Goal: Task Accomplishment & Management: Manage account settings

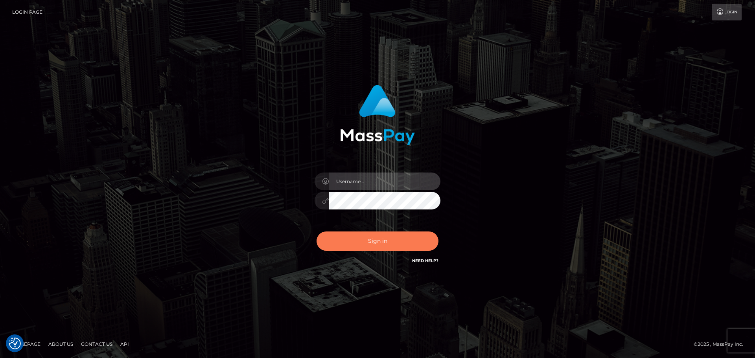
type input "constantin.mp"
click at [378, 244] on button "Sign in" at bounding box center [378, 241] width 122 height 19
type input "[DOMAIN_NAME]"
click at [401, 241] on button "Sign in" at bounding box center [378, 241] width 122 height 19
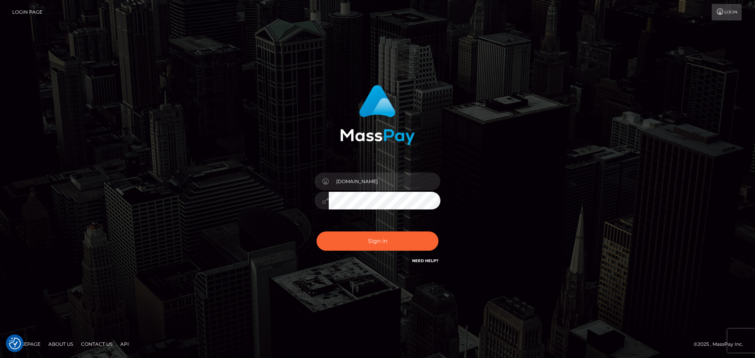
click at [266, 188] on div "[DOMAIN_NAME] Sign in" at bounding box center [377, 179] width 448 height 200
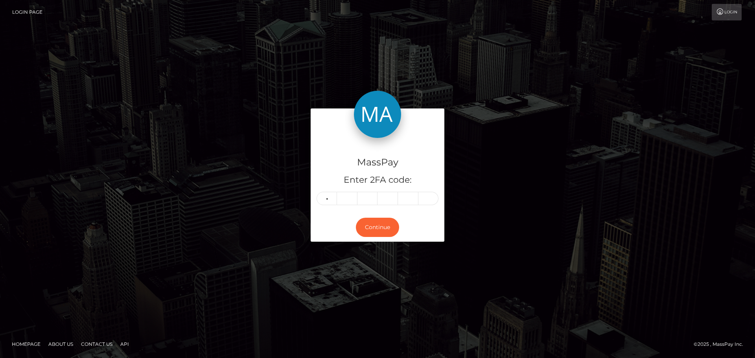
type input "1"
type input "8"
type input "5"
type input "1"
type input "8"
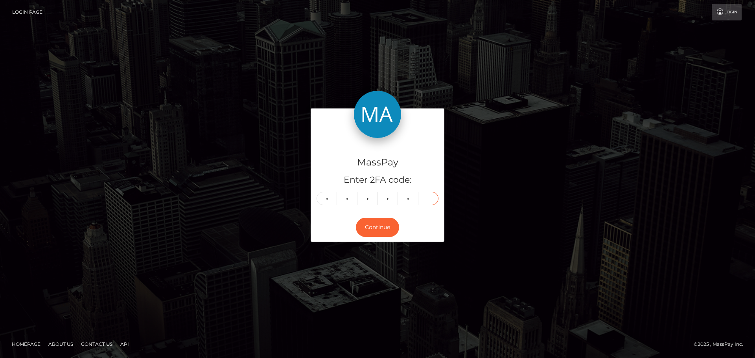
type input "0"
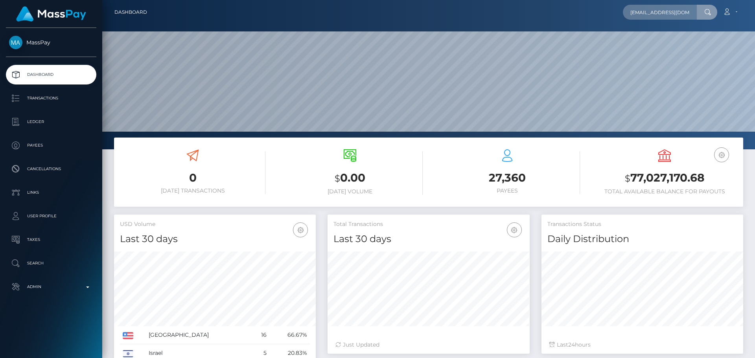
scroll to position [0, 44]
type input "mohssinelaouade+e9e9f8e927@gmail.com"
click at [650, 37] on link "MOHCINE EL AOUAD" at bounding box center [658, 40] width 70 height 15
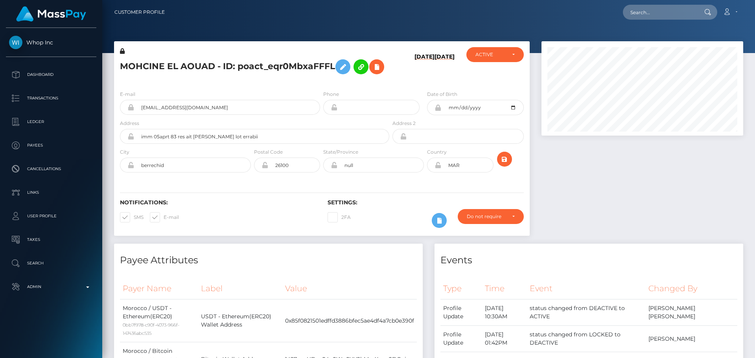
scroll to position [94, 202]
click at [390, 84] on div "MOHCINE EL AOUAD - ID: poact_eqr0MbxaFFFL" at bounding box center [252, 65] width 277 height 37
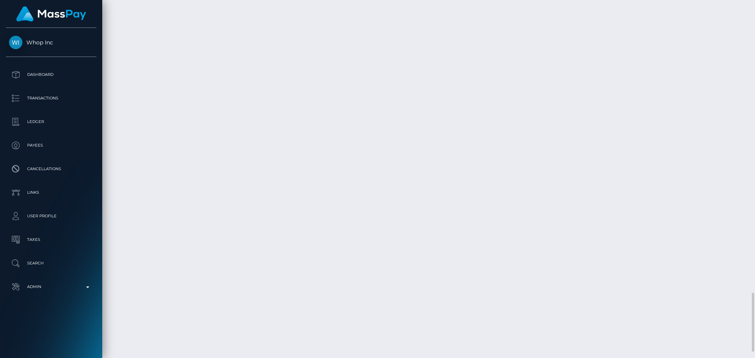
scroll to position [1806, 0]
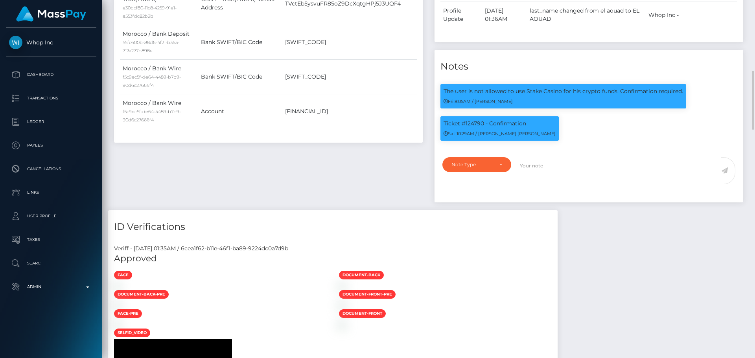
scroll to position [94, 202]
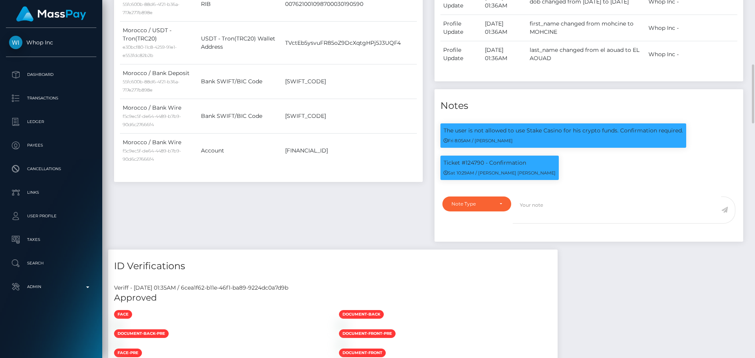
click at [430, 237] on div "Events Type Time Event Changed By" at bounding box center [589, 52] width 320 height 396
click at [422, 234] on div "Payee Attributes Payer Name Label Value Morocco / USDT - Ethereum(ERC20) 0bb7f9…" at bounding box center [268, 52] width 320 height 396
click at [594, 188] on div "Ticket #124790 - Confirmation Sat 10:29AM / Doru Ioan Szikszai" at bounding box center [589, 172] width 309 height 32
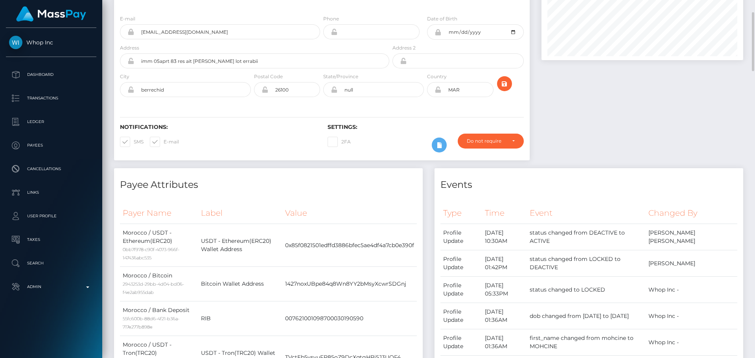
scroll to position [0, 0]
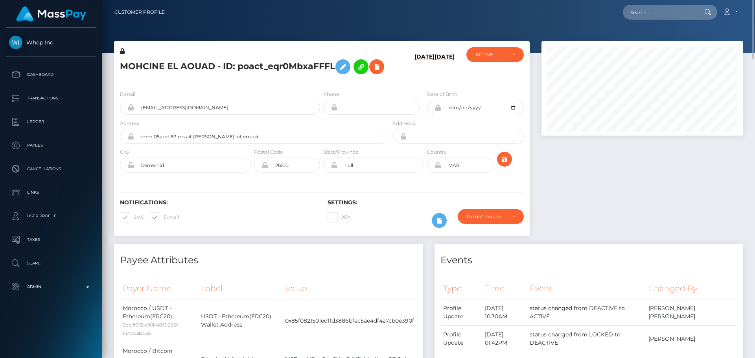
click at [436, 168] on icon at bounding box center [438, 165] width 7 height 6
click at [561, 203] on div at bounding box center [643, 142] width 214 height 203
drag, startPoint x: 177, startPoint y: 191, endPoint x: 109, endPoint y: 184, distance: 67.6
click at [109, 184] on div "MOHCINE EL AOUAD - ID: poact_eqr0MbxaFFFL 08/19/25 08/19/25 DEACTIVE CLOSED" at bounding box center [321, 142] width 427 height 203
click at [401, 220] on div "Notifications: SMS E-mail Settings: 2FA" at bounding box center [322, 207] width 416 height 55
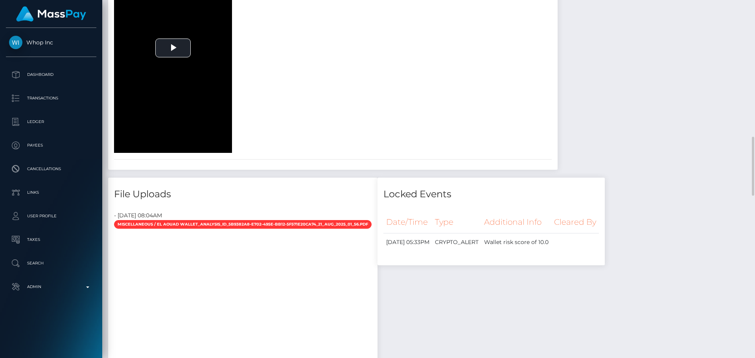
scroll to position [865, 0]
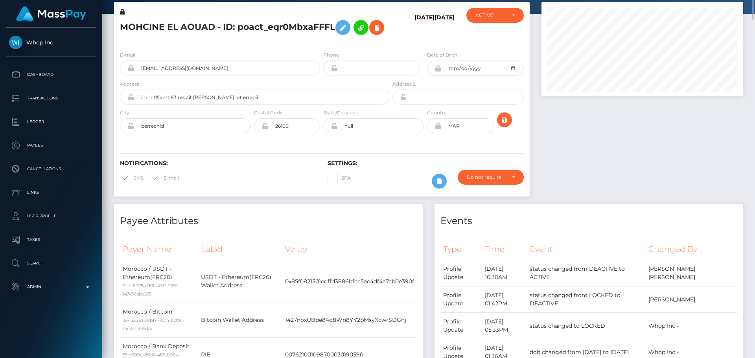
scroll to position [0, 0]
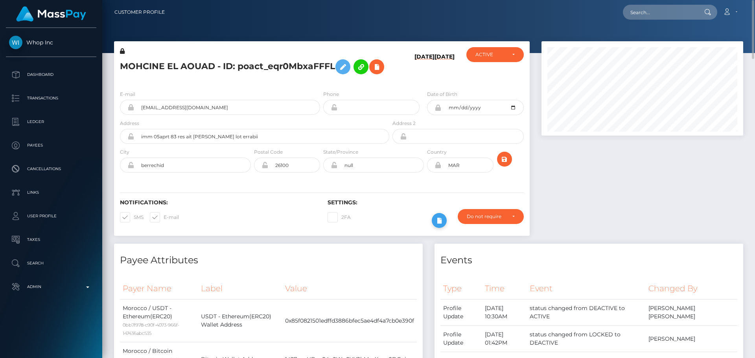
click at [441, 226] on icon at bounding box center [439, 221] width 9 height 10
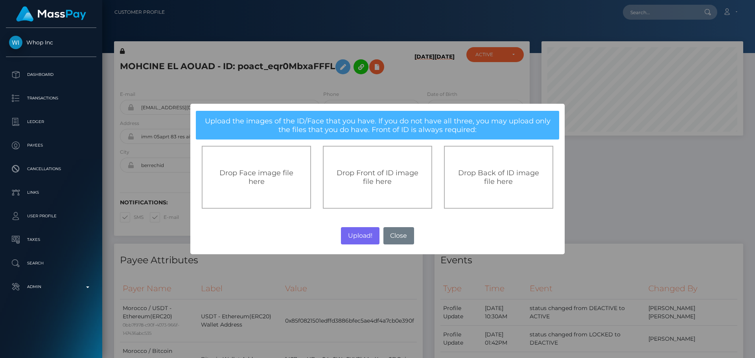
click at [380, 189] on div "Drop Front of ID image file here" at bounding box center [377, 177] width 109 height 63
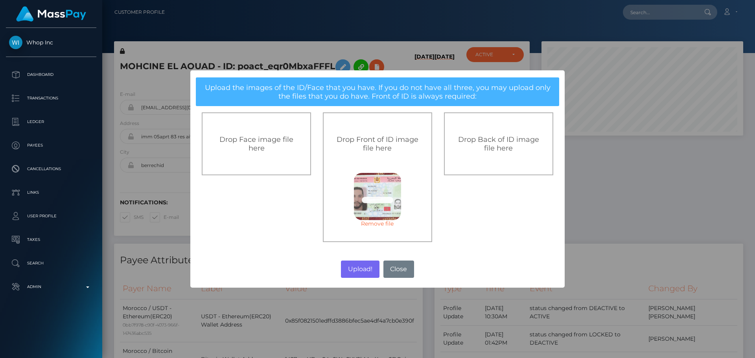
click at [507, 166] on div "Drop Back of ID image file here" at bounding box center [498, 143] width 109 height 63
click at [357, 269] on button "Upload!" at bounding box center [360, 269] width 38 height 17
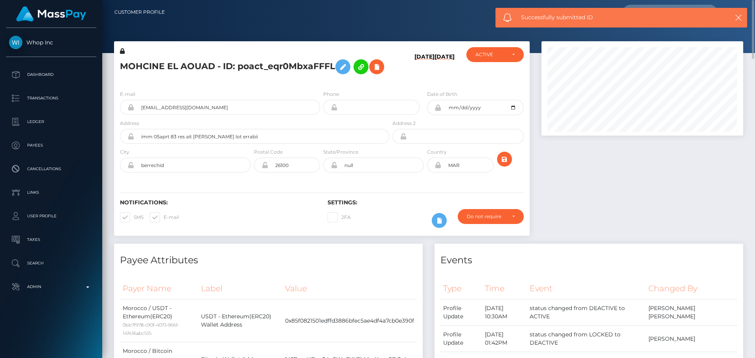
drag, startPoint x: 386, startPoint y: 223, endPoint x: 389, endPoint y: 218, distance: 5.7
click at [387, 206] on h6 "Settings:" at bounding box center [426, 202] width 196 height 7
click at [389, 206] on h6 "Settings:" at bounding box center [426, 202] width 196 height 7
click at [391, 232] on div "2FA" at bounding box center [374, 220] width 104 height 23
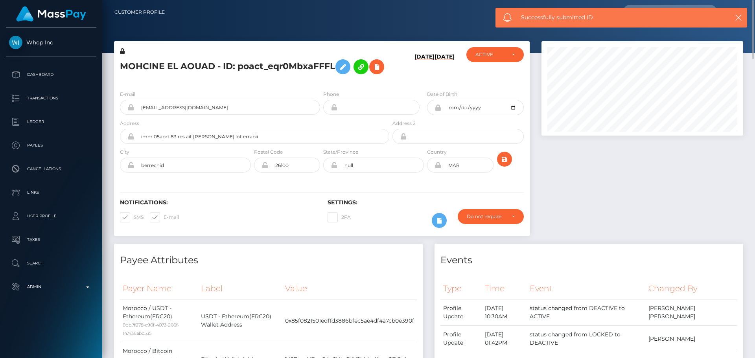
click at [391, 232] on div "2FA" at bounding box center [374, 220] width 104 height 23
click at [321, 84] on div "MOHCINE EL AOUAD - ID: poact_eqr0MbxaFFFL" at bounding box center [252, 65] width 277 height 37
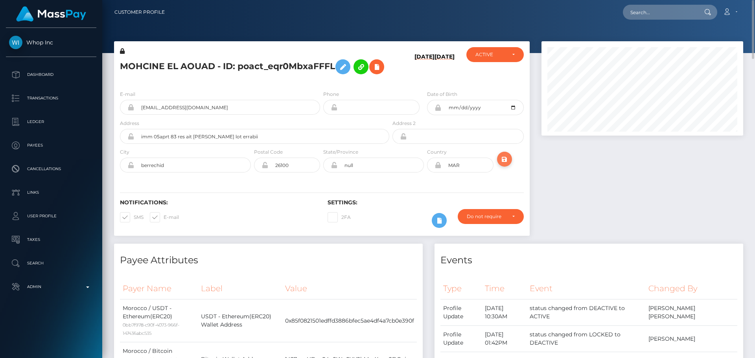
click at [505, 164] on icon "submit" at bounding box center [504, 160] width 9 height 10
click at [508, 164] on icon "submit" at bounding box center [504, 160] width 9 height 10
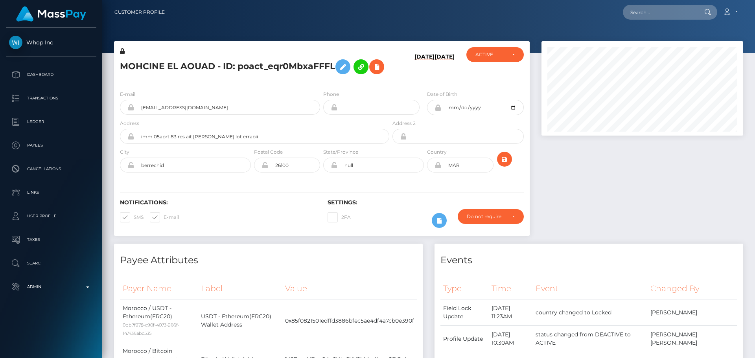
scroll to position [94, 202]
click at [208, 65] on h5 "MOHCINE EL AOUAD - ID: poact_eqr0MbxaFFFL" at bounding box center [252, 66] width 265 height 23
copy h5 "MOHCINE EL AOUAD - ID: poact_eqr0MbxaFFFL"
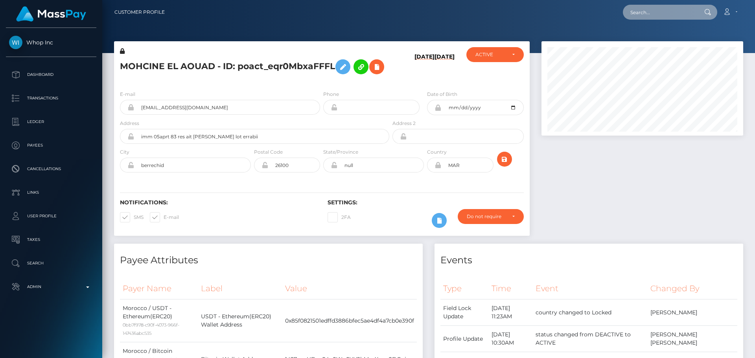
click at [638, 16] on input "text" at bounding box center [660, 12] width 74 height 15
paste input "789097913983705088"
type input "789097913983705088"
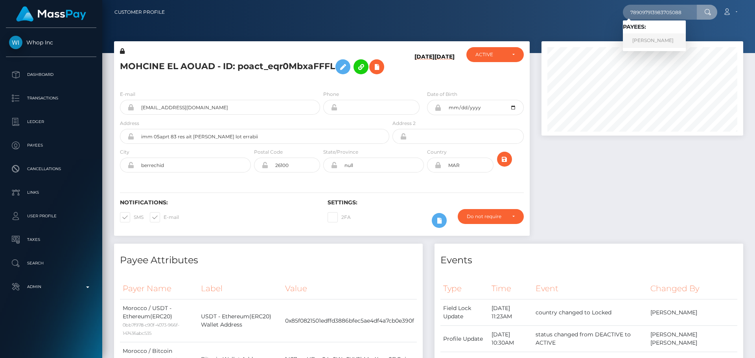
click at [649, 38] on link "ALINA VASILIEVNA MIKHEENKOVA" at bounding box center [654, 40] width 63 height 15
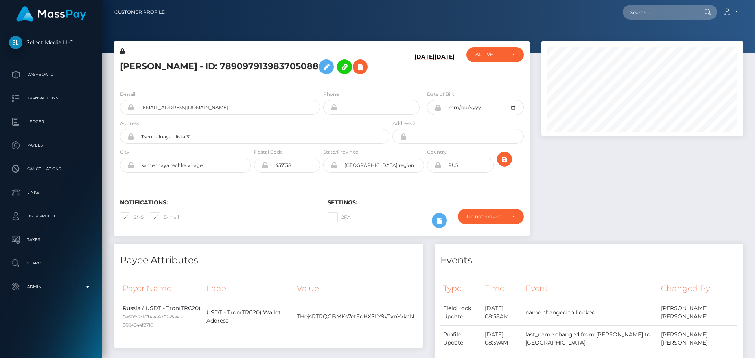
scroll to position [94, 202]
click at [321, 78] on h5 "[PERSON_NAME] - ID: 789097913983705088" at bounding box center [252, 66] width 265 height 23
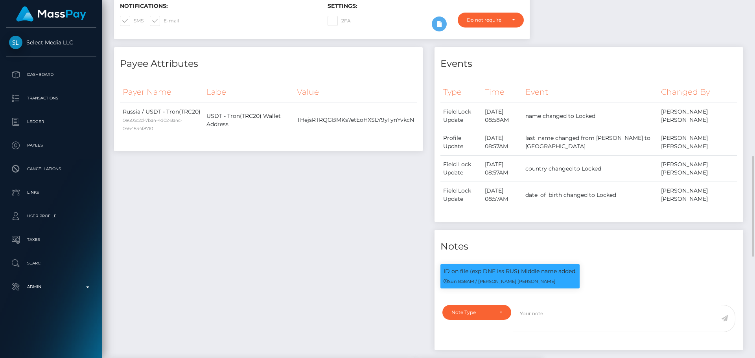
scroll to position [315, 0]
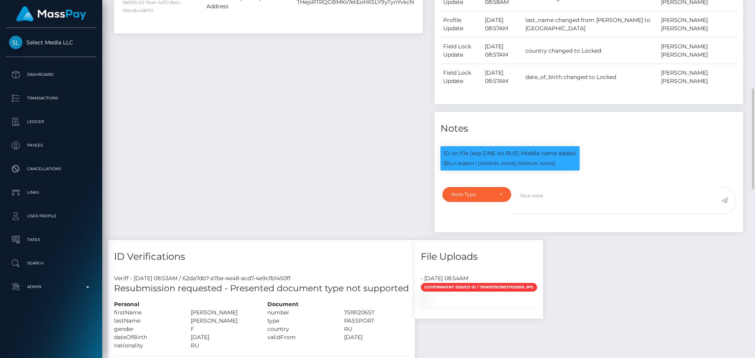
click at [343, 139] on div "Payee Attributes Payer Name Label Value [GEOGRAPHIC_DATA] / USDT - Tron(TRC20) …" at bounding box center [268, 84] width 320 height 311
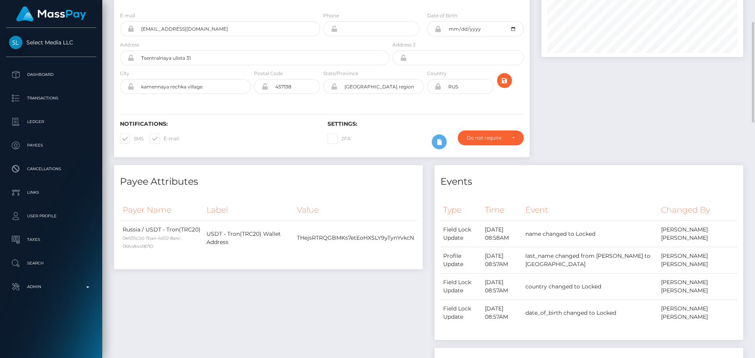
scroll to position [0, 0]
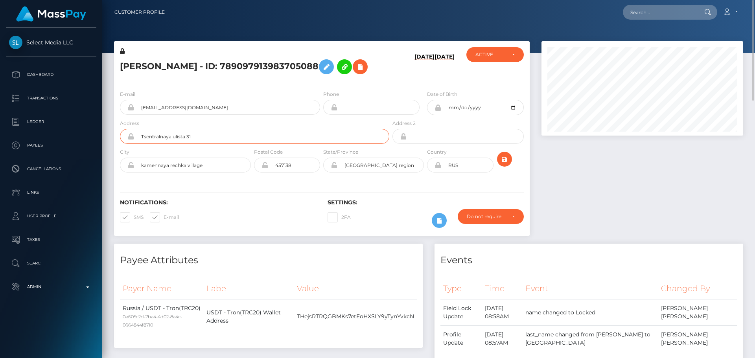
click at [204, 144] on input "Tsentralnaya ulista 31" at bounding box center [261, 136] width 255 height 15
paste input "[STREET_ADDRESS]"
type input "[STREET_ADDRESS]"
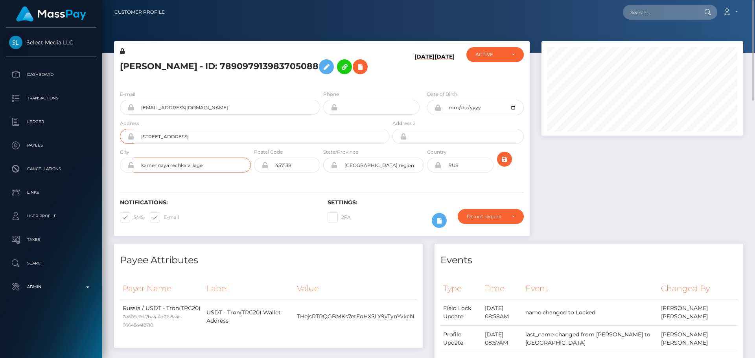
click at [216, 173] on input "kamennaya rechka village" at bounding box center [192, 165] width 117 height 15
paste input "Krymsko"
type input "Krymskoe"
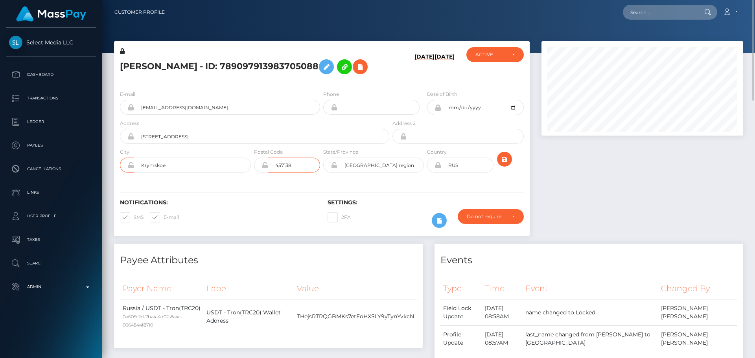
click at [302, 173] on input "457138" at bounding box center [294, 165] width 52 height 15
type input "00000"
click at [245, 199] on div "Notifications: SMS E-mail Settings: 2FA" at bounding box center [322, 207] width 416 height 55
click at [394, 173] on input "Chelyabinsk region" at bounding box center [380, 165] width 87 height 15
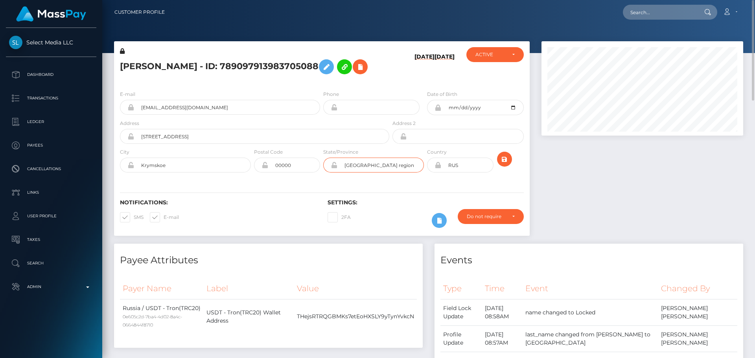
click at [394, 173] on input "Chelyabinsk region" at bounding box center [380, 165] width 87 height 15
paste input "Kostanay"
type input "Kostanay"
click at [278, 198] on div "Notifications: SMS E-mail Settings: 2FA" at bounding box center [322, 207] width 416 height 55
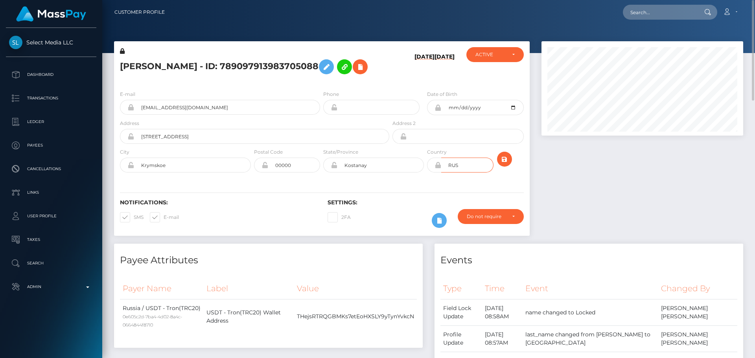
click at [457, 173] on input "RUS" at bounding box center [467, 165] width 52 height 15
paste input "KAZ"
type input "KAZ"
click at [436, 168] on icon at bounding box center [438, 165] width 7 height 6
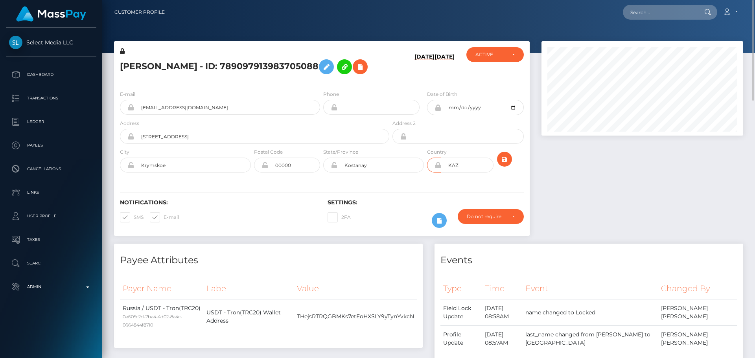
click at [425, 194] on div "Notifications: SMS E-mail Settings: 2FA" at bounding box center [322, 207] width 416 height 55
click at [371, 78] on h5 "[PERSON_NAME] - ID: 789097913983705088" at bounding box center [252, 66] width 265 height 23
click at [504, 164] on icon "submit" at bounding box center [504, 160] width 9 height 10
click at [390, 82] on div "[PERSON_NAME] - ID: 789097913983705088" at bounding box center [252, 65] width 277 height 37
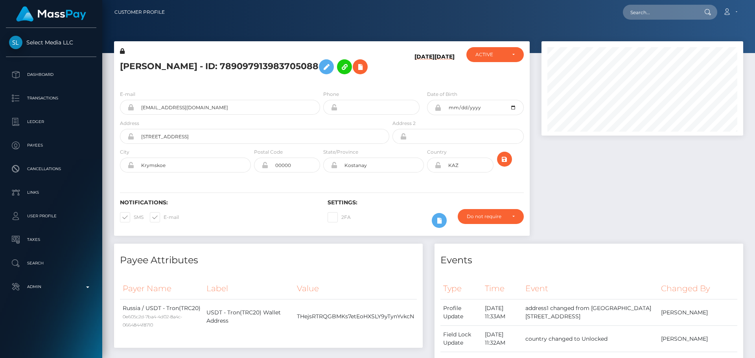
scroll to position [94, 202]
click at [314, 84] on div "ALINA VASILIEVNA MIKHEENKOVA - ID: 789097913983705088" at bounding box center [252, 65] width 277 height 37
click at [355, 72] on icon at bounding box center [359, 67] width 9 height 10
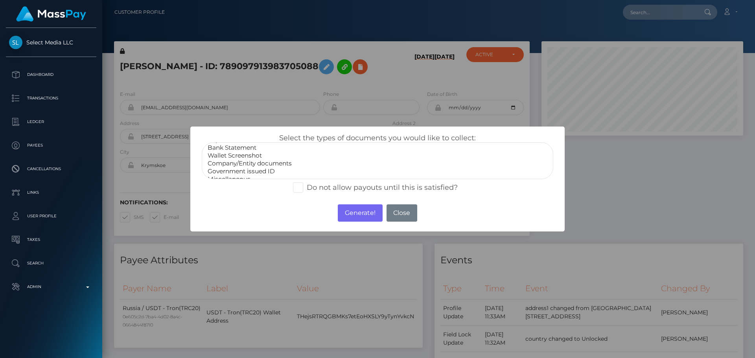
scroll to position [16, 0]
select select "Miscellaneous"
click at [232, 174] on option "Miscellaneous" at bounding box center [377, 173] width 341 height 8
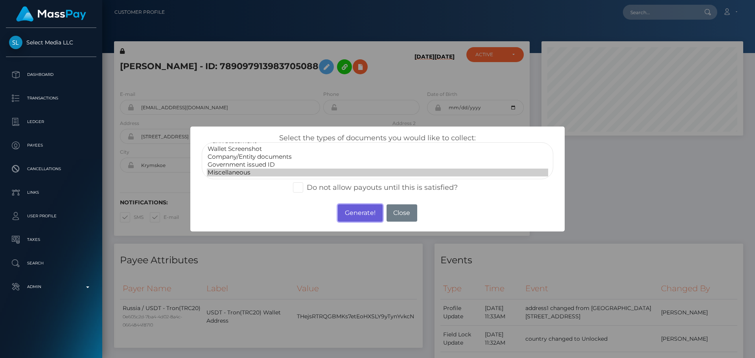
click at [370, 214] on button "Generate!" at bounding box center [360, 212] width 44 height 17
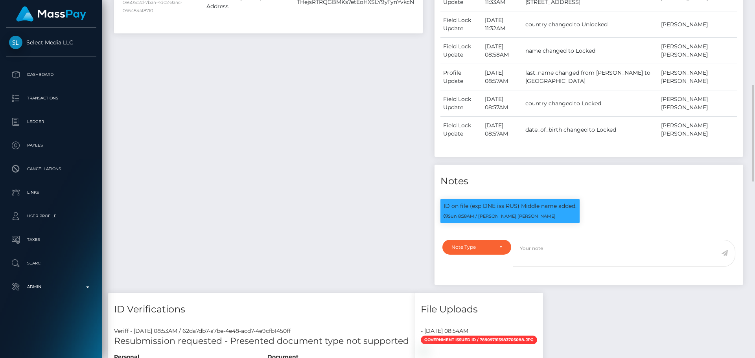
scroll to position [393, 0]
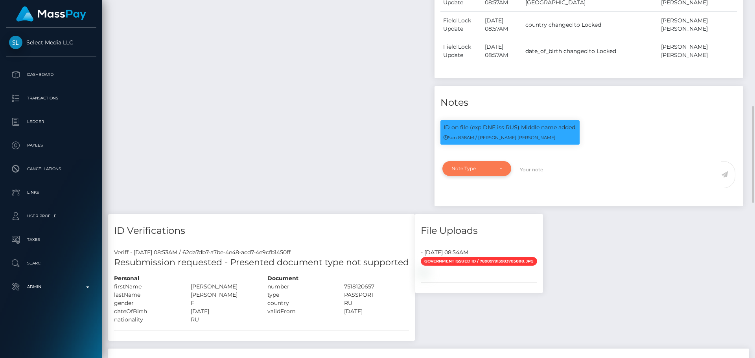
click at [501, 176] on div "Note Type" at bounding box center [476, 168] width 69 height 15
click at [477, 214] on link "Compliance" at bounding box center [476, 206] width 69 height 15
select select "COMPLIANCE"
click at [549, 188] on textarea at bounding box center [617, 174] width 208 height 27
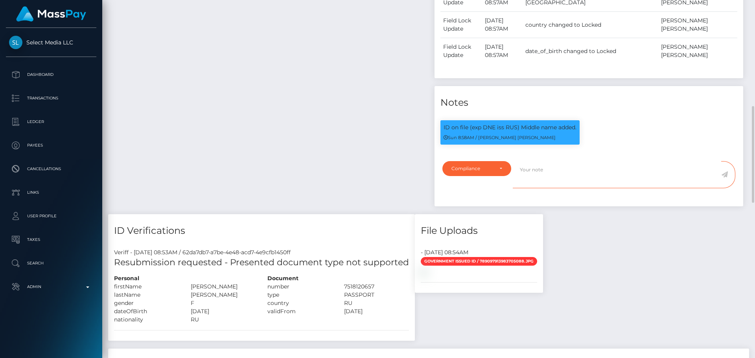
paste textarea "Address updated as per the provided proof."
type textarea "Address updated as per the provided proof."
click at [724, 178] on icon at bounding box center [724, 174] width 7 height 6
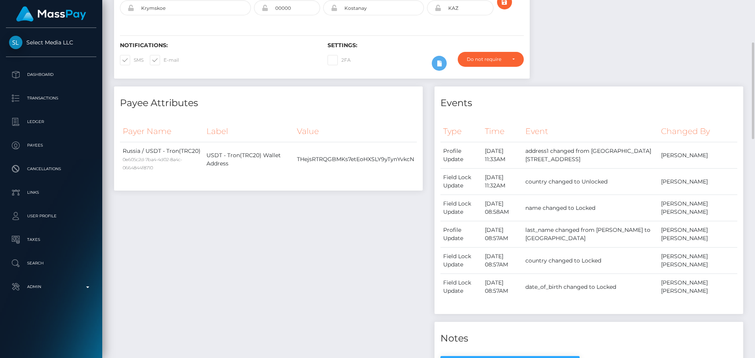
scroll to position [0, 0]
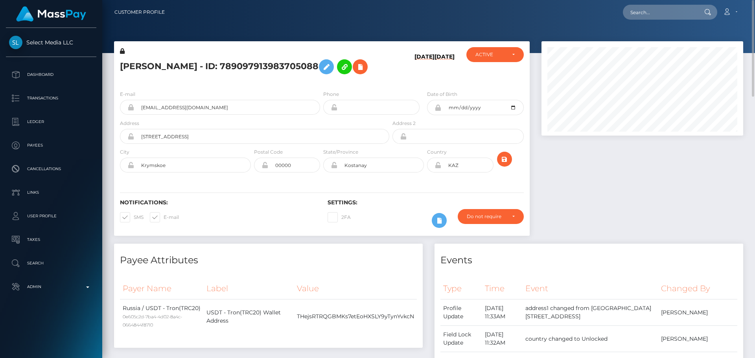
click at [343, 70] on h5 "ALINA VASILIEVNA MIKHEENKOVA - ID: 789097913983705088" at bounding box center [252, 66] width 265 height 23
click at [438, 168] on icon at bounding box center [438, 165] width 7 height 6
click at [506, 164] on icon "submit" at bounding box center [504, 160] width 9 height 10
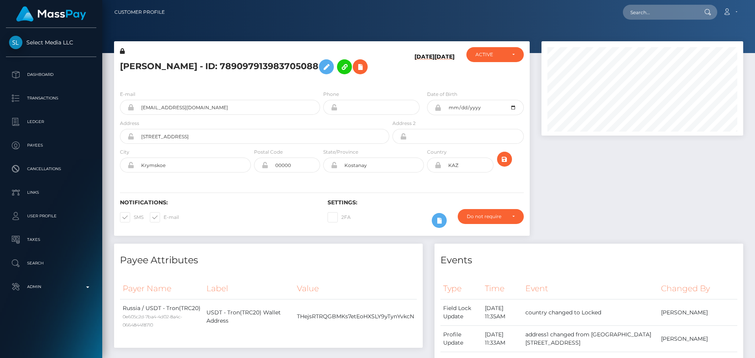
scroll to position [94, 202]
click at [677, 18] on input "text" at bounding box center [660, 12] width 74 height 15
paste input "67e21353a0df1b28b2424646"
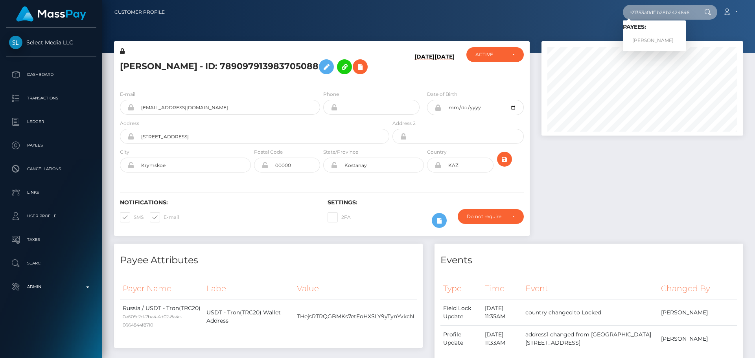
type input "67e21353a0df1b28b2424646"
click at [650, 35] on link "[PERSON_NAME]" at bounding box center [654, 40] width 63 height 15
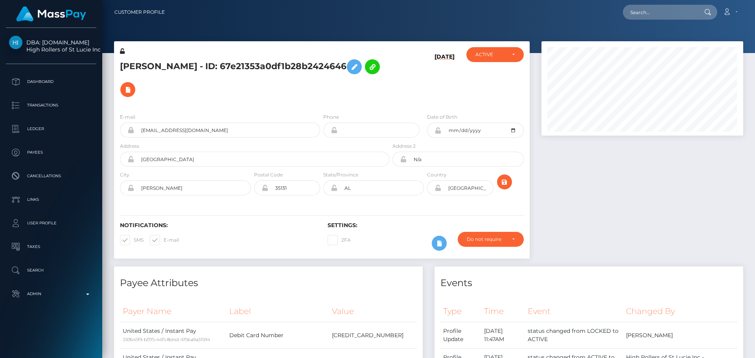
scroll to position [94, 202]
click at [133, 85] on icon at bounding box center [127, 90] width 9 height 10
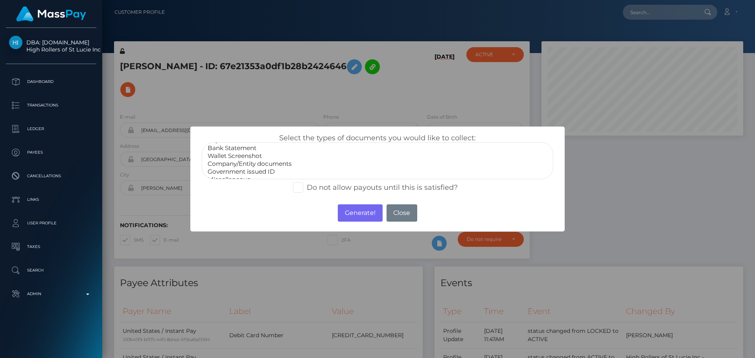
scroll to position [16, 0]
select select "Miscellaneous"
click at [238, 174] on option "Miscellaneous" at bounding box center [377, 173] width 341 height 8
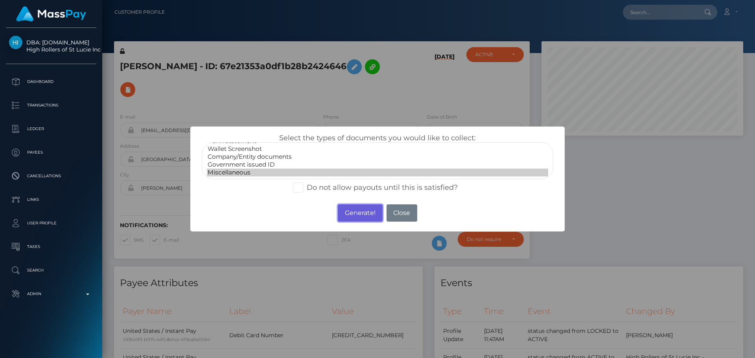
click at [349, 212] on button "Generate!" at bounding box center [360, 212] width 44 height 17
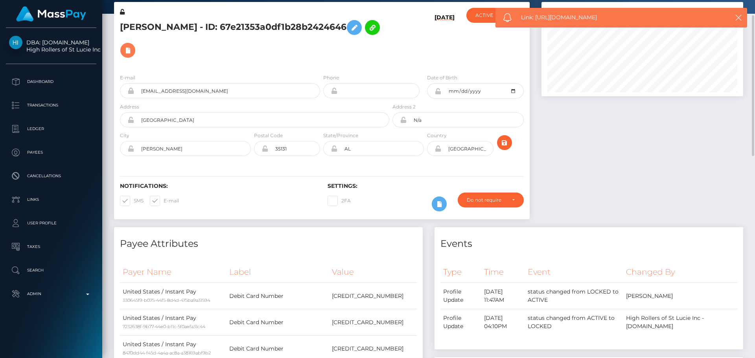
scroll to position [0, 0]
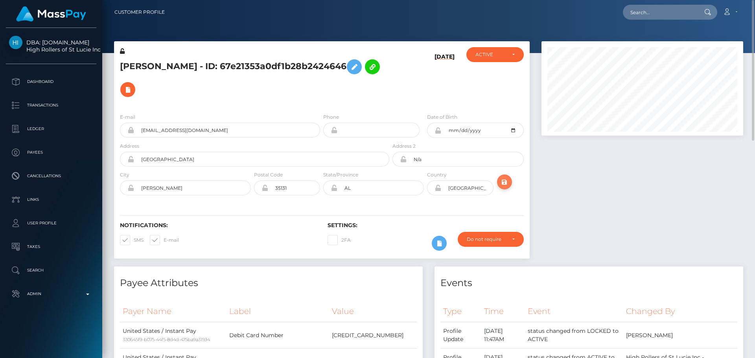
click at [508, 177] on icon "submit" at bounding box center [504, 182] width 9 height 10
click at [503, 175] on button "submit" at bounding box center [504, 182] width 15 height 15
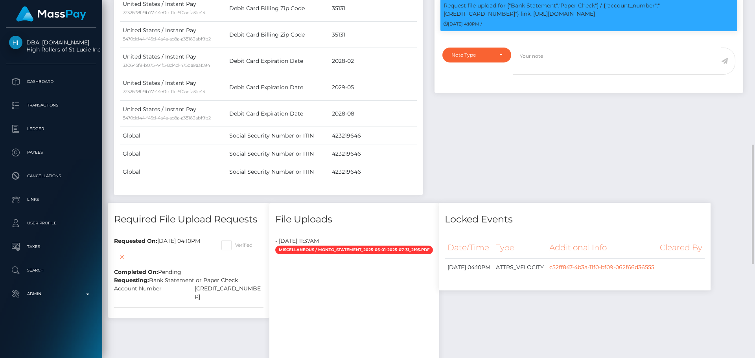
scroll to position [551, 0]
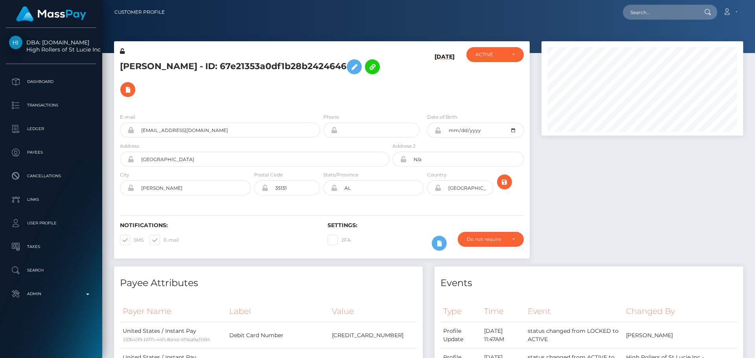
scroll to position [94, 202]
click at [662, 9] on input "text" at bounding box center [660, 12] width 74 height 15
paste input "poact_oBWN1fJHgcoQ"
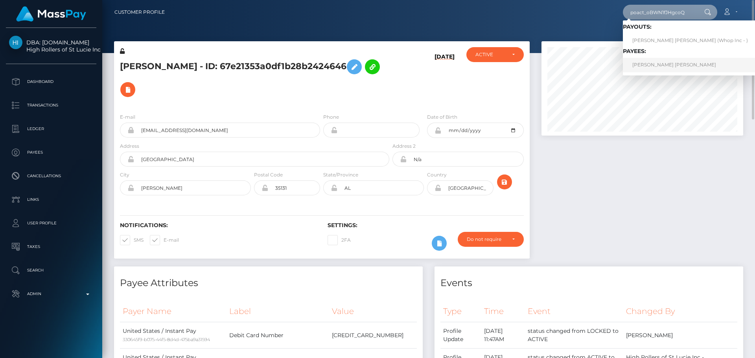
type input "poact_oBWN1fJHgcoQ"
click at [650, 66] on link "JAVON JARVIS WILLIAMS" at bounding box center [690, 65] width 134 height 15
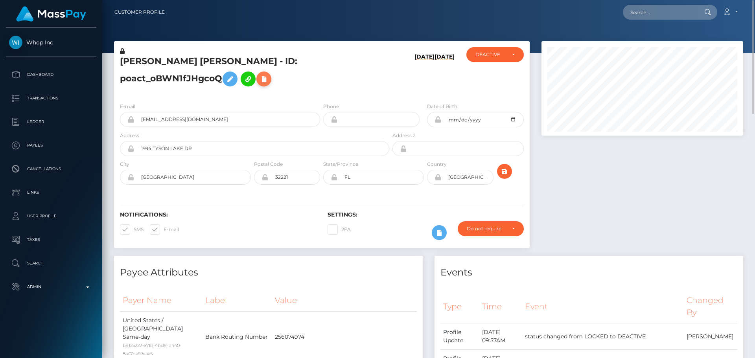
click at [259, 84] on icon at bounding box center [263, 79] width 9 height 10
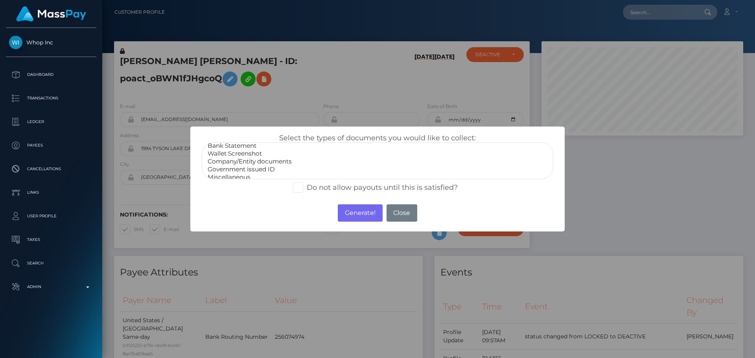
scroll to position [16, 0]
select select "Miscellaneous"
click at [239, 169] on option "Miscellaneous" at bounding box center [377, 173] width 341 height 8
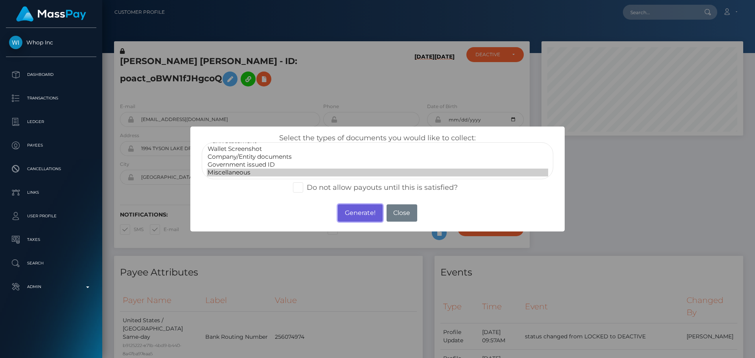
click at [344, 208] on button "Generate!" at bounding box center [360, 212] width 44 height 17
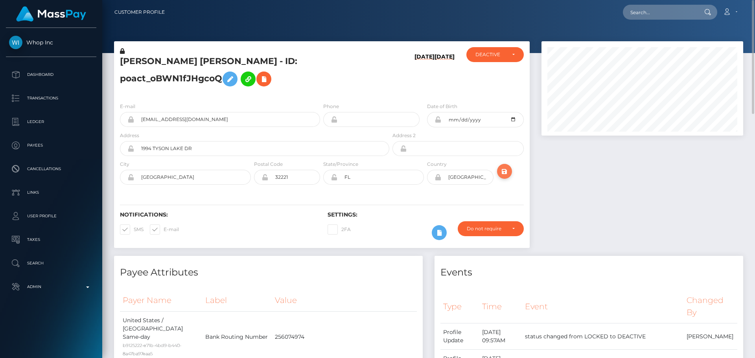
click at [506, 177] on icon "submit" at bounding box center [504, 172] width 9 height 10
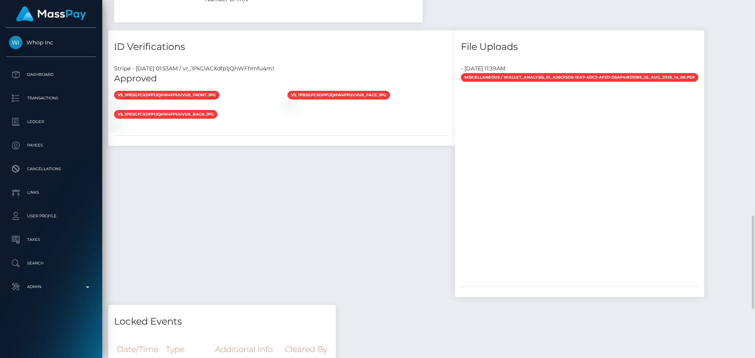
click at [420, 136] on div "ID Verifications Stripe - [DATE] 01:53AM / vr_1PkClACXdfp1jQhWFhmfu4m1 Approved…" at bounding box center [281, 167] width 359 height 275
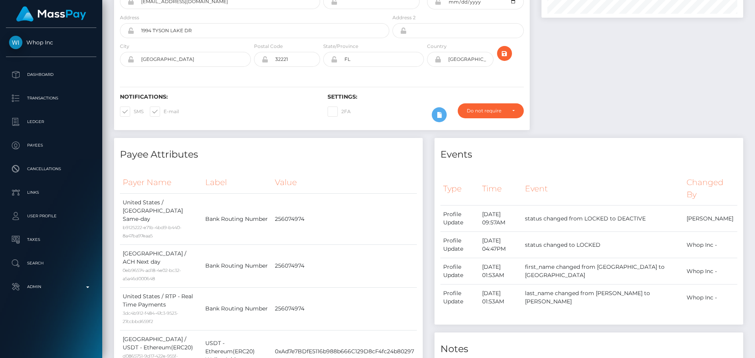
scroll to position [0, 0]
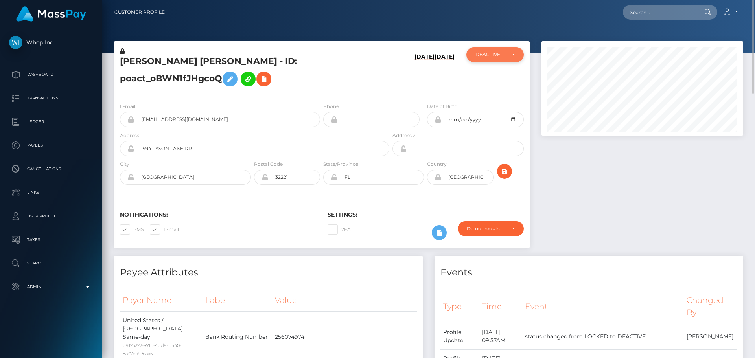
click at [484, 54] on div "DEACTIVE" at bounding box center [490, 55] width 30 height 6
click at [480, 71] on link "ACTIVE" at bounding box center [494, 75] width 57 height 15
select select "ACTIVE"
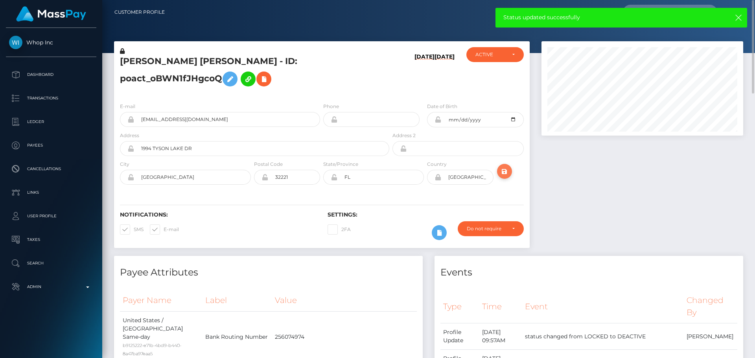
click at [506, 177] on icon "submit" at bounding box center [504, 172] width 9 height 10
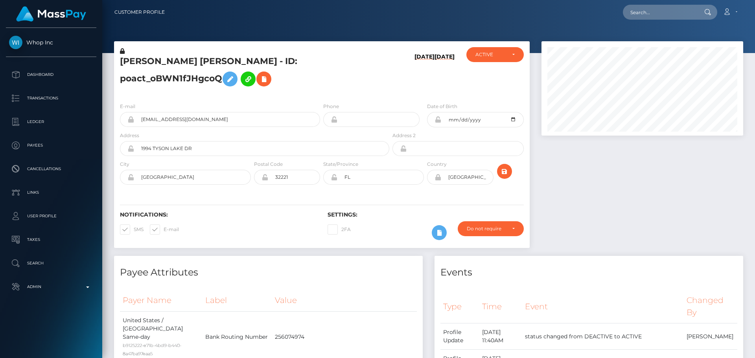
scroll to position [4, 0]
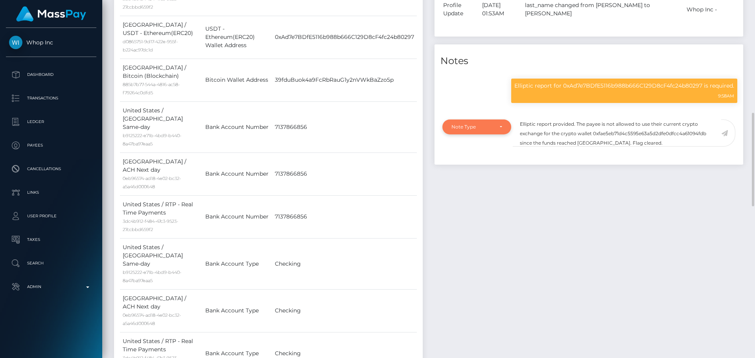
type textarea "Elliptic report provided. The payee is not allowed to use their current crypto …"
click at [479, 130] on div "Note Type" at bounding box center [472, 127] width 42 height 6
click at [470, 185] on span "Clear Compliance" at bounding box center [473, 181] width 42 height 7
select select "CLEAR_COMPLIANCE"
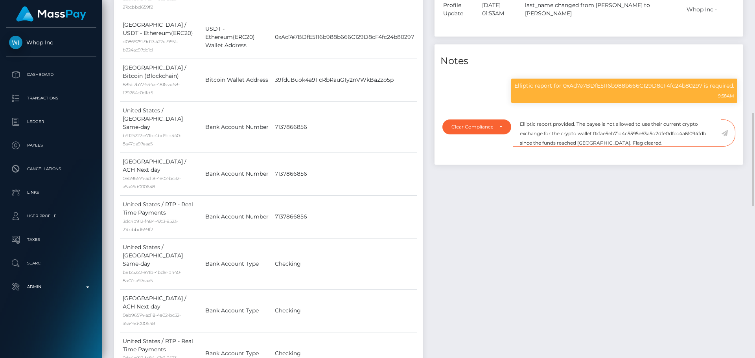
click at [579, 147] on textarea "Elliptic report provided. The payee is not allowed to use their current crypto …" at bounding box center [617, 133] width 208 height 27
drag, startPoint x: 580, startPoint y: 155, endPoint x: 597, endPoint y: 154, distance: 16.5
click at [597, 147] on textarea "Elliptic report provided. The payee is not allowed to use their current crypto …" at bounding box center [617, 133] width 208 height 27
paste textarea "Yolo Group"
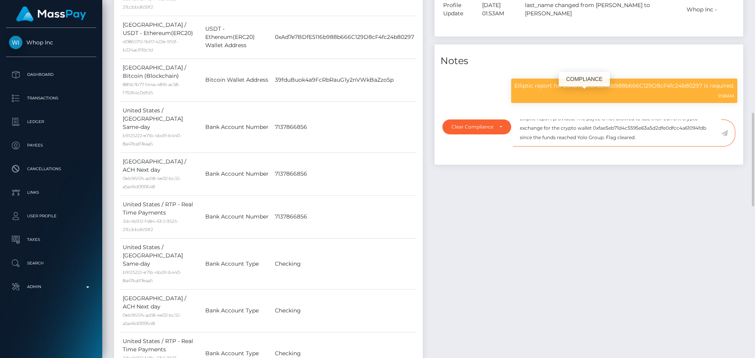
scroll to position [94, 202]
click at [589, 90] on p "Elliptic report for 0xAd7e7BDfE5116b988b666C129D8cF4fc24b80297 is required." at bounding box center [624, 86] width 220 height 8
copy p "0xAd7e7BDfE5116b988b666C129D8cF4fc24b80297"
click at [606, 139] on textarea "Elliptic report provided. The payee is not allowed to use their current crypto …" at bounding box center [617, 133] width 208 height 27
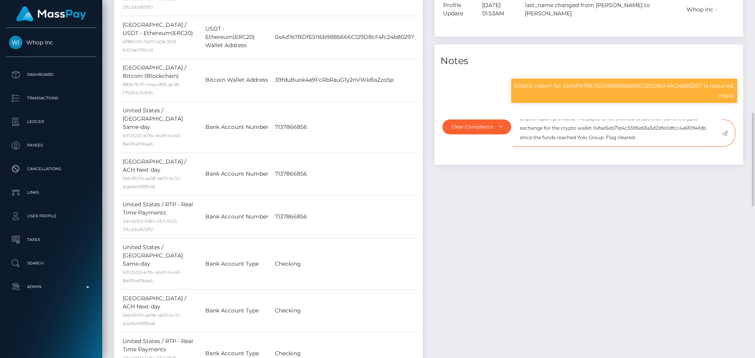
click at [606, 139] on textarea "Elliptic report provided. The payee is not allowed to use their current crypto …" at bounding box center [617, 133] width 208 height 27
paste textarea "Ad7e7BDfE5116b988b666C129D8cF4fc24b80297"
click at [609, 147] on textarea "Elliptic report provided. The payee is not allowed to use their current crypto …" at bounding box center [617, 133] width 208 height 27
type textarea "Elliptic report provided. The payee is not allowed to use their current crypto …"
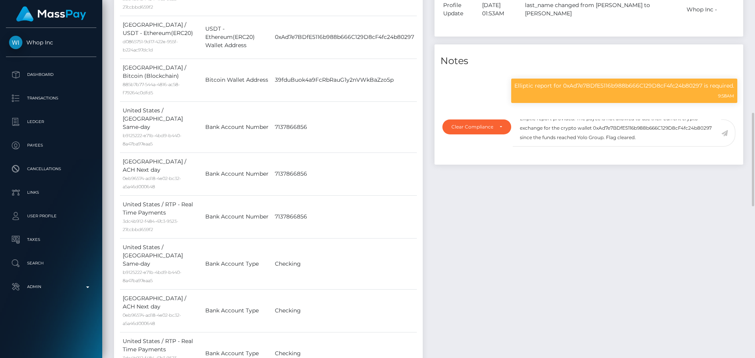
click at [724, 136] on icon at bounding box center [724, 133] width 7 height 6
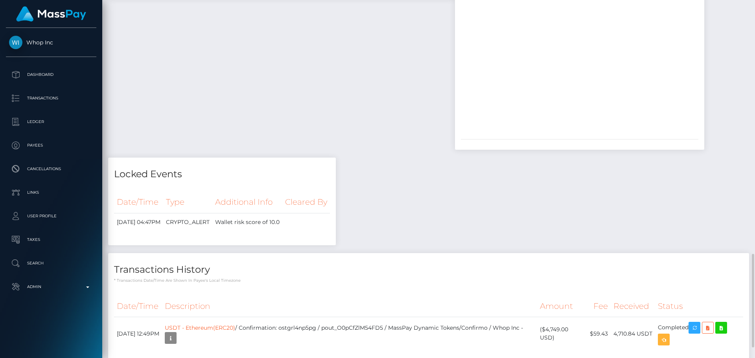
scroll to position [1013, 0]
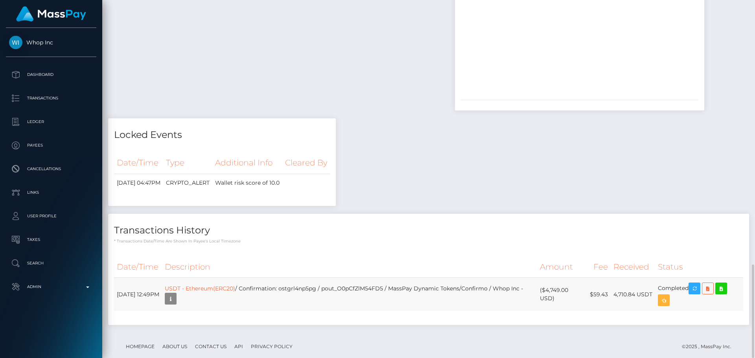
drag, startPoint x: 547, startPoint y: 276, endPoint x: 555, endPoint y: 285, distance: 11.4
click at [555, 285] on td "($4,749.00 USD)" at bounding box center [562, 294] width 50 height 33
copy td "$4,749.00 USD"
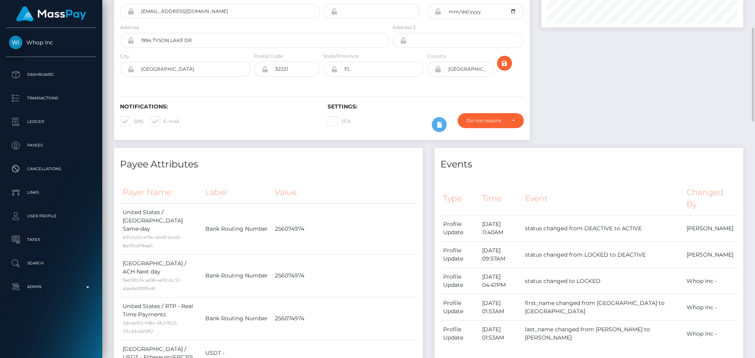
scroll to position [0, 0]
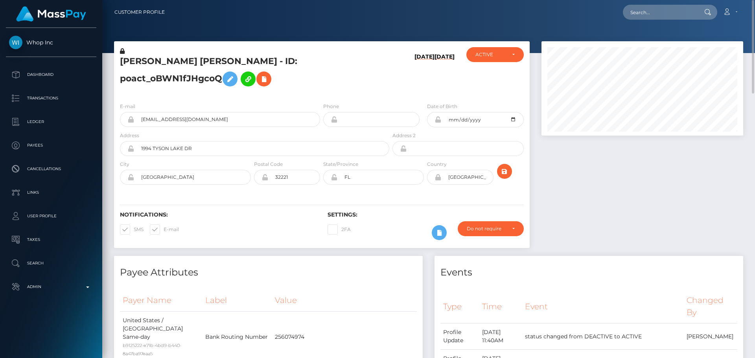
click at [132, 68] on h5 "[PERSON_NAME] [PERSON_NAME] - ID: poact_oBWN1fJHgcoQ" at bounding box center [252, 72] width 265 height 35
drag, startPoint x: 132, startPoint y: 68, endPoint x: 206, endPoint y: 64, distance: 73.6
click at [206, 64] on h5 "[PERSON_NAME] [PERSON_NAME] - ID: poact_oBWN1fJHgcoQ" at bounding box center [252, 72] width 265 height 35
copy h5 "[PERSON_NAME] [PERSON_NAME]"
click at [232, 127] on input "[EMAIL_ADDRESS][DOMAIN_NAME]" at bounding box center [227, 119] width 186 height 15
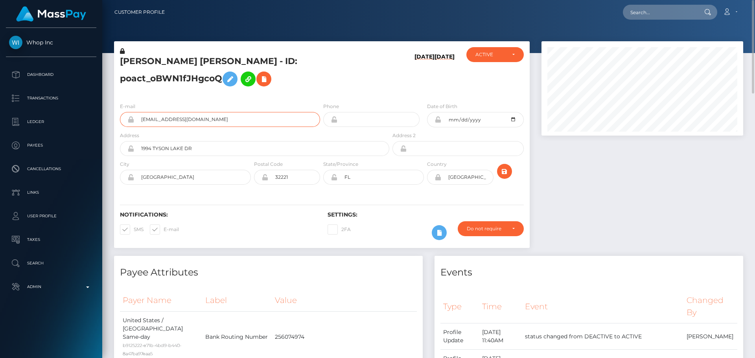
click at [232, 127] on input "[EMAIL_ADDRESS][DOMAIN_NAME]" at bounding box center [227, 119] width 186 height 15
click at [361, 96] on div "JAVON JARVIS WILLIAMS - ID: poact_oBWN1fJHgcoQ" at bounding box center [252, 71] width 277 height 49
click at [192, 67] on h5 "JAVON JARVIS WILLIAMS - ID: poact_oBWN1fJHgcoQ" at bounding box center [252, 72] width 265 height 35
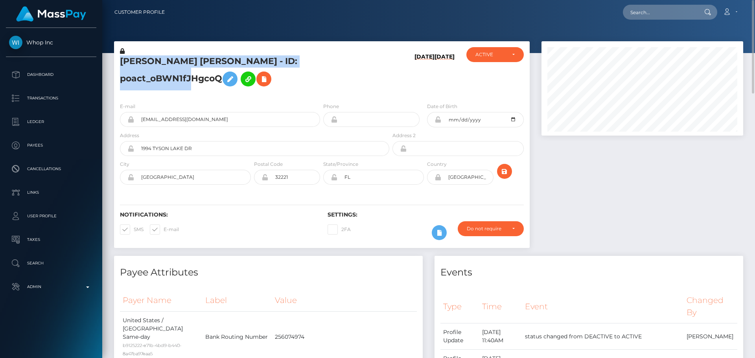
click at [192, 67] on h5 "JAVON JARVIS WILLIAMS - ID: poact_oBWN1fJHgcoQ" at bounding box center [252, 72] width 265 height 35
copy h5 "JAVON JARVIS WILLIAMS - ID: poact_oBWN1fJHgcoQ"
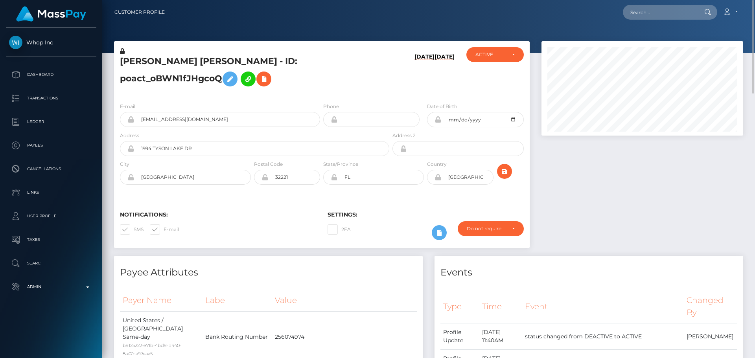
click at [355, 90] on h5 "JAVON JARVIS WILLIAMS - ID: poact_oBWN1fJHgcoQ" at bounding box center [252, 72] width 265 height 35
click at [508, 177] on icon "submit" at bounding box center [504, 172] width 9 height 10
click at [207, 69] on h5 "[PERSON_NAME] [PERSON_NAME] - ID: poact_oBWN1fJHgcoQ" at bounding box center [252, 72] width 265 height 35
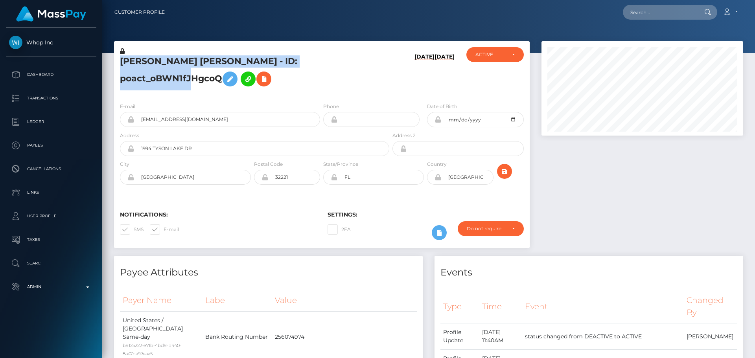
click at [207, 69] on h5 "[PERSON_NAME] [PERSON_NAME] - ID: poact_oBWN1fJHgcoQ" at bounding box center [252, 72] width 265 height 35
copy h5 "[PERSON_NAME] [PERSON_NAME] - ID: poact_oBWN1fJHgcoQ"
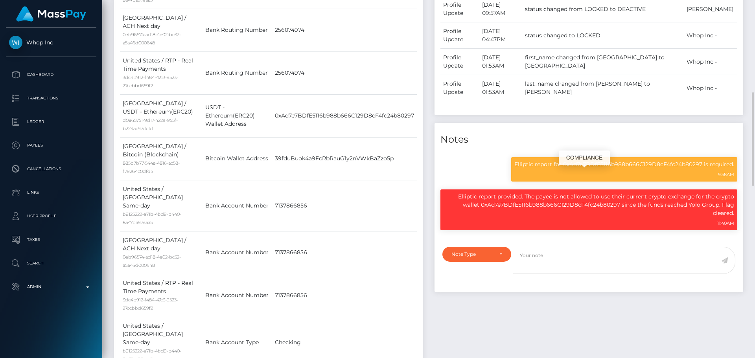
click at [605, 169] on p "Elliptic report for 0xAd7e7BDfE5116b988b666C129D8cF4fc24b80297 is required." at bounding box center [624, 164] width 220 height 8
copy p "0xAd7e7BDfE5116b988b666C129D8cF4fc24b80297"
click at [694, 214] on p "Elliptic report provided. The payee is not allowed to use their current crypto …" at bounding box center [589, 205] width 291 height 25
drag, startPoint x: 694, startPoint y: 214, endPoint x: 702, endPoint y: 214, distance: 7.5
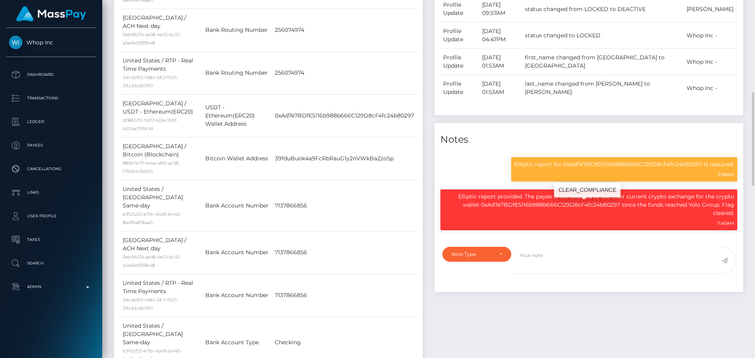
click at [702, 214] on p "Elliptic report provided. The payee is not allowed to use their current crypto …" at bounding box center [589, 205] width 291 height 25
copy p "Yolo Group"
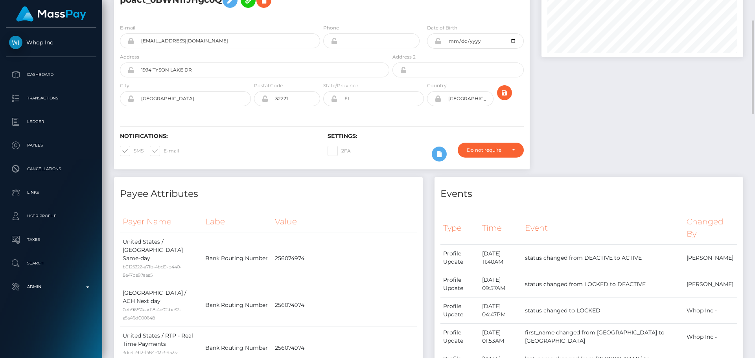
scroll to position [0, 0]
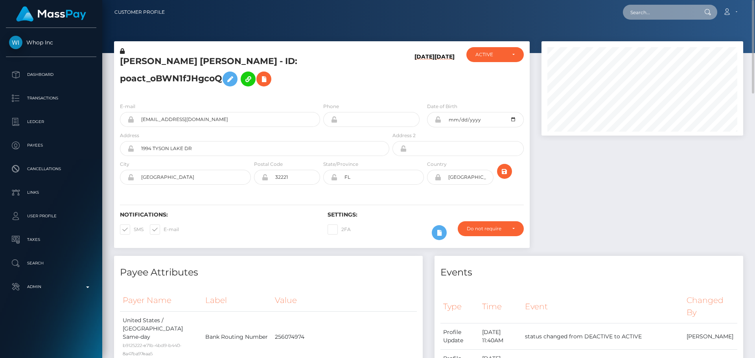
click at [664, 16] on input "text" at bounding box center [660, 12] width 74 height 15
paste input "pout_YLV200kx8lC6c"
type input "pout_YLV200kx8lC6c"
click at [435, 88] on h6 "[DATE]" at bounding box center [445, 73] width 20 height 40
click at [671, 9] on input "pout_YLV200kx8lC6c" at bounding box center [660, 12] width 74 height 15
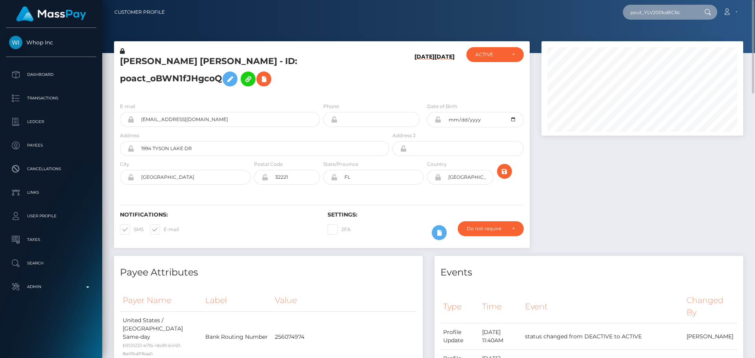
click at [671, 9] on input "pout_YLV200kx8lC6c" at bounding box center [660, 12] width 74 height 15
paste input "poact_RncGwfeF3C0o"
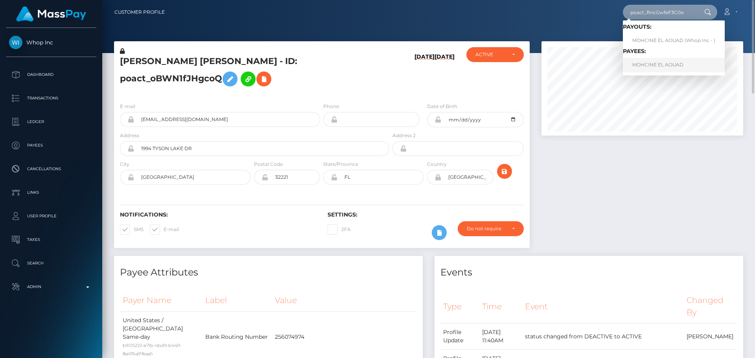
type input "poact_RncGwfeF3C0o"
click at [656, 64] on link "MOHCINE EL AOUAD" at bounding box center [674, 65] width 102 height 15
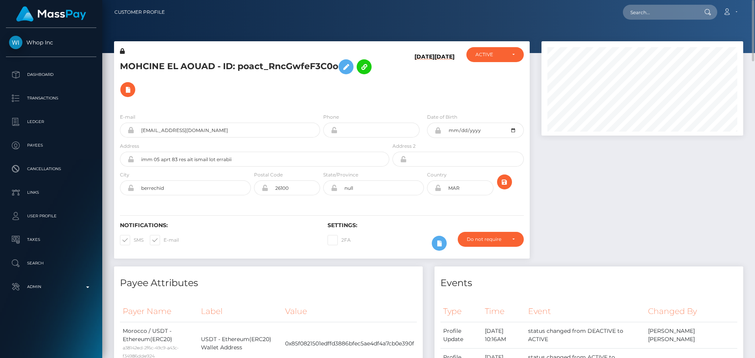
click at [194, 66] on h5 "MOHCINE EL AOUAD - ID: poact_RncGwfeF3C0o" at bounding box center [252, 78] width 265 height 46
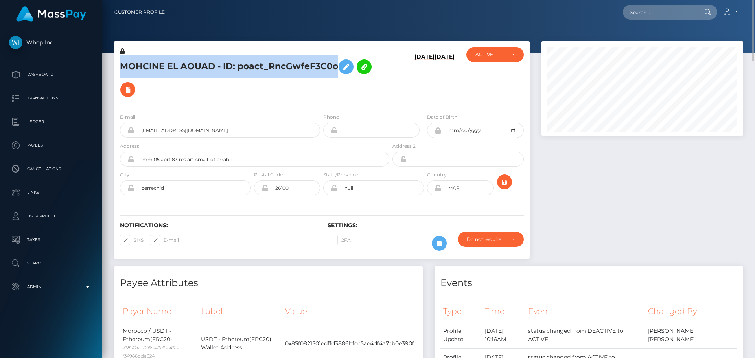
copy h5 "MOHCINE EL AOUAD - ID: poact_RncGwfeF3C0o"
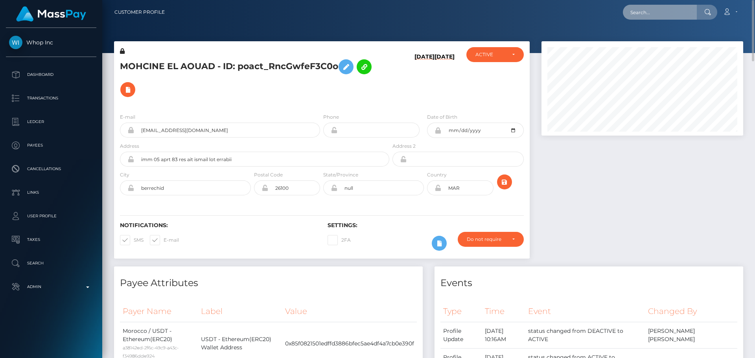
click at [659, 14] on input "text" at bounding box center [660, 12] width 74 height 15
paste input "poact_ryCzQ3YPcxGt"
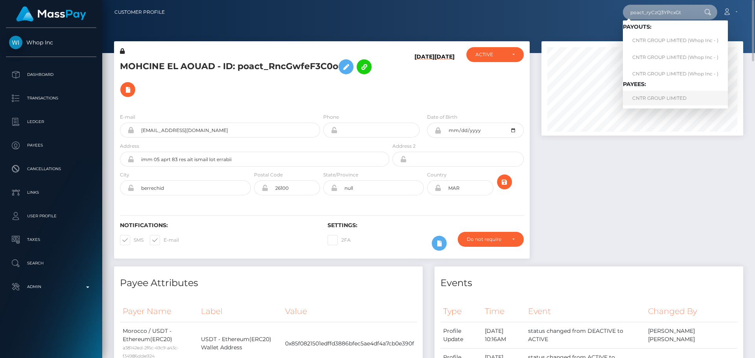
type input "poact_ryCzQ3YPcxGt"
click at [653, 99] on link "CNTR GROUP LIMITED" at bounding box center [675, 98] width 105 height 15
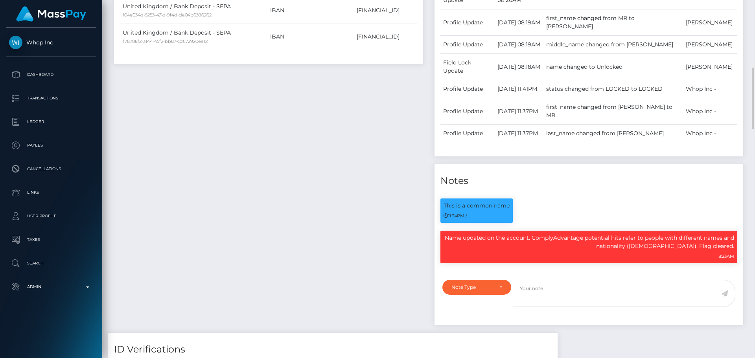
scroll to position [433, 0]
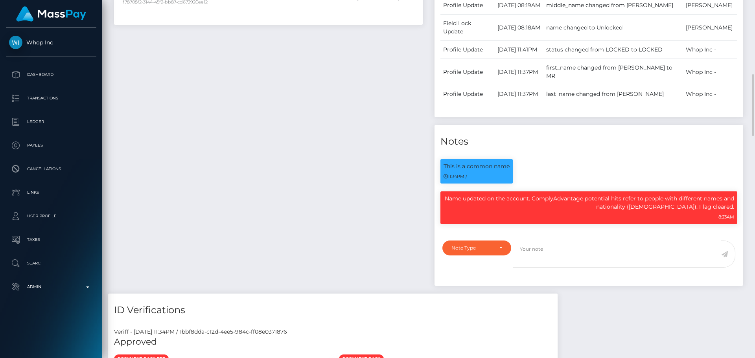
click at [344, 125] on div "Payee Attributes Payer Name Label Value United Kingdom / Bank Deposit - SEPA f7…" at bounding box center [268, 58] width 320 height 470
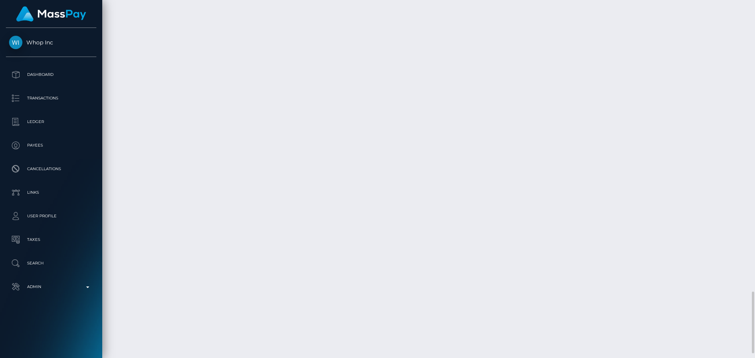
scroll to position [1717, 0]
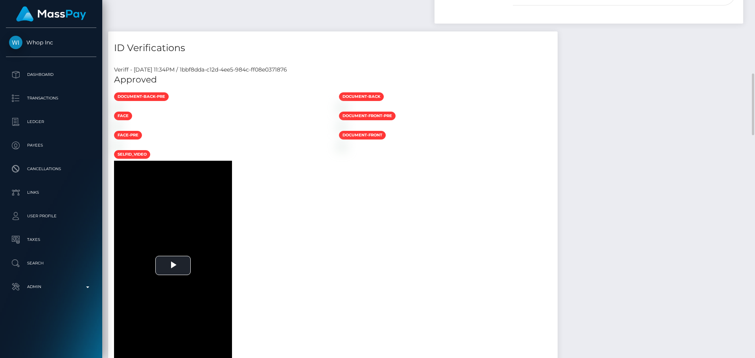
scroll to position [616, 0]
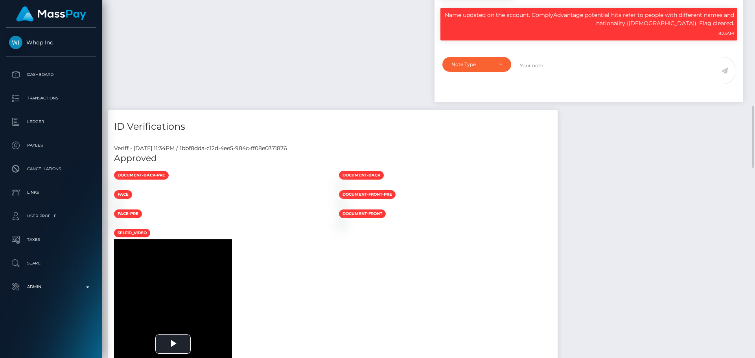
click at [273, 165] on h5 "Approved" at bounding box center [333, 159] width 438 height 12
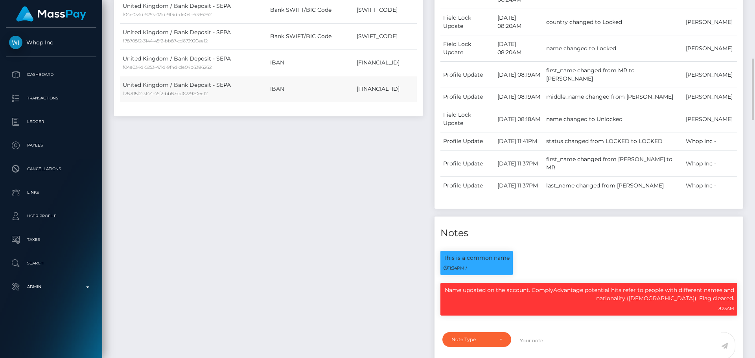
scroll to position [262, 0]
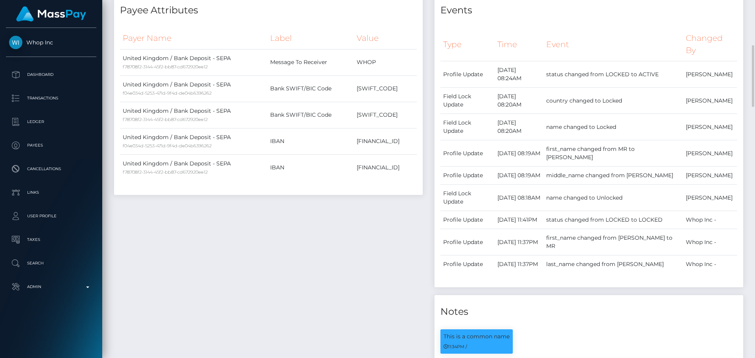
click at [349, 207] on div "Payee Attributes Payer Name Label Value United Kingdom / Bank Deposit - SEPA f7…" at bounding box center [268, 229] width 320 height 470
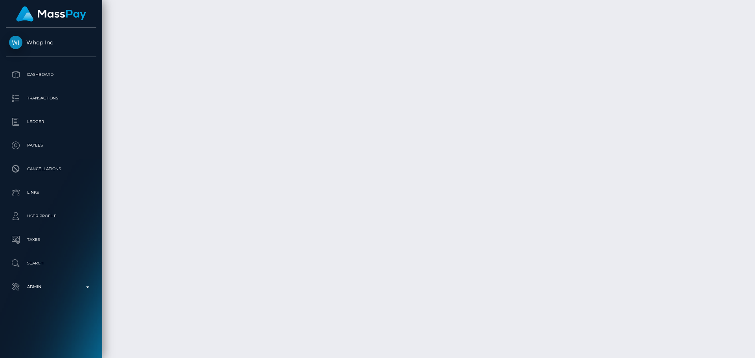
scroll to position [1717, 0]
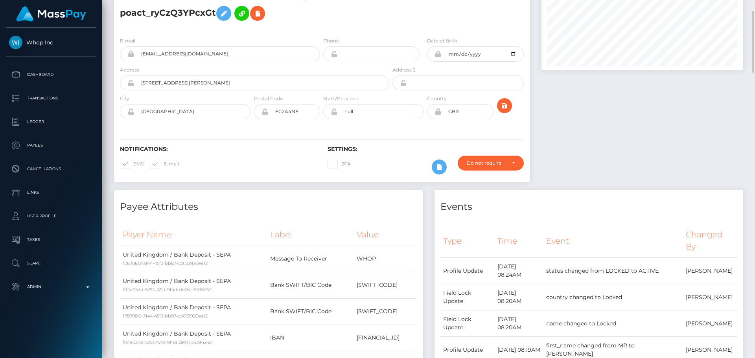
scroll to position [0, 0]
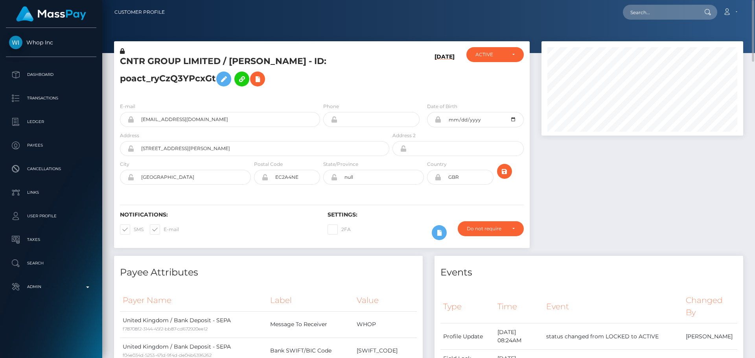
drag, startPoint x: 400, startPoint y: 85, endPoint x: 420, endPoint y: 76, distance: 21.6
click at [400, 85] on div "[DATE]" at bounding box center [425, 71] width 69 height 49
click at [385, 88] on div "CNTR GROUP LIMITED / [PERSON_NAME] - ID: poact_ryCzQ3YPcxGt" at bounding box center [252, 71] width 277 height 49
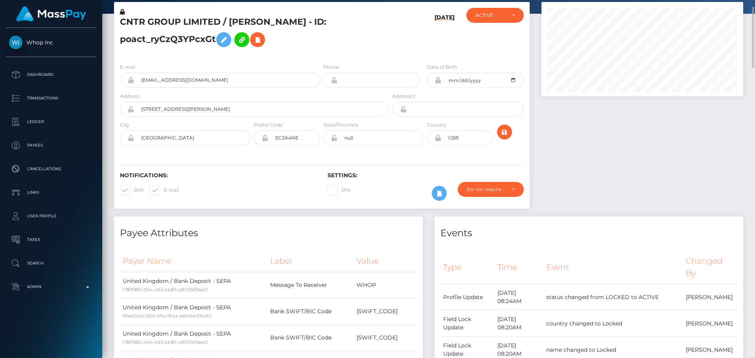
click at [370, 155] on div "Notifications: SMS E-mail Settings: 2FA" at bounding box center [322, 180] width 416 height 55
click at [386, 54] on div "CNTR GROUP LIMITED / [PERSON_NAME] - ID: poact_ryCzQ3YPcxGt" at bounding box center [252, 32] width 277 height 49
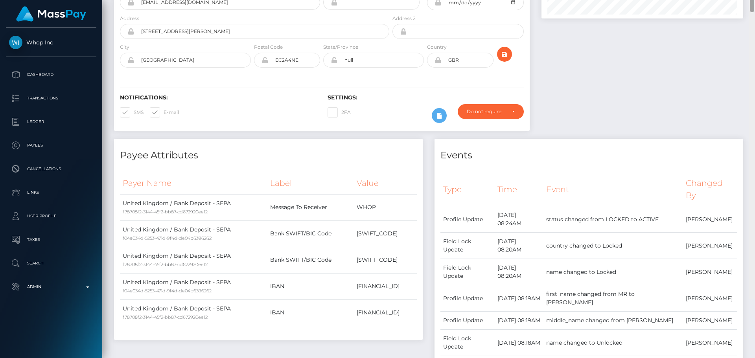
scroll to position [0, 0]
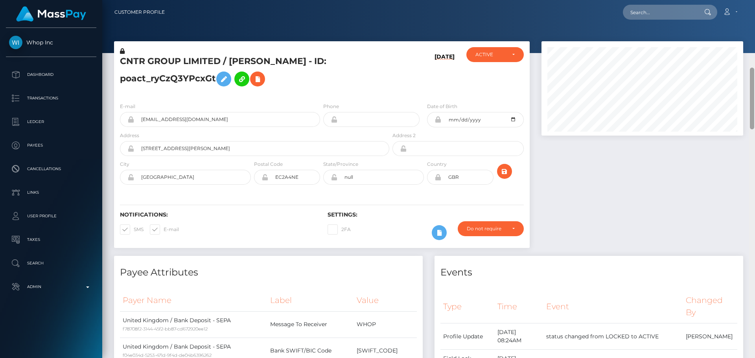
drag, startPoint x: 750, startPoint y: 98, endPoint x: 757, endPoint y: -8, distance: 106.8
click at [755, 0] on html "Whop Inc Dashboard Transactions Ledger Payees Cancellations Links" at bounding box center [377, 179] width 755 height 358
click at [659, 9] on input "text" at bounding box center [660, 12] width 74 height 15
paste input "[EMAIL_ADDRESS][DOMAIN_NAME]"
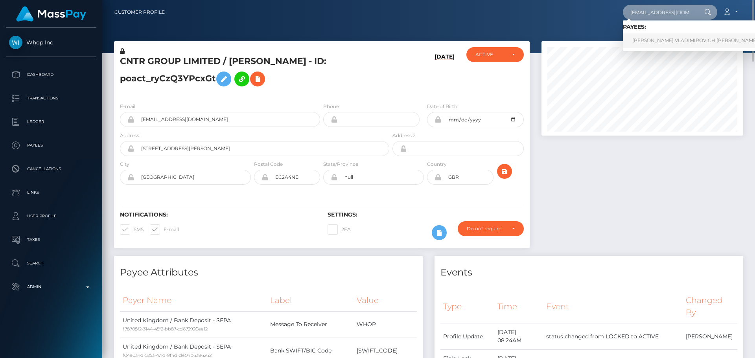
type input "[EMAIL_ADDRESS][DOMAIN_NAME]"
click at [656, 41] on link "ALEKSEY VLADIMIROVICH Parinov" at bounding box center [695, 40] width 144 height 15
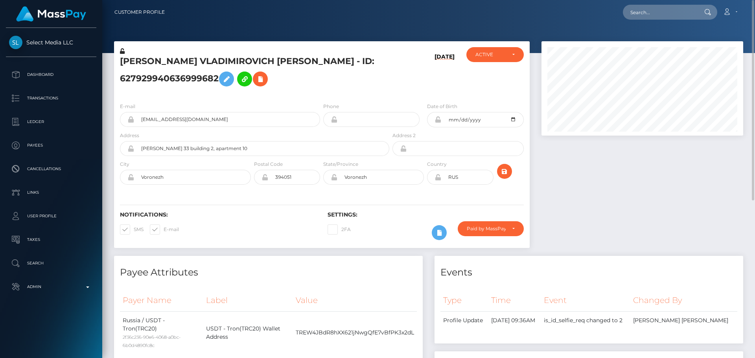
click at [338, 73] on h5 "[PERSON_NAME] VLADIMIROVICH [PERSON_NAME] - ID: 627929940636999682" at bounding box center [252, 72] width 265 height 35
click at [405, 201] on div "Notifications: SMS E-mail Settings: 2FA" at bounding box center [322, 220] width 416 height 55
click at [443, 232] on icon at bounding box center [439, 233] width 9 height 10
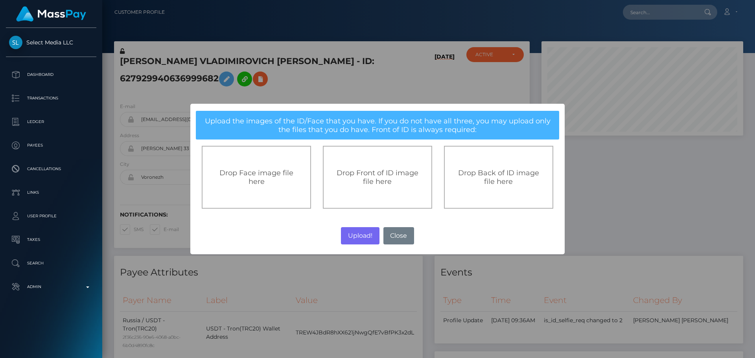
click at [375, 188] on div "Drop Front of ID image file here" at bounding box center [377, 177] width 109 height 63
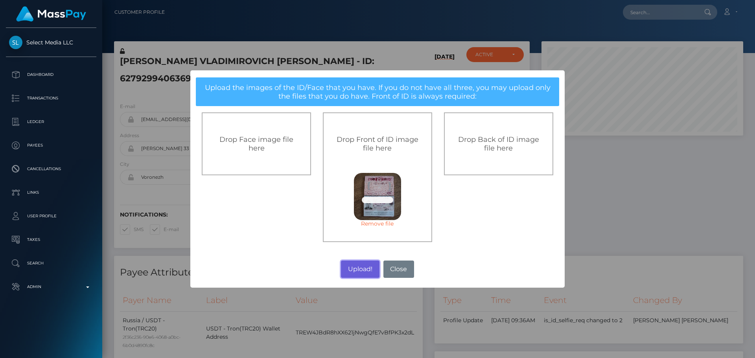
click at [360, 262] on button "Upload!" at bounding box center [360, 269] width 38 height 17
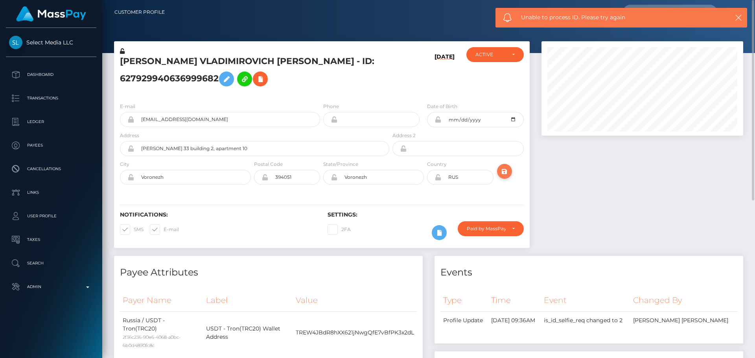
click at [505, 174] on icon "submit" at bounding box center [504, 172] width 9 height 10
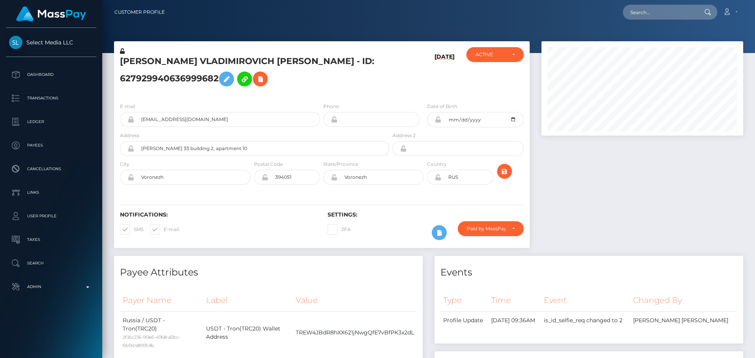
scroll to position [94, 202]
click at [447, 234] on div at bounding box center [438, 232] width 26 height 23
click at [442, 234] on icon at bounding box center [439, 233] width 9 height 10
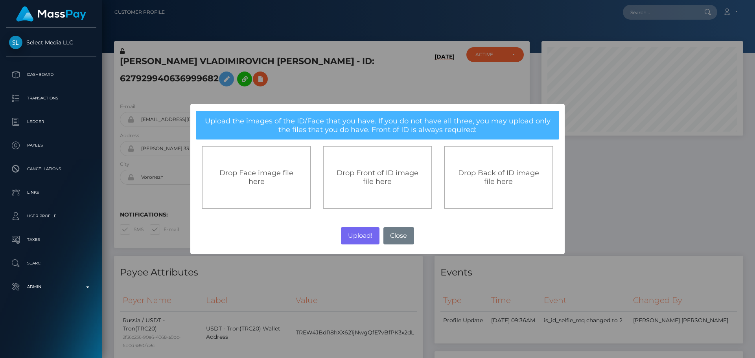
click at [365, 168] on div "Drop Front of ID image file here" at bounding box center [377, 177] width 109 height 63
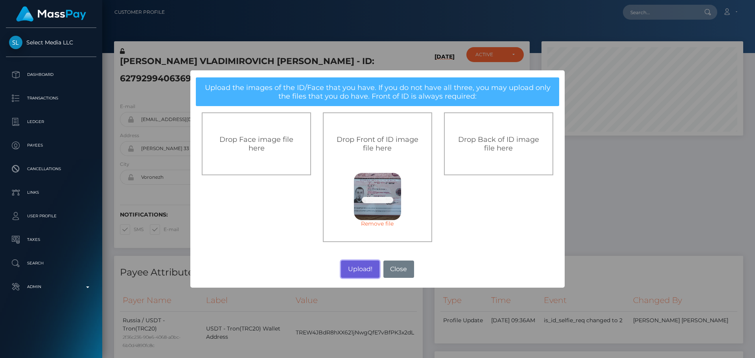
click at [365, 267] on button "Upload!" at bounding box center [360, 269] width 38 height 17
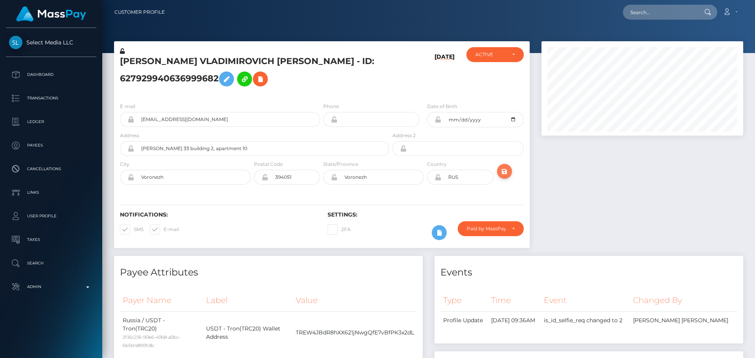
click at [507, 175] on icon "submit" at bounding box center [504, 172] width 9 height 10
click at [494, 233] on div "Paid by MassPay" at bounding box center [491, 228] width 66 height 15
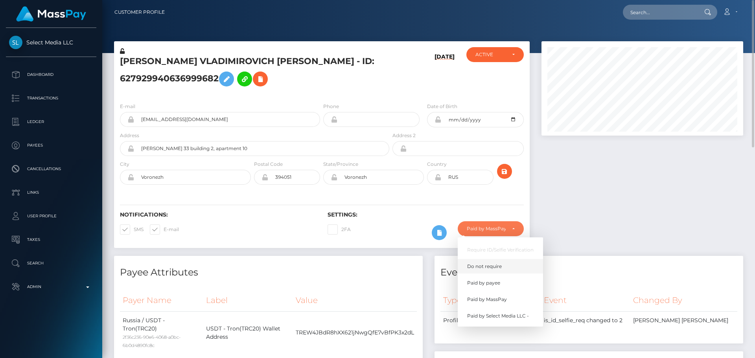
click at [479, 264] on span "Do not require" at bounding box center [484, 266] width 35 height 7
select select "0"
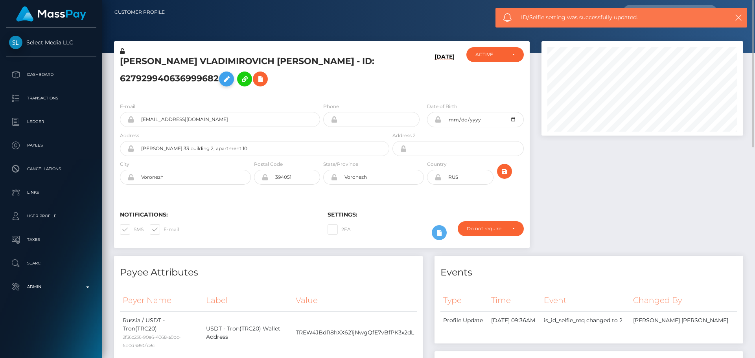
click at [224, 79] on icon at bounding box center [226, 79] width 9 height 10
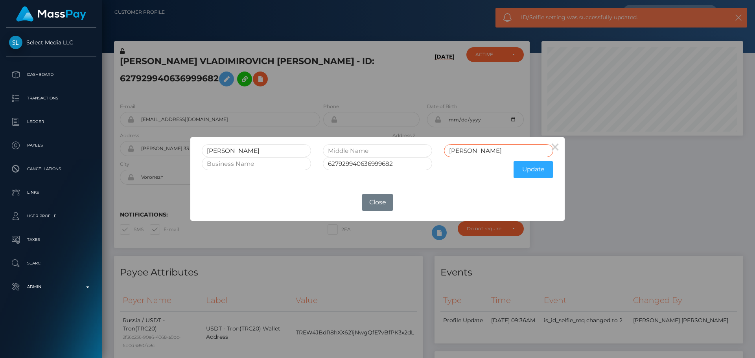
click at [461, 150] on input "[PERSON_NAME]" at bounding box center [498, 150] width 109 height 13
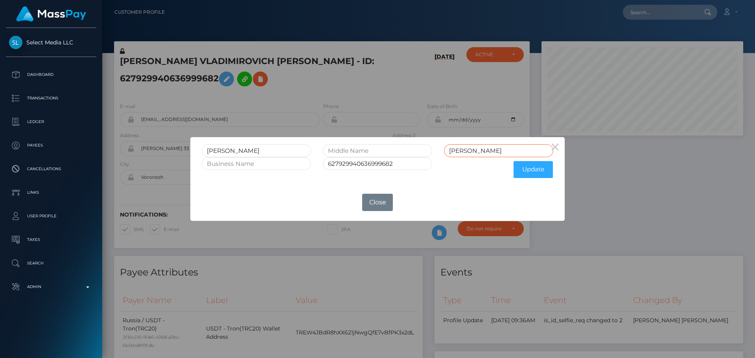
type input "[PERSON_NAME]"
click at [303, 183] on div "[PERSON_NAME] VLADIMIROVICH [PERSON_NAME] 627929940636999682 Update" at bounding box center [377, 160] width 374 height 47
click at [264, 146] on input "[PERSON_NAME]" at bounding box center [256, 150] width 109 height 13
click at [353, 149] on input "text" at bounding box center [377, 150] width 109 height 13
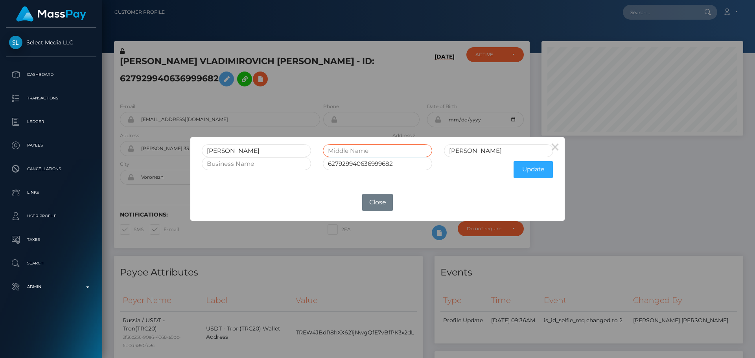
paste input "[PERSON_NAME]"
type input "[PERSON_NAME]"
click at [266, 149] on input "[PERSON_NAME]" at bounding box center [256, 150] width 109 height 13
type input "[PERSON_NAME]"
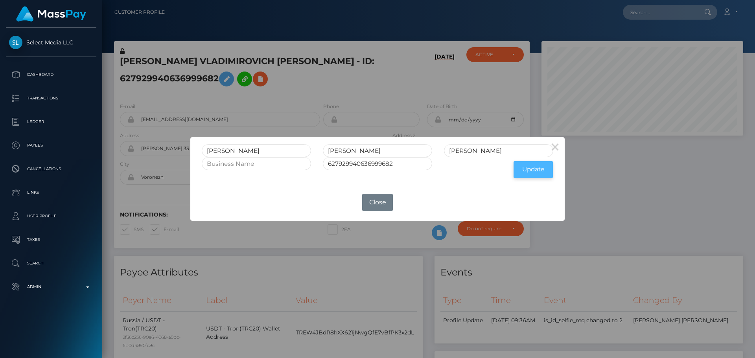
click at [532, 167] on button "Update" at bounding box center [533, 169] width 39 height 17
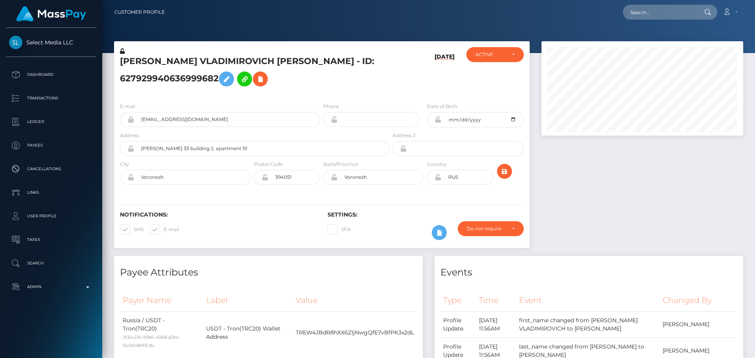
scroll to position [94, 202]
click at [228, 78] on icon at bounding box center [226, 79] width 9 height 10
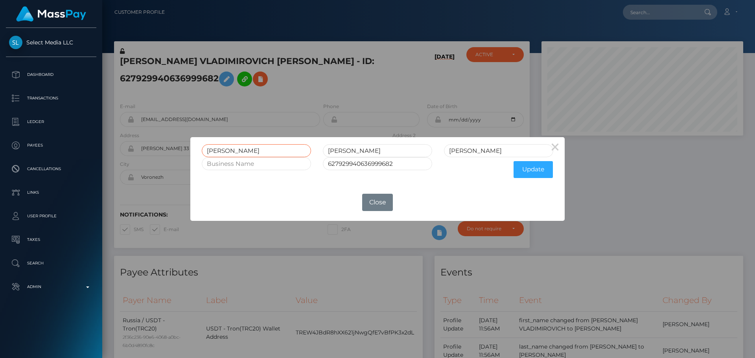
click at [254, 149] on input "ALEKSEY" at bounding box center [256, 150] width 109 height 13
type input "ALEKSEI"
click at [529, 174] on button "Update" at bounding box center [533, 169] width 39 height 17
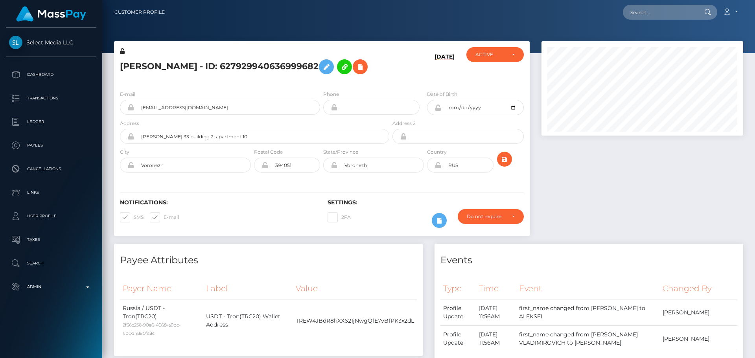
scroll to position [94, 202]
click at [123, 52] on icon at bounding box center [122, 51] width 5 height 6
click at [321, 84] on div "[PERSON_NAME] - ID: 627929940636999682" at bounding box center [252, 65] width 277 height 37
click at [438, 168] on icon at bounding box center [438, 165] width 7 height 6
click at [438, 111] on icon at bounding box center [438, 108] width 7 height 6
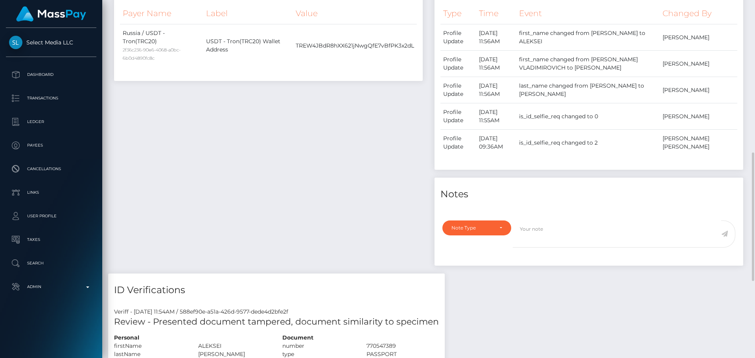
scroll to position [354, 0]
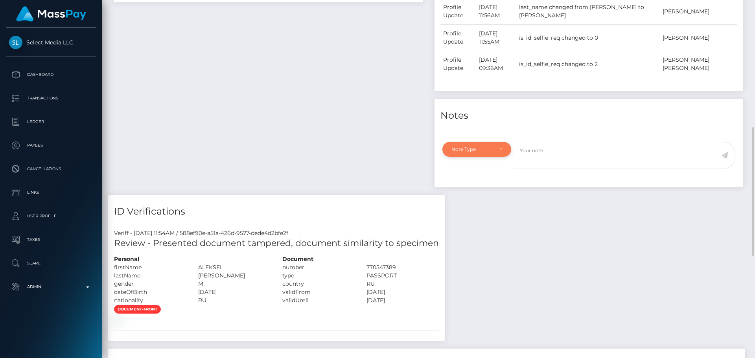
click at [500, 153] on div "Note Type" at bounding box center [476, 149] width 51 height 6
click at [490, 194] on link "Compliance" at bounding box center [476, 187] width 69 height 15
select select "COMPLIANCE"
click at [558, 169] on textarea at bounding box center [617, 155] width 208 height 27
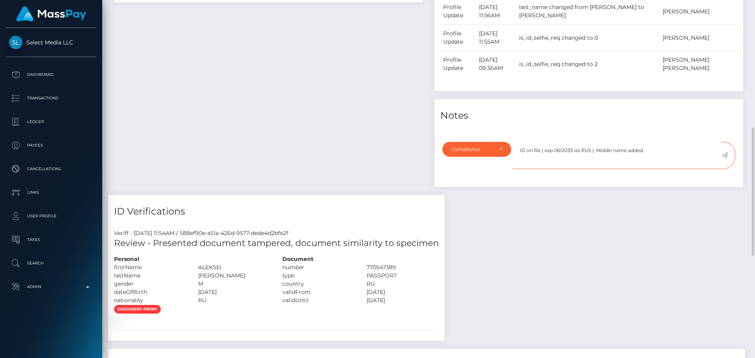
type textarea "ID on file ( exp 06/2033 iss RUS ). Middle name added."
click at [725, 158] on icon at bounding box center [724, 155] width 7 height 6
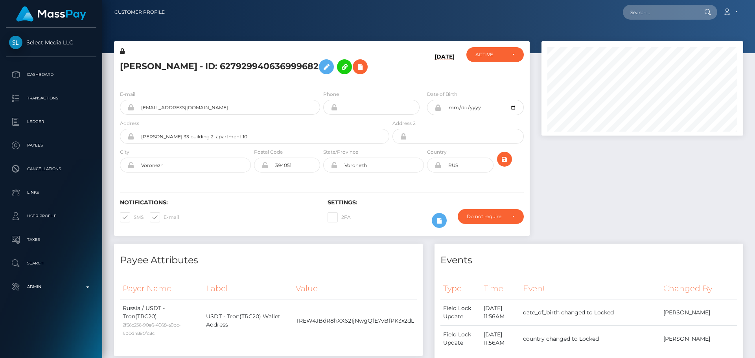
scroll to position [94, 202]
click at [565, 175] on div at bounding box center [643, 142] width 214 height 203
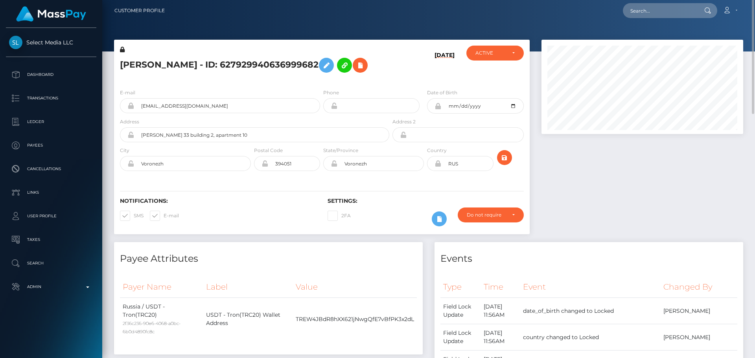
scroll to position [0, 0]
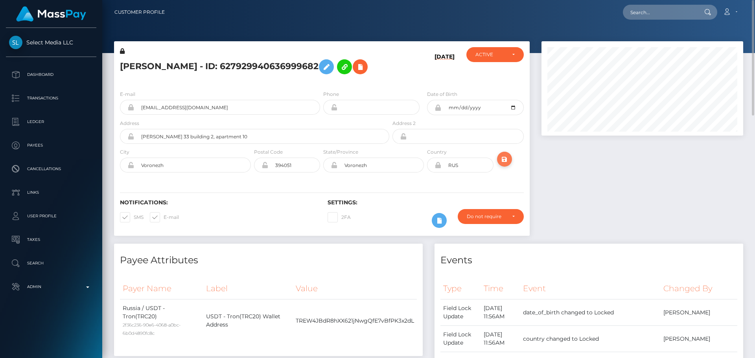
click at [501, 164] on icon "submit" at bounding box center [504, 160] width 9 height 10
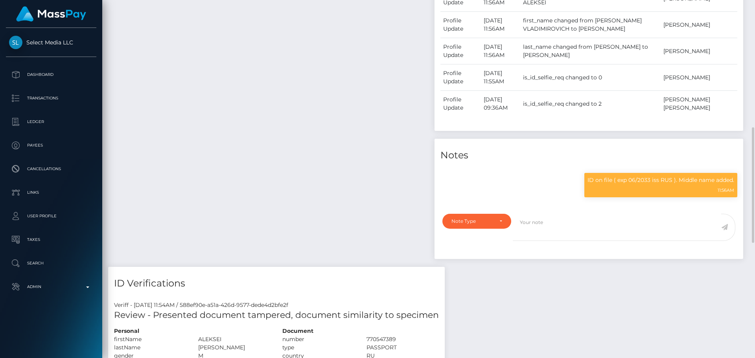
scroll to position [472, 0]
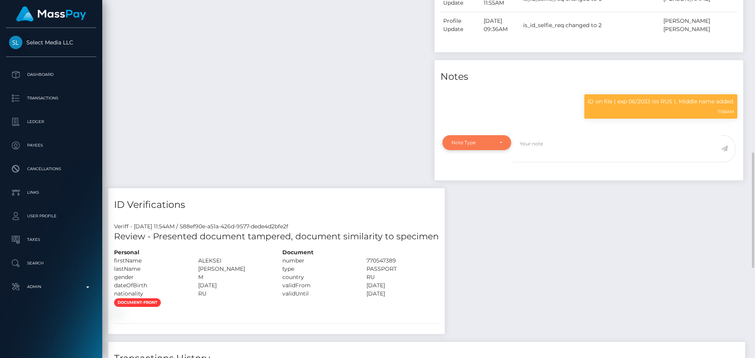
click at [494, 146] on div "Note Type" at bounding box center [476, 143] width 51 height 6
click at [484, 188] on link "Compliance" at bounding box center [476, 180] width 69 height 15
select select "COMPLIANCE"
click at [553, 162] on textarea at bounding box center [617, 148] width 208 height 27
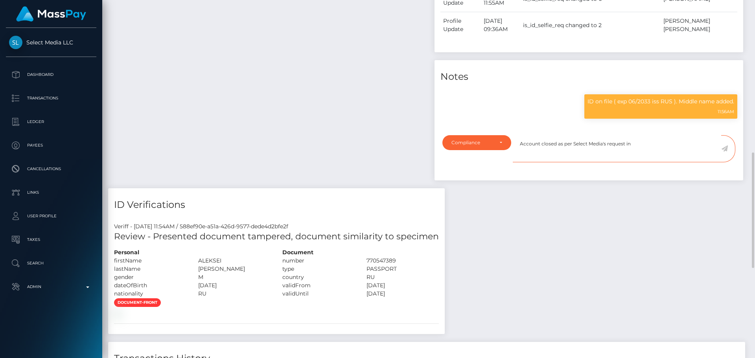
paste textarea "Ticket #124885"
type textarea "Account closed as per Select Media's request in Ticket #124885."
click at [724, 152] on icon at bounding box center [724, 148] width 7 height 6
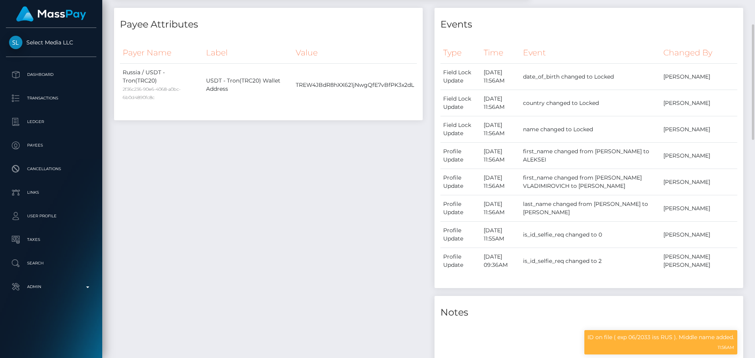
scroll to position [0, 0]
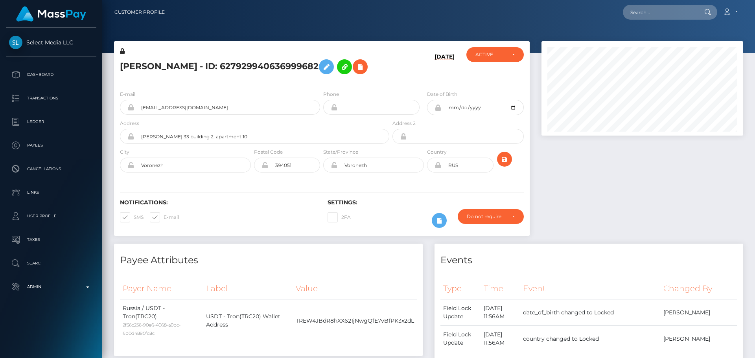
scroll to position [94, 202]
click at [207, 63] on h5 "[PERSON_NAME] - ID: 627929940636999682" at bounding box center [252, 66] width 265 height 23
copy h5 "[PERSON_NAME] - ID: 627929940636999682"
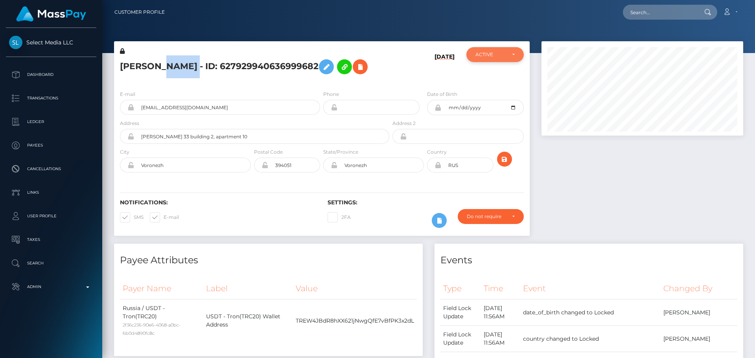
click at [482, 57] on div "ACTIVE" at bounding box center [490, 55] width 30 height 6
click at [486, 110] on span "CLOSED" at bounding box center [486, 108] width 20 height 7
select select "CLOSED"
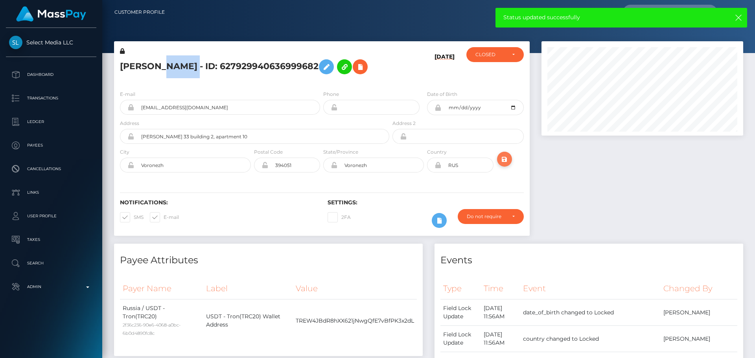
click at [510, 167] on button "submit" at bounding box center [504, 159] width 15 height 15
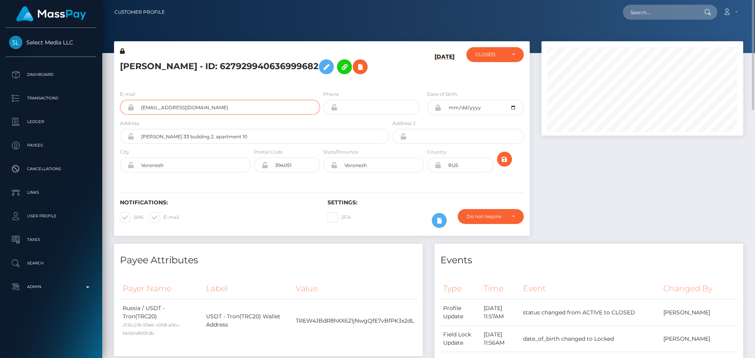
drag, startPoint x: 193, startPoint y: 123, endPoint x: 120, endPoint y: 119, distance: 73.7
click at [120, 119] on div "E-mail [EMAIL_ADDRESS][DOMAIN_NAME]" at bounding box center [218, 104] width 208 height 29
click at [665, 13] on input "text" at bounding box center [660, 12] width 74 height 15
paste input "[PERSON_NAME][EMAIL_ADDRESS][DOMAIN_NAME]"
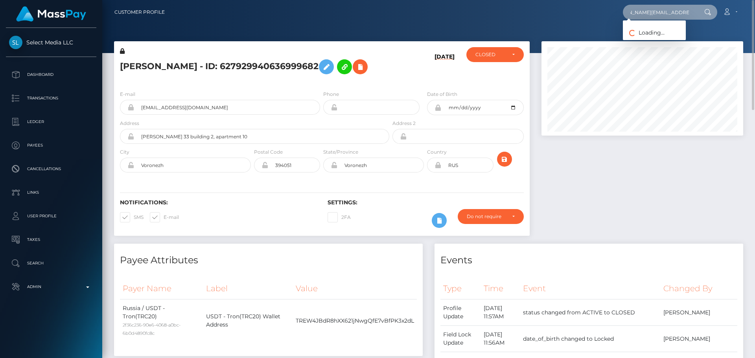
type input "[PERSON_NAME][EMAIL_ADDRESS][DOMAIN_NAME]"
click at [661, 9] on input "[PERSON_NAME][EMAIL_ADDRESS][DOMAIN_NAME]" at bounding box center [660, 12] width 74 height 15
click at [661, 9] on input "mitch@whop.intercom-mail.com" at bounding box center [660, 12] width 74 height 15
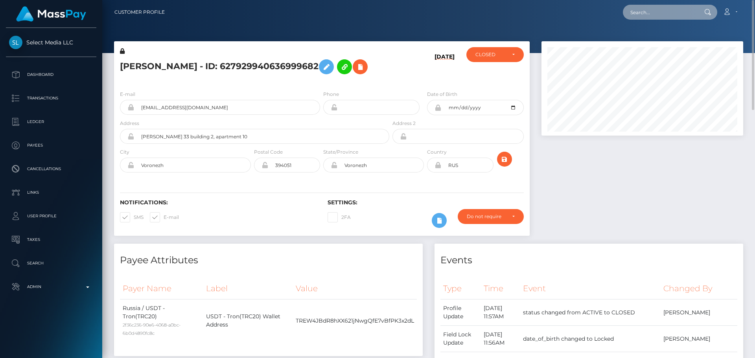
paste input "poact_xA0ZHqb591Kv"
type input "poact_xA0ZHqb591Kv"
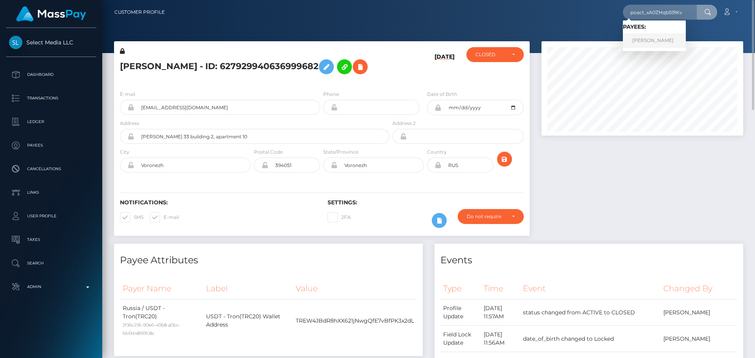
click at [660, 38] on link "[PERSON_NAME]" at bounding box center [654, 40] width 63 height 15
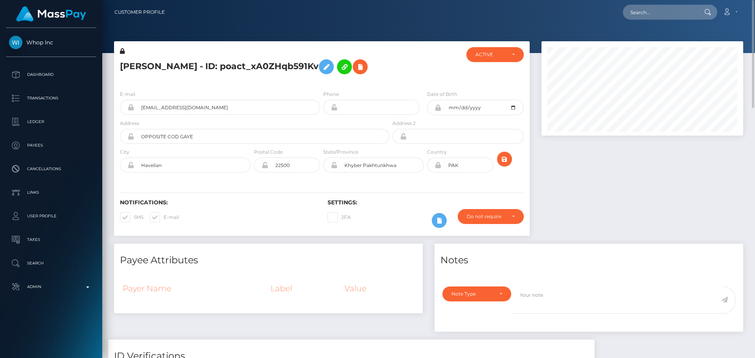
click at [402, 72] on div at bounding box center [425, 65] width 69 height 37
click at [417, 72] on div at bounding box center [425, 65] width 69 height 37
click at [403, 68] on div at bounding box center [425, 65] width 69 height 37
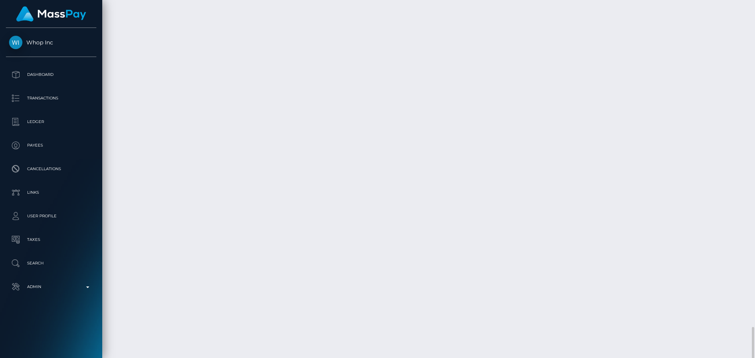
scroll to position [824, 0]
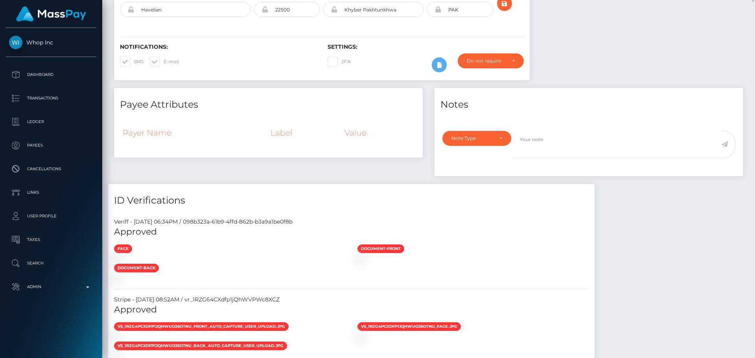
scroll to position [0, 0]
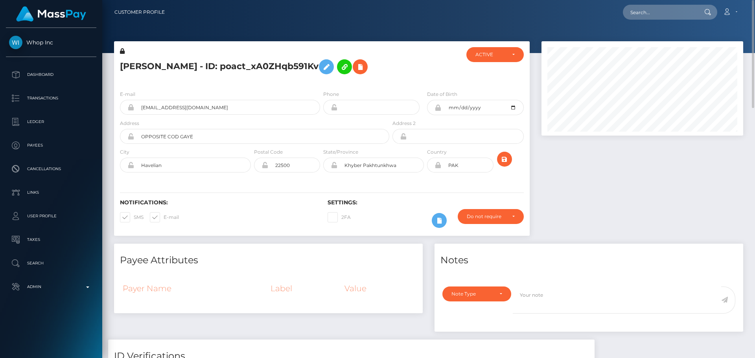
click at [291, 94] on div "E-mail muneebcreates@gmail.com" at bounding box center [220, 102] width 200 height 25
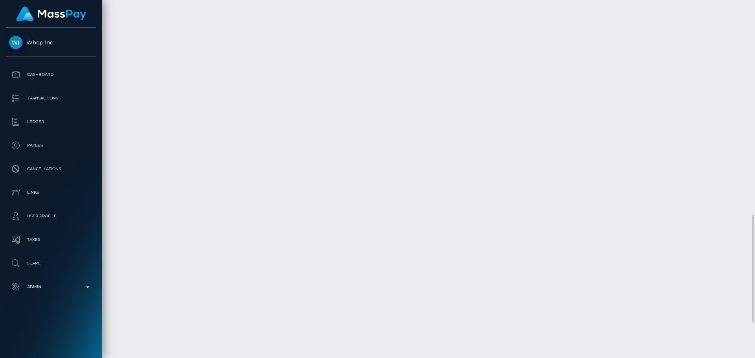
scroll to position [824, 0]
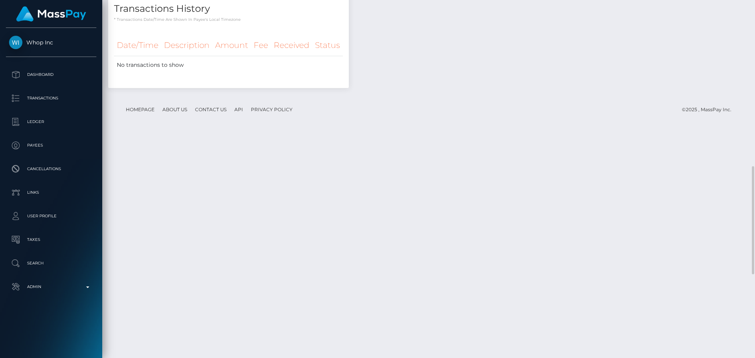
scroll to position [510, 0]
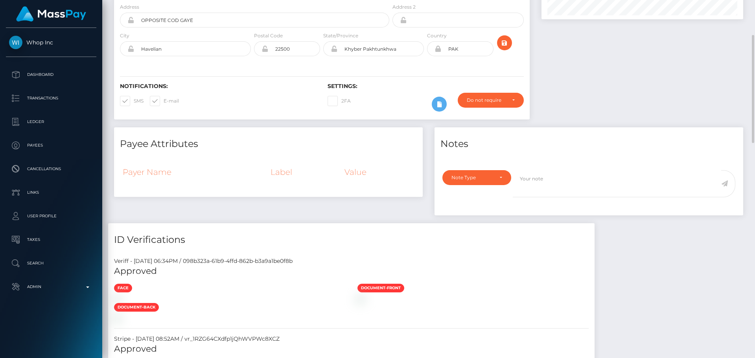
scroll to position [0, 0]
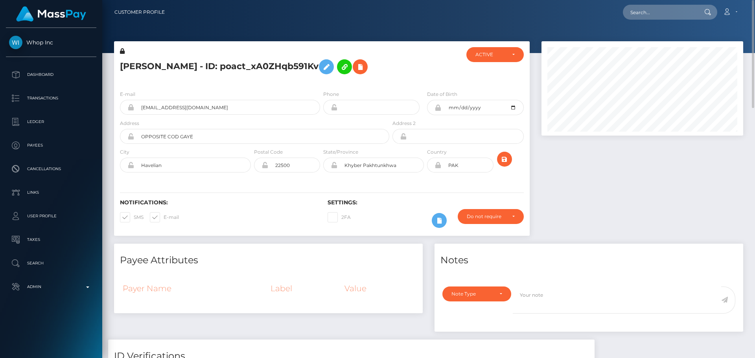
click at [321, 82] on div "Osama Shafiq - ID: poact_xA0ZHqb591Kv" at bounding box center [252, 65] width 277 height 37
click at [387, 80] on div "Osama Shafiq - ID: poact_xA0ZHqb591Kv" at bounding box center [252, 65] width 277 height 37
click at [379, 83] on div "Osama Shafiq - ID: poact_xA0ZHqb591Kv" at bounding box center [252, 65] width 277 height 37
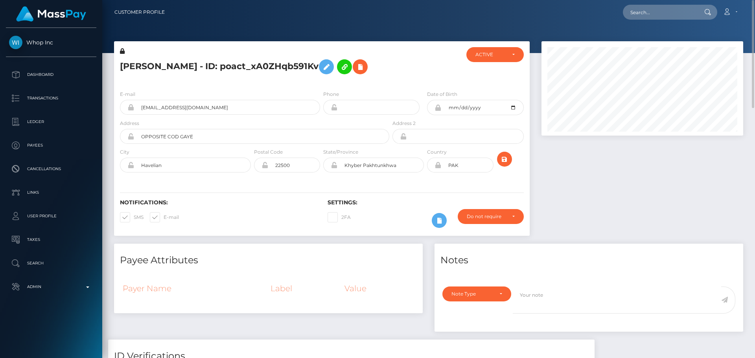
click at [379, 83] on div "Osama Shafiq - ID: poact_xA0ZHqb591Kv" at bounding box center [252, 65] width 277 height 37
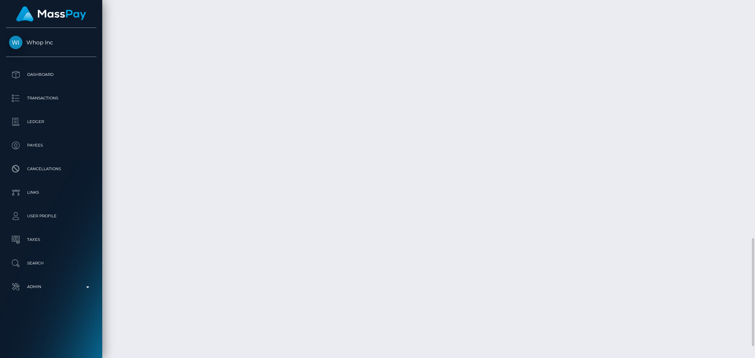
scroll to position [824, 0]
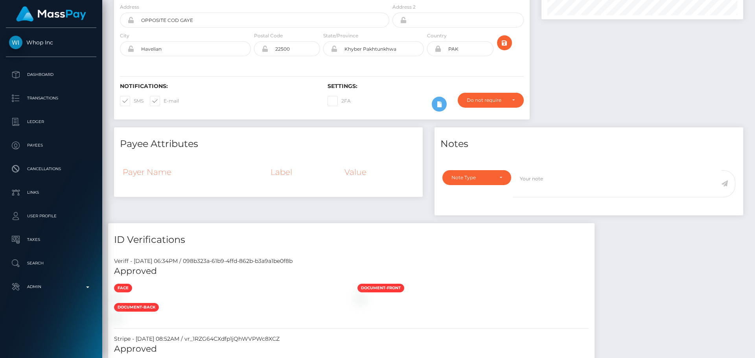
scroll to position [0, 0]
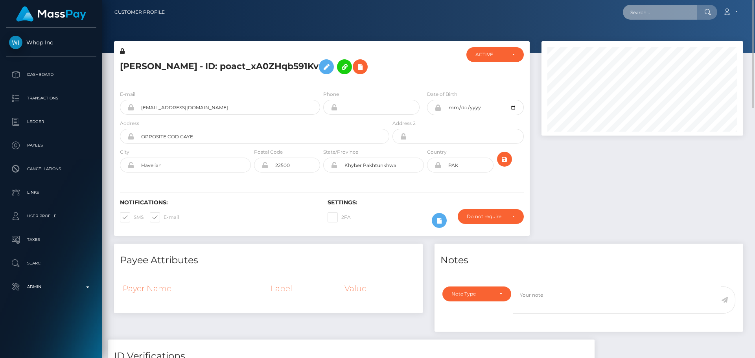
click at [644, 16] on input "text" at bounding box center [660, 12] width 74 height 15
paste input "poact_xA0ZHqb591Kv"
type input "poact_xA0ZHqb591Kv"
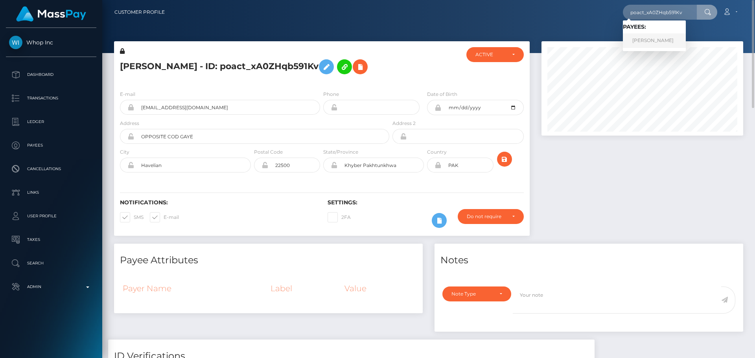
click at [655, 44] on link "Osama Shafiq" at bounding box center [654, 40] width 63 height 15
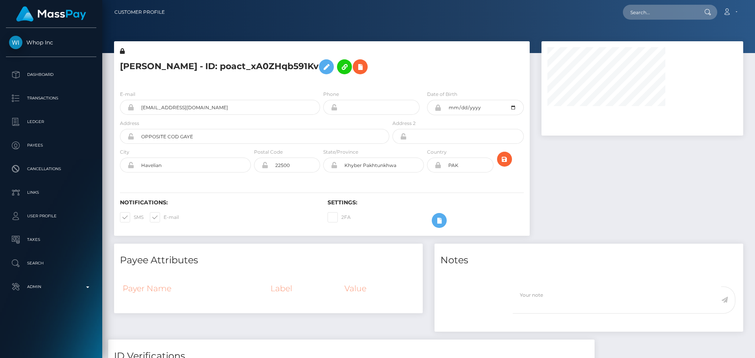
click at [320, 84] on div "[PERSON_NAME] - ID: poact_xA0ZHqb591Kv" at bounding box center [252, 65] width 277 height 37
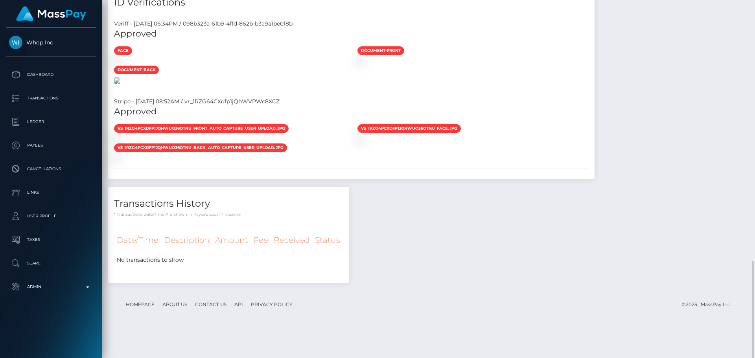
scroll to position [511, 0]
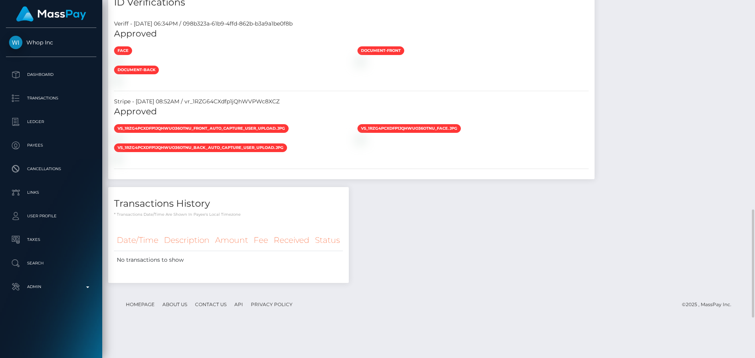
scroll to position [315, 0]
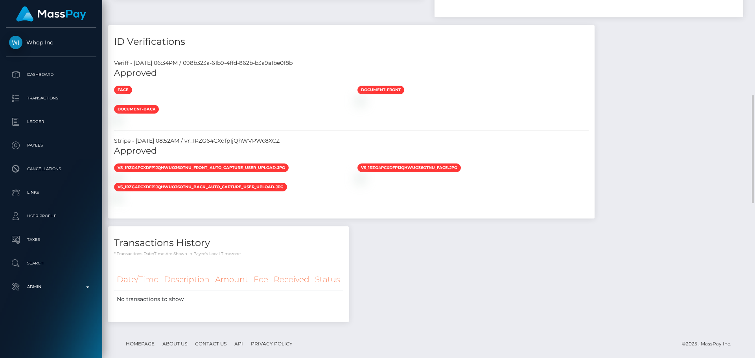
click at [254, 105] on div at bounding box center [229, 100] width 243 height 8
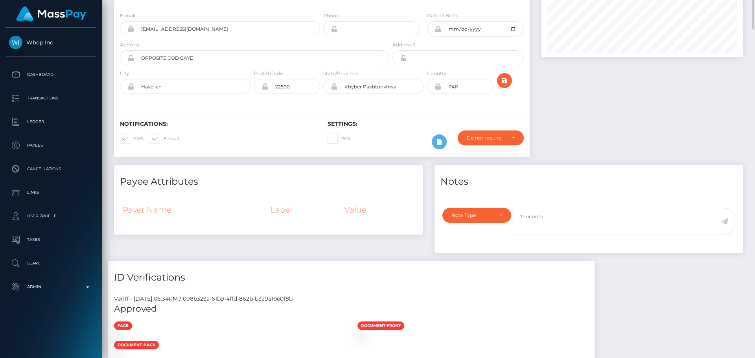
scroll to position [0, 0]
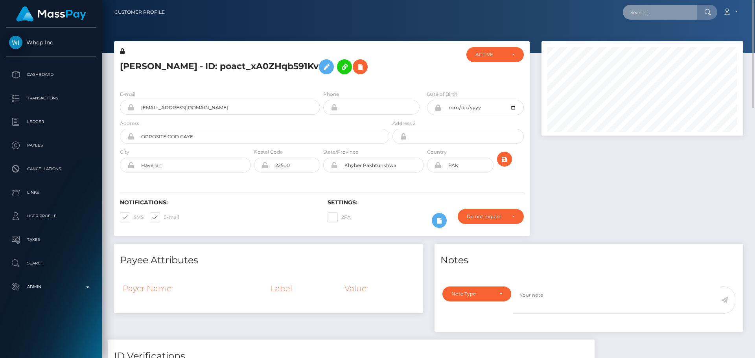
click at [654, 11] on input "text" at bounding box center [660, 12] width 74 height 15
paste input "poact_eqr0MbxaFFFL"
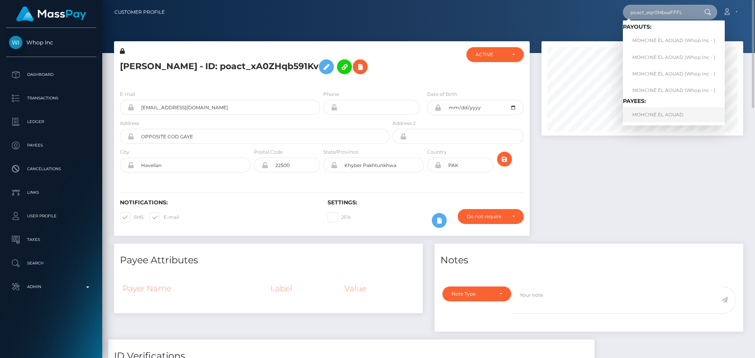
type input "poact_eqr0MbxaFFFL"
click at [430, 64] on div at bounding box center [425, 65] width 69 height 37
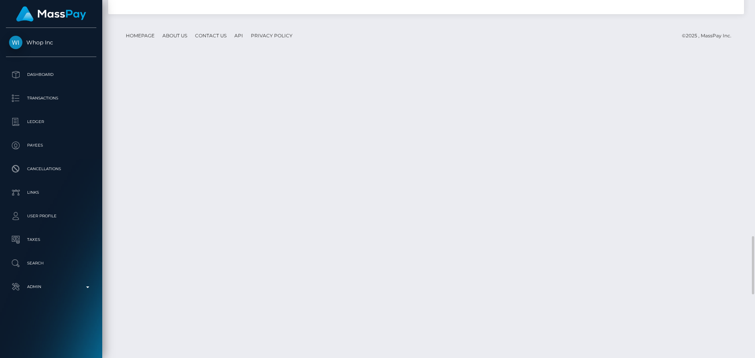
scroll to position [1612, 0]
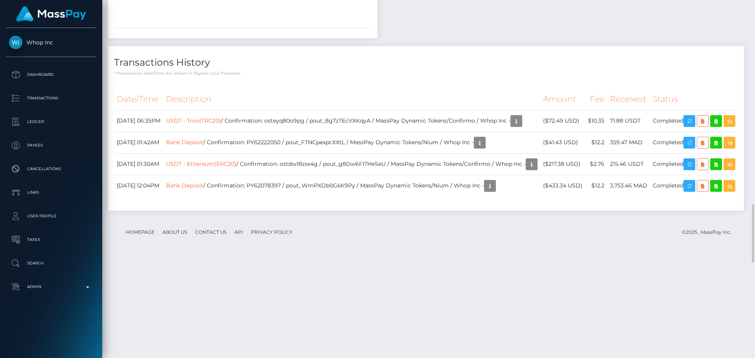
scroll to position [1416, 0]
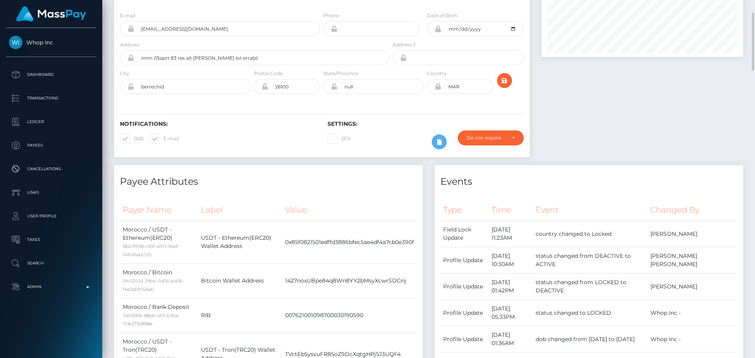
scroll to position [0, 0]
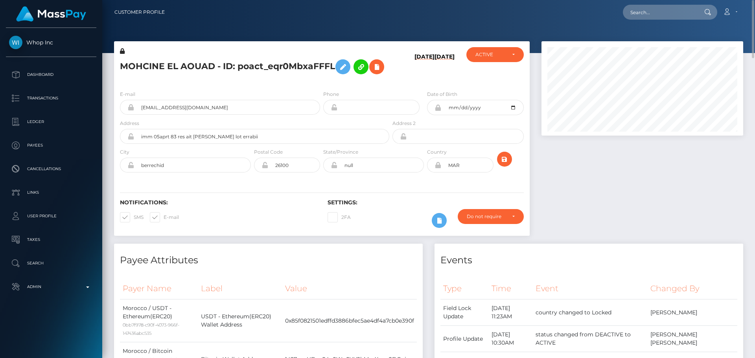
click at [353, 78] on h5 "MOHCINE EL AOUAD - ID: poact_eqr0MbxaFFFL" at bounding box center [252, 66] width 265 height 23
click at [666, 20] on nav "Customer Profile Loading... Loading... Account" at bounding box center [428, 12] width 653 height 24
click at [665, 14] on input "text" at bounding box center [660, 12] width 74 height 15
paste input "poact_wg4NuPysAJV6"
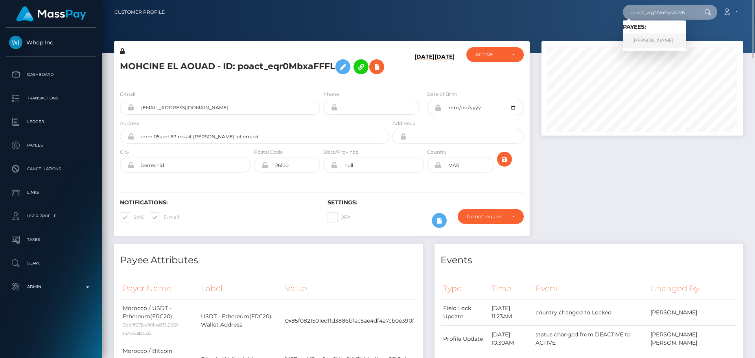
type input "poact_wg4NuPysAJV6"
click at [656, 40] on link "[PERSON_NAME]" at bounding box center [654, 40] width 63 height 15
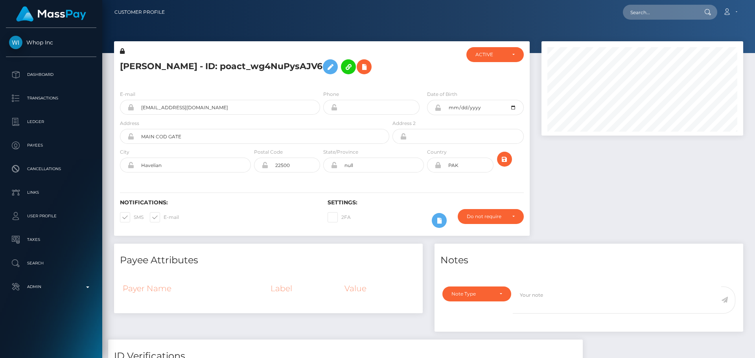
scroll to position [94, 202]
type input "poact_pMdkxqguVKOX"
click at [395, 58] on div at bounding box center [425, 65] width 69 height 37
click at [309, 14] on div "poact_pMdkxqguVKOX Loading... Loading... Payees: [PERSON_NAME] Account Edit Pro…" at bounding box center [457, 12] width 572 height 17
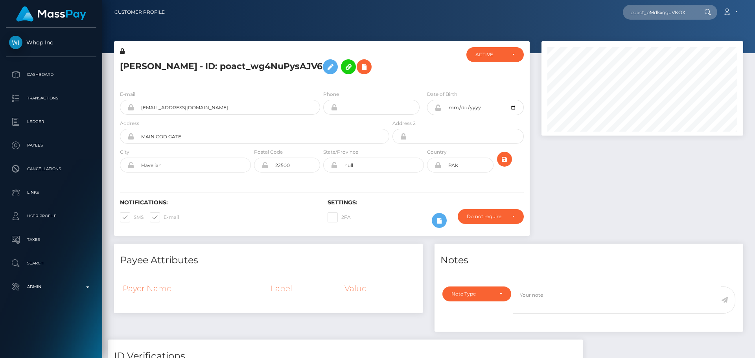
click at [309, 14] on div "poact_pMdkxqguVKOX Loading... Loading... Payees: Osama Shafiq Account Edit Prof…" at bounding box center [457, 12] width 572 height 17
click at [376, 53] on div "Osama Shafiq - ID: poact_wg4NuPysAJV6" at bounding box center [252, 65] width 277 height 37
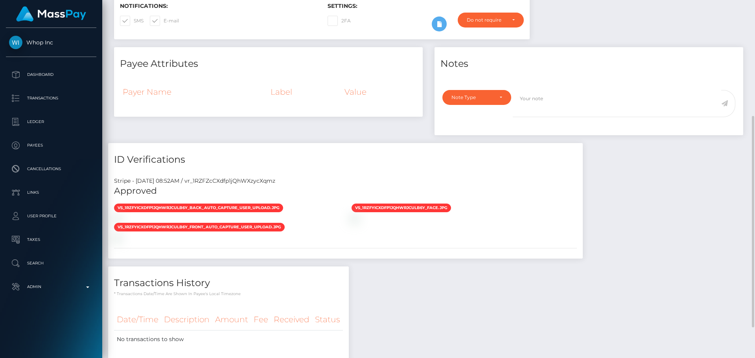
scroll to position [248, 0]
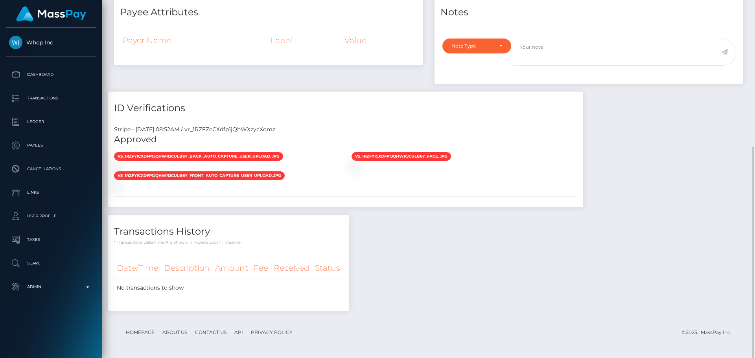
click at [298, 107] on h4 "ID Verifications" at bounding box center [345, 108] width 463 height 14
click at [284, 101] on h4 "ID Verifications" at bounding box center [345, 108] width 463 height 14
click at [284, 99] on div "ID Verifications" at bounding box center [345, 104] width 475 height 24
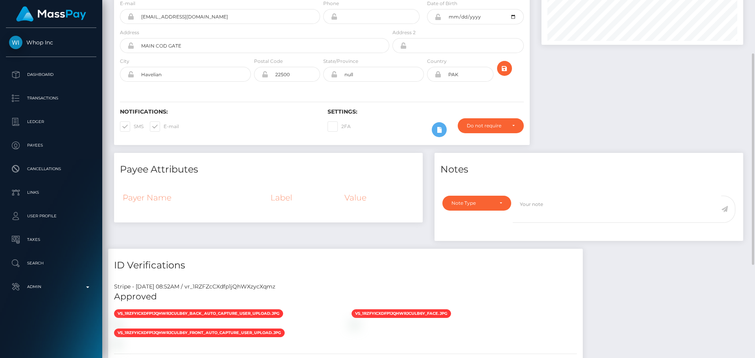
scroll to position [0, 0]
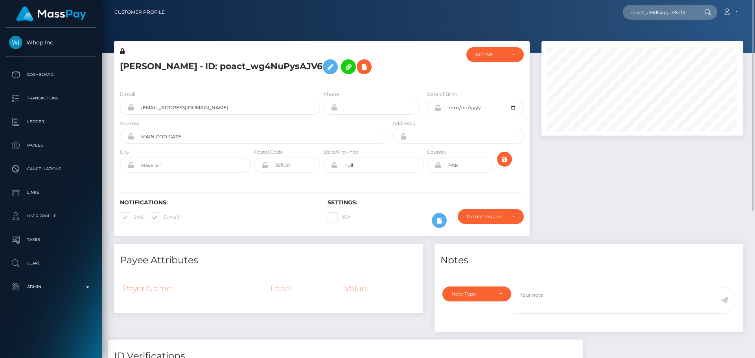
click at [311, 87] on div "E-mail osamashafiq83@gmail.com Phone 2000-03-19" at bounding box center [322, 132] width 416 height 96
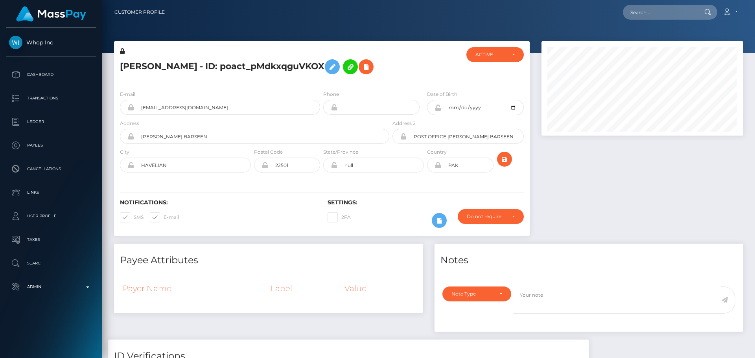
scroll to position [94, 202]
click at [405, 81] on div at bounding box center [425, 65] width 69 height 37
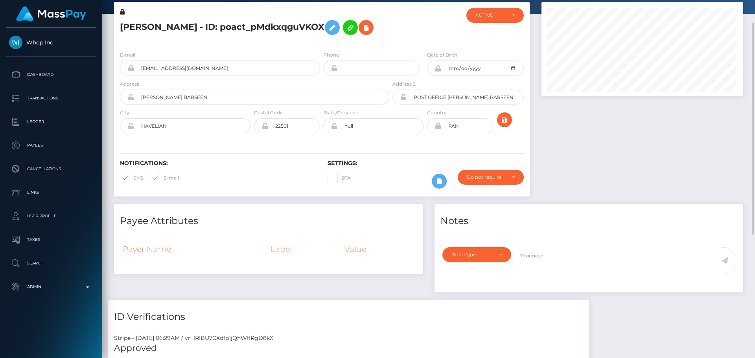
scroll to position [0, 0]
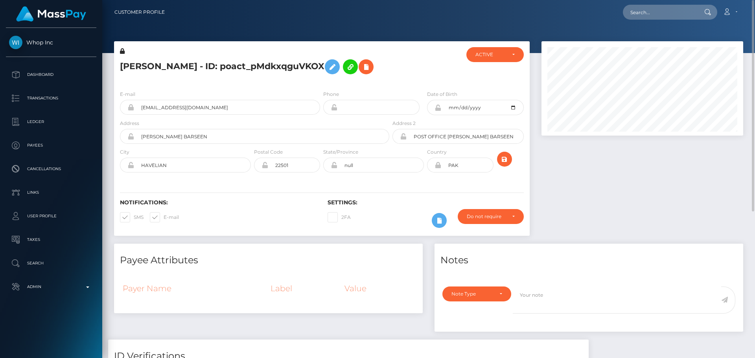
click at [275, 81] on div "[PERSON_NAME] - ID: poact_pMdkxqguVKOX" at bounding box center [252, 65] width 277 height 37
click at [133, 65] on h5 "[PERSON_NAME] - ID: poact_pMdkxqguVKOX" at bounding box center [252, 66] width 265 height 23
copy h5 "[PERSON_NAME]"
click at [213, 66] on h5 "[PERSON_NAME] - ID: poact_pMdkxqguVKOX" at bounding box center [252, 66] width 265 height 23
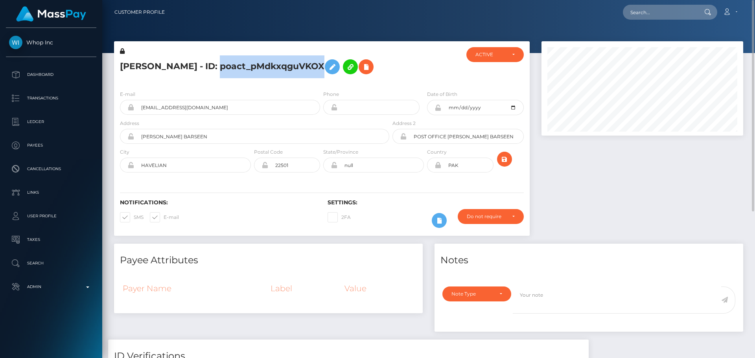
drag, startPoint x: 213, startPoint y: 66, endPoint x: 230, endPoint y: 65, distance: 16.6
click at [230, 65] on h5 "[PERSON_NAME] - ID: poact_pMdkxqguVKOX" at bounding box center [252, 66] width 265 height 23
click at [233, 77] on h5 "[PERSON_NAME] - ID: poact_pMdkxqguVKOX" at bounding box center [252, 66] width 265 height 23
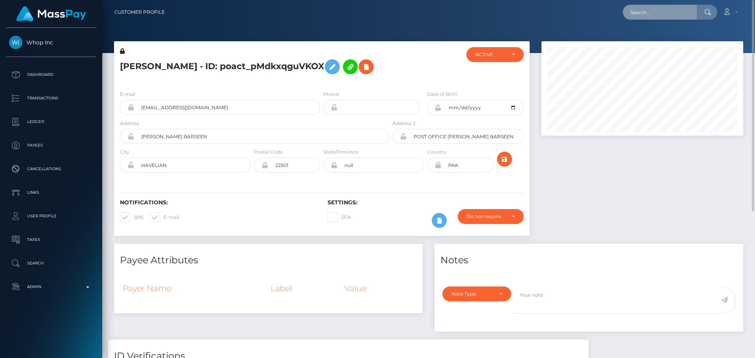
click at [646, 14] on input "text" at bounding box center [660, 12] width 74 height 15
paste input "poact_1UcdSSv17WOp"
type input "poact_1UcdSSv17WOp"
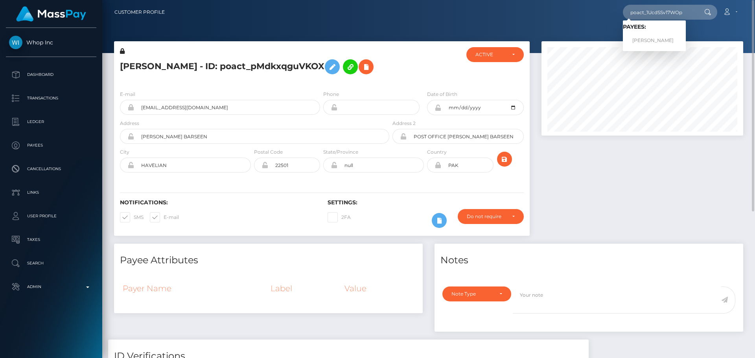
click at [354, 11] on div "poact_1UcdSSv17WOp Loading... Loading... Payees: Tony Hoang Account Edit Profil…" at bounding box center [457, 12] width 572 height 17
click at [131, 68] on h5 "Osama Shafiq - ID: poact_pMdkxqguVKOX" at bounding box center [252, 66] width 265 height 23
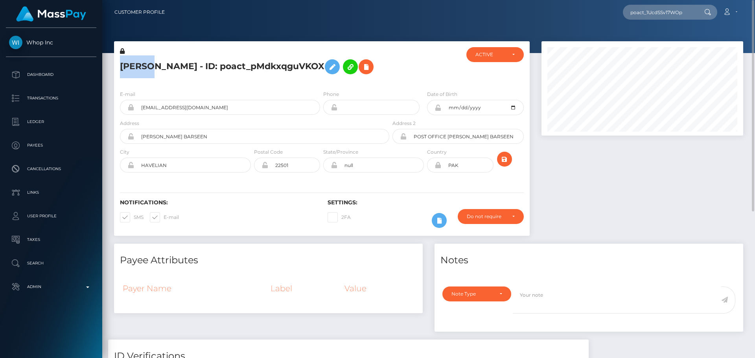
click at [131, 68] on h5 "Osama Shafiq - ID: poact_pMdkxqguVKOX" at bounding box center [252, 66] width 265 height 23
copy h5 "[PERSON_NAME]"
click at [166, 69] on h5 "Osama Shafiq - ID: poact_pMdkxqguVKOX" at bounding box center [252, 66] width 265 height 23
copy h5 "Shafiq"
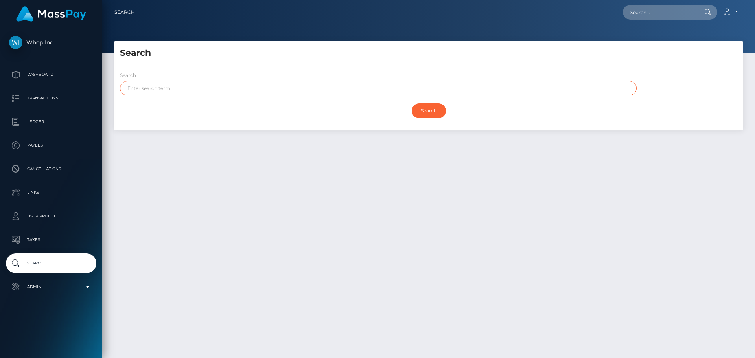
click at [203, 91] on input "text" at bounding box center [378, 88] width 517 height 15
paste input "[PERSON_NAME]"
type input "[PERSON_NAME]"
click at [431, 110] on input "Search" at bounding box center [429, 110] width 34 height 15
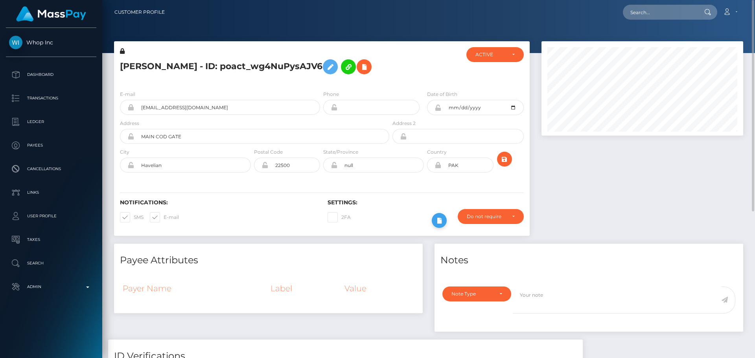
click at [438, 224] on icon at bounding box center [439, 221] width 9 height 10
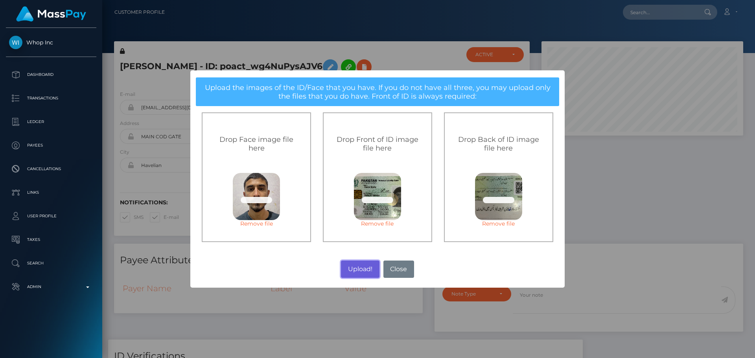
click at [359, 271] on button "Upload!" at bounding box center [360, 269] width 38 height 17
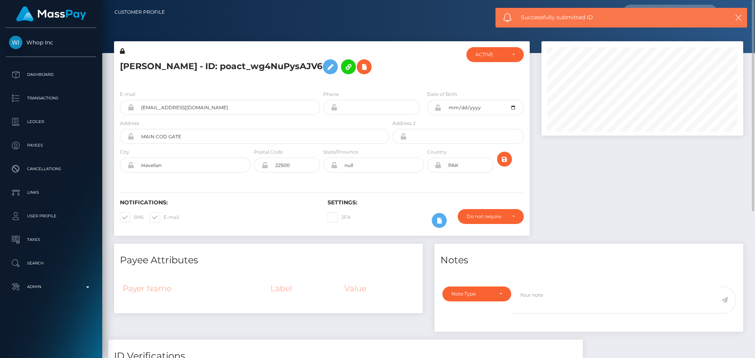
click at [403, 206] on div "Settings: 2FA Require ID/Selfie Verification" at bounding box center [426, 215] width 208 height 33
click at [398, 206] on div "Settings: 2FA Require ID/Selfie Verification" at bounding box center [426, 215] width 208 height 33
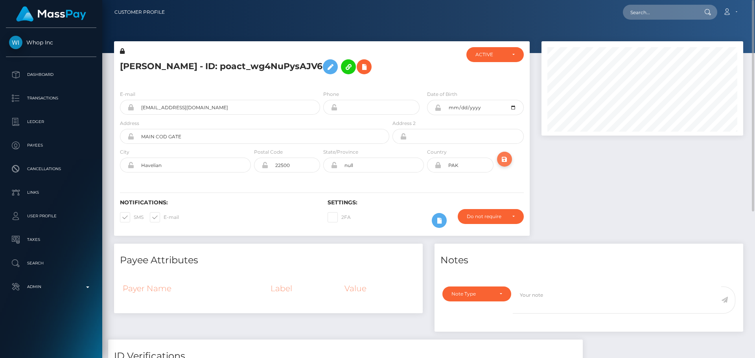
click at [505, 161] on icon "submit" at bounding box center [504, 160] width 9 height 10
click at [437, 108] on icon at bounding box center [438, 108] width 7 height 6
click at [440, 225] on icon at bounding box center [439, 221] width 9 height 10
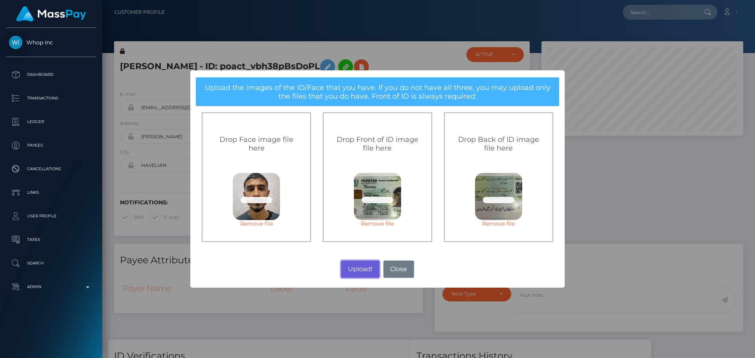
click at [360, 268] on button "Upload!" at bounding box center [360, 269] width 38 height 17
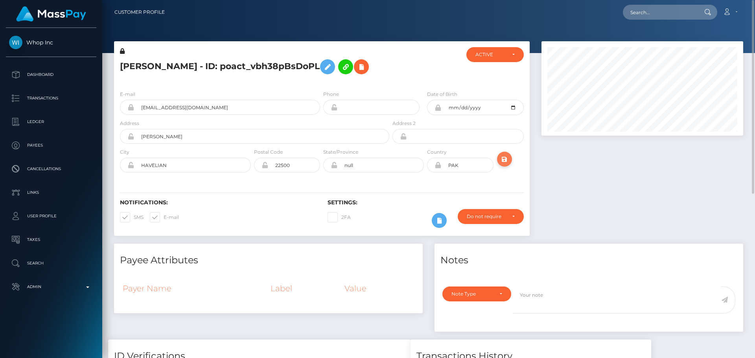
click at [508, 162] on icon "submit" at bounding box center [504, 160] width 9 height 10
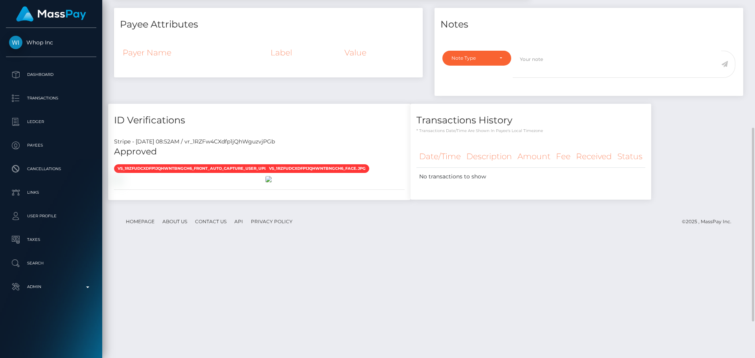
scroll to position [303, 0]
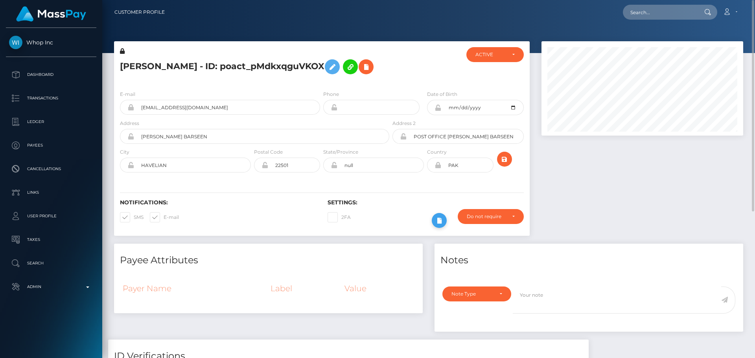
click at [435, 221] on icon at bounding box center [439, 221] width 9 height 10
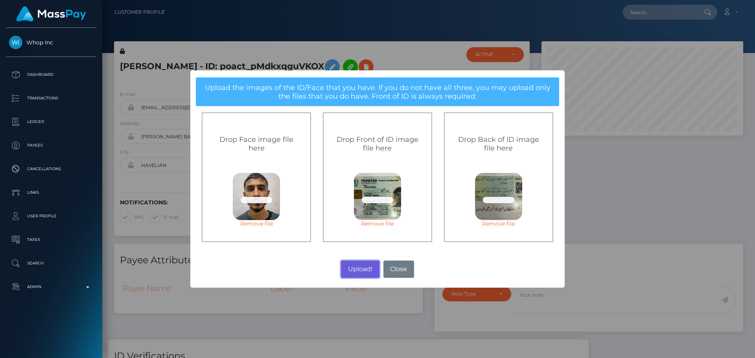
click at [358, 267] on button "Upload!" at bounding box center [360, 269] width 38 height 17
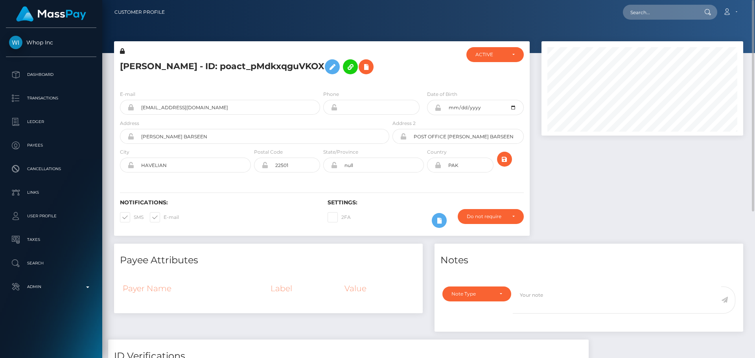
click at [397, 70] on div at bounding box center [425, 65] width 69 height 37
click at [507, 161] on icon "submit" at bounding box center [504, 160] width 9 height 10
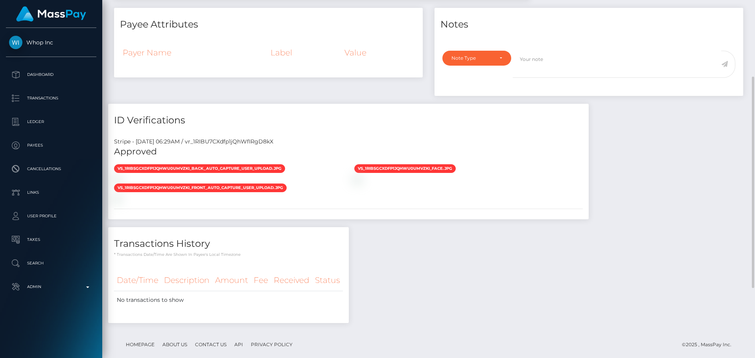
scroll to position [118, 0]
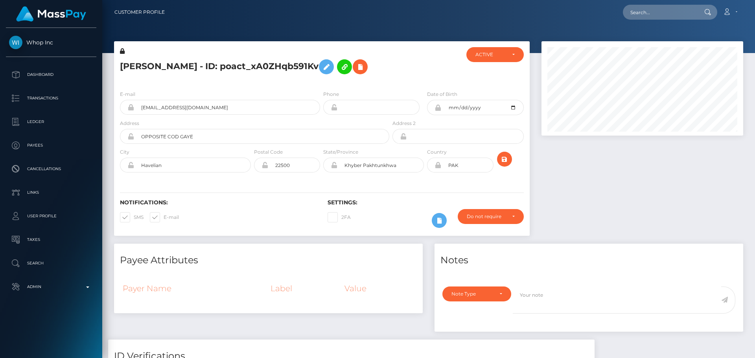
scroll to position [94, 202]
click at [377, 74] on h5 "Osama Shafiq - ID: poact_xA0ZHqb591Kv" at bounding box center [252, 66] width 265 height 23
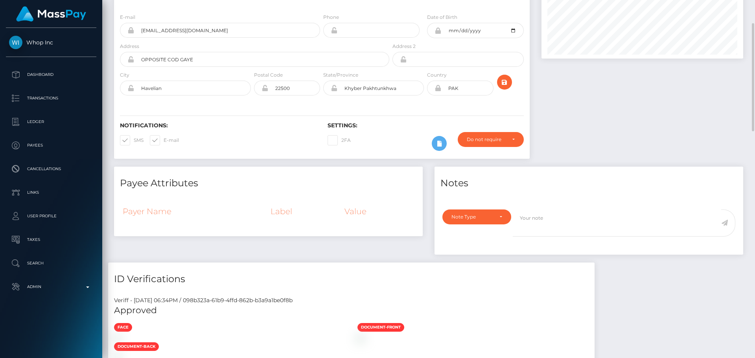
scroll to position [0, 0]
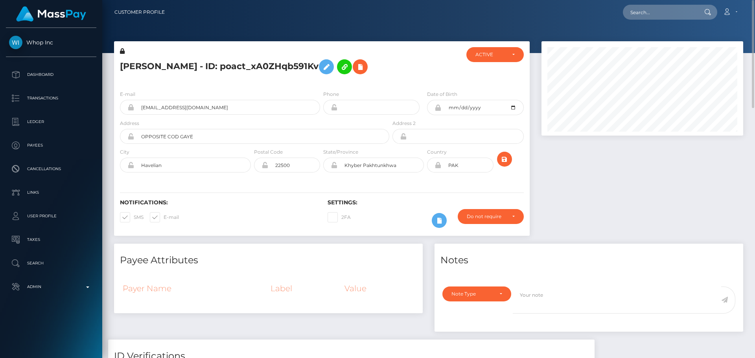
click at [404, 65] on div at bounding box center [425, 65] width 69 height 37
click at [409, 79] on div at bounding box center [425, 65] width 69 height 37
click at [383, 79] on div "Osama Shafiq - ID: poact_wg4NuPysAJV6" at bounding box center [252, 65] width 277 height 37
click at [391, 70] on div at bounding box center [425, 65] width 69 height 37
click at [389, 68] on div "Osama Shafiq - ID: poact_wg4NuPysAJV6" at bounding box center [252, 65] width 277 height 37
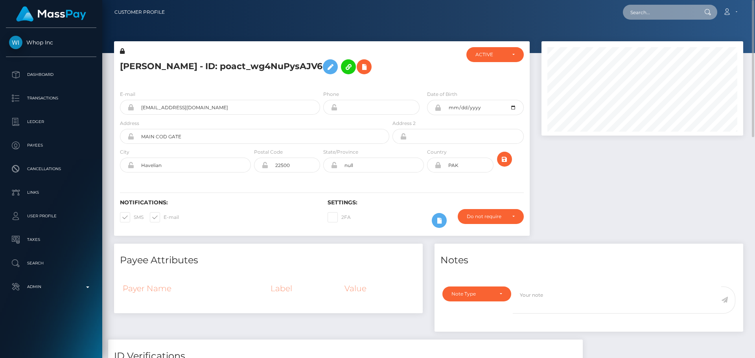
click at [661, 13] on input "text" at bounding box center [660, 12] width 74 height 15
paste input "poact_D79q9NfgsbTD"
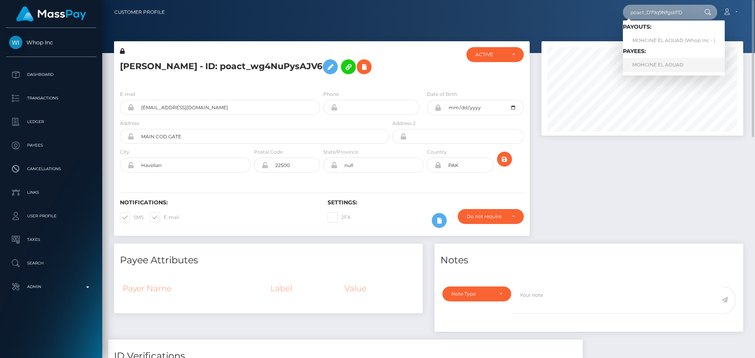
type input "poact_D79q9NfgsbTD"
click at [650, 68] on link "MOHCINE EL AOUAD" at bounding box center [674, 65] width 102 height 15
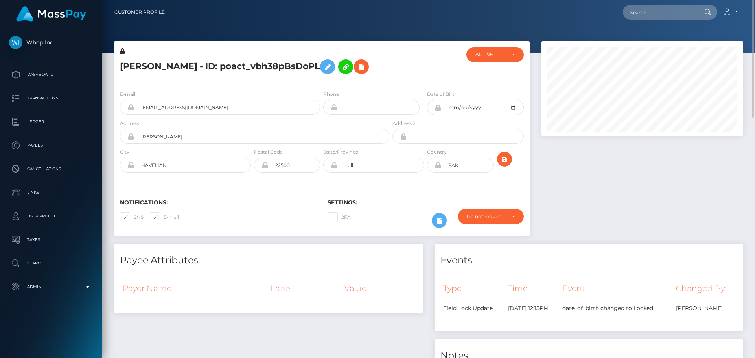
click at [384, 87] on div "E-mail [EMAIL_ADDRESS][DOMAIN_NAME] Phone Date of Birth" at bounding box center [322, 132] width 416 height 96
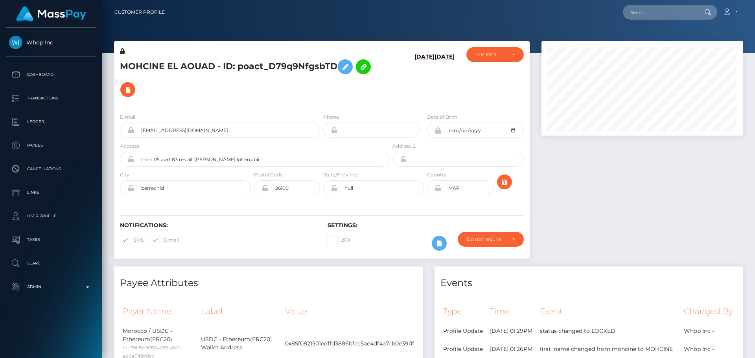
scroll to position [94, 202]
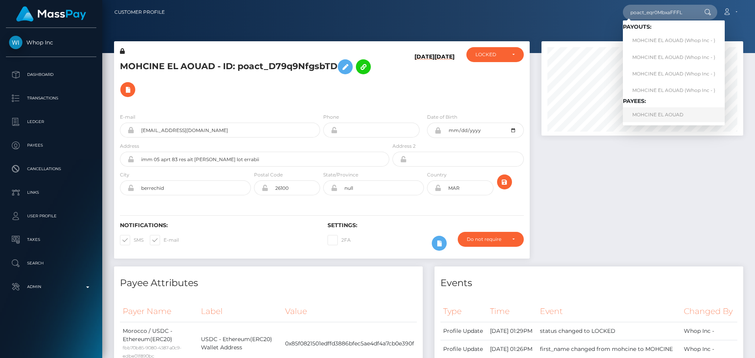
type input "poact_eqr0MbxaFFFL"
click at [414, 93] on h6 "08/23/25" at bounding box center [424, 78] width 20 height 50
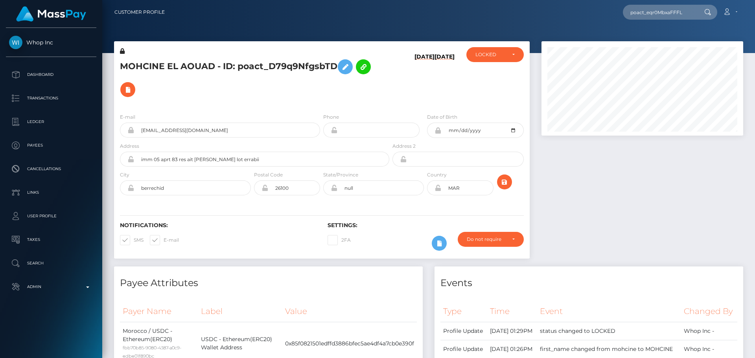
click at [384, 95] on h5 "MOHCINE EL AOUAD - ID: poact_D79q9NfgsbTD" at bounding box center [252, 78] width 265 height 46
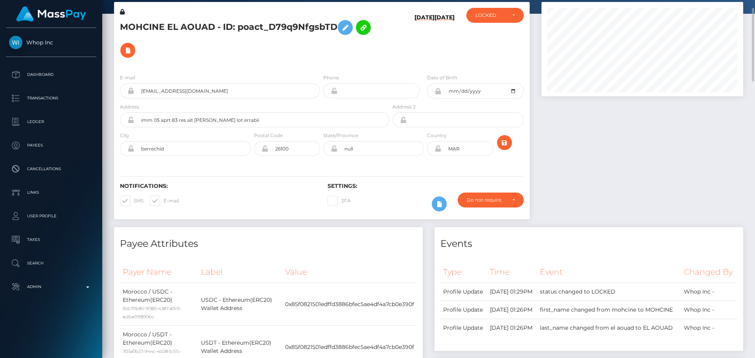
click at [280, 181] on div "Notifications: SMS E-mail Settings: 2FA" at bounding box center [322, 191] width 416 height 55
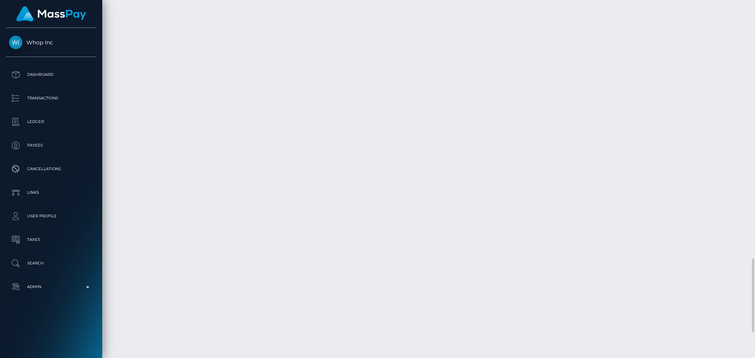
scroll to position [1383, 0]
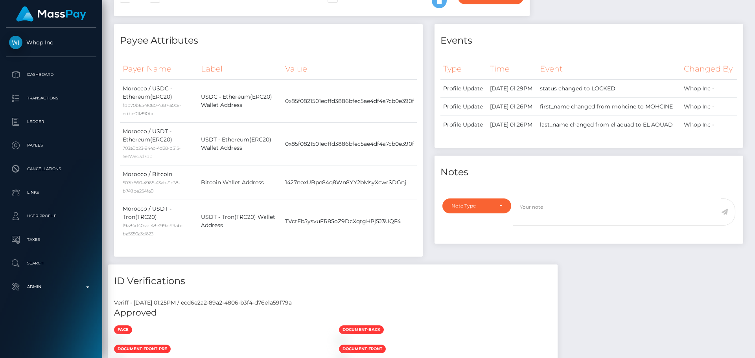
scroll to position [0, 0]
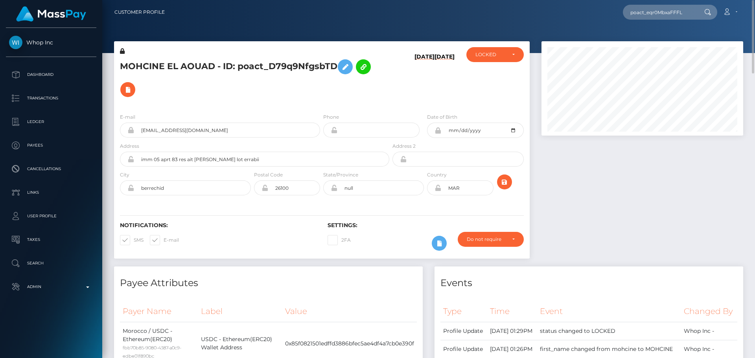
click at [210, 65] on h5 "MOHCINE EL AOUAD - ID: poact_D79q9NfgsbTD" at bounding box center [252, 78] width 265 height 46
copy h5 "MOHCINE EL AOUAD - ID: poact_D79q9NfgsbTD"
drag, startPoint x: 230, startPoint y: 134, endPoint x: 134, endPoint y: 134, distance: 96.0
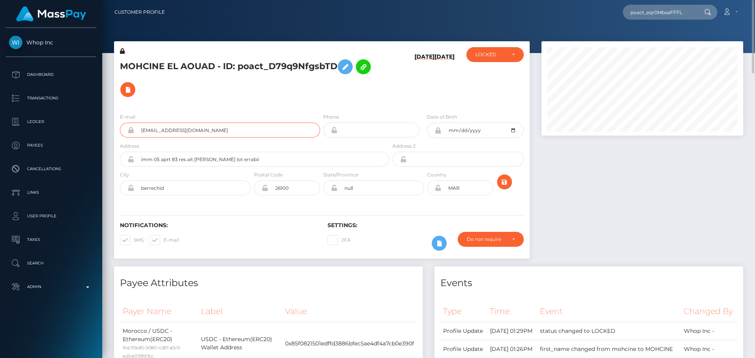
click at [134, 134] on input "mohssinelaouade+b71deefb6a@gmail.com" at bounding box center [227, 130] width 186 height 15
click at [501, 52] on div "LOCKED" at bounding box center [490, 55] width 30 height 6
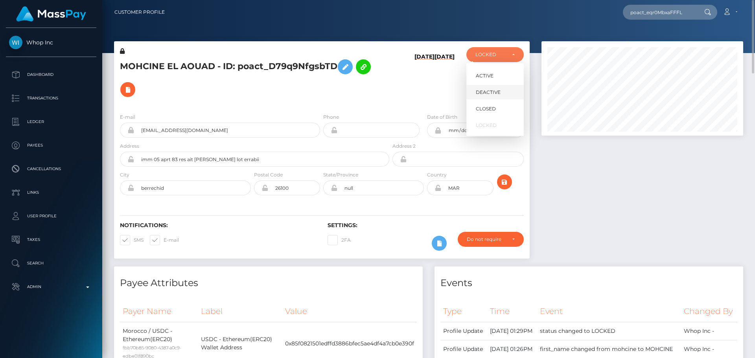
click at [491, 89] on span "DEACTIVE" at bounding box center [488, 92] width 25 height 7
select select "DEACTIVE"
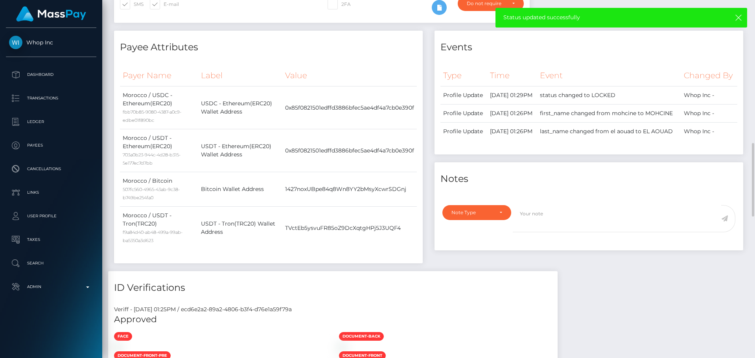
scroll to position [315, 0]
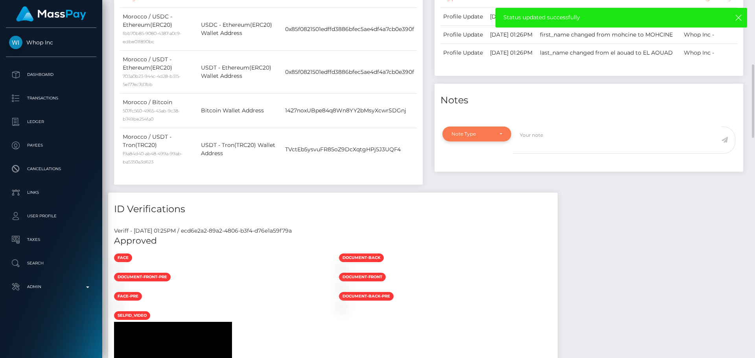
click at [502, 142] on div "Note Type" at bounding box center [476, 134] width 69 height 15
drag, startPoint x: 470, startPoint y: 214, endPoint x: 484, endPoint y: 205, distance: 16.3
click at [470, 179] on link "Compliance" at bounding box center [476, 171] width 69 height 15
select select "COMPLIANCE"
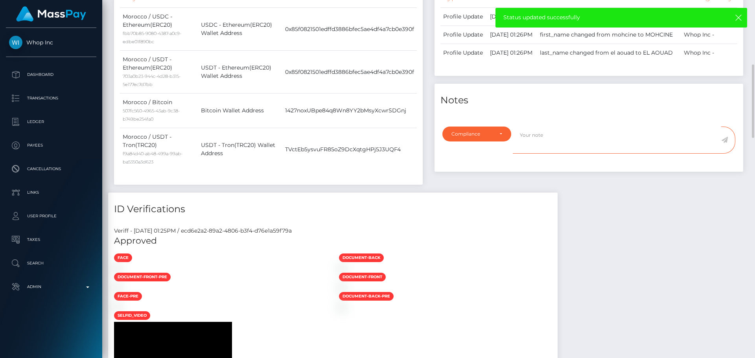
click at [551, 154] on textarea at bounding box center [617, 140] width 208 height 27
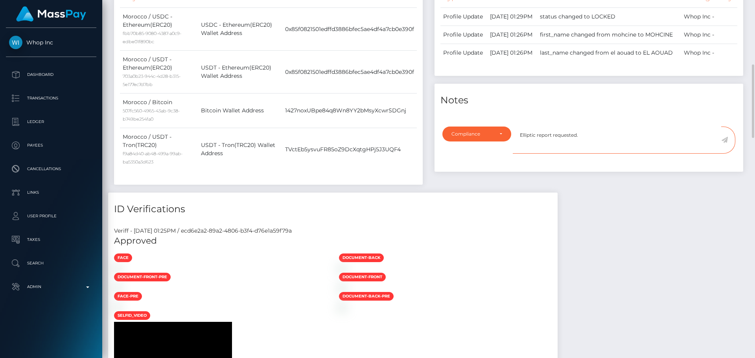
type textarea "Elliptic report requested."
click at [724, 143] on icon at bounding box center [724, 140] width 7 height 6
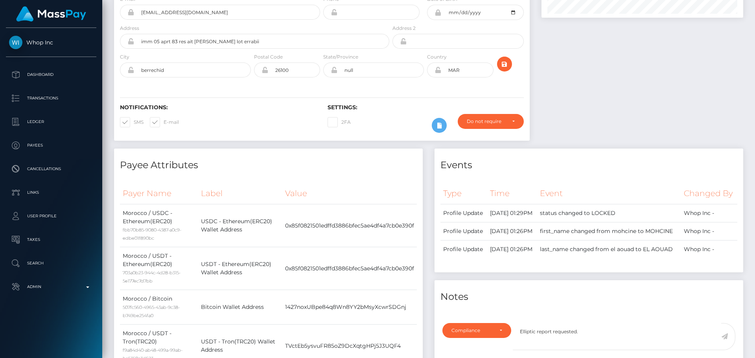
scroll to position [0, 0]
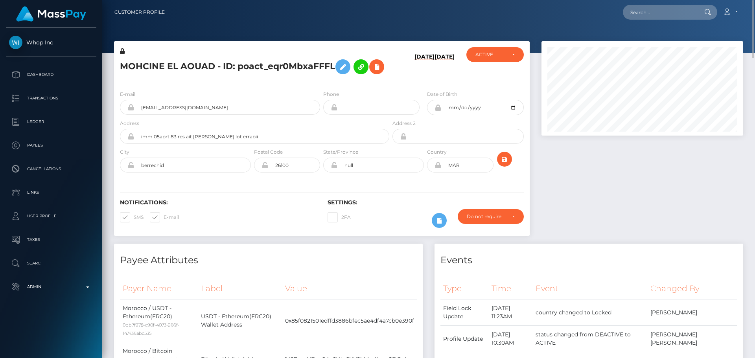
click at [258, 78] on h5 "MOHCINE EL AOUAD - ID: poact_eqr0MbxaFFFL" at bounding box center [252, 66] width 265 height 23
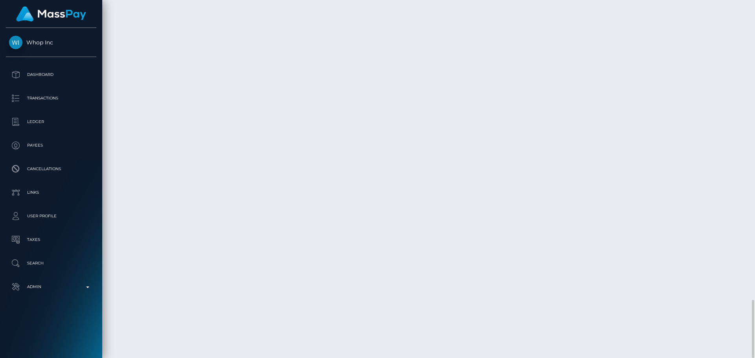
scroll to position [1687, 0]
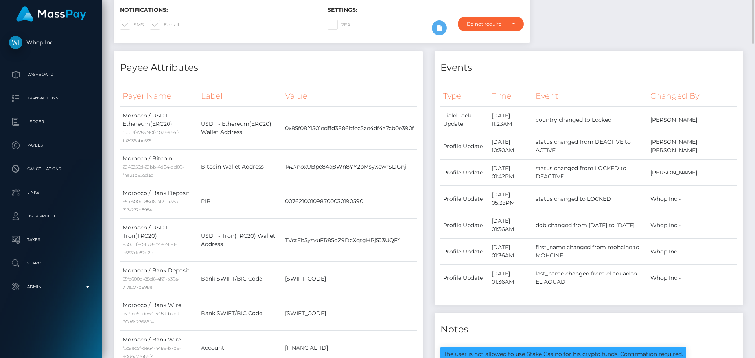
scroll to position [0, 0]
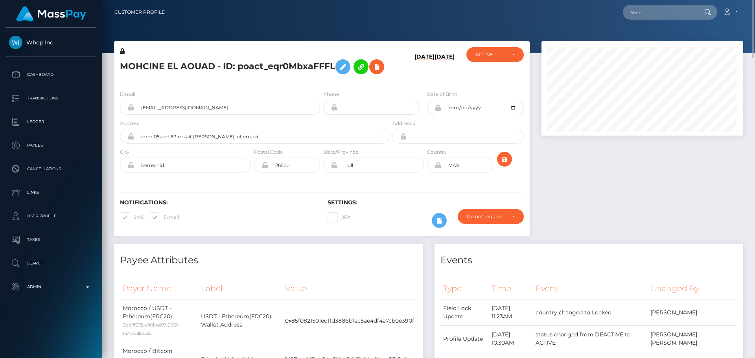
click at [261, 78] on h5 "MOHCINE EL AOUAD - ID: poact_eqr0MbxaFFFL" at bounding box center [252, 66] width 265 height 23
click at [262, 78] on h5 "MOHCINE EL AOUAD - ID: poact_eqr0MbxaFFFL" at bounding box center [252, 66] width 265 height 23
click at [263, 78] on h5 "MOHCINE EL AOUAD - ID: poact_eqr0MbxaFFFL" at bounding box center [252, 66] width 265 height 23
click at [276, 78] on h5 "MOHCINE EL AOUAD - ID: poact_eqr0MbxaFFFL" at bounding box center [252, 66] width 265 height 23
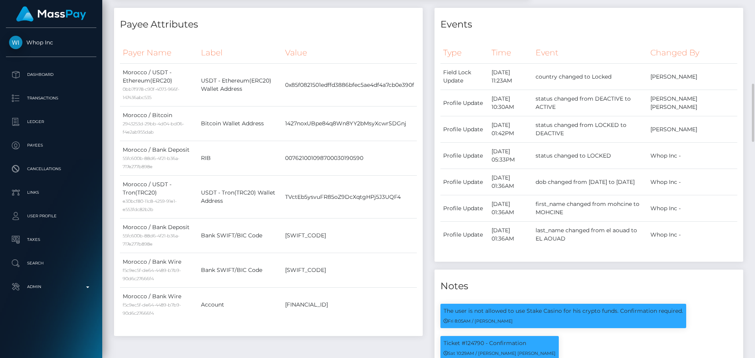
scroll to position [472, 0]
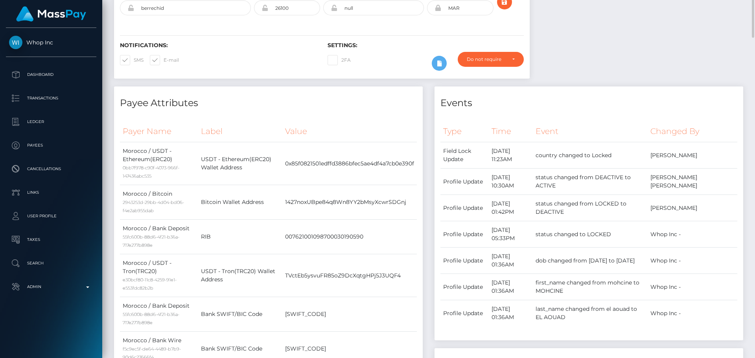
scroll to position [0, 0]
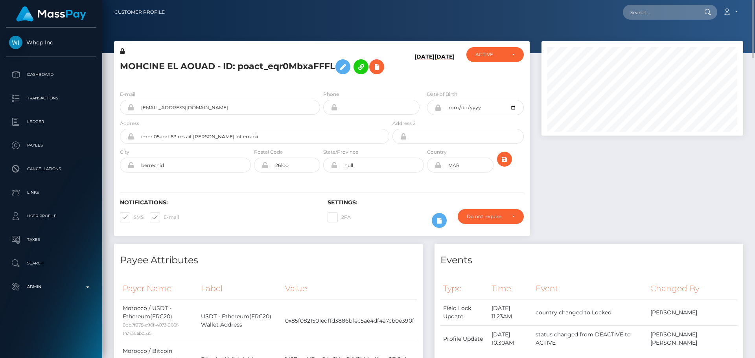
click at [322, 84] on div "MOHCINE EL AOUAD - ID: poact_eqr0MbxaFFFL" at bounding box center [252, 65] width 277 height 37
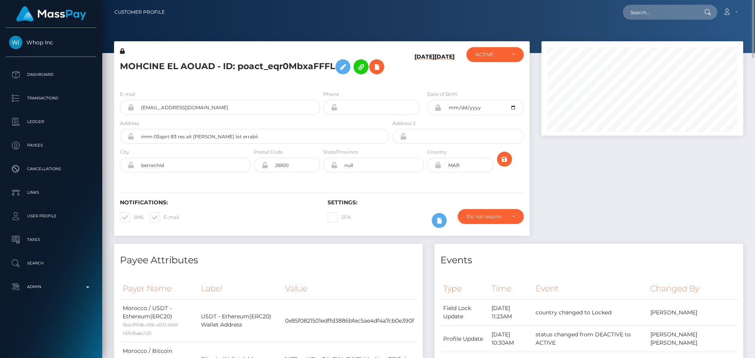
click at [322, 84] on div "MOHCINE EL AOUAD - ID: poact_eqr0MbxaFFFL" at bounding box center [252, 65] width 277 height 37
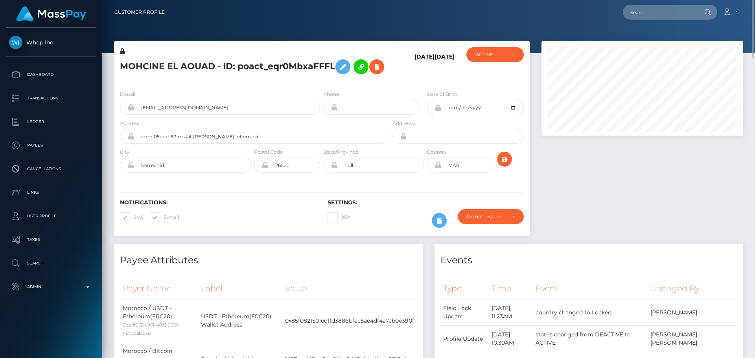
click at [275, 84] on div "MOHCINE EL AOUAD - ID: poact_eqr0MbxaFFFL" at bounding box center [252, 65] width 277 height 37
click at [301, 78] on h5 "MOHCINE EL AOUAD - ID: poact_eqr0MbxaFFFL" at bounding box center [252, 66] width 265 height 23
click at [657, 6] on input "text" at bounding box center [660, 12] width 74 height 15
paste input "poact_RncGwfeF3C0o"
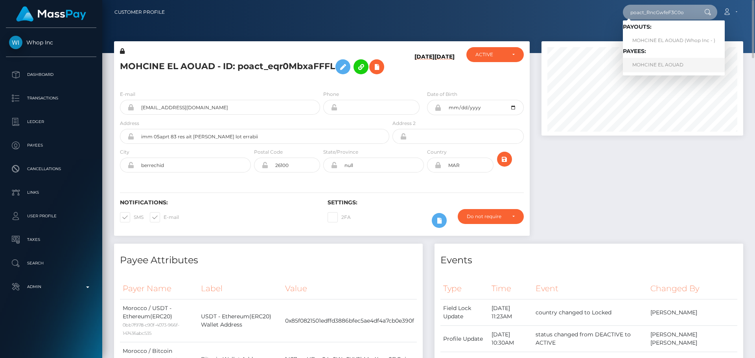
type input "poact_RncGwfeF3C0o"
click at [654, 64] on link "MOHCINE EL AOUAD" at bounding box center [674, 65] width 102 height 15
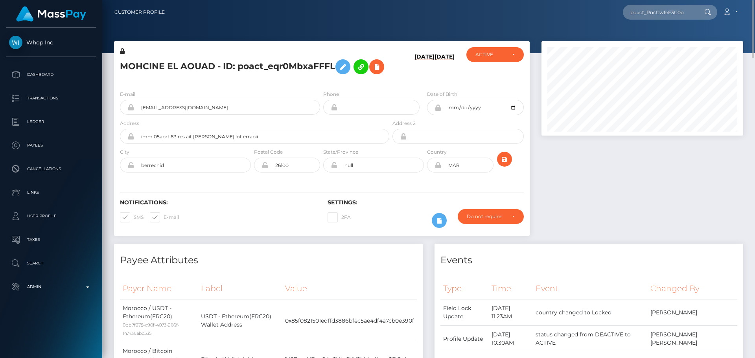
click at [327, 78] on h5 "MOHCINE EL AOUAD - ID: poact_eqr0MbxaFFFL" at bounding box center [252, 66] width 265 height 23
click at [315, 78] on h5 "MOHCINE EL AOUAD - ID: poact_eqr0MbxaFFFL" at bounding box center [252, 66] width 265 height 23
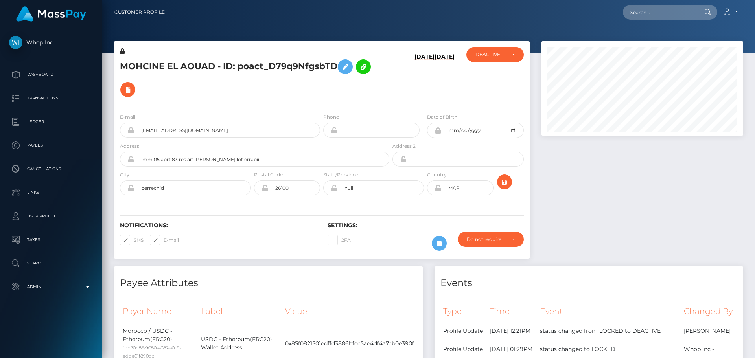
scroll to position [94, 202]
click at [283, 93] on h5 "MOHCINE EL AOUAD - ID: poact_D79q9NfgsbTD" at bounding box center [252, 78] width 265 height 46
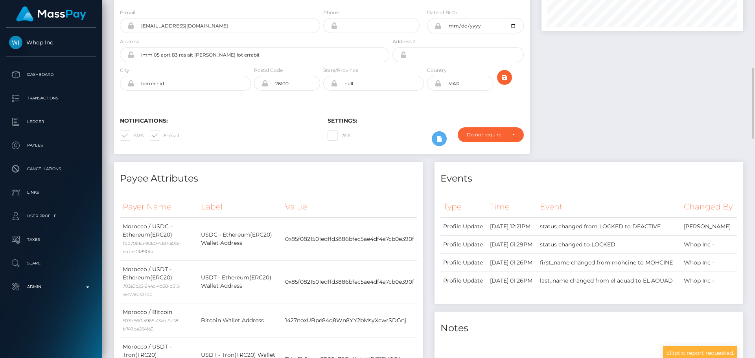
scroll to position [0, 0]
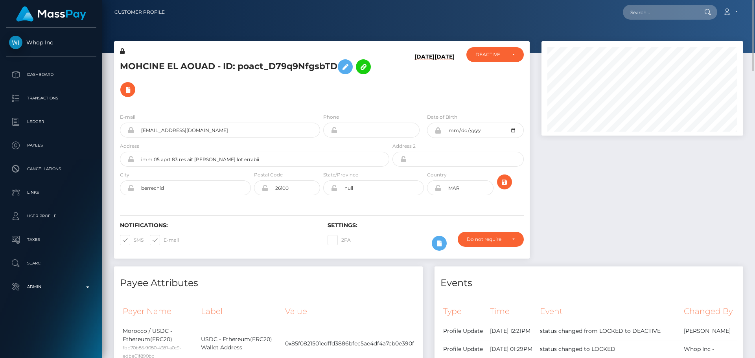
click at [188, 65] on h5 "MOHCINE EL AOUAD - ID: poact_D79q9NfgsbTD" at bounding box center [252, 78] width 265 height 46
copy h5 "MOHCINE EL AOUAD - ID: poact_D79q9NfgsbTD"
drag, startPoint x: 571, startPoint y: 195, endPoint x: 558, endPoint y: 192, distance: 13.4
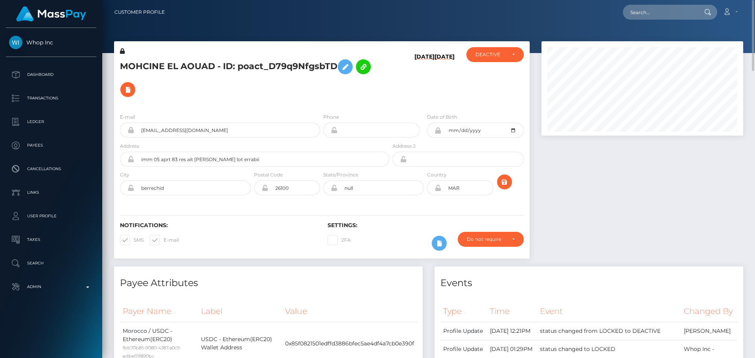
click at [571, 195] on div at bounding box center [643, 153] width 214 height 225
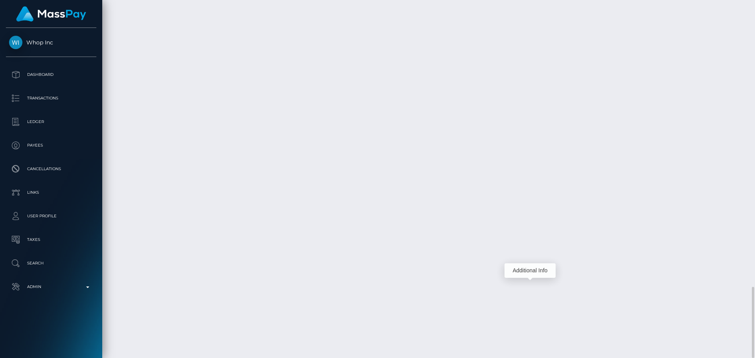
scroll to position [94, 202]
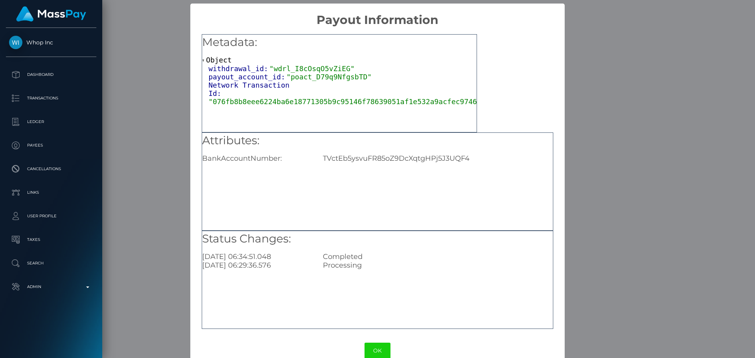
click at [381, 160] on div "TVctEb5ysvuFR85oZ9DcXqtgHPj5J3UQF4" at bounding box center [437, 158] width 241 height 9
copy div "TVctEb5ysvuFR85oZ9DcXqtgHPj5J3UQF4"
click at [377, 350] on button "OK" at bounding box center [378, 351] width 26 height 16
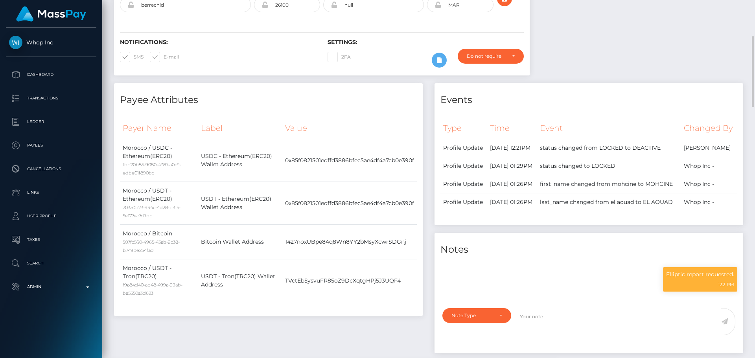
scroll to position [0, 0]
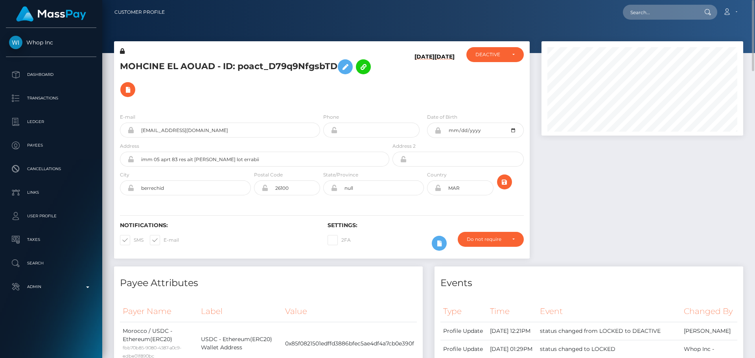
click at [321, 99] on h5 "MOHCINE EL AOUAD - ID: poact_D79q9NfgsbTD" at bounding box center [252, 78] width 265 height 46
click at [320, 99] on h5 "MOHCINE EL AOUAD - ID: poact_D79q9NfgsbTD" at bounding box center [252, 78] width 265 height 46
click at [319, 99] on h5 "MOHCINE EL AOUAD - ID: poact_D79q9NfgsbTD" at bounding box center [252, 78] width 265 height 46
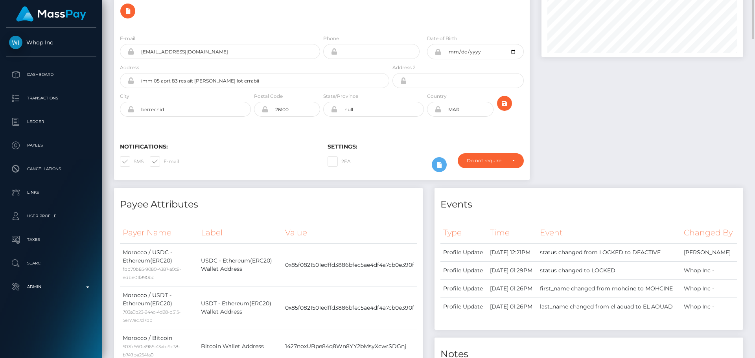
scroll to position [118, 0]
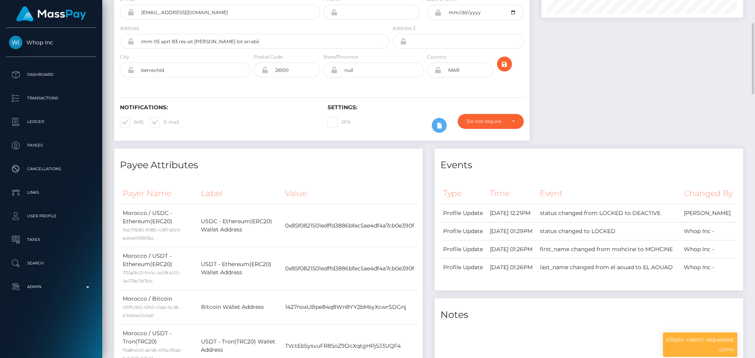
click at [307, 103] on div "Notifications: SMS E-mail Settings: 2FA" at bounding box center [322, 112] width 416 height 55
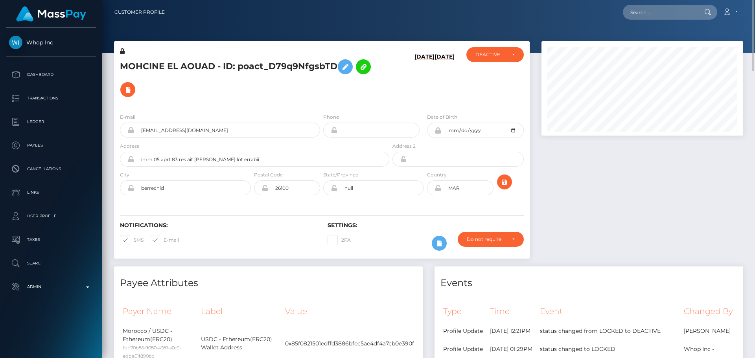
click at [284, 96] on h5 "MOHCINE EL AOUAD - ID: poact_D79q9NfgsbTD" at bounding box center [252, 78] width 265 height 46
drag, startPoint x: 260, startPoint y: 129, endPoint x: 125, endPoint y: 127, distance: 134.1
click at [125, 127] on div "mohssinelaouade+b71deefb6a@gmail.com" at bounding box center [220, 130] width 200 height 15
click at [304, 95] on h5 "MOHCINE EL AOUAD - ID: poact_D79q9NfgsbTD" at bounding box center [252, 78] width 265 height 46
click at [321, 104] on div "MOHCINE EL AOUAD - ID: poact_D79q9NfgsbTD" at bounding box center [252, 77] width 277 height 60
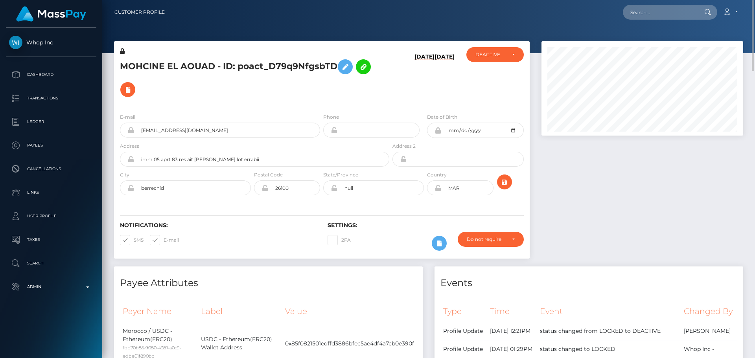
drag, startPoint x: 383, startPoint y: 99, endPoint x: 391, endPoint y: 98, distance: 8.5
click at [383, 99] on h5 "MOHCINE EL AOUAD - ID: poact_D79q9NfgsbTD" at bounding box center [252, 78] width 265 height 46
click at [320, 98] on h5 "MOHCINE EL AOUAD - ID: poact_D79q9NfgsbTD" at bounding box center [252, 78] width 265 height 46
click at [306, 100] on h5 "MOHCINE EL AOUAD - ID: poact_D79q9NfgsbTD" at bounding box center [252, 78] width 265 height 46
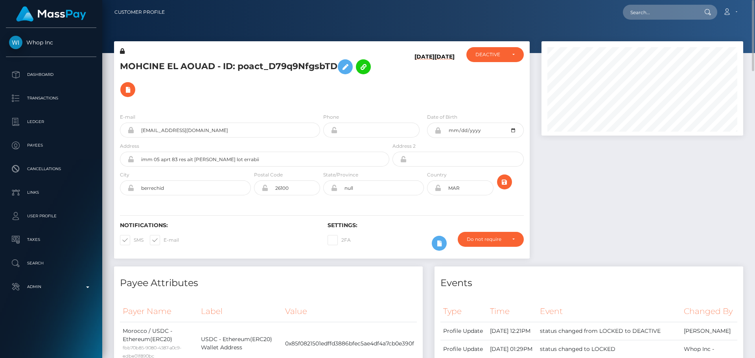
click at [318, 99] on h5 "MOHCINE EL AOUAD - ID: poact_D79q9NfgsbTD" at bounding box center [252, 78] width 265 height 46
click at [321, 103] on div "MOHCINE EL AOUAD - ID: poact_D79q9NfgsbTD" at bounding box center [252, 77] width 277 height 60
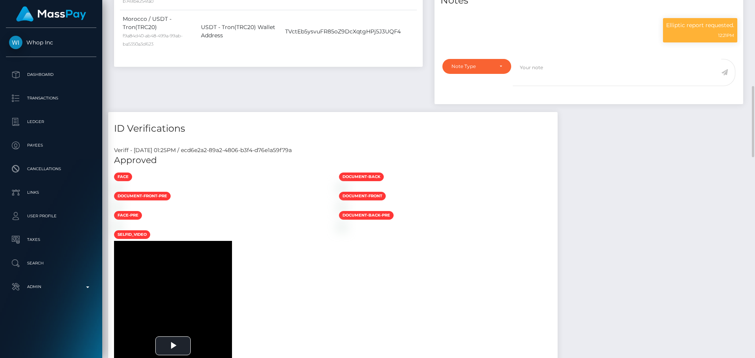
scroll to position [629, 0]
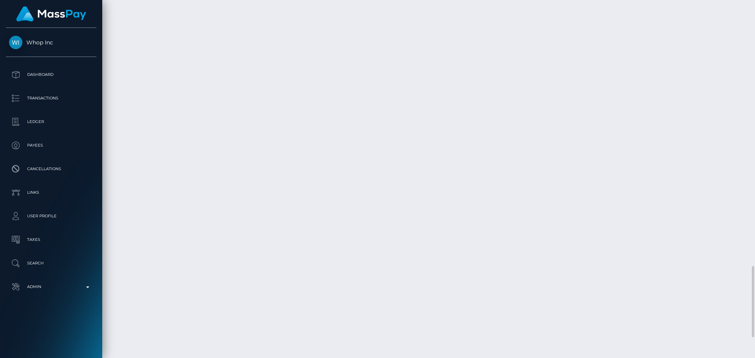
scroll to position [1442, 0]
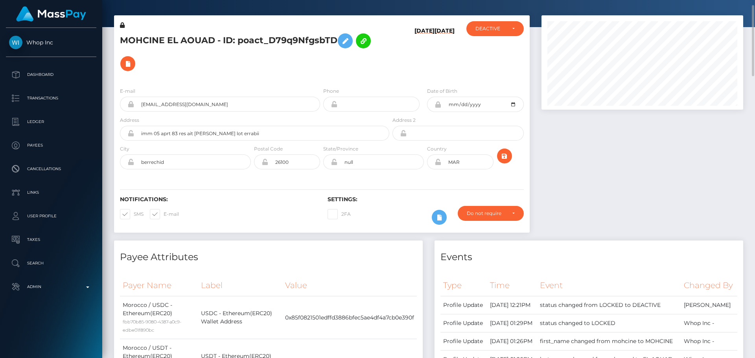
scroll to position [0, 0]
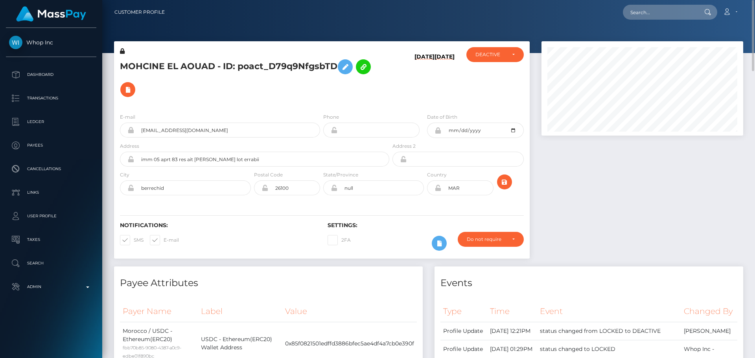
click at [322, 104] on div "MOHCINE EL AOUAD - ID: poact_D79q9NfgsbTD" at bounding box center [252, 77] width 277 height 60
click at [292, 93] on h5 "MOHCINE EL AOUAD - ID: poact_D79q9NfgsbTD" at bounding box center [252, 78] width 265 height 46
click at [291, 93] on h5 "MOHCINE EL AOUAD - ID: poact_D79q9NfgsbTD" at bounding box center [252, 78] width 265 height 46
click at [320, 97] on h5 "MOHCINE EL AOUAD - ID: poact_D79q9NfgsbTD" at bounding box center [252, 78] width 265 height 46
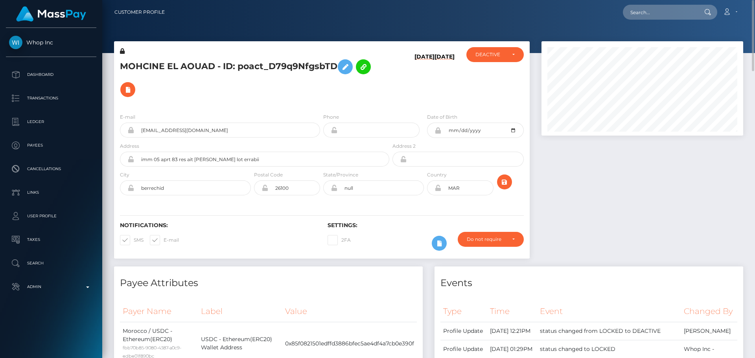
click at [321, 104] on div "MOHCINE EL AOUAD - ID: poact_D79q9NfgsbTD" at bounding box center [252, 77] width 277 height 60
click at [302, 93] on h5 "MOHCINE EL AOUAD - ID: poact_D79q9NfgsbTD" at bounding box center [252, 78] width 265 height 46
click at [320, 97] on h5 "MOHCINE EL AOUAD - ID: poact_D79q9NfgsbTD" at bounding box center [252, 78] width 265 height 46
click at [322, 106] on div "MOHCINE EL AOUAD - ID: poact_D79q9NfgsbTD" at bounding box center [252, 77] width 277 height 60
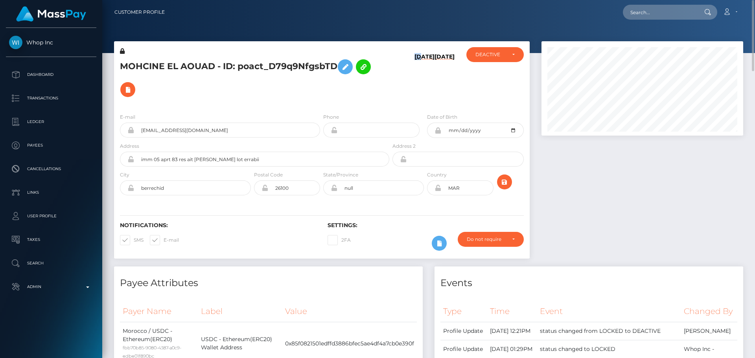
click at [322, 106] on div "MOHCINE EL AOUAD - ID: poact_D79q9NfgsbTD" at bounding box center [252, 77] width 277 height 60
click at [319, 86] on h5 "MOHCINE EL AOUAD - ID: poact_D79q9NfgsbTD" at bounding box center [252, 78] width 265 height 46
click at [316, 90] on h5 "MOHCINE EL AOUAD - ID: poact_D79q9NfgsbTD" at bounding box center [252, 78] width 265 height 46
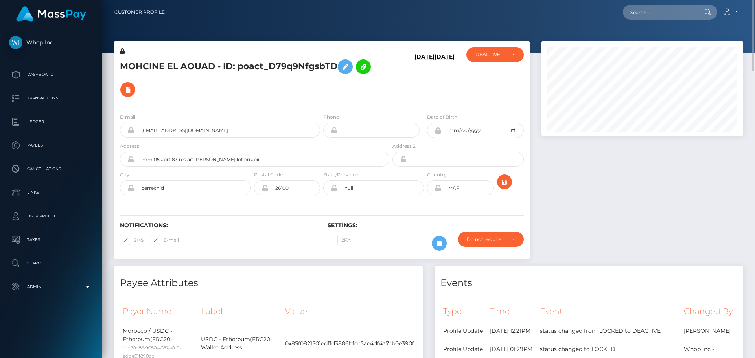
click at [376, 99] on h5 "MOHCINE EL AOUAD - ID: poact_D79q9NfgsbTD" at bounding box center [252, 78] width 265 height 46
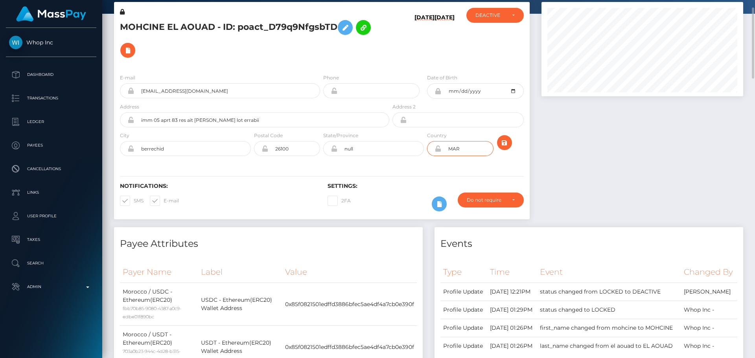
drag, startPoint x: 468, startPoint y: 151, endPoint x: 358, endPoint y: 164, distance: 110.1
click at [363, 160] on div "E-mail mohssinelaouade+b71deefb6a@gmail.com Phone" at bounding box center [322, 116] width 416 height 96
click at [408, 166] on div "Notifications: SMS E-mail Settings: 2FA" at bounding box center [322, 191] width 416 height 55
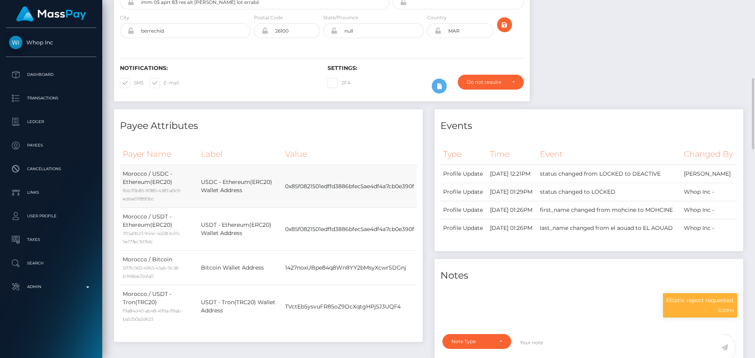
scroll to position [197, 0]
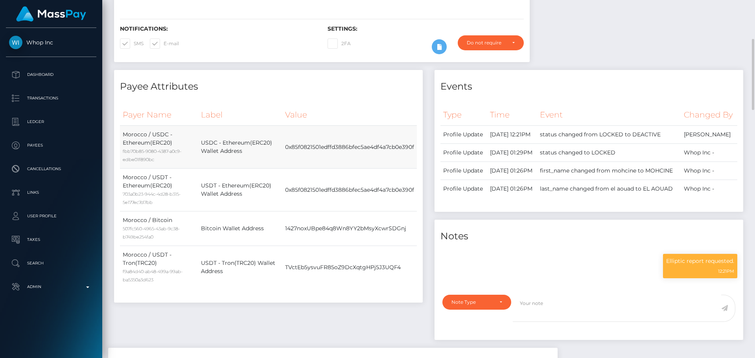
drag, startPoint x: 123, startPoint y: 134, endPoint x: 171, endPoint y: 133, distance: 47.6
click at [171, 133] on td "Morocco / USDC - Ethereum(ERC20) fbb70b85-9080-4387-a0c9-edbe01f890bc" at bounding box center [159, 147] width 78 height 43
click at [239, 130] on td "USDC - Ethereum(ERC20) Wallet Address" at bounding box center [240, 147] width 84 height 43
click at [244, 100] on div "Payer Name Label Value Morocco / USDC - Ethereum(ERC20) fbb70b85-9080-4387-a0c9…" at bounding box center [268, 200] width 309 height 204
click at [256, 96] on div "Payee Attributes Payer Name Label Value Morocco / USDC - Ethereum(ERC20) fbb70b…" at bounding box center [268, 186] width 309 height 233
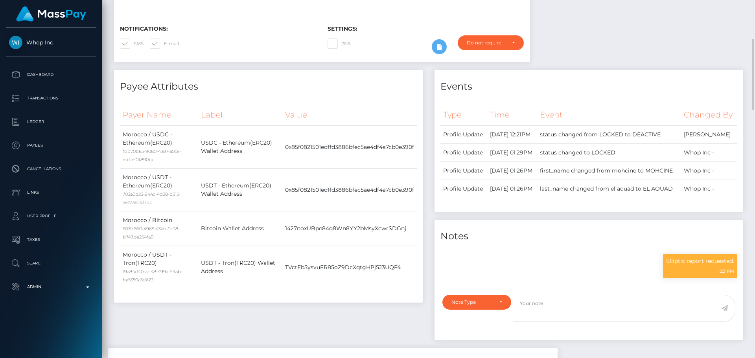
click at [250, 95] on div "Payee Attributes Payer Name Label Value Morocco / USDC - Ethereum(ERC20) fbb70b…" at bounding box center [268, 186] width 309 height 233
click at [253, 94] on div "Payee Attributes Payer Name Label Value Morocco / USDC - Ethereum(ERC20) fbb70b…" at bounding box center [268, 186] width 309 height 233
click at [258, 94] on div "Payee Attributes Payer Name Label Value Morocco / USDC - Ethereum(ERC20) fbb70b…" at bounding box center [268, 186] width 309 height 233
click at [260, 95] on div "Payee Attributes Payer Name Label Value Morocco / USDC - Ethereum(ERC20) fbb70b…" at bounding box center [268, 186] width 309 height 233
click at [262, 95] on div "Payee Attributes Payer Name Label Value Morocco / USDC - Ethereum(ERC20) fbb70b…" at bounding box center [268, 186] width 309 height 233
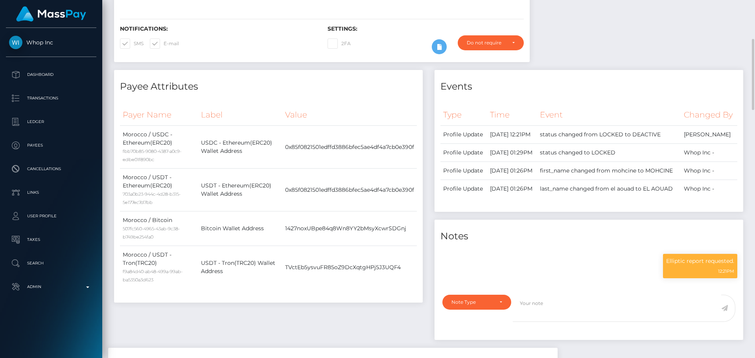
click at [262, 95] on div "Payee Attributes Payer Name Label Value Morocco / USDC - Ethereum(ERC20) fbb70b…" at bounding box center [268, 186] width 309 height 233
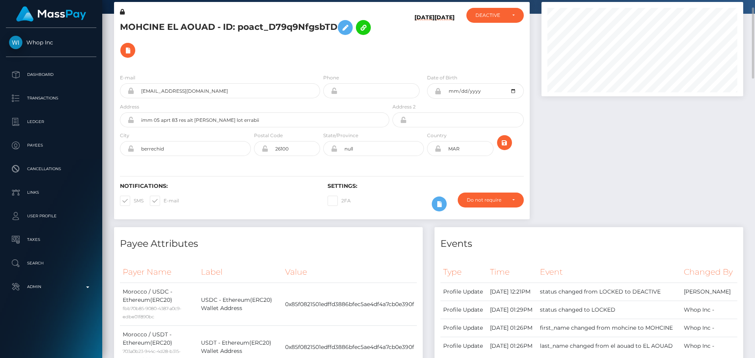
scroll to position [0, 0]
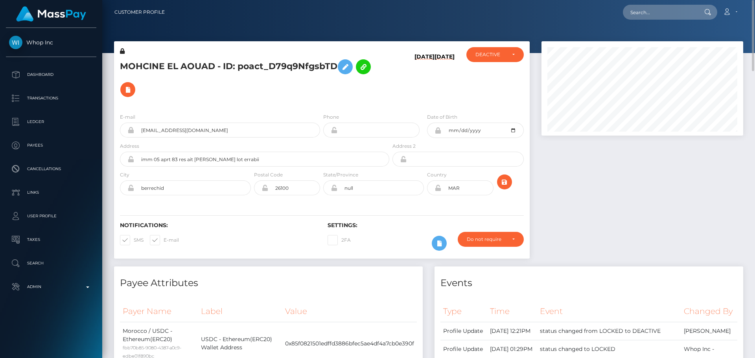
click at [321, 103] on div "MOHCINE EL AOUAD - ID: poact_D79q9NfgsbTD" at bounding box center [252, 77] width 277 height 60
click at [358, 90] on h5 "MOHCINE EL AOUAD - ID: poact_D79q9NfgsbTD" at bounding box center [252, 78] width 265 height 46
click at [404, 98] on div "08/23/25 08/23/25" at bounding box center [425, 77] width 69 height 60
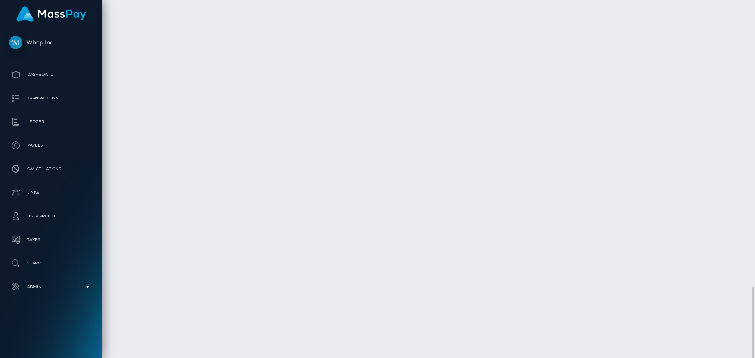
scroll to position [94, 202]
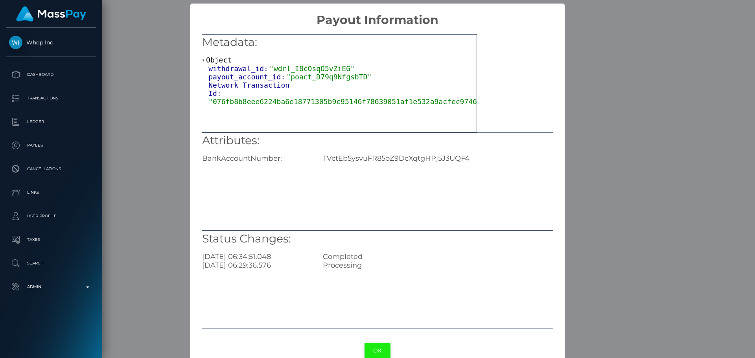
click at [378, 351] on button "OK" at bounding box center [378, 351] width 26 height 16
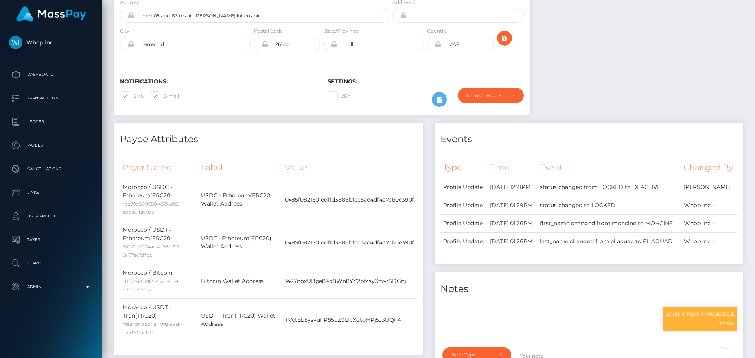
scroll to position [0, 0]
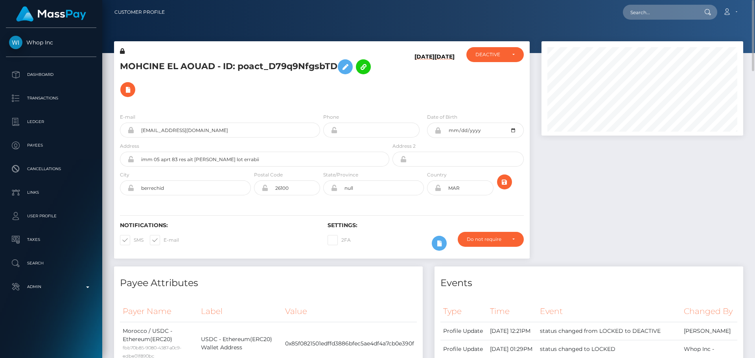
click at [317, 96] on h5 "MOHCINE EL AOUAD - ID: poact_D79q9NfgsbTD" at bounding box center [252, 78] width 265 height 46
click at [320, 96] on h5 "MOHCINE EL AOUAD - ID: poact_D79q9NfgsbTD" at bounding box center [252, 78] width 265 height 46
click at [320, 101] on div "MOHCINE EL AOUAD - ID: poact_D79q9NfgsbTD" at bounding box center [252, 77] width 277 height 60
click at [322, 103] on div "MOHCINE EL AOUAD - ID: poact_D79q9NfgsbTD" at bounding box center [252, 77] width 277 height 60
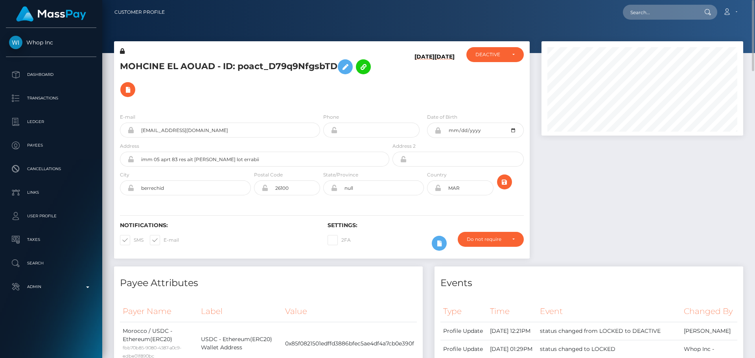
click at [322, 103] on div "MOHCINE EL AOUAD - ID: poact_D79q9NfgsbTD" at bounding box center [252, 77] width 277 height 60
click at [321, 103] on div "MOHCINE EL AOUAD - ID: poact_D79q9NfgsbTD" at bounding box center [252, 77] width 277 height 60
click at [321, 104] on div "MOHCINE EL AOUAD - ID: poact_D79q9NfgsbTD" at bounding box center [252, 77] width 277 height 60
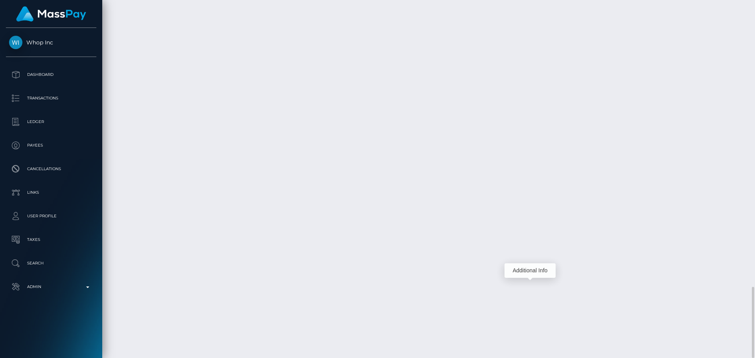
scroll to position [94, 202]
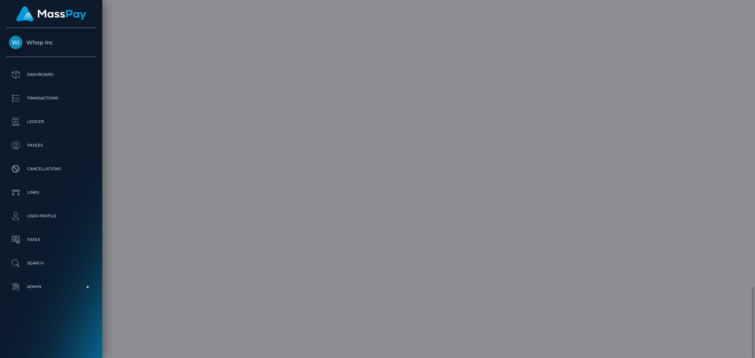
scroll to position [0, 0]
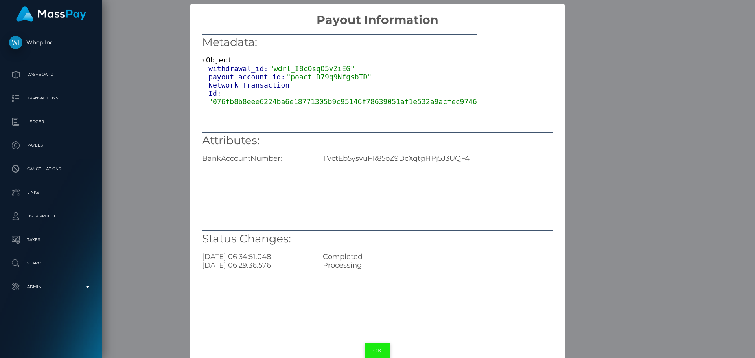
click at [381, 348] on button "OK" at bounding box center [378, 351] width 26 height 16
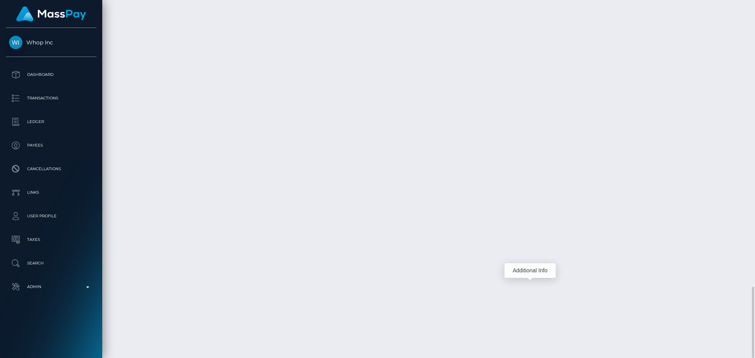
scroll to position [94, 202]
drag, startPoint x: 442, startPoint y: 243, endPoint x: 443, endPoint y: 247, distance: 4.2
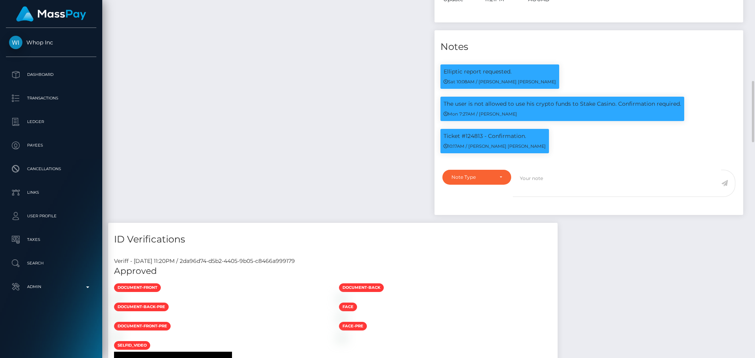
scroll to position [94, 202]
click at [327, 114] on div "Payee Attributes Payer Name Label Value Morocco / USDT - Ethereum(ERC20) a38142…" at bounding box center [268, 9] width 320 height 428
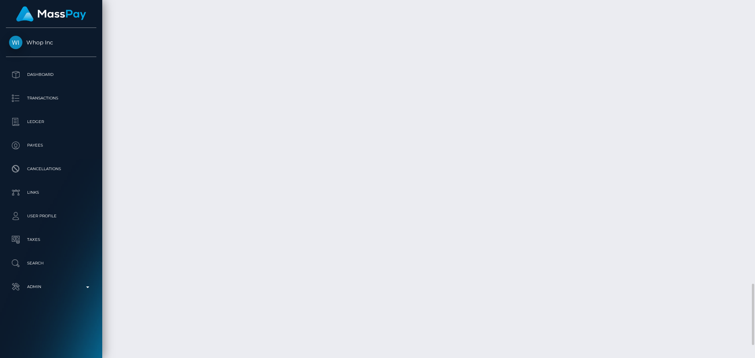
scroll to position [1726, 0]
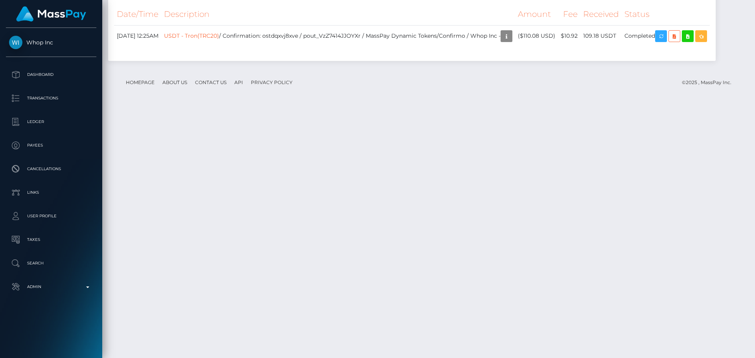
scroll to position [1333, 0]
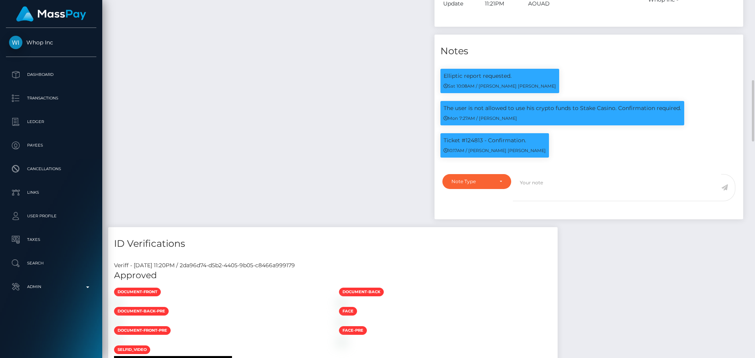
scroll to position [94, 202]
click at [365, 133] on div "Payee Attributes Payer Name Label Value Morocco / USDT - Ethereum(ERC20) a38142…" at bounding box center [268, 13] width 320 height 428
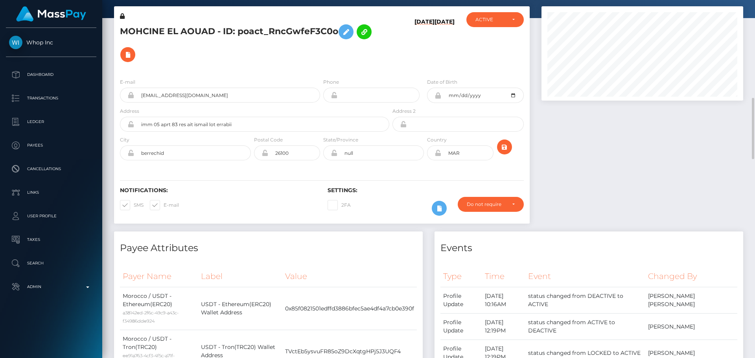
scroll to position [0, 0]
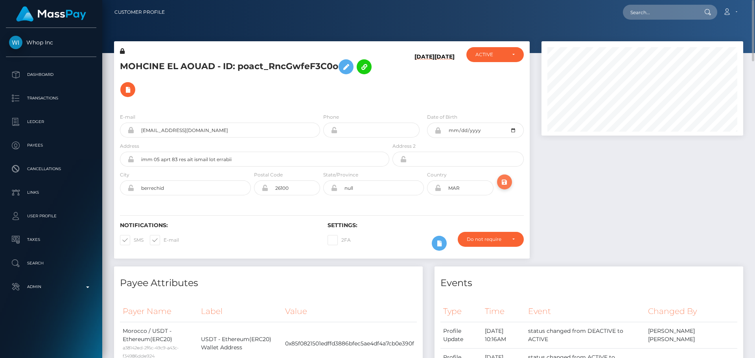
click at [506, 182] on icon "submit" at bounding box center [504, 182] width 9 height 10
click at [438, 188] on icon at bounding box center [438, 188] width 7 height 6
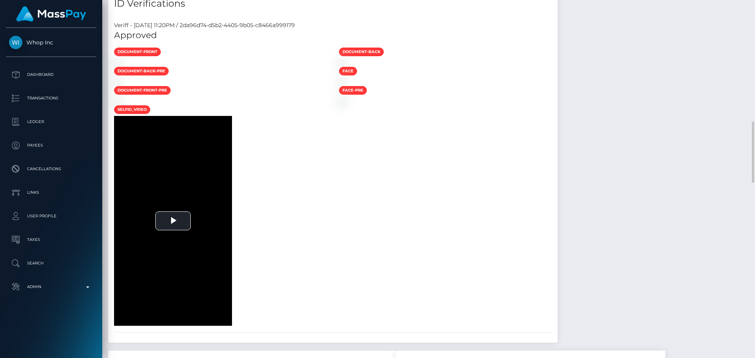
click at [310, 48] on div "document-front" at bounding box center [220, 52] width 225 height 11
click at [286, 35] on h5 "Approved" at bounding box center [333, 35] width 438 height 12
click at [319, 66] on div at bounding box center [220, 62] width 225 height 8
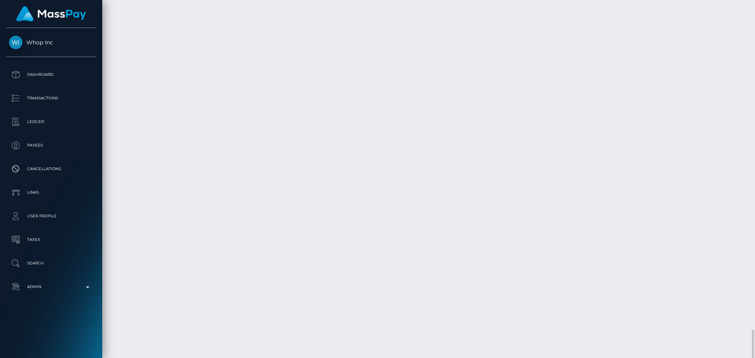
scroll to position [1726, 0]
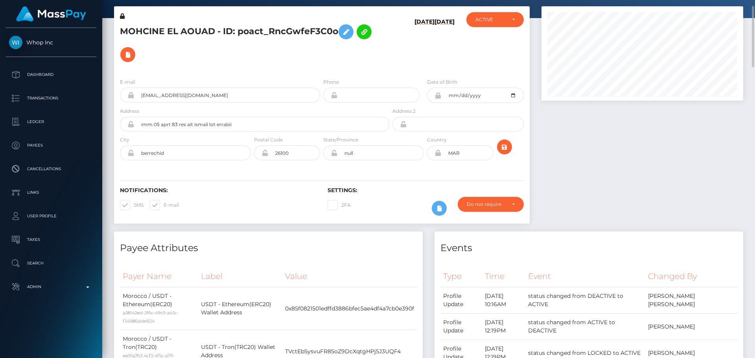
scroll to position [0, 0]
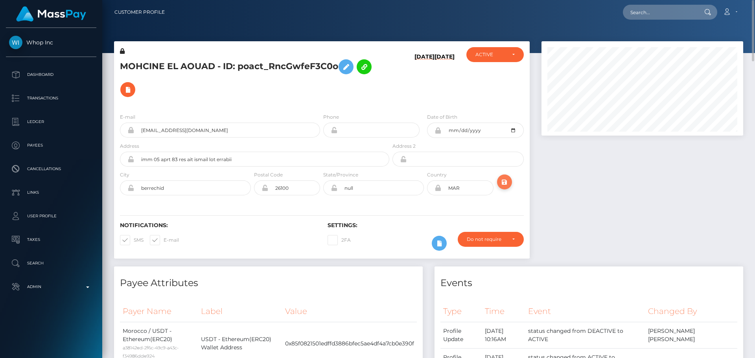
click at [505, 185] on icon "submit" at bounding box center [504, 182] width 9 height 10
click at [322, 103] on div "MOHCINE EL AOUAD - ID: poact_RncGwfeF3C0o" at bounding box center [252, 77] width 277 height 60
click at [302, 103] on div "MOHCINE EL AOUAD - ID: poact_RncGwfeF3C0o" at bounding box center [252, 77] width 277 height 60
click at [315, 106] on div "MOHCINE EL AOUAD - ID: poact_RncGwfeF3C0o" at bounding box center [252, 77] width 277 height 60
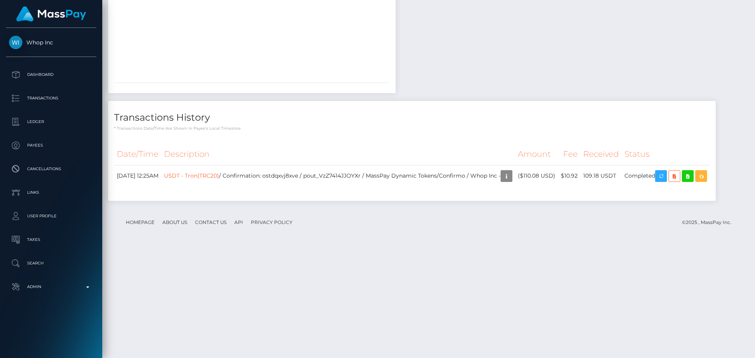
scroll to position [1455, 0]
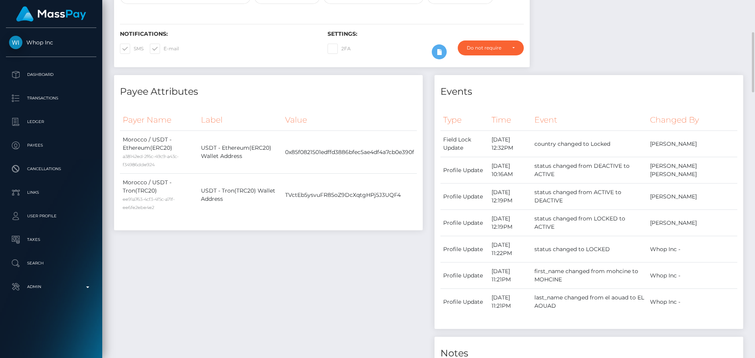
scroll to position [0, 0]
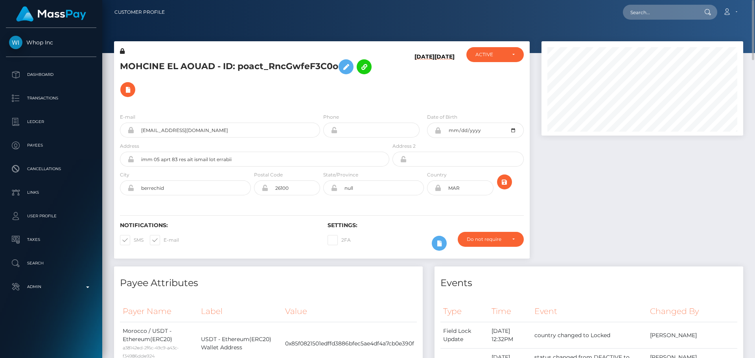
click at [321, 104] on div "MOHCINE EL AOUAD - ID: poact_RncGwfeF3C0o" at bounding box center [252, 77] width 277 height 60
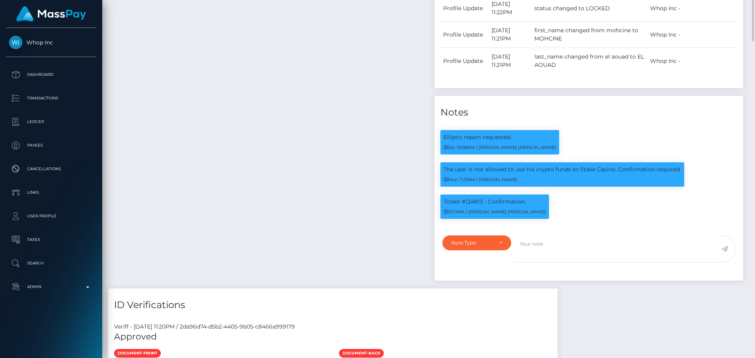
scroll to position [472, 0]
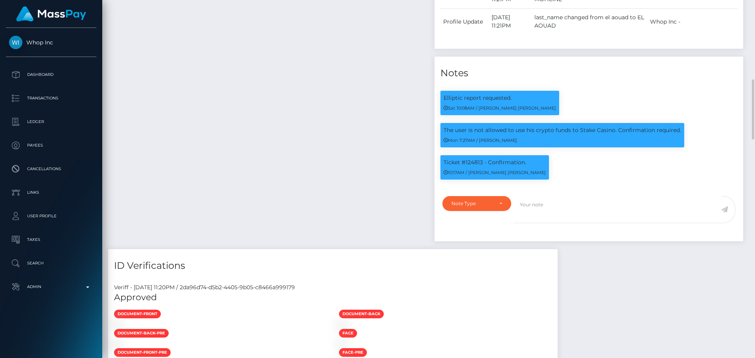
click at [331, 147] on div "Payee Attributes Payer Name Label Value Morocco / USDT - Ethereum(ERC20) a38142…" at bounding box center [268, 22] width 320 height 455
click at [329, 147] on div "Payee Attributes Payer Name Label Value Morocco / USDT - Ethereum(ERC20) a38142…" at bounding box center [268, 22] width 320 height 455
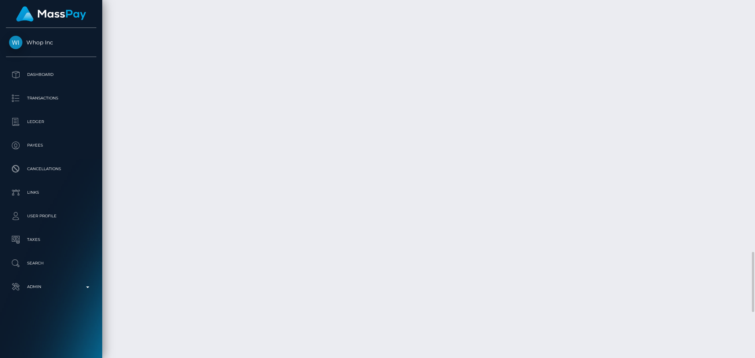
scroll to position [1764, 0]
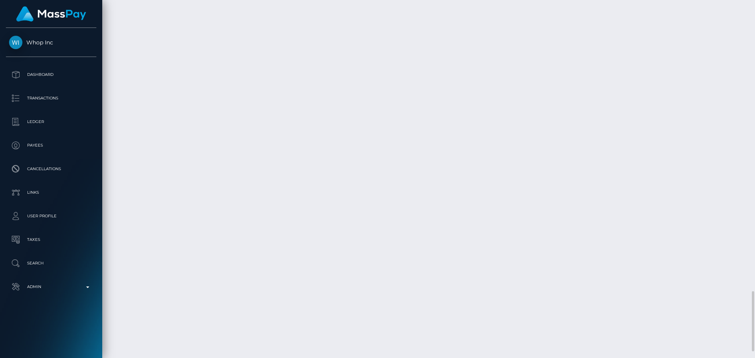
scroll to position [1764, 0]
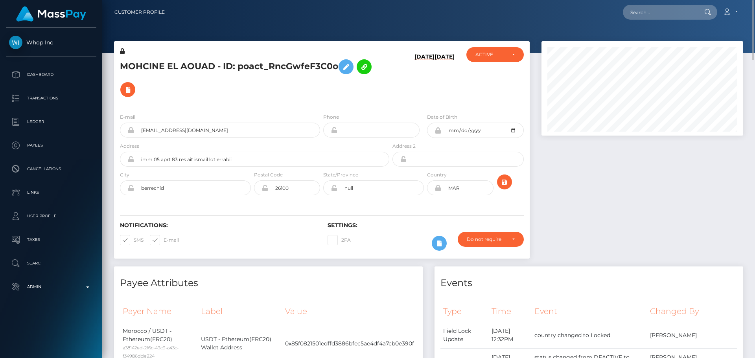
scroll to position [39, 0]
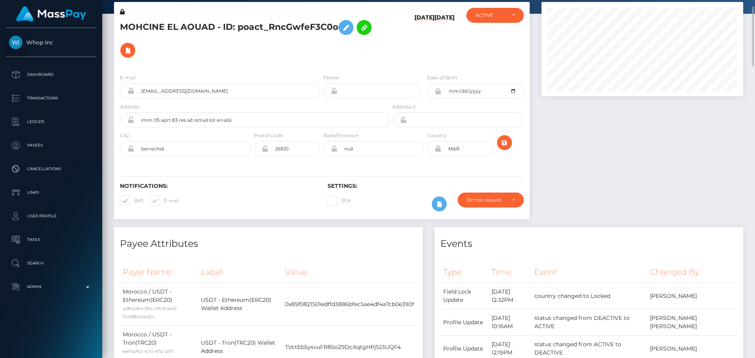
click at [323, 163] on div "E-mail [EMAIL_ADDRESS][DOMAIN_NAME] Phone" at bounding box center [322, 116] width 416 height 96
click at [323, 163] on div "E-mail mohssinelaouade+4adbe7171f@gmail.com Phone" at bounding box center [322, 116] width 416 height 96
click at [380, 223] on div "MOHCINE EL AOUAD - ID: poact_RncGwfeF3C0o 08/21/25 08/21/25 DEACTIVE CLOSED" at bounding box center [321, 114] width 427 height 225
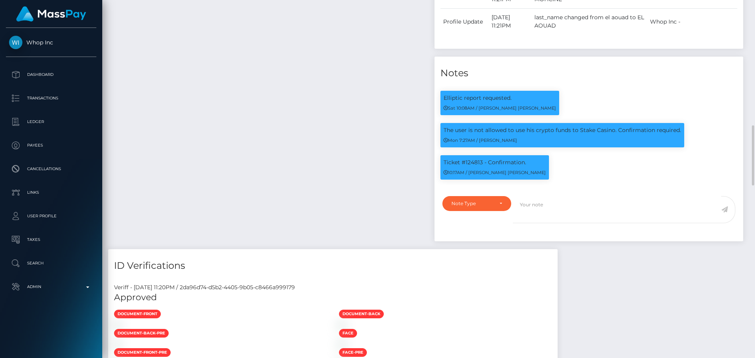
scroll to position [511, 0]
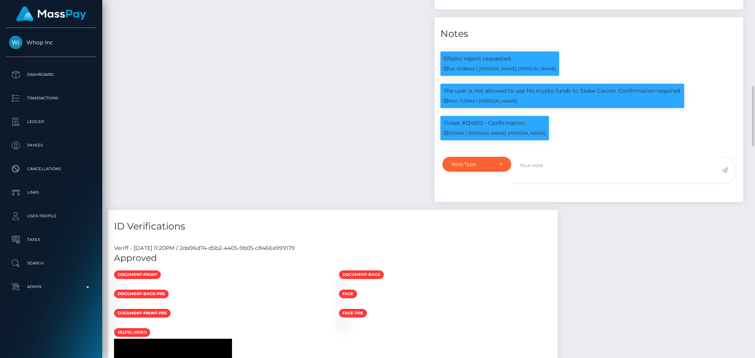
click at [345, 222] on div "ID Verifications" at bounding box center [332, 222] width 449 height 24
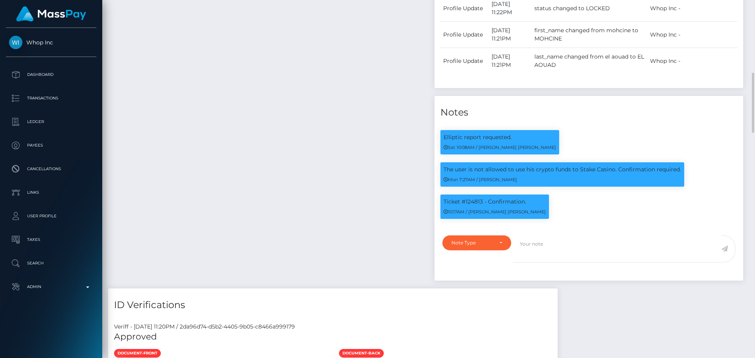
click at [359, 222] on div "Payee Attributes Payer Name Label Value Morocco / USDT - Ethereum(ERC20) a38142…" at bounding box center [268, 61] width 320 height 455
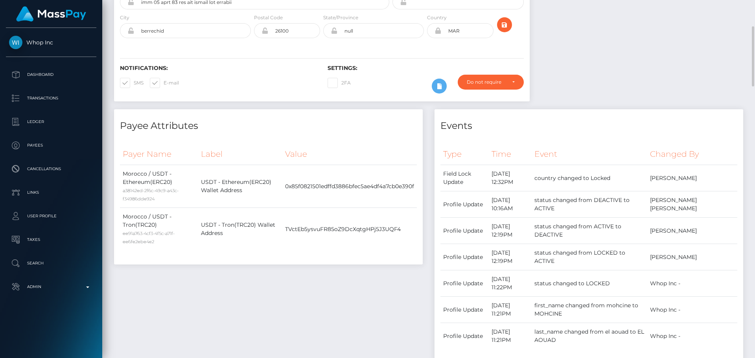
scroll to position [0, 0]
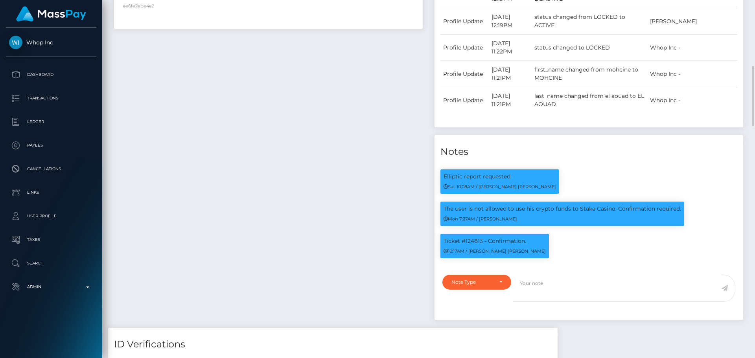
click at [369, 192] on div "Payee Attributes Payer Name Label Value Morocco / USDT - Ethereum(ERC20) a38142…" at bounding box center [268, 100] width 320 height 455
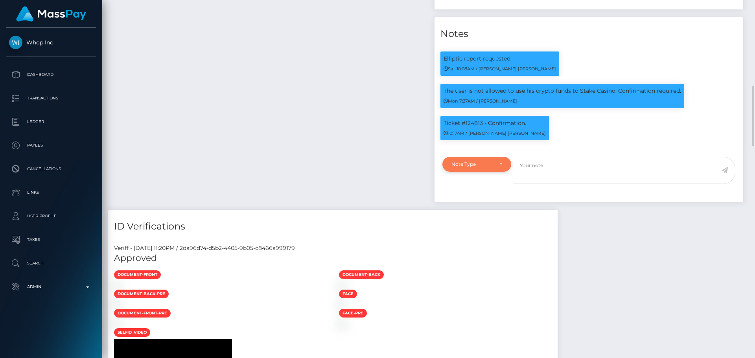
click at [495, 168] on div "Note Type" at bounding box center [476, 164] width 51 height 6
click at [477, 222] on span "Clear Compliance" at bounding box center [473, 218] width 42 height 7
select select "CLEAR_COMPLIANCE"
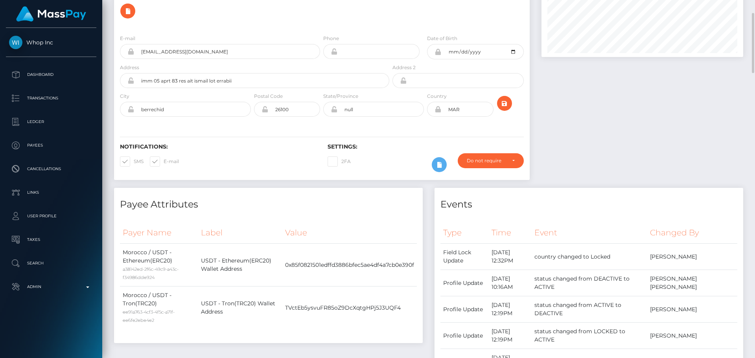
scroll to position [0, 0]
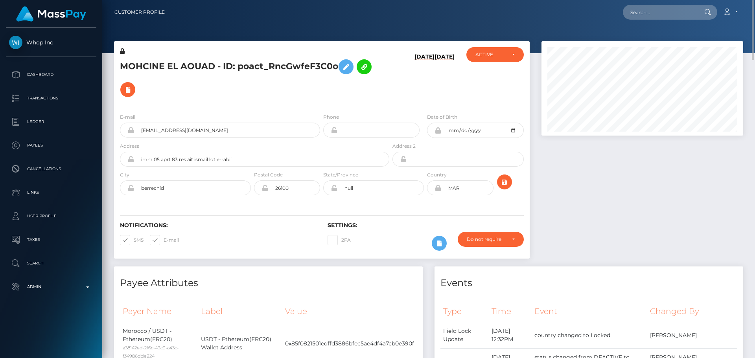
click at [398, 100] on div "08/21/25 08/21/25" at bounding box center [425, 77] width 69 height 60
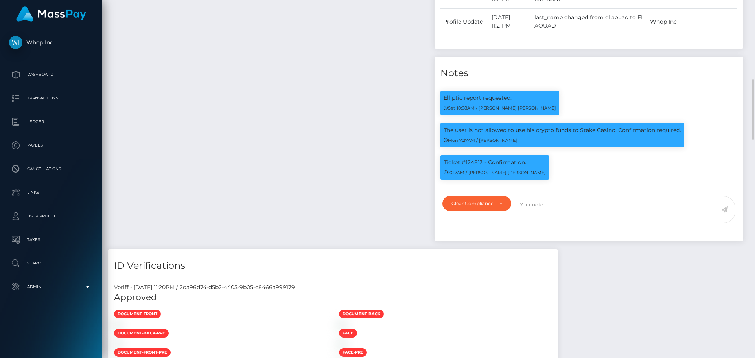
scroll to position [94, 202]
click at [379, 193] on div "Payee Attributes Payer Name Label Value Morocco / USDT - Ethereum(ERC20) a38142…" at bounding box center [268, 22] width 320 height 455
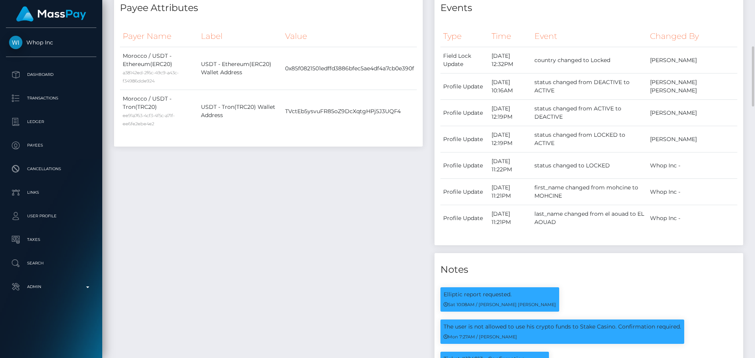
click at [393, 206] on div "Payee Attributes Payer Name Label Value Morocco / USDT - Ethereum(ERC20) a38142…" at bounding box center [268, 218] width 320 height 455
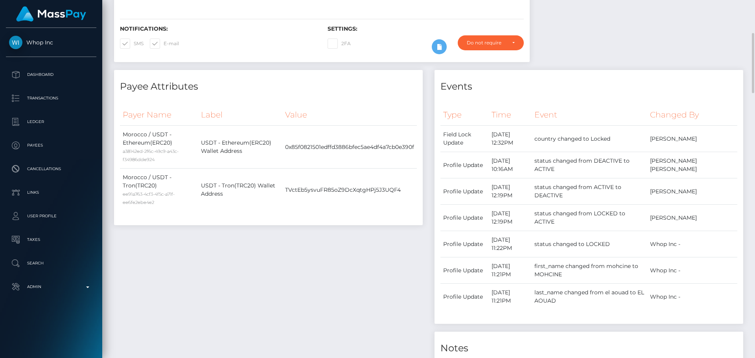
scroll to position [0, 0]
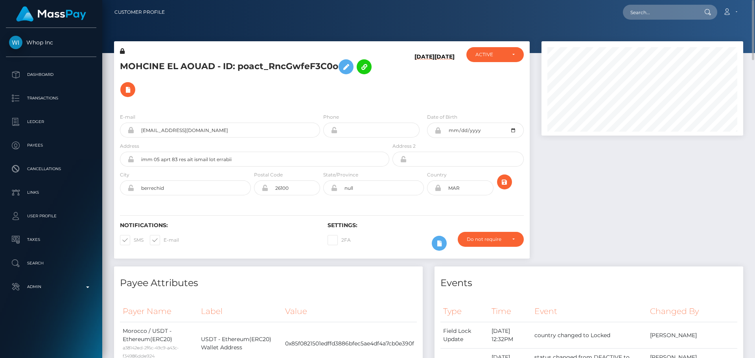
click at [414, 93] on h6 "08/21/25" at bounding box center [424, 78] width 20 height 50
click at [134, 68] on h5 "MOHCINE EL AOUAD - ID: poact_RncGwfeF3C0o" at bounding box center [252, 78] width 265 height 46
copy h5 "MOHCINE"
click at [326, 89] on h5 "MOHCINE EL AOUAD - ID: poact_RncGwfeF3C0o" at bounding box center [252, 78] width 265 height 46
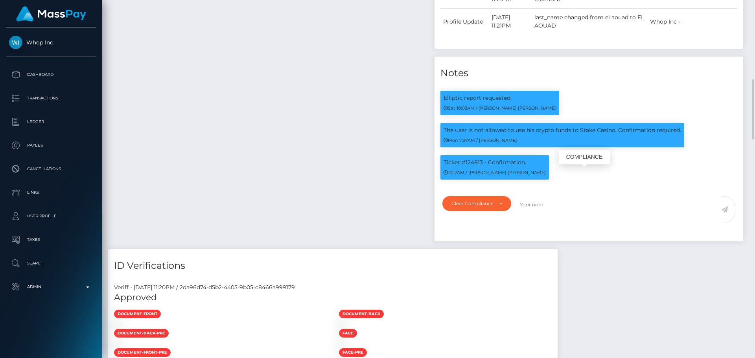
scroll to position [511, 0]
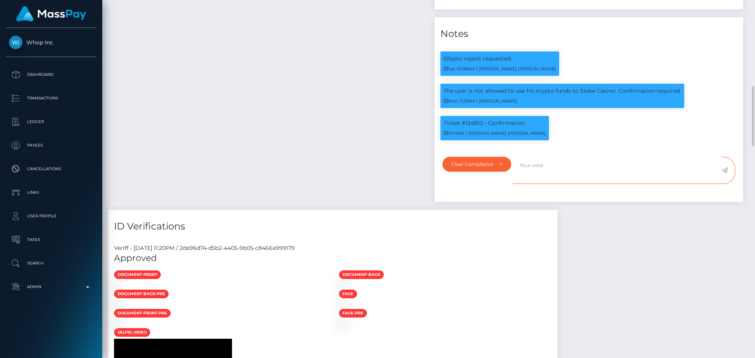
click at [583, 184] on textarea at bounding box center [617, 170] width 208 height 27
type textarea "Elliptic report provided. Flag cleared."
click at [727, 173] on icon at bounding box center [724, 170] width 7 height 6
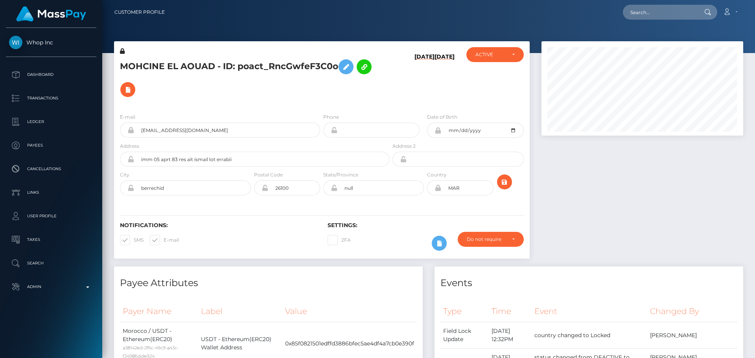
scroll to position [94, 202]
click at [267, 95] on h5 "MOHCINE EL AOUAD - ID: poact_RncGwfeF3C0o" at bounding box center [252, 78] width 265 height 46
click at [327, 102] on div "MOHCINE EL AOUAD - ID: poact_RncGwfeF3C0o" at bounding box center [252, 77] width 277 height 60
click at [322, 104] on div "MOHCINE EL AOUAD - ID: poact_RncGwfeF3C0o" at bounding box center [252, 77] width 277 height 60
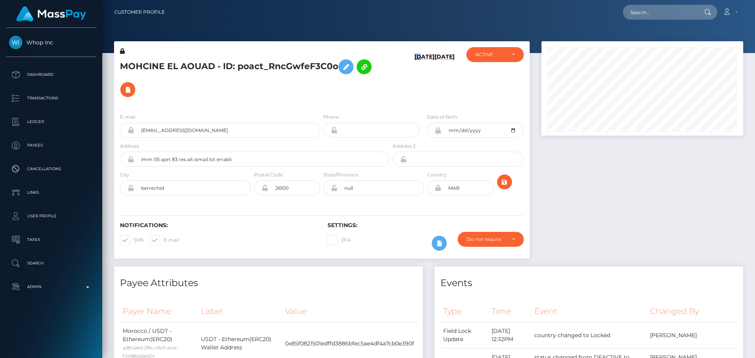
click at [322, 104] on div "MOHCINE EL AOUAD - ID: poact_RncGwfeF3C0o" at bounding box center [252, 77] width 277 height 60
click at [321, 103] on div "MOHCINE EL AOUAD - ID: poact_RncGwfeF3C0o" at bounding box center [252, 77] width 277 height 60
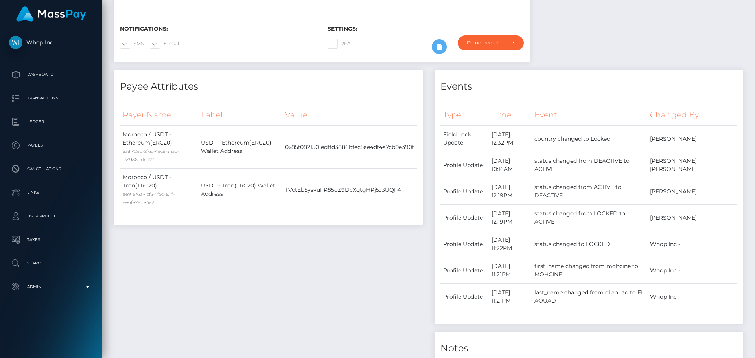
scroll to position [0, 0]
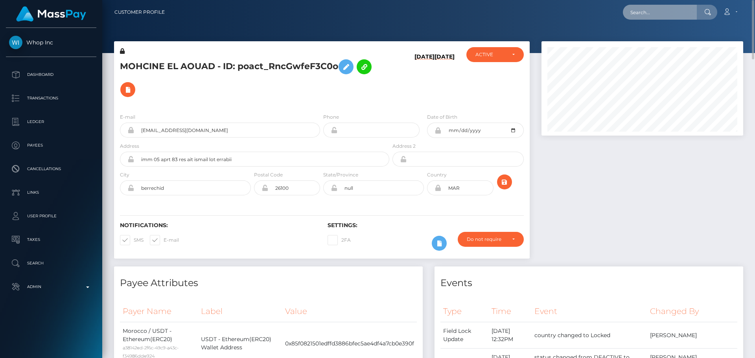
click at [652, 10] on input "text" at bounding box center [660, 12] width 74 height 15
paste input "[EMAIL_ADDRESS][DOMAIN_NAME]"
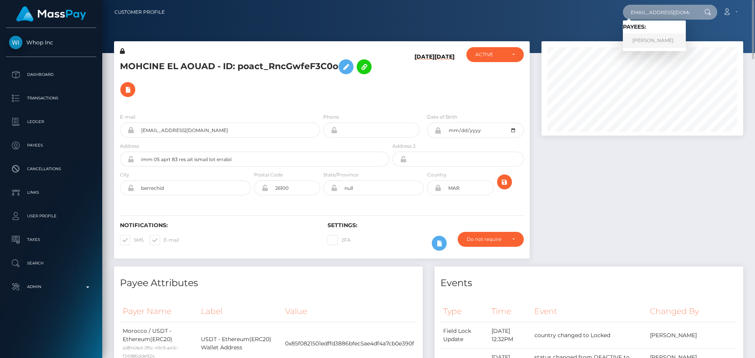
type input "[EMAIL_ADDRESS][DOMAIN_NAME]"
click at [643, 41] on link "[PERSON_NAME]" at bounding box center [654, 40] width 63 height 15
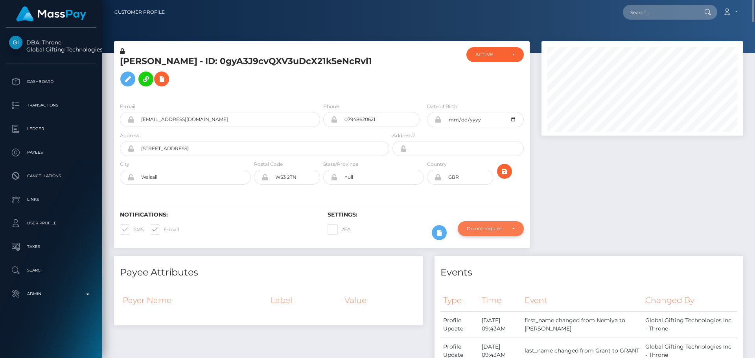
click at [478, 232] on div "Do not require" at bounding box center [491, 228] width 66 height 15
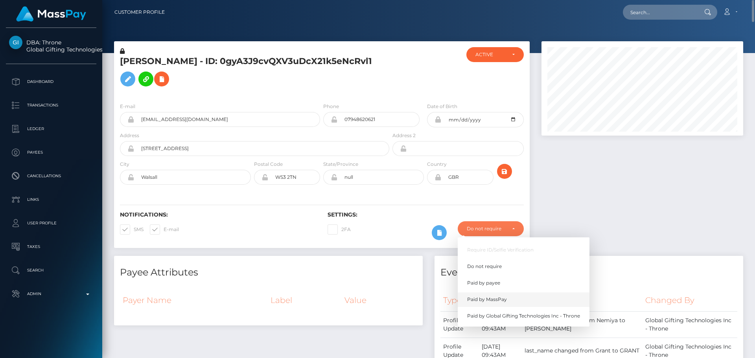
click at [482, 298] on span "Paid by MassPay" at bounding box center [487, 299] width 40 height 7
select select "2"
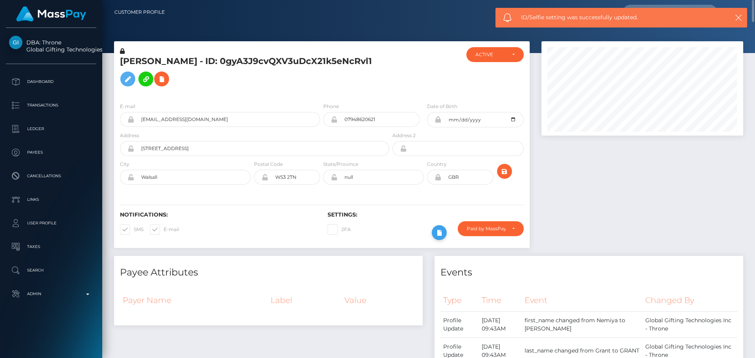
click at [440, 236] on icon at bounding box center [439, 233] width 9 height 10
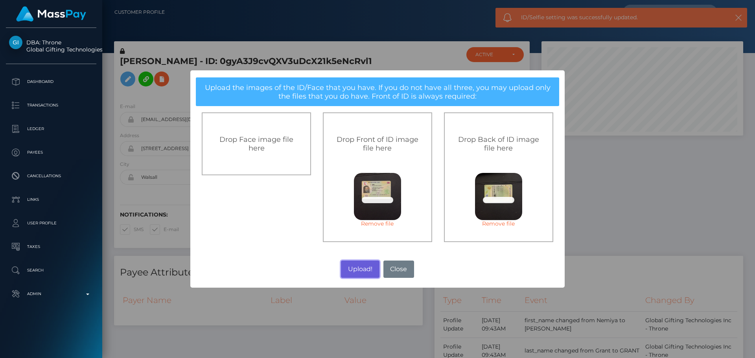
drag, startPoint x: 357, startPoint y: 268, endPoint x: 368, endPoint y: 262, distance: 12.5
click at [357, 268] on button "Upload!" at bounding box center [360, 269] width 38 height 17
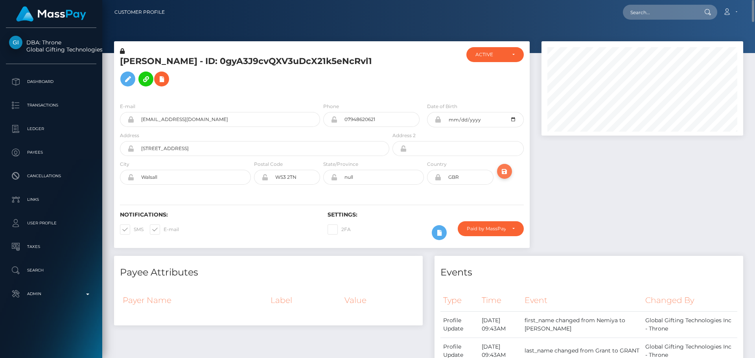
click at [506, 170] on icon "submit" at bounding box center [504, 172] width 9 height 10
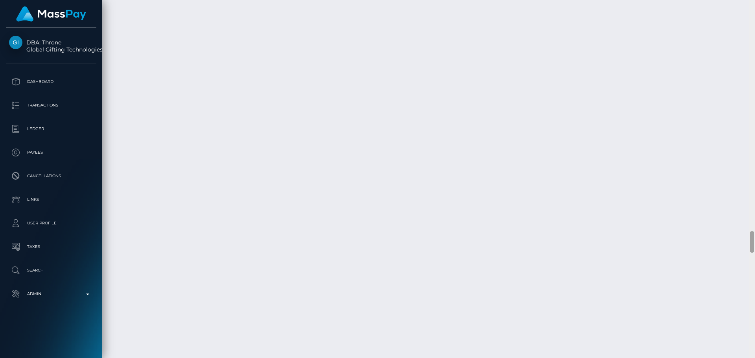
scroll to position [3792, 0]
drag, startPoint x: 753, startPoint y: 322, endPoint x: 748, endPoint y: 242, distance: 80.4
click at [748, 242] on div "Customer Profile Loading... Loading..." at bounding box center [428, 179] width 653 height 358
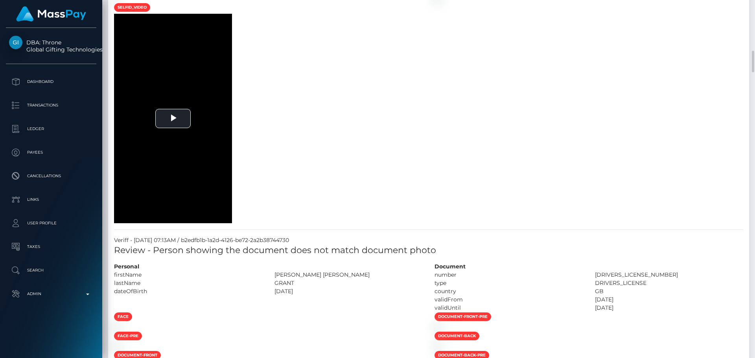
scroll to position [1472, 0]
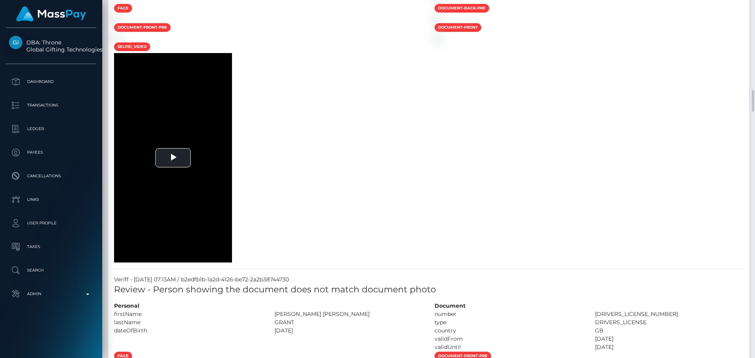
drag, startPoint x: 379, startPoint y: 101, endPoint x: 377, endPoint y: 108, distance: 6.9
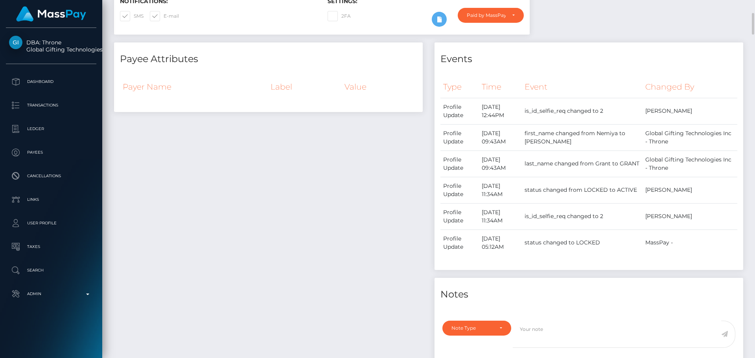
scroll to position [56, 0]
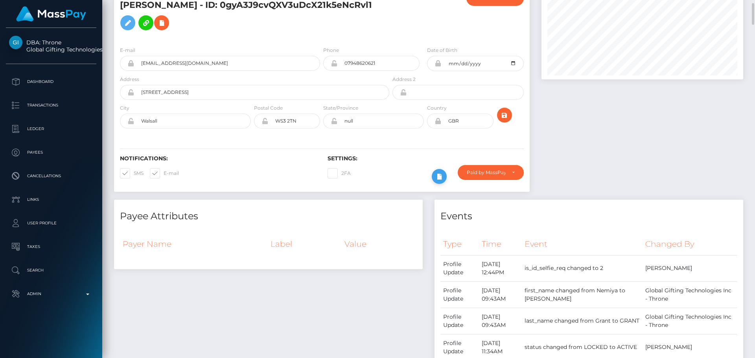
click at [444, 173] on button at bounding box center [439, 176] width 15 height 15
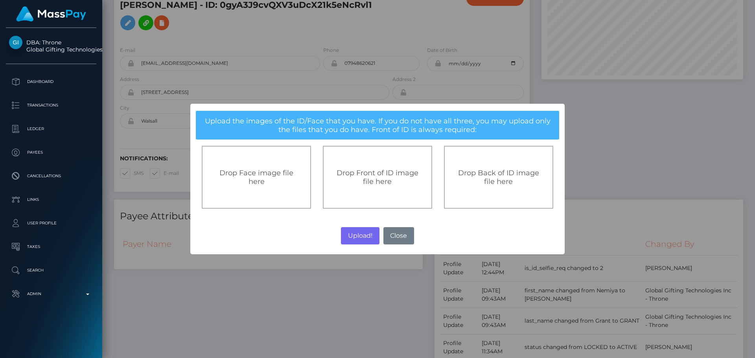
click at [376, 159] on div "Drop Front of ID image file here" at bounding box center [377, 177] width 109 height 63
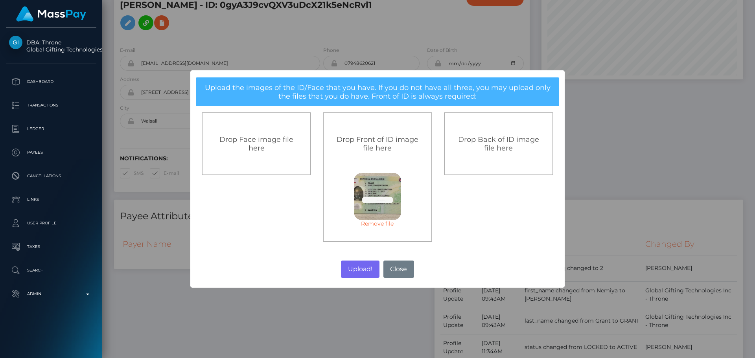
click at [488, 159] on div "Drop Back of ID image file here" at bounding box center [498, 143] width 109 height 63
click at [352, 273] on button "Upload!" at bounding box center [360, 269] width 38 height 17
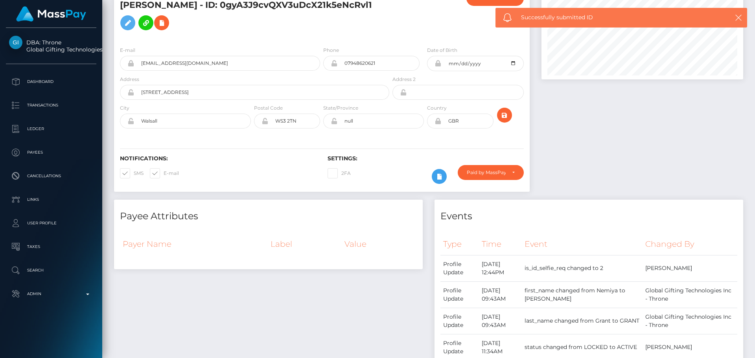
scroll to position [0, 0]
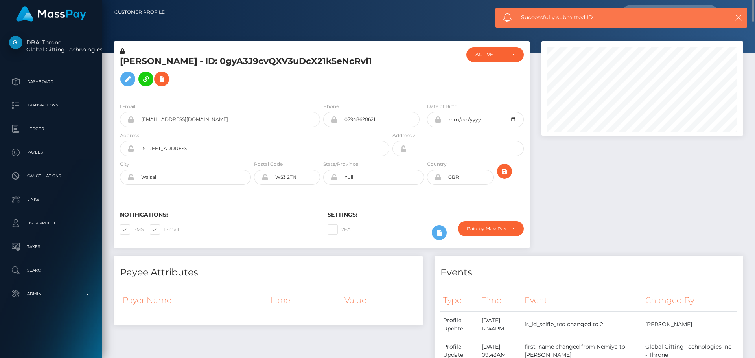
click at [391, 210] on div "Notifications: SMS E-mail Settings: 2FA" at bounding box center [322, 220] width 416 height 55
click at [399, 217] on h6 "Settings:" at bounding box center [426, 215] width 196 height 7
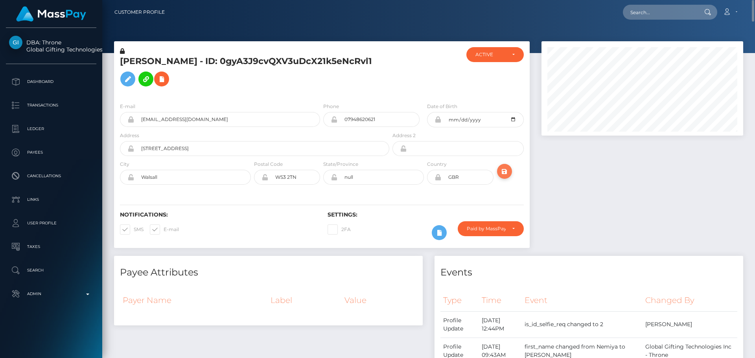
click at [505, 172] on icon "submit" at bounding box center [504, 172] width 9 height 10
click at [442, 241] on div at bounding box center [438, 232] width 26 height 23
click at [433, 230] on button at bounding box center [439, 232] width 15 height 15
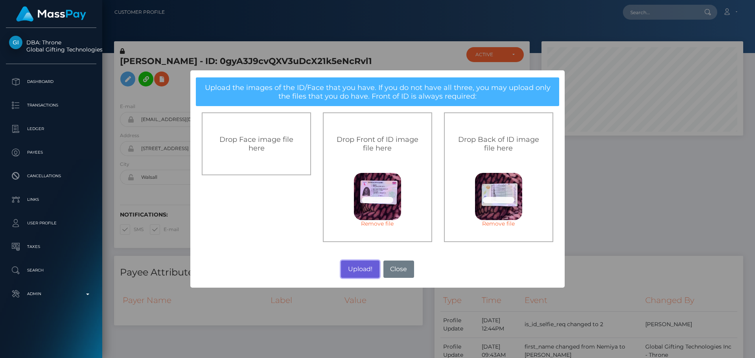
click at [363, 265] on button "Upload!" at bounding box center [360, 269] width 38 height 17
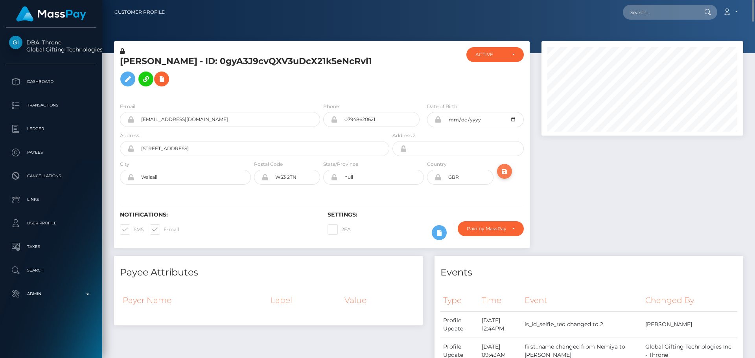
click at [503, 176] on icon "submit" at bounding box center [504, 172] width 9 height 10
drag, startPoint x: 752, startPoint y: 324, endPoint x: 737, endPoint y: -17, distance: 340.9
click at [737, 0] on html "DBA: Throne Global Gifting Technologies Inc Dashboard Transactions Ledger Payee…" at bounding box center [377, 179] width 755 height 358
click at [501, 177] on button "submit" at bounding box center [504, 171] width 15 height 15
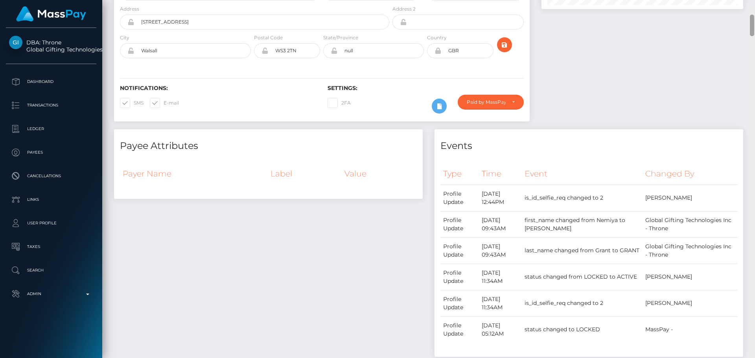
scroll to position [18, 0]
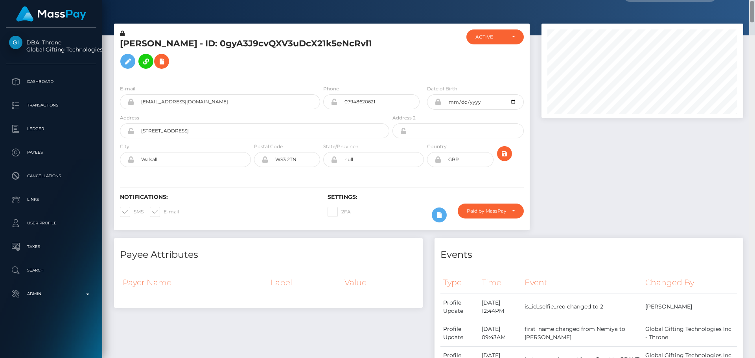
drag, startPoint x: 752, startPoint y: 24, endPoint x: 735, endPoint y: 11, distance: 21.2
click at [735, 11] on div "Customer Profile Loading... Loading..." at bounding box center [428, 179] width 653 height 358
click at [437, 217] on icon at bounding box center [439, 215] width 9 height 10
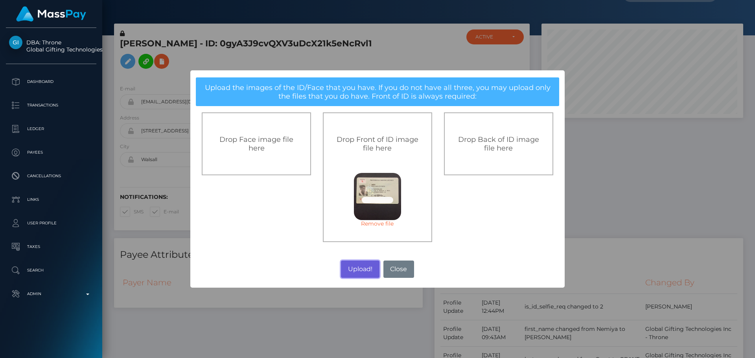
click at [358, 269] on button "Upload!" at bounding box center [360, 269] width 38 height 17
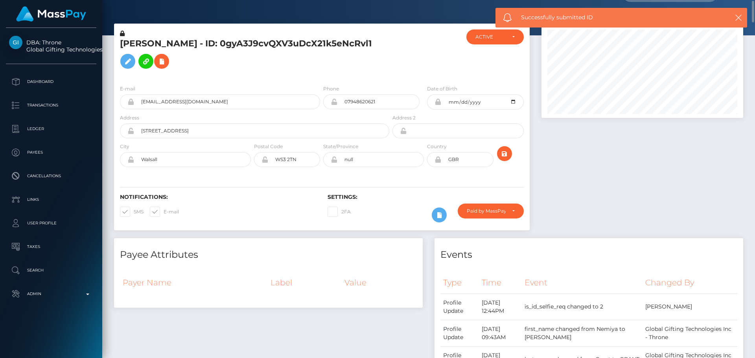
click at [414, 179] on div "Notifications: SMS E-mail Settings: 2FA" at bounding box center [322, 202] width 416 height 55
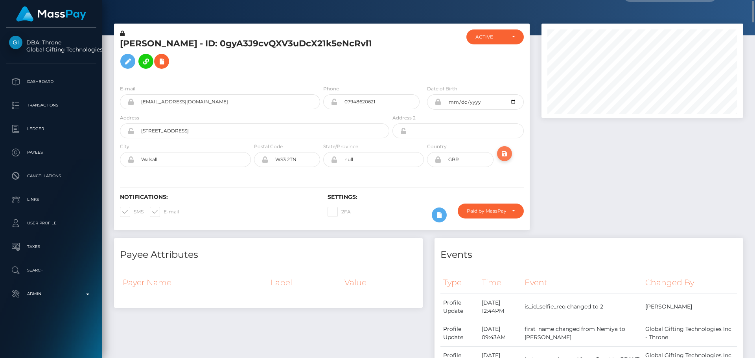
click at [505, 154] on icon "submit" at bounding box center [504, 154] width 9 height 10
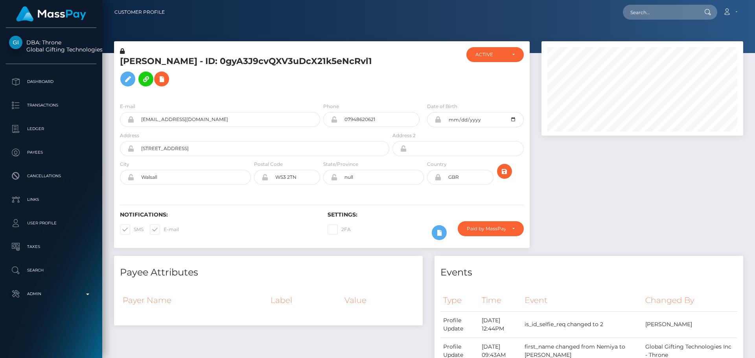
click at [366, 203] on div "Notifications: SMS E-mail Settings: 2FA" at bounding box center [322, 220] width 416 height 55
drag, startPoint x: 742, startPoint y: 289, endPoint x: 726, endPoint y: -5, distance: 294.6
click at [726, 0] on html "DBA: Throne Global Gifting Technologies Inc Dashboard Transactions Ledger Payee…" at bounding box center [377, 179] width 755 height 358
click at [495, 226] on div "Paid by MassPay" at bounding box center [486, 229] width 39 height 6
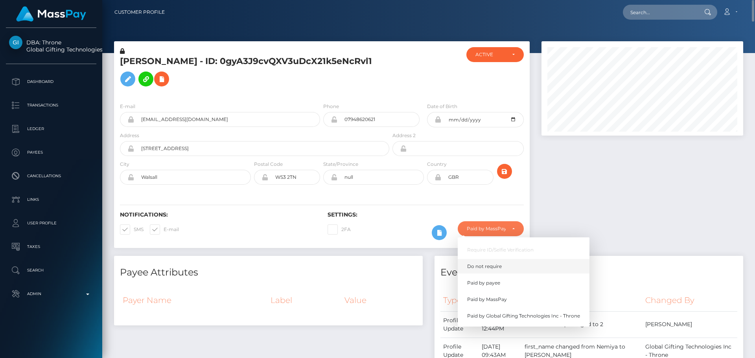
click at [489, 265] on span "Do not require" at bounding box center [484, 266] width 35 height 7
select select "0"
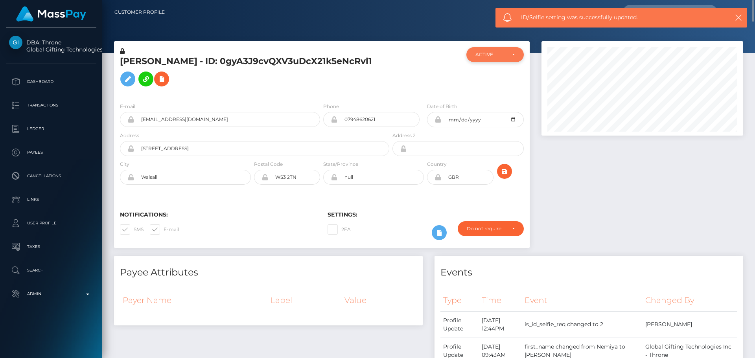
click at [497, 55] on div "ACTIVE" at bounding box center [490, 55] width 30 height 6
click at [492, 87] on link "DEACTIVE" at bounding box center [494, 92] width 57 height 15
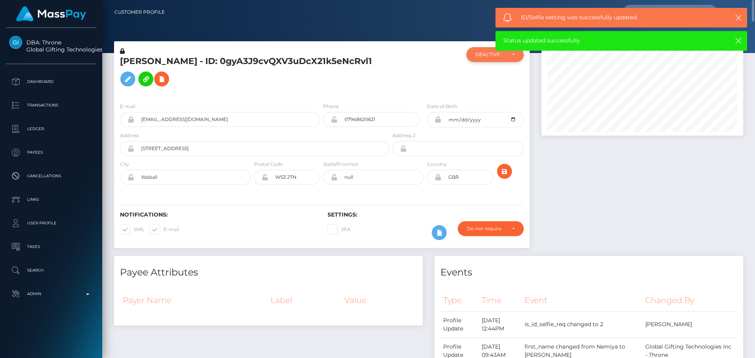
click at [479, 59] on div "DEACTIVE" at bounding box center [494, 54] width 57 height 15
click at [480, 75] on span "ACTIVE" at bounding box center [485, 75] width 18 height 7
select select "ACTIVE"
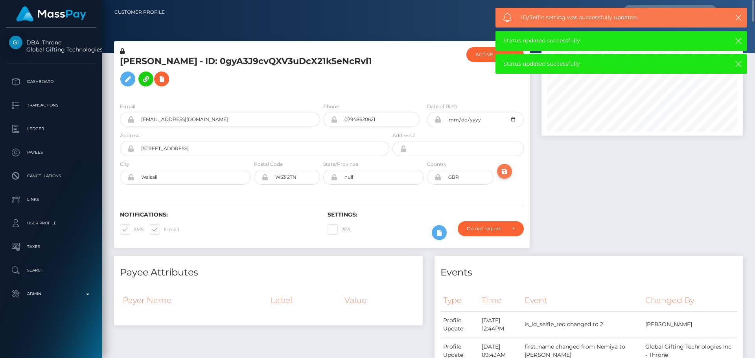
click at [507, 171] on icon "submit" at bounding box center [504, 172] width 9 height 10
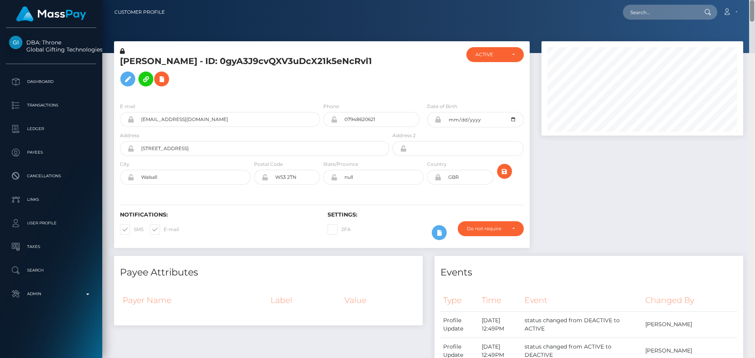
drag, startPoint x: 753, startPoint y: 328, endPoint x: 746, endPoint y: 7, distance: 321.0
click at [746, 7] on div "Customer Profile Loading... Loading..." at bounding box center [428, 179] width 653 height 358
click at [639, 12] on input "text" at bounding box center [660, 12] width 74 height 15
paste input "poact_oBWN1fJHgcoQ"
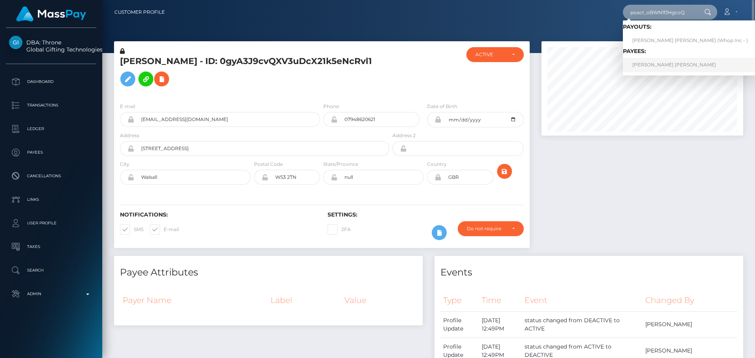
type input "poact_oBWN1fJHgcoQ"
click at [647, 62] on link "JAVON JARVIS WILLIAMS" at bounding box center [690, 65] width 134 height 15
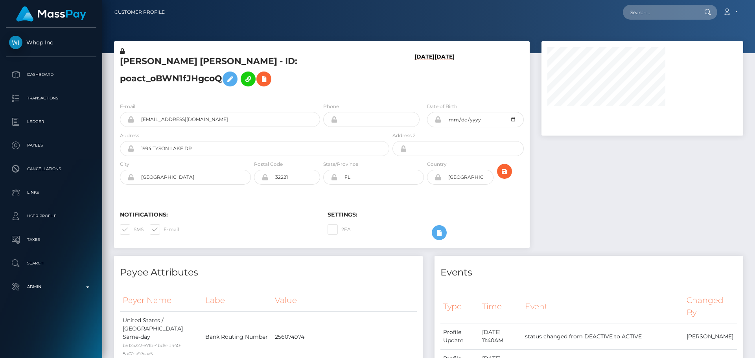
click at [327, 90] on h5 "[PERSON_NAME] [PERSON_NAME] - ID: poact_oBWN1fJHgcoQ" at bounding box center [252, 72] width 265 height 35
click at [323, 90] on h5 "[PERSON_NAME] [PERSON_NAME] - ID: poact_oBWN1fJHgcoQ" at bounding box center [252, 72] width 265 height 35
click at [321, 90] on h5 "[PERSON_NAME] [PERSON_NAME] - ID: poact_oBWN1fJHgcoQ" at bounding box center [252, 72] width 265 height 35
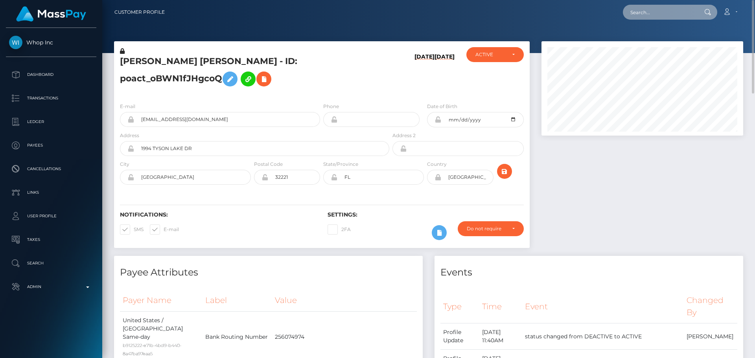
click at [652, 19] on input "text" at bounding box center [660, 12] width 74 height 15
paste input "poact_f40YRqDirfLl"
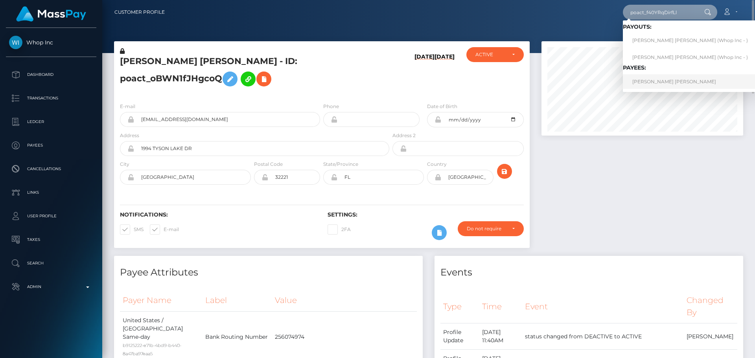
type input "poact_f40YRqDirfLl"
click at [650, 80] on link "[PERSON_NAME] [PERSON_NAME]" at bounding box center [690, 81] width 134 height 15
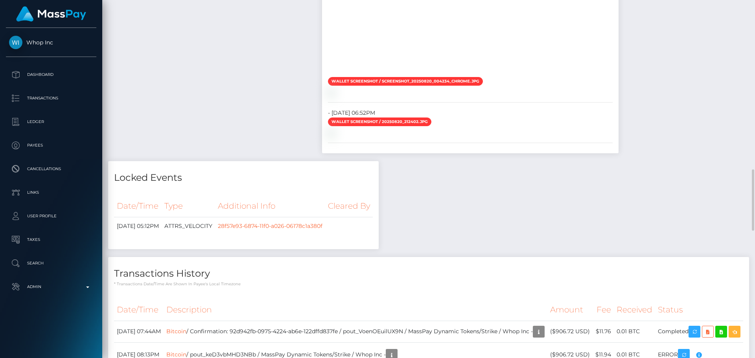
scroll to position [94, 202]
drag, startPoint x: 265, startPoint y: 123, endPoint x: 300, endPoint y: 149, distance: 43.9
checkbox input "true"
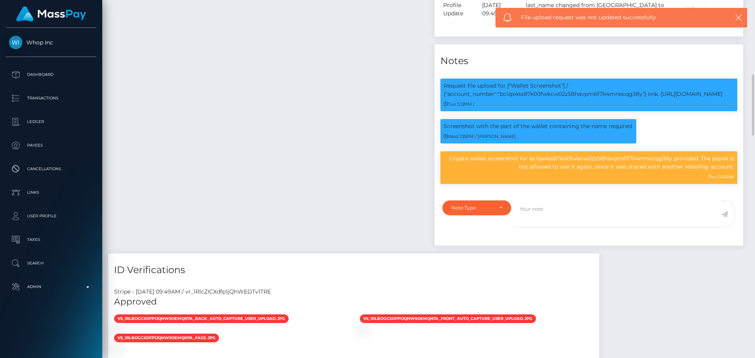
click at [365, 161] on div "Payee Attributes Payer Name Label Value Kenya / Bitcoin e5969d63-3dc1-4d56-9522…" at bounding box center [268, 38] width 320 height 430
click at [363, 155] on div "Payee Attributes Payer Name Label Value Kenya / Bitcoin e5969d63-3dc1-4d56-9522…" at bounding box center [268, 38] width 320 height 430
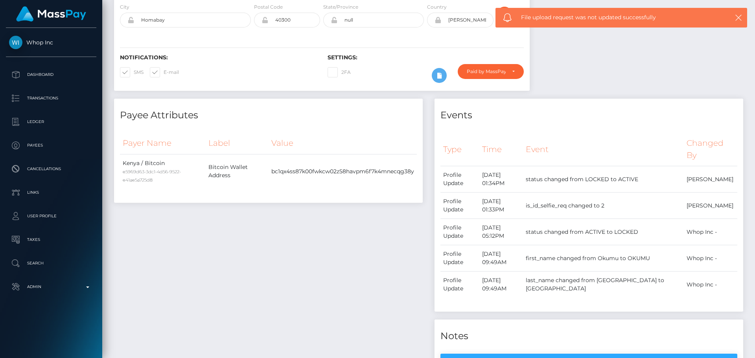
scroll to position [0, 0]
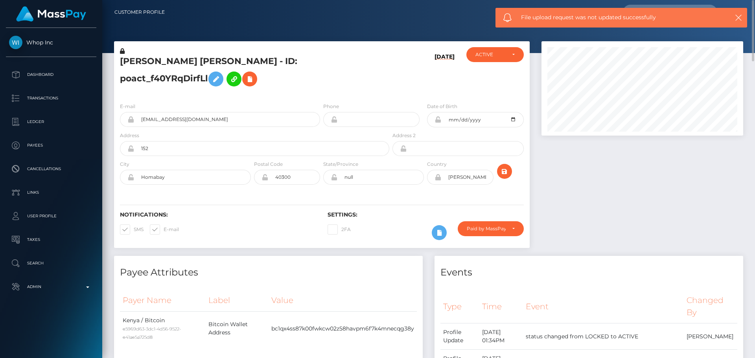
click at [289, 65] on h5 "[PERSON_NAME] [PERSON_NAME] - ID: poact_f40YRqDirfLl" at bounding box center [252, 72] width 265 height 35
copy h5 "poact_f40YRqDirfLl"
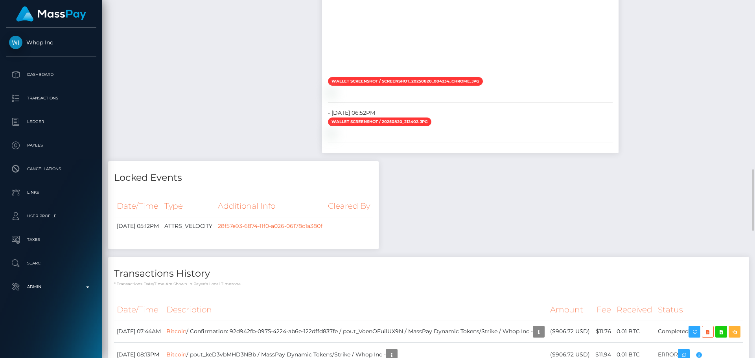
scroll to position [904, 0]
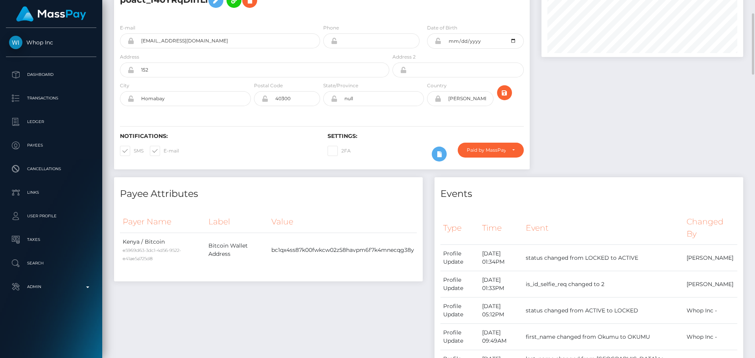
scroll to position [0, 0]
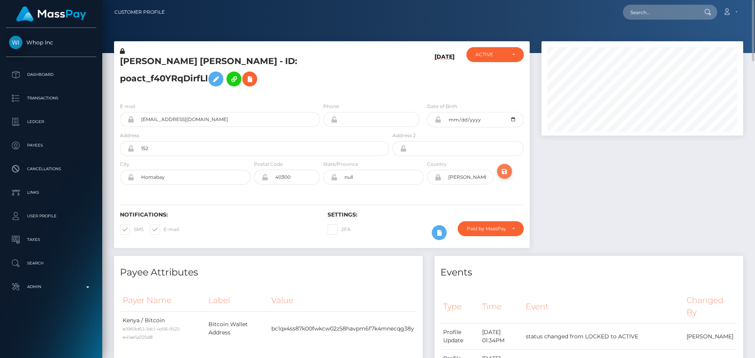
click at [504, 177] on icon "submit" at bounding box center [504, 172] width 9 height 10
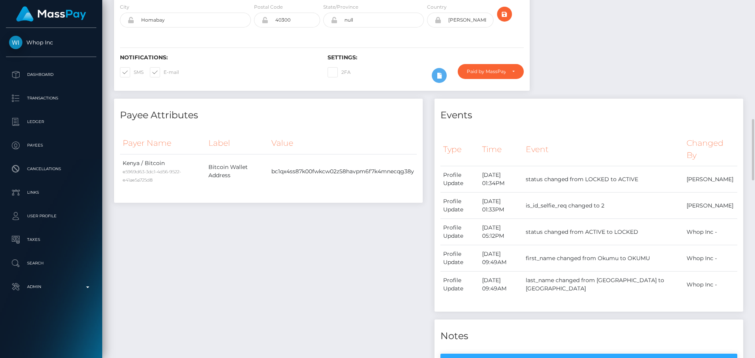
scroll to position [118, 0]
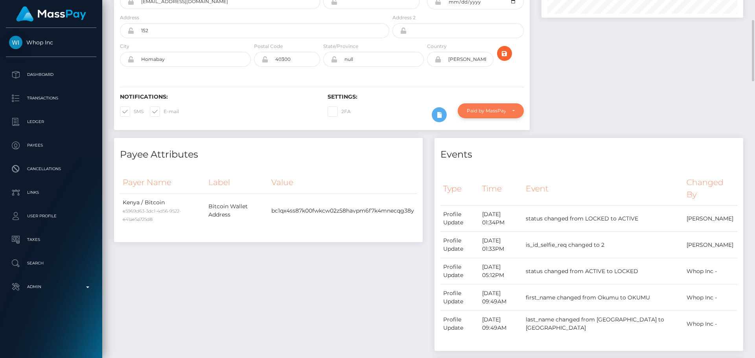
click at [489, 114] on div "Paid by MassPay" at bounding box center [486, 111] width 39 height 6
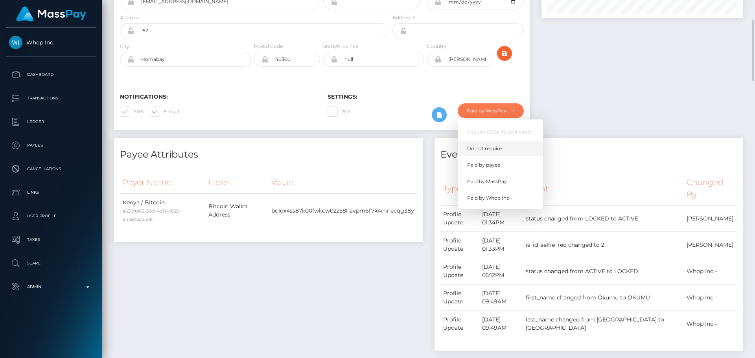
click at [491, 152] on span "Do not require" at bounding box center [484, 148] width 35 height 7
select select "0"
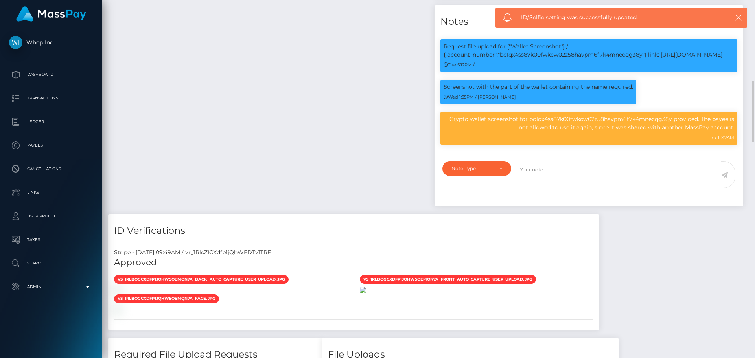
scroll to position [669, 0]
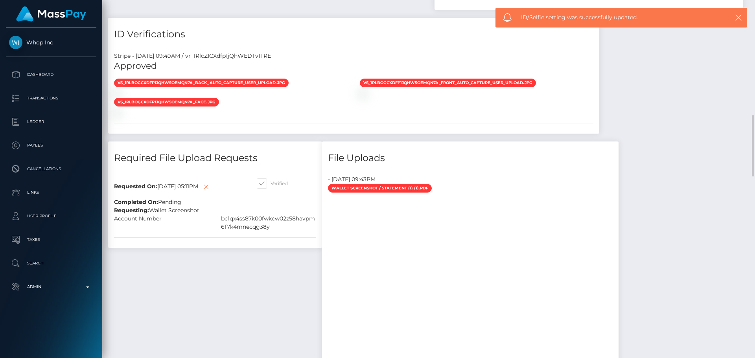
click at [304, 98] on div at bounding box center [231, 93] width 246 height 8
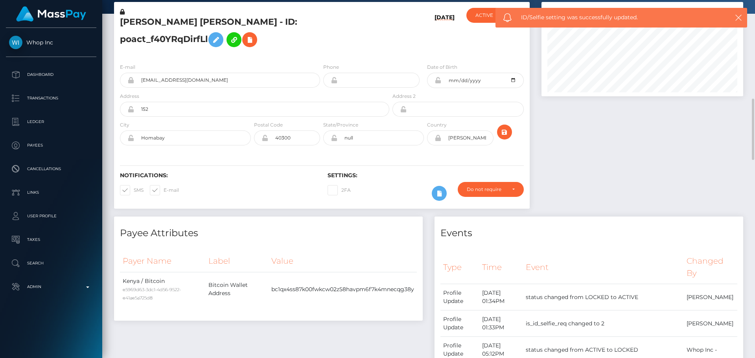
scroll to position [0, 0]
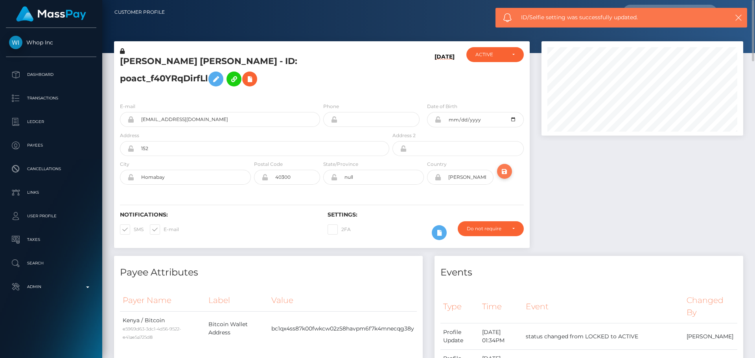
click at [502, 177] on icon "submit" at bounding box center [504, 172] width 9 height 10
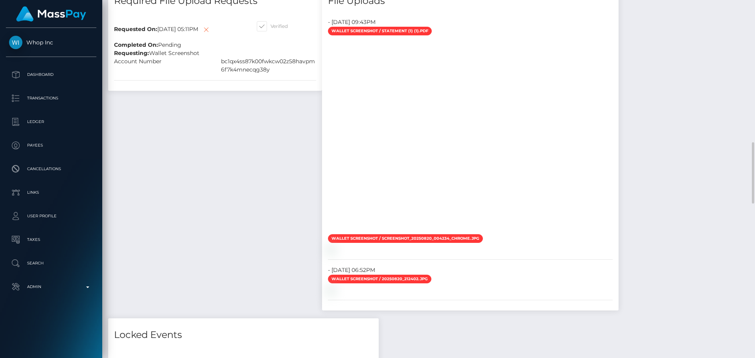
scroll to position [1062, 0]
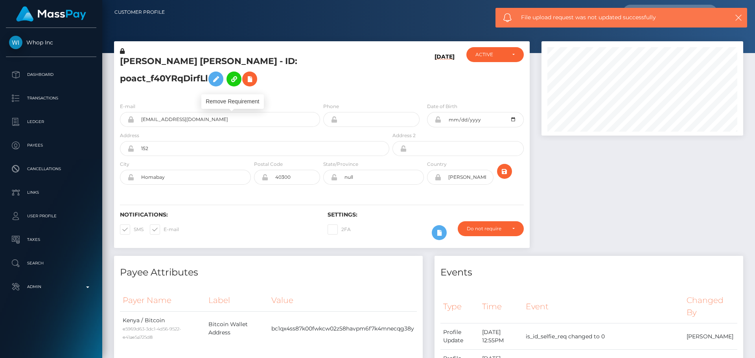
scroll to position [94, 202]
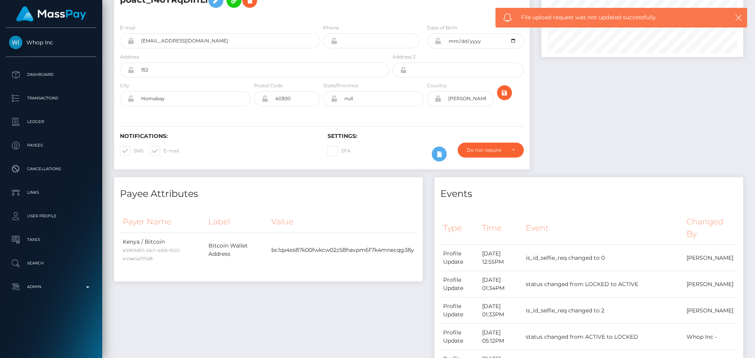
scroll to position [0, 0]
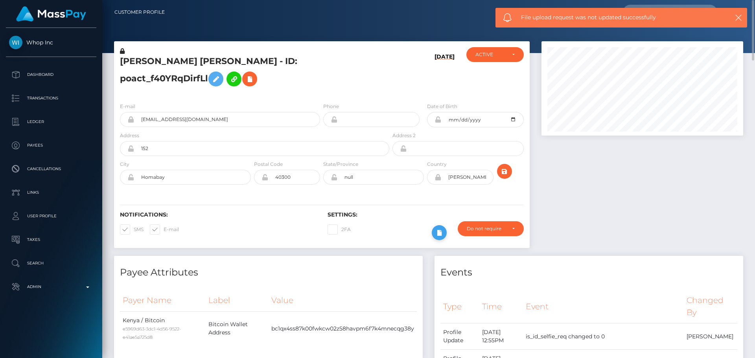
click at [442, 238] on icon at bounding box center [439, 233] width 9 height 10
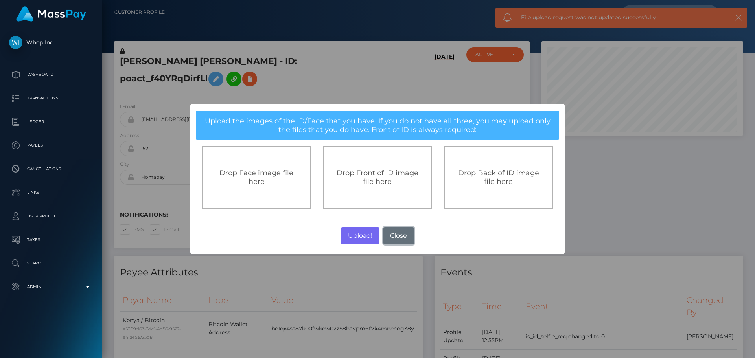
click at [406, 239] on button "Close" at bounding box center [398, 235] width 31 height 17
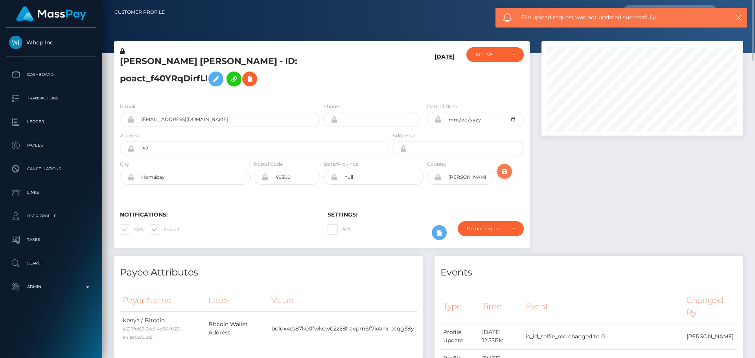
click at [506, 177] on icon "submit" at bounding box center [504, 172] width 9 height 10
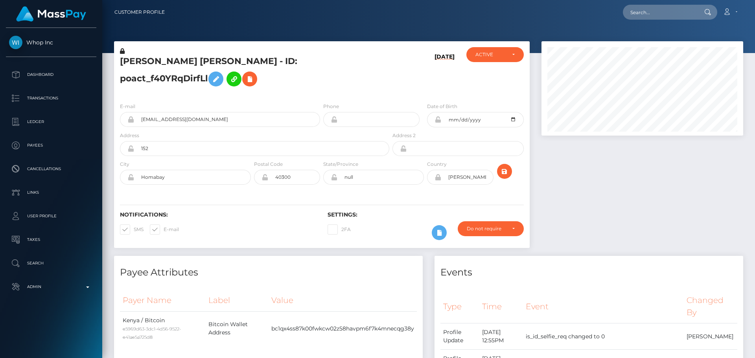
scroll to position [94, 202]
click at [219, 64] on h5 "[PERSON_NAME] [PERSON_NAME] - ID: poact_f40YRqDirfLl" at bounding box center [252, 72] width 265 height 35
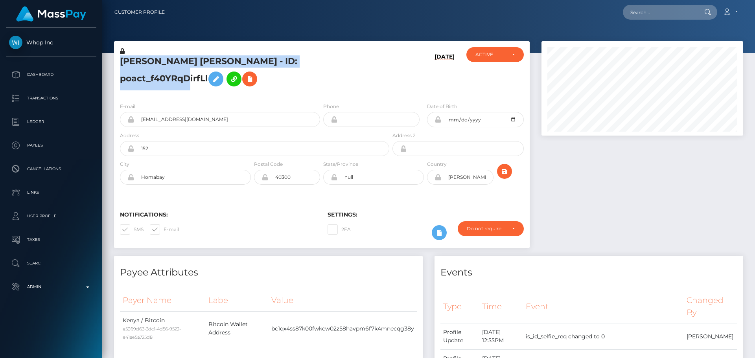
click at [219, 64] on h5 "[PERSON_NAME] [PERSON_NAME] - ID: poact_f40YRqDirfLl" at bounding box center [252, 72] width 265 height 35
copy h5 "[PERSON_NAME] [PERSON_NAME] - ID: poact_f40YRqDirfLl"
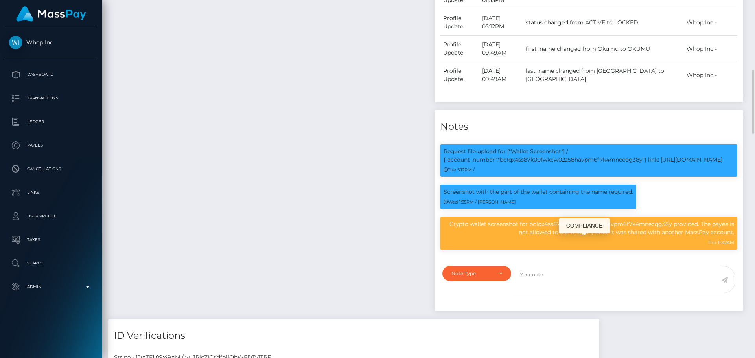
click at [548, 235] on p "Crypto wallet screenshot for bc1qx4ss87k00fwkcw02z58havpm6f7k4mnecqg38y provide…" at bounding box center [589, 228] width 291 height 17
copy p "bc1qx4ss87k00fwkcw02z58havpm6f7k4mnecqg38y"
click at [358, 80] on div "Payee Attributes Payer Name Label Value Kenya / Bitcoin e5969d63-3dc1-4d56-9522…" at bounding box center [268, 91] width 320 height 457
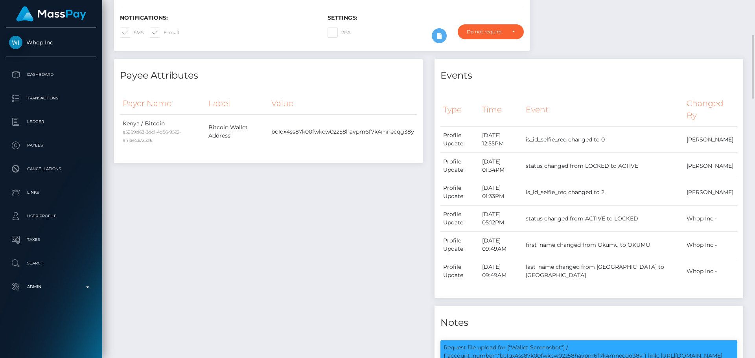
scroll to position [0, 0]
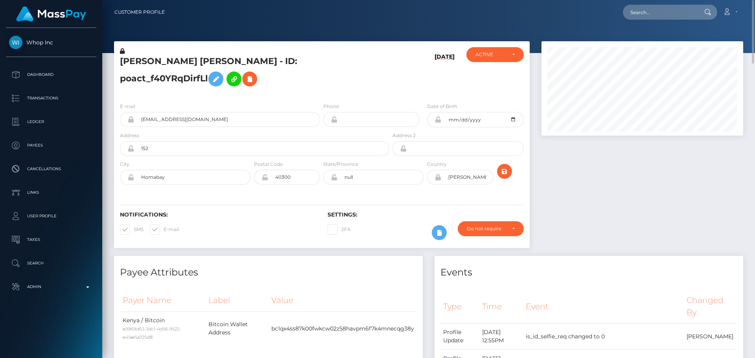
click at [422, 96] on div "[DATE]" at bounding box center [425, 71] width 69 height 49
click at [507, 177] on icon "submit" at bounding box center [504, 172] width 9 height 10
click at [312, 81] on h5 "OKUMU STEPHEN ONYANGO - ID: poact_f40YRqDirfLl" at bounding box center [252, 72] width 265 height 35
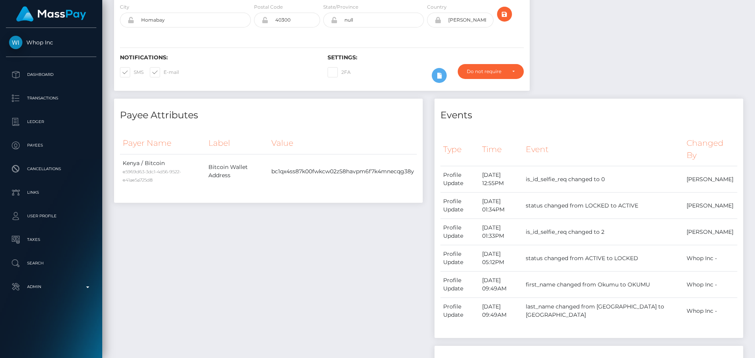
scroll to position [0, 0]
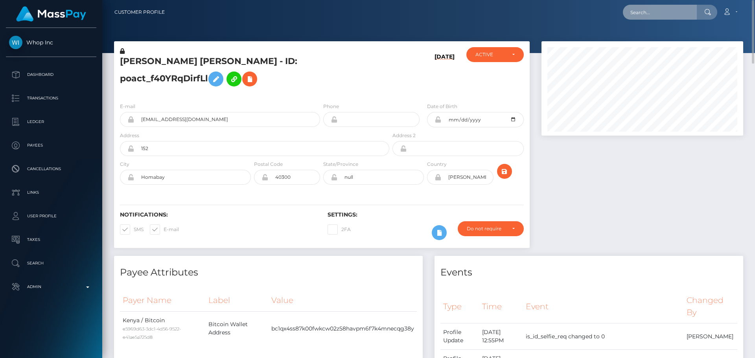
click at [640, 11] on input "text" at bounding box center [660, 12] width 74 height 15
paste input "GKGnsHAbtqejijktqpcK7bkNroC2"
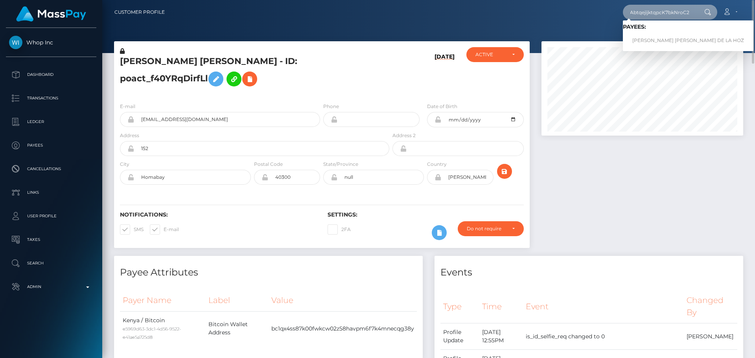
type input "GKGnsHAbtqejijktqpcK7bkNroC2"
click at [641, 38] on link "CARMEN SOFIA GARCIA DE LA HOZ" at bounding box center [688, 40] width 131 height 15
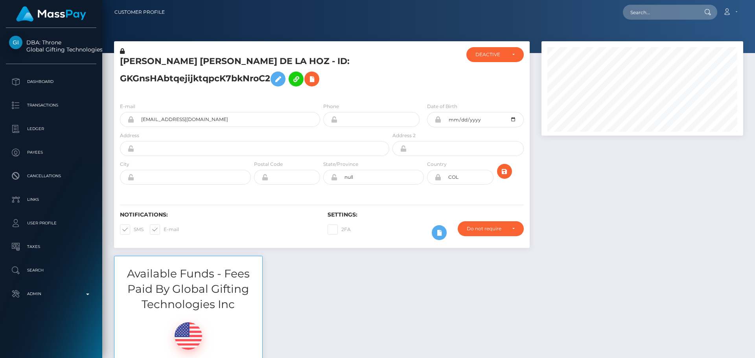
scroll to position [94, 202]
click at [320, 94] on div "[PERSON_NAME] [PERSON_NAME] DE LA HOZ - ID: GKGnsHAbtqejijktqpcK7bkNroC2" at bounding box center [252, 71] width 277 height 49
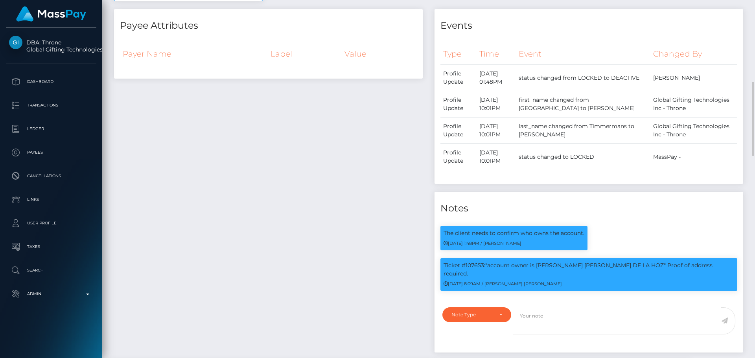
click at [357, 99] on div "Payee Attributes Payer Name Label Value" at bounding box center [268, 185] width 320 height 352
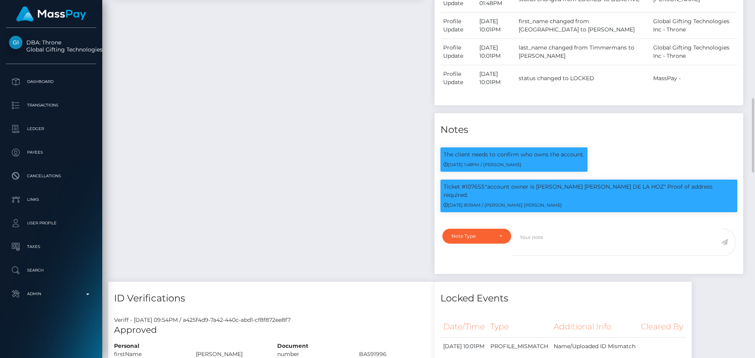
click at [376, 101] on div "Payee Attributes Payer Name Label Value" at bounding box center [268, 106] width 320 height 352
click at [373, 102] on div "Payee Attributes Payer Name Label Value" at bounding box center [268, 106] width 320 height 352
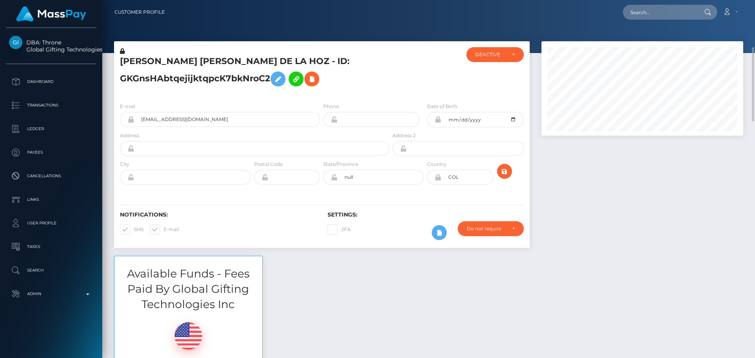
scroll to position [39, 0]
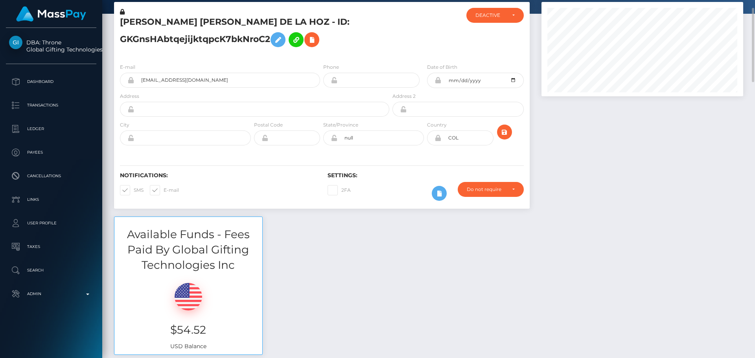
click at [352, 51] on div "[PERSON_NAME] [PERSON_NAME] DE LA HOZ - ID: GKGnsHAbtqejijktqpcK7bkNroC2" at bounding box center [252, 32] width 277 height 49
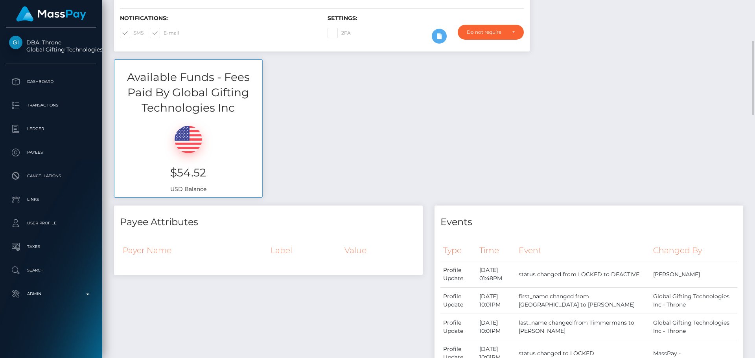
scroll to position [0, 0]
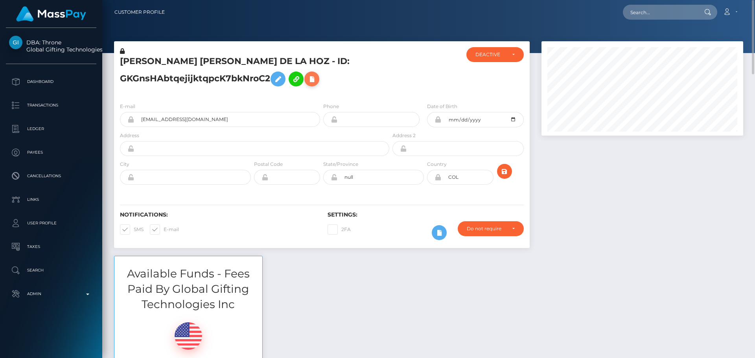
click at [317, 81] on icon at bounding box center [311, 79] width 9 height 10
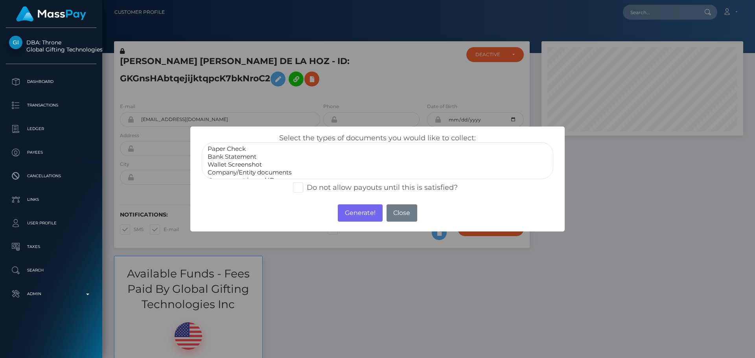
scroll to position [16, 0]
select select "Miscellaneous"
click at [230, 173] on option "Miscellaneous" at bounding box center [377, 173] width 341 height 8
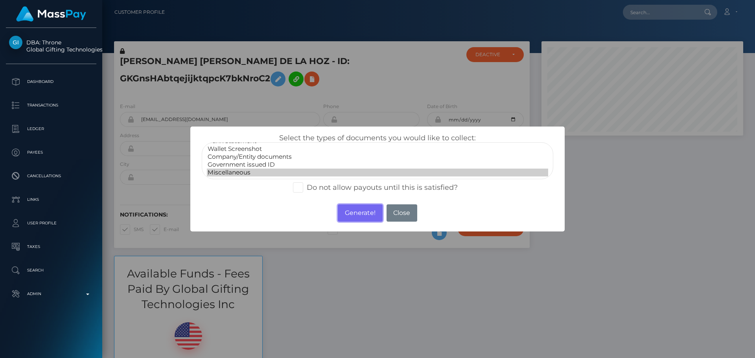
click at [353, 217] on button "Generate!" at bounding box center [360, 212] width 44 height 17
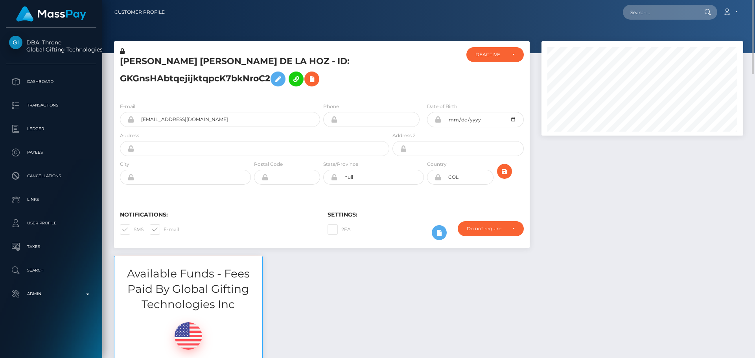
click at [341, 73] on h5 "[PERSON_NAME] [PERSON_NAME] DE LA HOZ - ID: GKGnsHAbtqejijktqpcK7bkNroC2" at bounding box center [252, 72] width 265 height 35
click at [340, 69] on h5 "[PERSON_NAME] [PERSON_NAME] DE LA HOZ - ID: GKGnsHAbtqejijktqpcK7bkNroC2" at bounding box center [252, 72] width 265 height 35
click at [346, 82] on h5 "[PERSON_NAME] [PERSON_NAME] DE LA HOZ - ID: GKGnsHAbtqejijktqpcK7bkNroC2" at bounding box center [252, 72] width 265 height 35
click at [321, 95] on div "[PERSON_NAME] [PERSON_NAME] DE LA HOZ - ID: GKGnsHAbtqejijktqpcK7bkNroC2" at bounding box center [252, 71] width 277 height 49
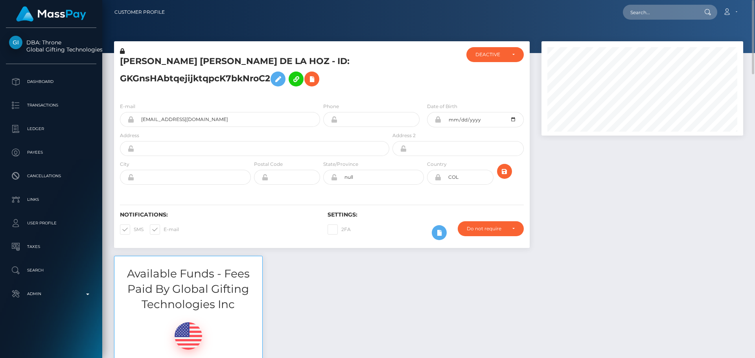
click at [321, 95] on div "[PERSON_NAME] [PERSON_NAME] DE LA HOZ - ID: GKGnsHAbtqejijktqpcK7bkNroC2" at bounding box center [252, 71] width 277 height 49
click at [321, 94] on div "[PERSON_NAME] [PERSON_NAME] DE LA HOZ - ID: GKGnsHAbtqejijktqpcK7bkNroC2" at bounding box center [252, 71] width 277 height 49
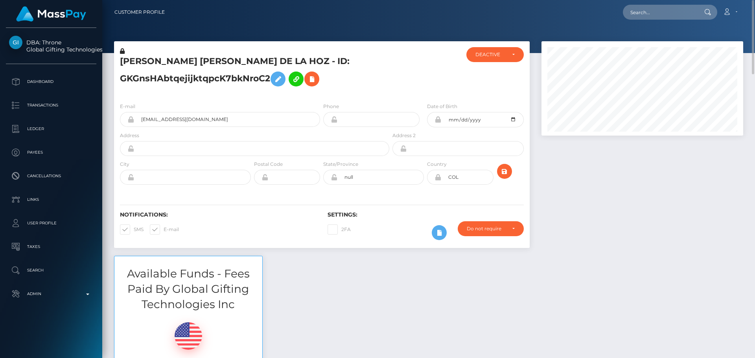
click at [321, 94] on div "[PERSON_NAME] [PERSON_NAME] DE LA HOZ - ID: GKGnsHAbtqejijktqpcK7bkNroC2" at bounding box center [252, 71] width 277 height 49
click at [322, 95] on div "[PERSON_NAME] [PERSON_NAME] DE LA HOZ - ID: GKGnsHAbtqejijktqpcK7bkNroC2" at bounding box center [252, 71] width 277 height 49
click at [322, 93] on div "[PERSON_NAME] [PERSON_NAME] DE LA HOZ - ID: GKGnsHAbtqejijktqpcK7bkNroC2" at bounding box center [252, 71] width 277 height 49
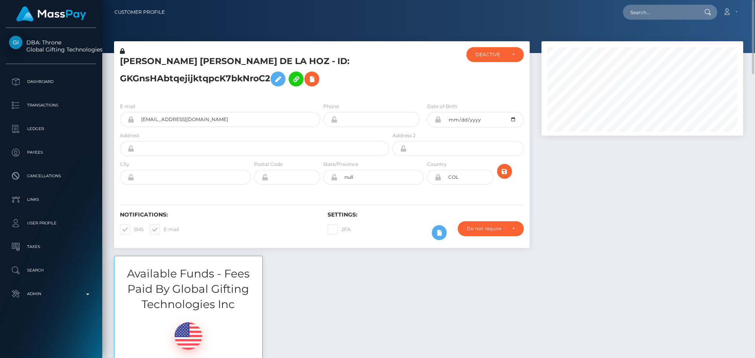
click at [322, 93] on div "[PERSON_NAME] [PERSON_NAME] DE LA HOZ - ID: GKGnsHAbtqejijktqpcK7bkNroC2" at bounding box center [252, 71] width 277 height 49
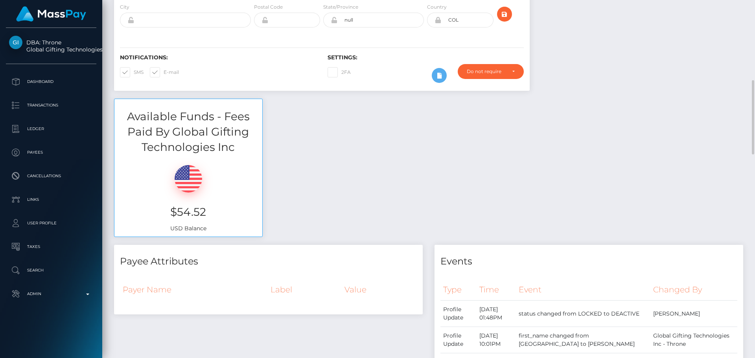
scroll to position [197, 0]
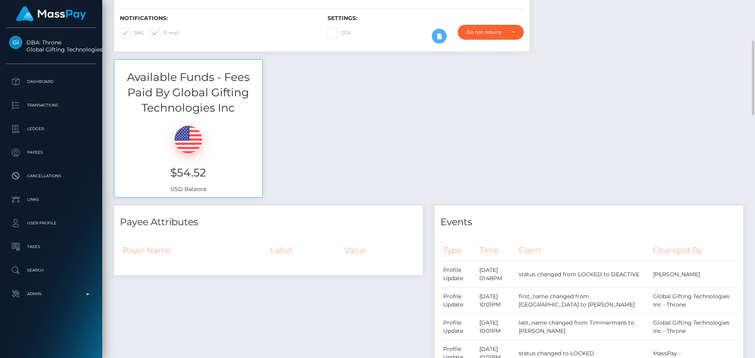
click at [320, 150] on div "Available Funds - Fees Paid By Global Gifting Technologies Inc $54.52 USD Balan…" at bounding box center [428, 132] width 641 height 146
click at [344, 134] on div "Available Funds - Fees Paid By Global Gifting Technologies Inc $54.52 USD Balan…" at bounding box center [428, 132] width 641 height 146
click at [344, 116] on div "Available Funds - Fees Paid By Global Gifting Technologies Inc $54.52 USD Balan…" at bounding box center [428, 132] width 641 height 146
click at [339, 122] on div "Available Funds - Fees Paid By Global Gifting Technologies Inc $54.52 USD Balan…" at bounding box center [428, 132] width 641 height 146
click at [337, 123] on div "Available Funds - Fees Paid By Global Gifting Technologies Inc $54.52 USD Balan…" at bounding box center [428, 132] width 641 height 146
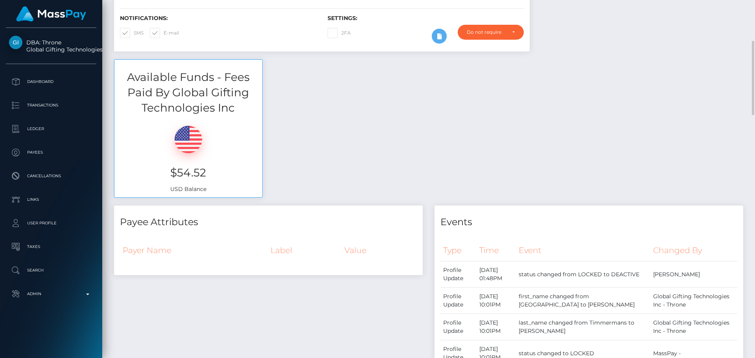
click at [337, 123] on div "Available Funds - Fees Paid By Global Gifting Technologies Inc $54.52 USD Balan…" at bounding box center [428, 132] width 641 height 146
click at [336, 126] on div "Available Funds - Fees Paid By Global Gifting Technologies Inc $54.52 USD Balan…" at bounding box center [428, 132] width 641 height 146
click at [337, 126] on div "Available Funds - Fees Paid By Global Gifting Technologies Inc $54.52 USD Balan…" at bounding box center [428, 132] width 641 height 146
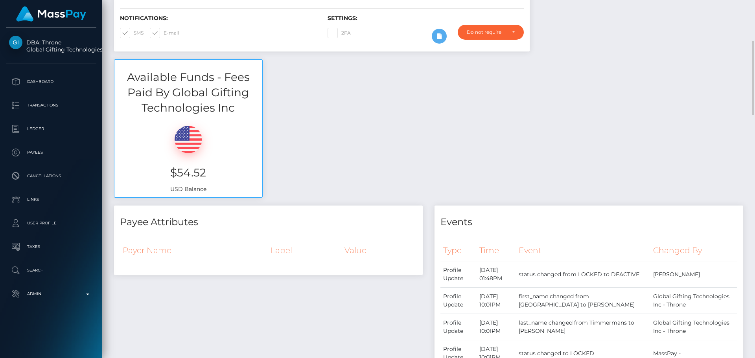
click at [337, 126] on div "Available Funds - Fees Paid By Global Gifting Technologies Inc $54.52 USD Balan…" at bounding box center [428, 132] width 641 height 146
click at [335, 126] on div "Available Funds - Fees Paid By Global Gifting Technologies Inc $54.52 USD Balan…" at bounding box center [428, 132] width 641 height 146
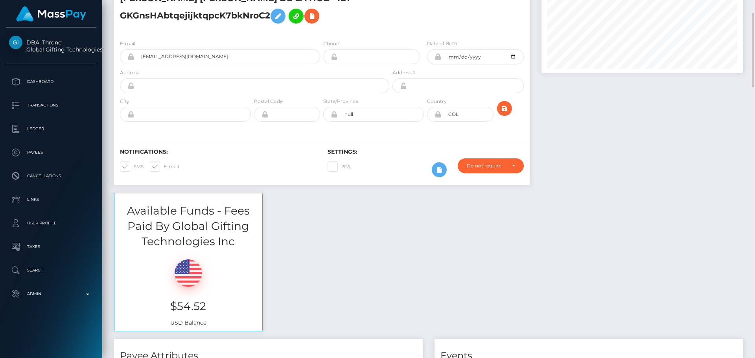
scroll to position [0, 0]
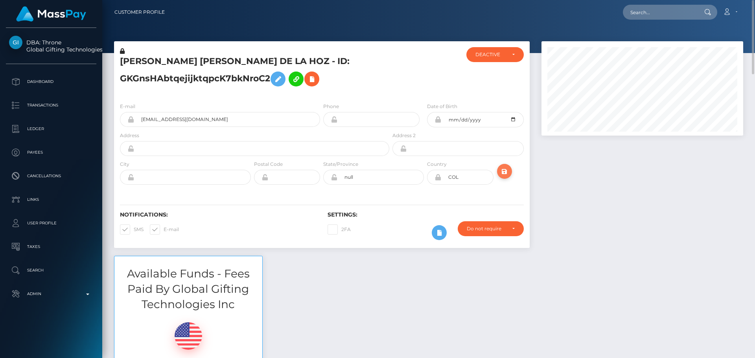
click at [503, 171] on icon "submit" at bounding box center [504, 172] width 9 height 10
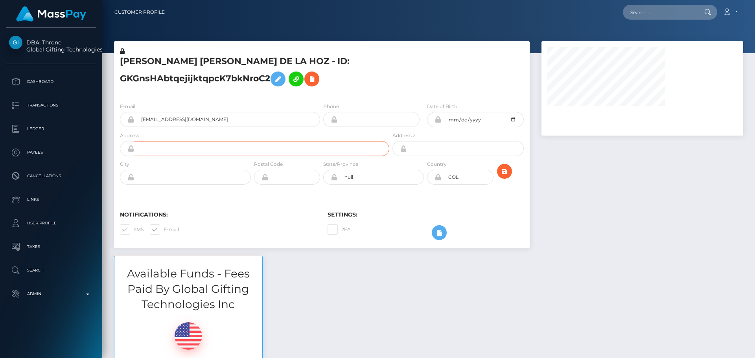
click at [190, 149] on input "text" at bounding box center [261, 148] width 255 height 15
paste input "[STREET_ADDRESS]"
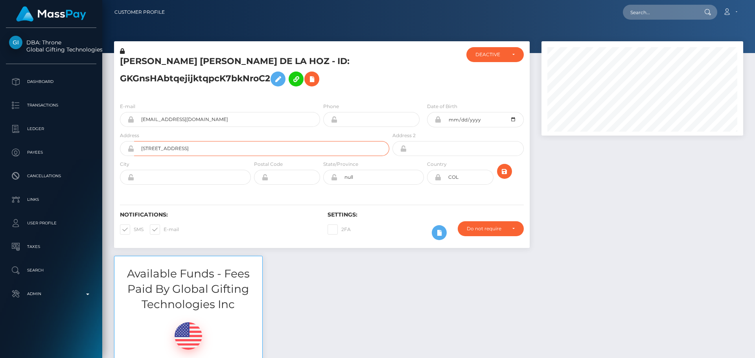
scroll to position [94, 202]
type input "[STREET_ADDRESS]"
click at [166, 179] on input "text" at bounding box center [192, 177] width 117 height 15
paste input "[GEOGRAPHIC_DATA]"
type input "[GEOGRAPHIC_DATA]"
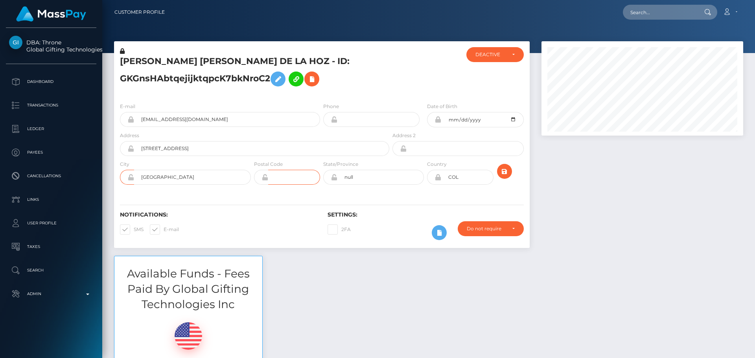
click at [293, 175] on input "text" at bounding box center [294, 177] width 52 height 15
paste input "080015"
type input "080015"
drag, startPoint x: 205, startPoint y: 181, endPoint x: 108, endPoint y: 180, distance: 97.1
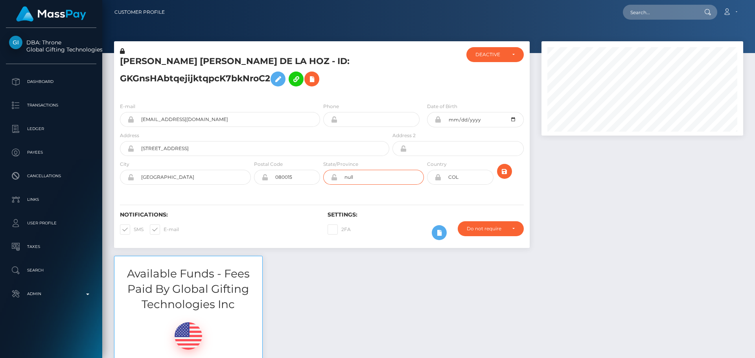
click at [359, 173] on input "null" at bounding box center [380, 177] width 87 height 15
paste input "Atlántico"
type input "Atlantico"
click at [387, 197] on div "Notifications: SMS E-mail Settings: 2FA" at bounding box center [322, 220] width 416 height 55
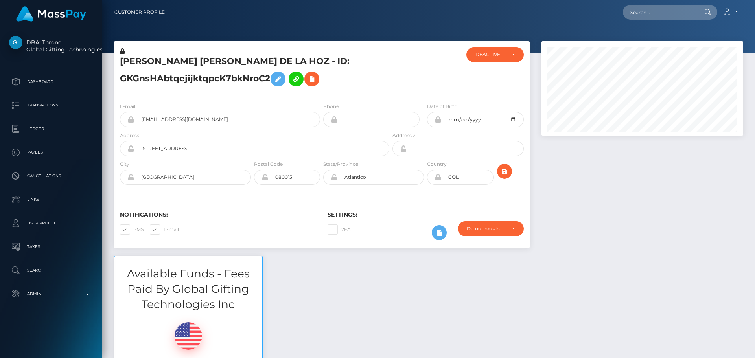
click at [379, 191] on div "E-mail [EMAIL_ADDRESS][DOMAIN_NAME] Phone [DATE]" at bounding box center [322, 144] width 416 height 96
click at [376, 191] on div "E-mail [EMAIL_ADDRESS][DOMAIN_NAME] Phone [DATE]" at bounding box center [322, 144] width 416 height 96
click at [387, 187] on div "State/Province [GEOGRAPHIC_DATA]" at bounding box center [374, 174] width 104 height 29
click at [505, 173] on icon "submit" at bounding box center [504, 172] width 9 height 10
click at [353, 70] on h5 "[PERSON_NAME] [PERSON_NAME] DE LA HOZ - ID: GKGnsHAbtqejijktqpcK7bkNroC2" at bounding box center [252, 72] width 265 height 35
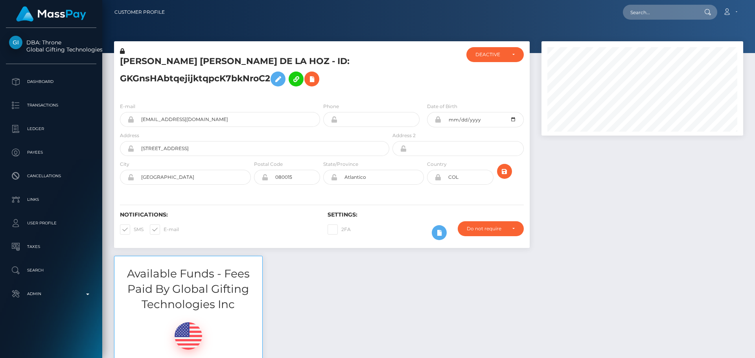
scroll to position [94, 202]
click at [326, 101] on div "E-mail sweetbabeangel@icloud.com Phone 1997-07-07" at bounding box center [322, 144] width 416 height 96
click at [508, 171] on icon "submit" at bounding box center [504, 172] width 9 height 10
click at [414, 92] on div at bounding box center [425, 71] width 69 height 49
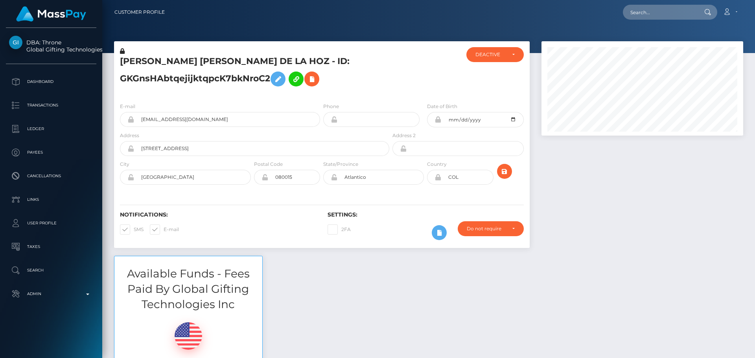
click at [321, 95] on div "[PERSON_NAME] [PERSON_NAME] DE LA HOZ - ID: GKGnsHAbtqejijktqpcK7bkNroC2" at bounding box center [252, 71] width 277 height 49
click at [506, 174] on icon "submit" at bounding box center [504, 172] width 9 height 10
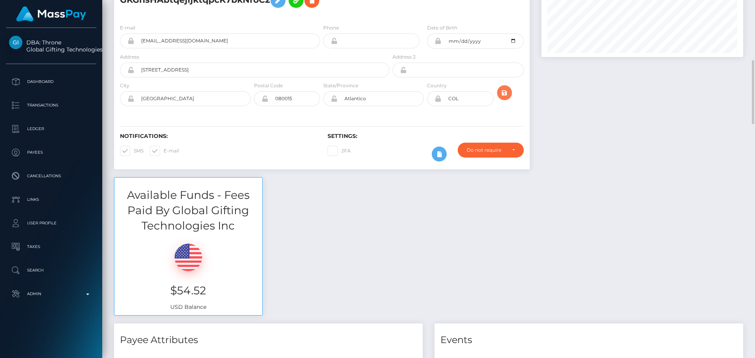
scroll to position [118, 0]
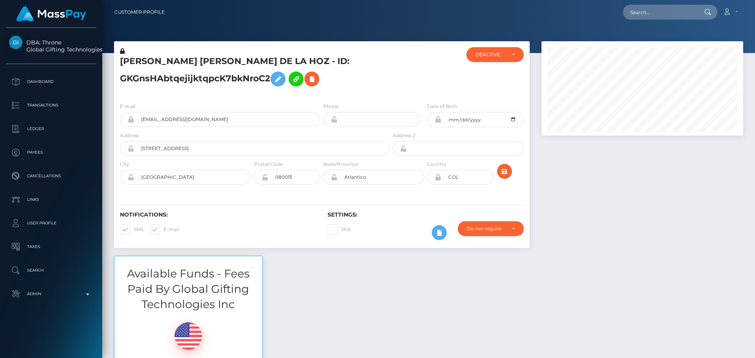
scroll to position [94, 202]
click at [321, 95] on div "[PERSON_NAME] [PERSON_NAME] DE LA HOZ - ID: GKGnsHAbtqejijktqpcK7bkNroC2" at bounding box center [252, 71] width 277 height 49
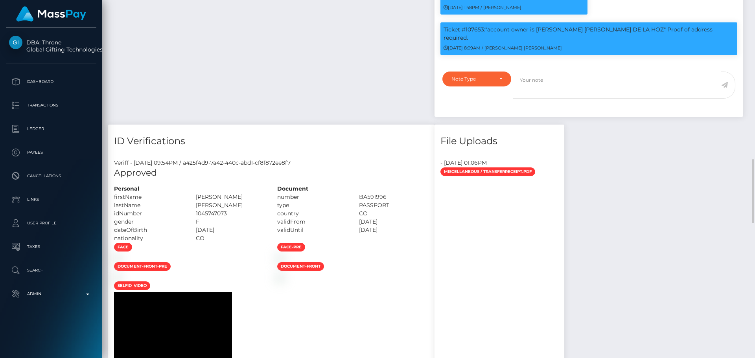
scroll to position [786, 0]
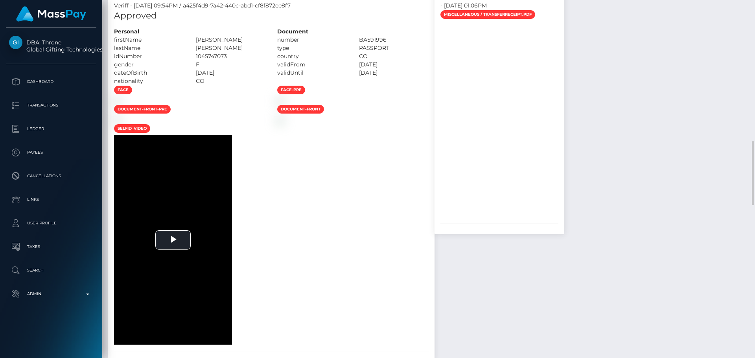
click at [271, 105] on div at bounding box center [189, 100] width 163 height 8
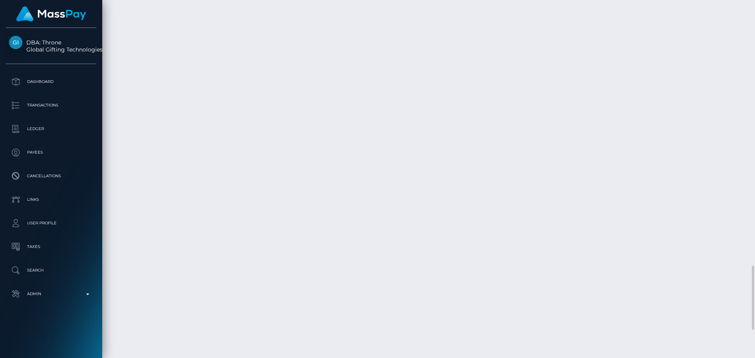
scroll to position [1478, 0]
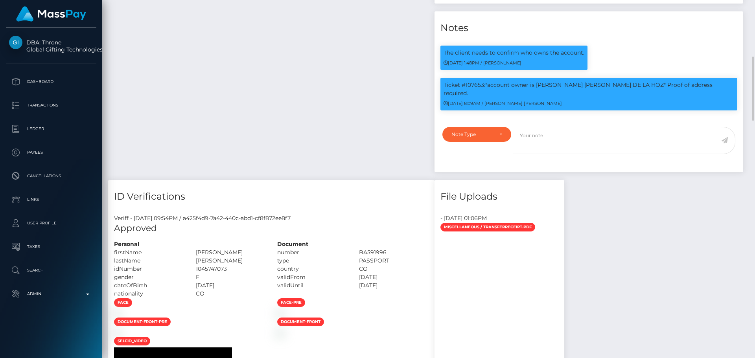
scroll to position [534, 0]
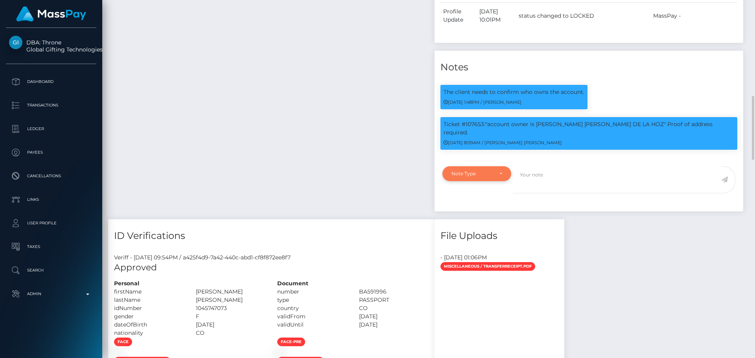
click at [493, 171] on div "Note Type" at bounding box center [472, 174] width 42 height 6
click at [470, 204] on link "Compliance" at bounding box center [476, 211] width 69 height 15
select select "COMPLIANCE"
click at [562, 166] on textarea at bounding box center [617, 179] width 208 height 27
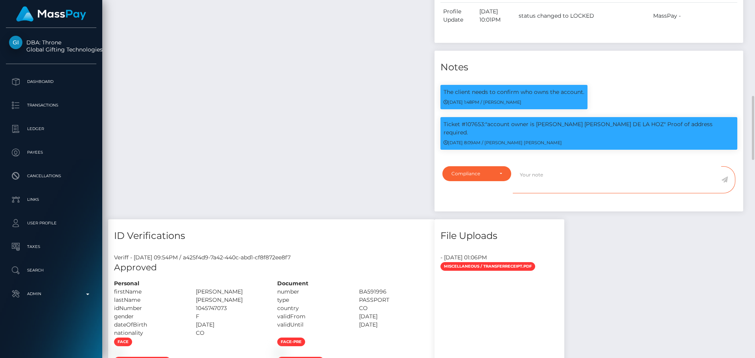
paste textarea "Address updated as per the provided proof."
type textarea "Address updated as per the provided proof."
click at [726, 177] on icon at bounding box center [724, 180] width 7 height 6
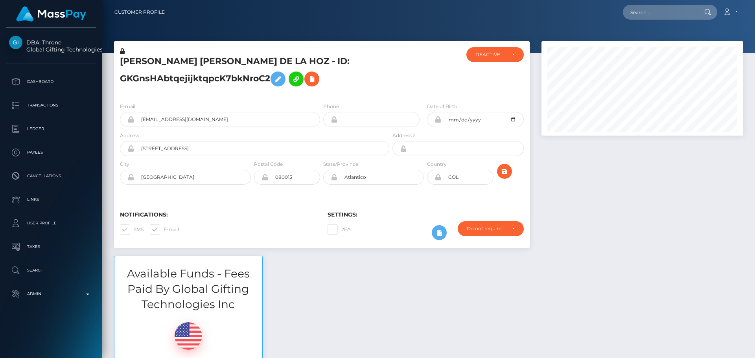
scroll to position [94, 202]
click at [323, 191] on div "E-mail [EMAIL_ADDRESS][DOMAIN_NAME] Phone [DATE]" at bounding box center [322, 144] width 416 height 96
click at [323, 191] on div "E-mail sweetbabeangel@icloud.com Phone 1997-07-07" at bounding box center [322, 144] width 416 height 96
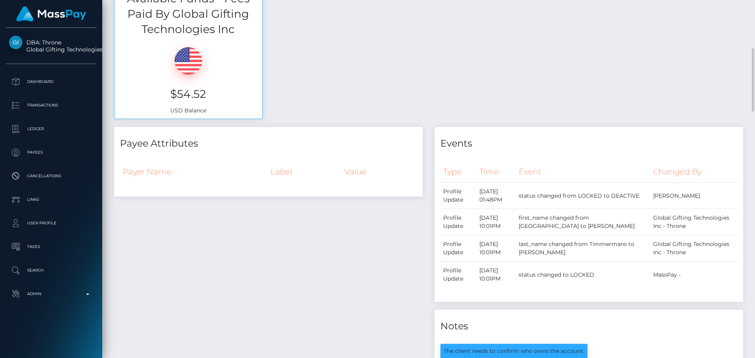
scroll to position [472, 0]
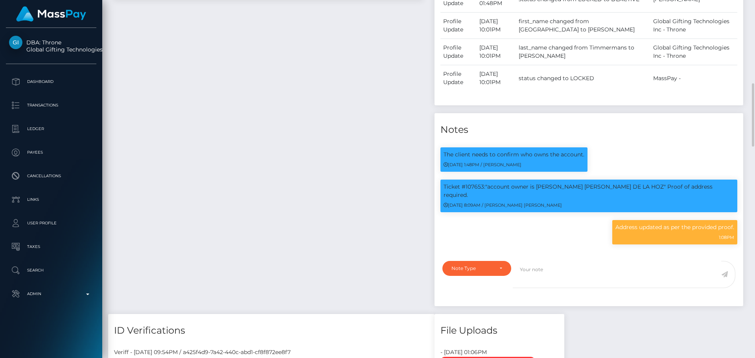
click at [398, 206] on div "Payee Attributes Payer Name Label Value" at bounding box center [268, 122] width 320 height 384
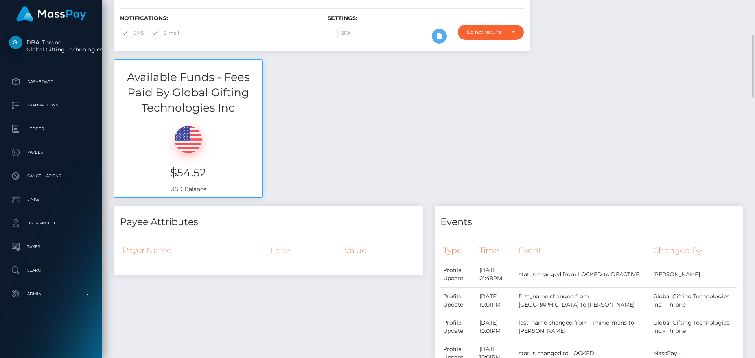
scroll to position [0, 0]
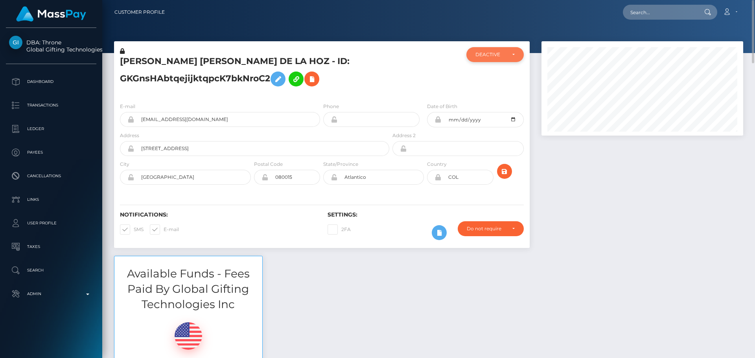
click at [485, 58] on div "DEACTIVE" at bounding box center [490, 55] width 30 height 6
click at [480, 75] on span "ACTIVE" at bounding box center [485, 75] width 18 height 7
select select "ACTIVE"
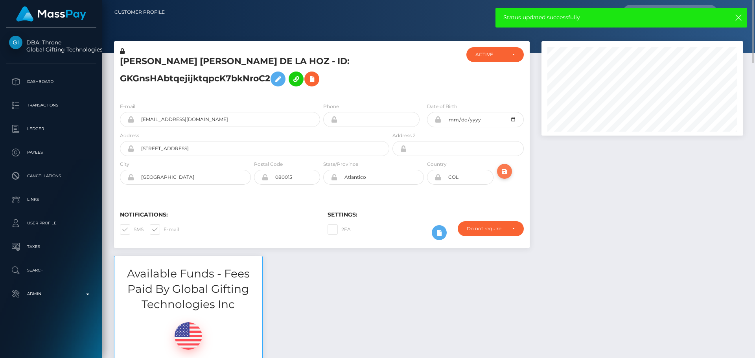
click at [508, 170] on icon "submit" at bounding box center [504, 172] width 9 height 10
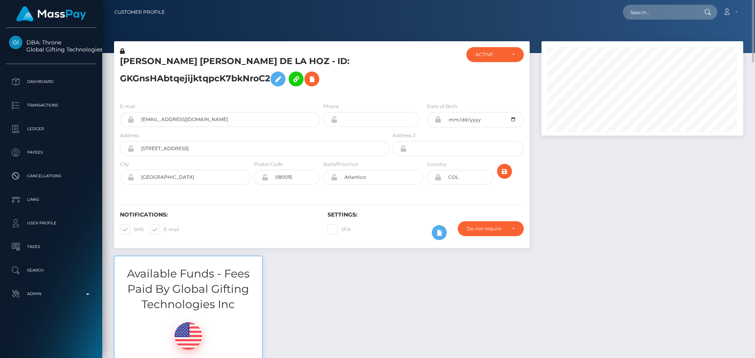
click at [221, 60] on h5 "[PERSON_NAME] [PERSON_NAME] DE LA HOZ - ID: GKGnsHAbtqejijktqpcK7bkNroC2" at bounding box center [252, 72] width 265 height 35
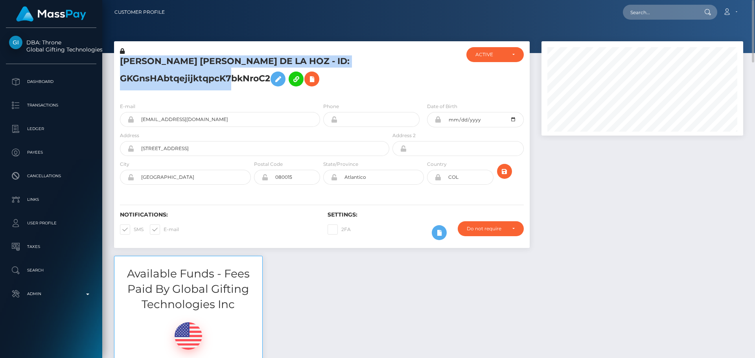
click at [221, 60] on h5 "[PERSON_NAME] [PERSON_NAME] DE LA HOZ - ID: GKGnsHAbtqejijktqpcK7bkNroC2" at bounding box center [252, 72] width 265 height 35
copy h5 "[PERSON_NAME] [PERSON_NAME] DE LA HOZ - ID: GKGnsHAbtqejijktqpcK7bkNroC2"
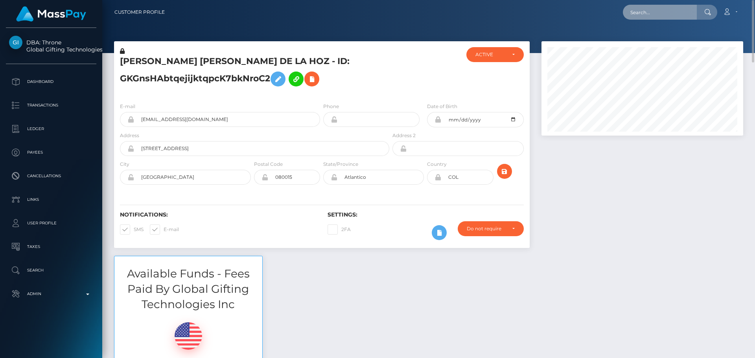
click at [642, 15] on input "text" at bounding box center [660, 12] width 74 height 15
paste input "bub7lq0e3ple28qd8pfk8f7l"
type input "bub7lq0e3ple28qd8pfk8f7l"
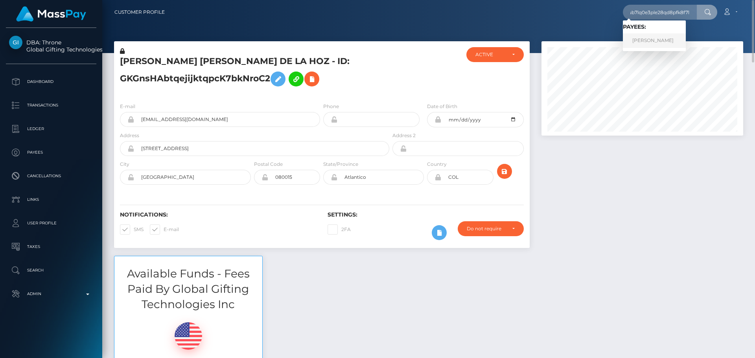
click at [661, 37] on link "[PERSON_NAME]" at bounding box center [654, 40] width 63 height 15
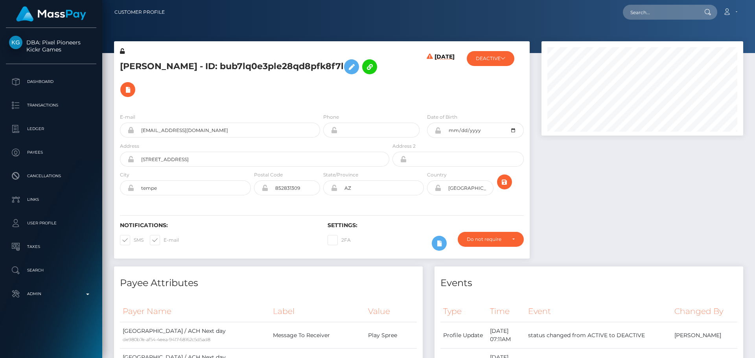
scroll to position [94, 202]
click at [333, 97] on h5 "JESUS R VARGAS - ID: bub7lq0e3ple28qd8pfk8f7l" at bounding box center [252, 78] width 265 height 46
click at [329, 96] on h5 "JESUS R VARGAS - ID: bub7lq0e3ple28qd8pfk8f7l" at bounding box center [252, 78] width 265 height 46
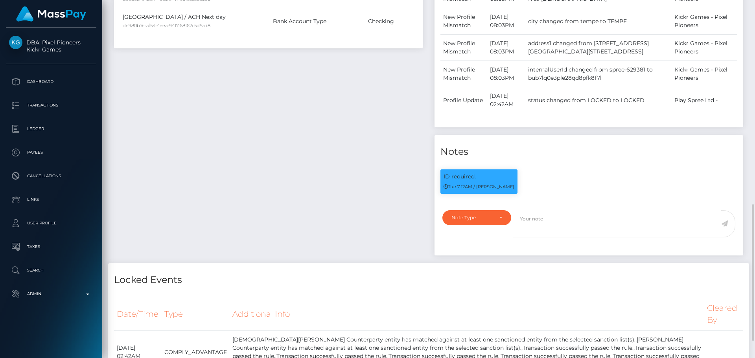
scroll to position [433, 0]
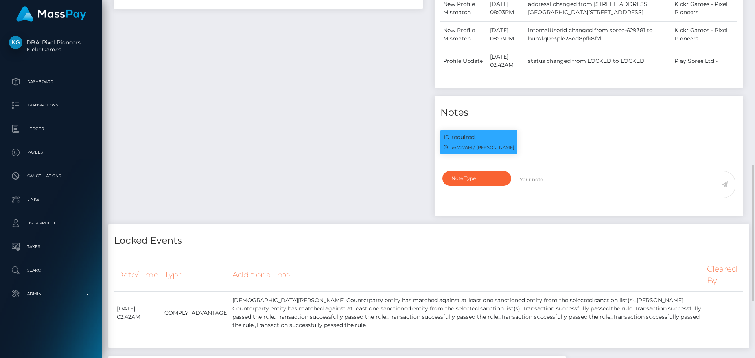
click at [344, 118] on div "Payee Attributes Payer Name Label Value United States / ACH Next day de980b7e-a…" at bounding box center [268, 29] width 320 height 390
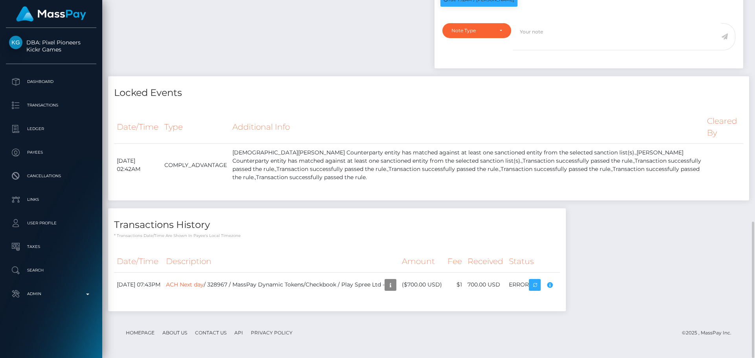
click at [369, 108] on div "Date/Time Type Additional Info Cleared By August 17, 2025 02:42AM" at bounding box center [428, 153] width 641 height 96
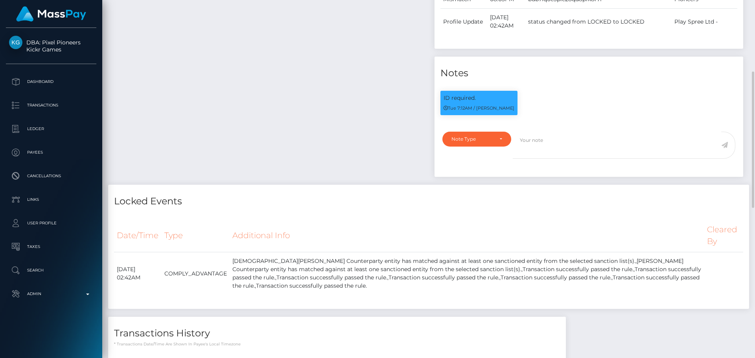
scroll to position [580, 0]
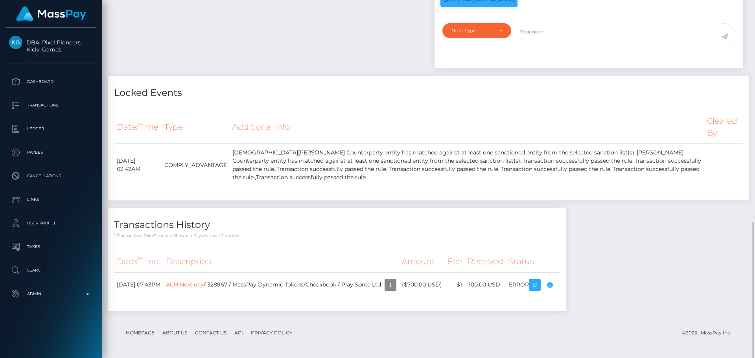
click at [366, 101] on div "Locked Events Date/Time Type Additional Info Cleared By" at bounding box center [428, 138] width 641 height 125
click at [380, 115] on th "Additional Info" at bounding box center [467, 127] width 474 height 33
click at [365, 118] on th "Additional Info" at bounding box center [467, 127] width 474 height 33
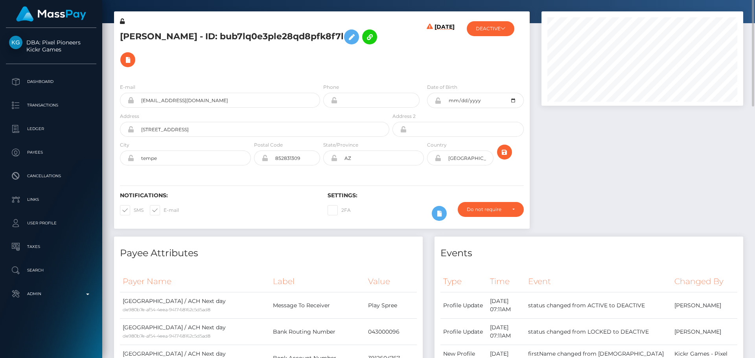
scroll to position [0, 0]
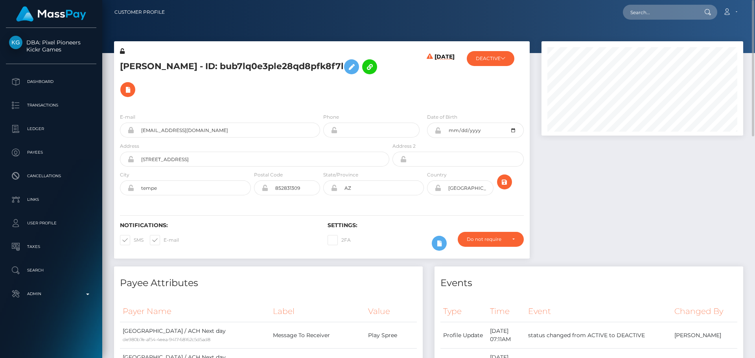
click at [396, 101] on div "08/16/25" at bounding box center [425, 77] width 69 height 60
click at [412, 92] on div "08/16/25" at bounding box center [425, 77] width 69 height 60
click at [390, 218] on div "Notifications: SMS E-mail Settings: 2FA" at bounding box center [322, 230] width 416 height 55
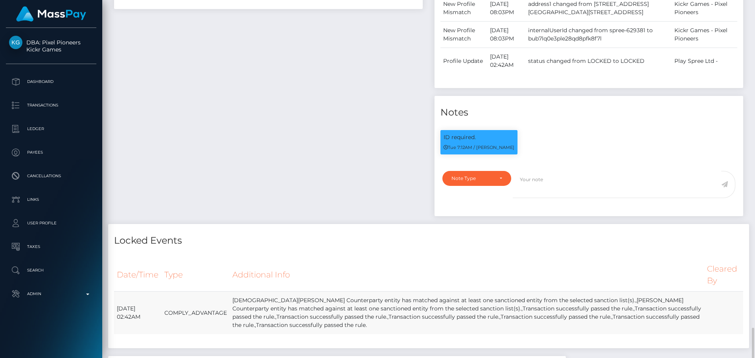
scroll to position [580, 0]
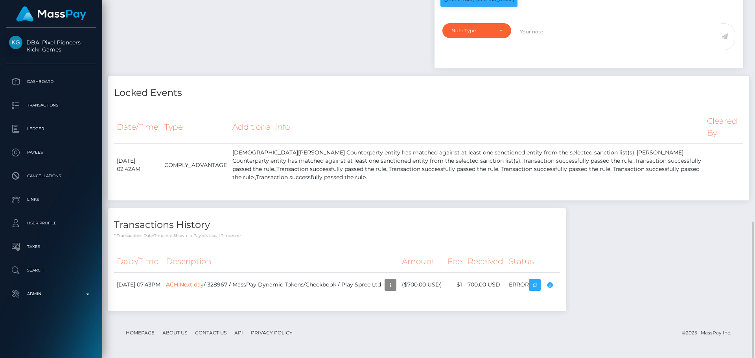
click at [318, 96] on h4 "Locked Events" at bounding box center [428, 93] width 629 height 14
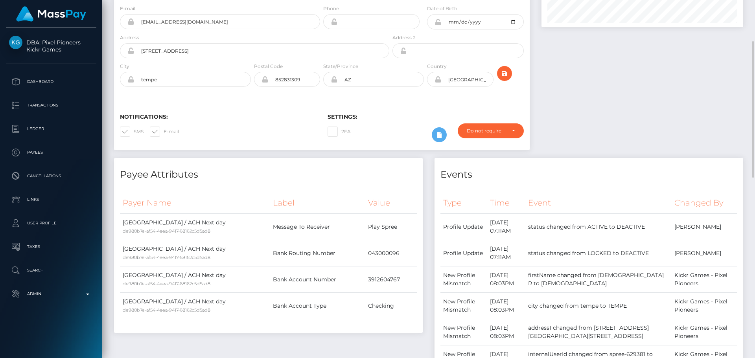
scroll to position [0, 0]
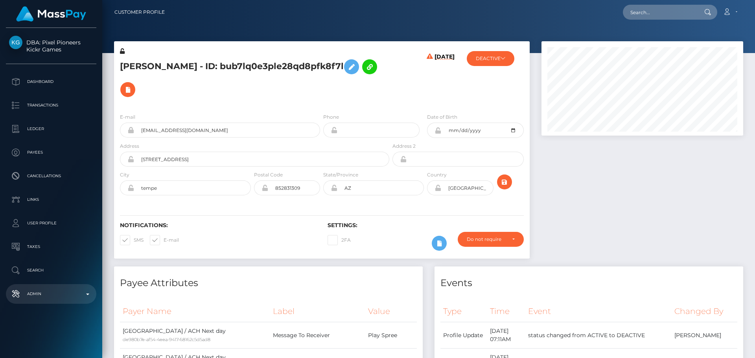
click at [81, 294] on p "Admin" at bounding box center [51, 294] width 84 height 12
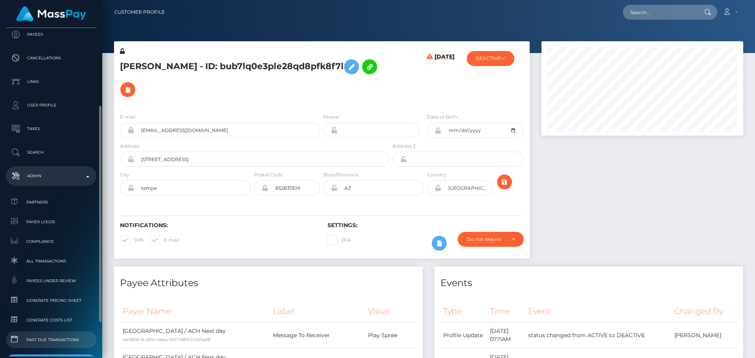
scroll to position [157, 0]
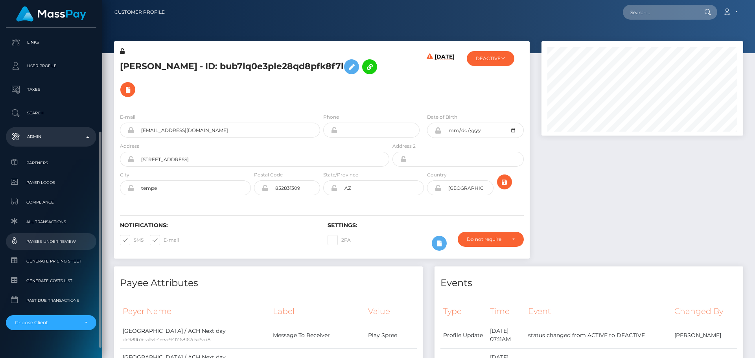
click at [55, 241] on span "Payees under Review" at bounding box center [51, 241] width 84 height 9
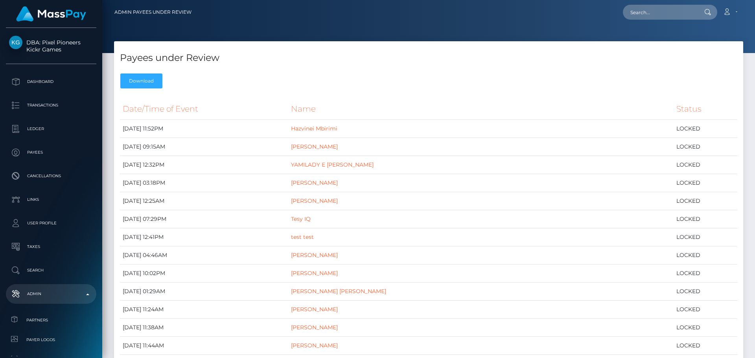
click at [291, 77] on div "Payees under Review Download" at bounding box center [428, 66] width 629 height 51
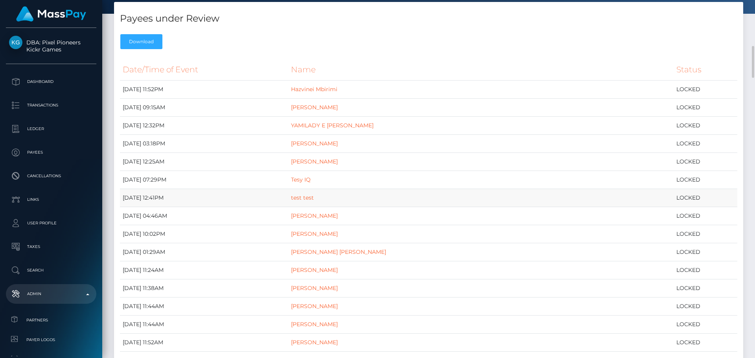
scroll to position [79, 0]
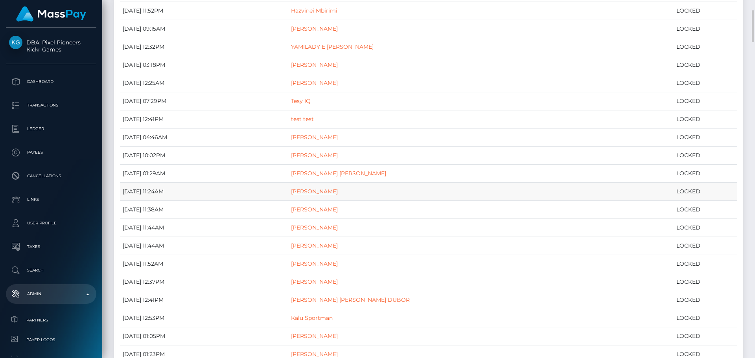
drag, startPoint x: 303, startPoint y: 190, endPoint x: 322, endPoint y: 192, distance: 18.9
click at [322, 192] on tr "August 22, 2025 11:24AM Svetoslav Tabakov LOCKED" at bounding box center [428, 192] width 617 height 18
drag, startPoint x: 294, startPoint y: 209, endPoint x: 312, endPoint y: 209, distance: 18.1
click at [312, 209] on tr "August 22, 2025 11:38AM Adrian Kovalik LOCKED" at bounding box center [428, 210] width 617 height 18
drag, startPoint x: 298, startPoint y: 227, endPoint x: 315, endPoint y: 229, distance: 17.4
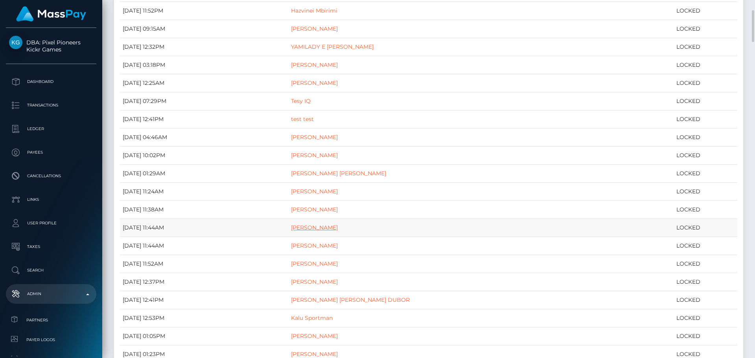
click at [315, 229] on tr "August 22, 2025 11:44AM Tadas Preisogalavicius LOCKED" at bounding box center [428, 228] width 617 height 18
drag, startPoint x: 300, startPoint y: 245, endPoint x: 326, endPoint y: 244, distance: 26.0
click at [326, 244] on tr "August 22, 2025 11:44AM Levente Szilágyi LOCKED" at bounding box center [428, 246] width 617 height 18
drag, startPoint x: 299, startPoint y: 263, endPoint x: 321, endPoint y: 264, distance: 22.1
click at [321, 264] on tr "August 22, 2025 11:52AM Kalu Jackson LOCKED" at bounding box center [428, 264] width 617 height 18
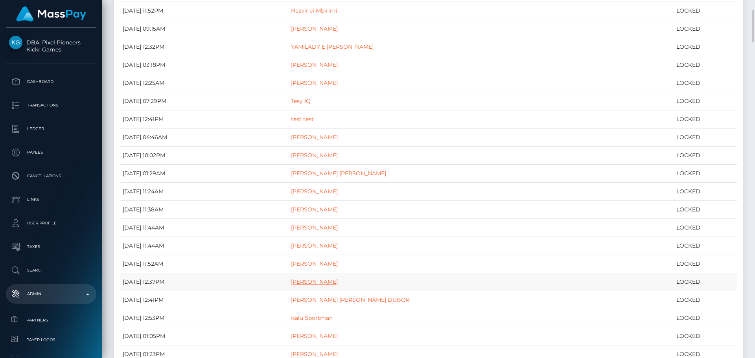
drag, startPoint x: 298, startPoint y: 282, endPoint x: 320, endPoint y: 283, distance: 22.1
click at [320, 283] on tr "August 22, 2025 12:37PM louis mousset LOCKED" at bounding box center [428, 282] width 617 height 18
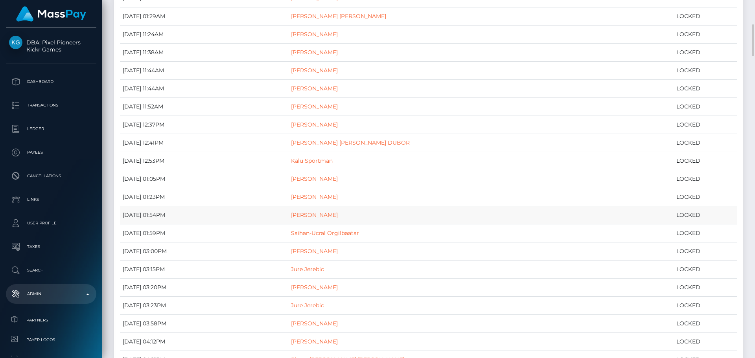
scroll to position [315, 0]
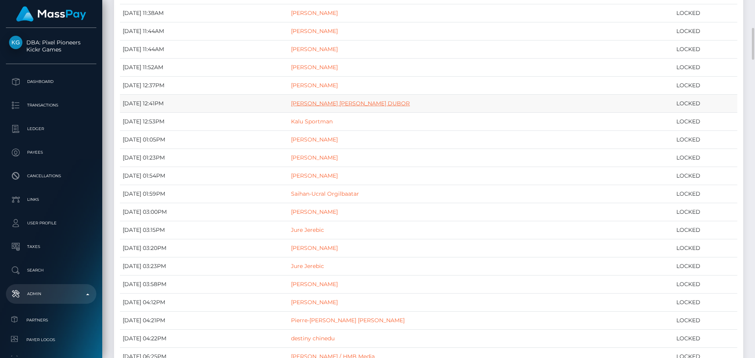
drag, startPoint x: 290, startPoint y: 102, endPoint x: 315, endPoint y: 104, distance: 24.9
click at [315, 104] on tr "August 22, 2025 12:41PM MATHIAS FRANCOIS ROGER GRANGER DUBOR LOCKED" at bounding box center [428, 104] width 617 height 18
drag, startPoint x: 295, startPoint y: 119, endPoint x: 313, endPoint y: 121, distance: 17.4
click at [313, 121] on tr "August 22, 2025 12:53PM Kalu Sportman LOCKED" at bounding box center [428, 122] width 617 height 18
drag, startPoint x: 298, startPoint y: 138, endPoint x: 326, endPoint y: 140, distance: 28.0
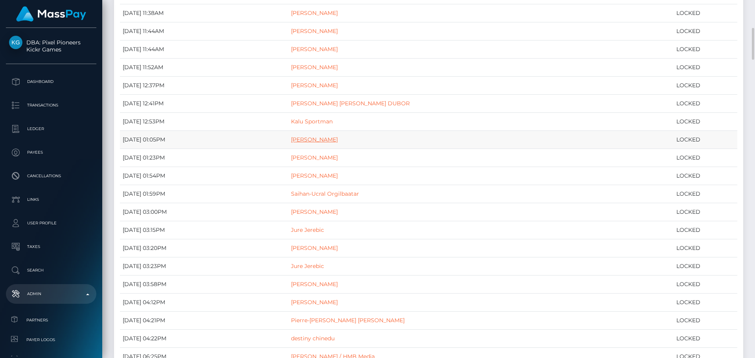
click at [326, 140] on tr "August 22, 2025 01:05PM Emil Løvik LOCKED" at bounding box center [428, 140] width 617 height 18
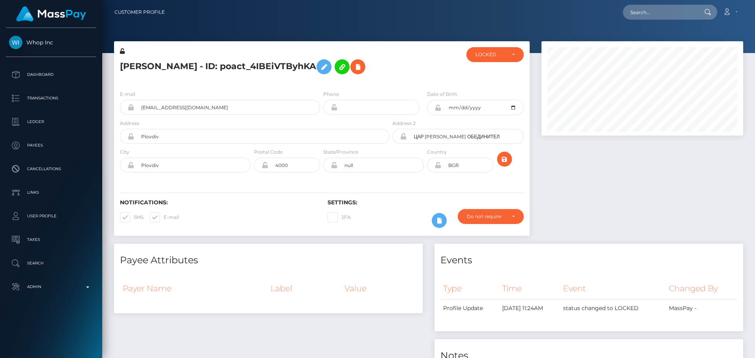
scroll to position [94, 202]
click at [320, 83] on div "[PERSON_NAME] - ID: poact_4IBEiVTByhKA" at bounding box center [252, 65] width 277 height 37
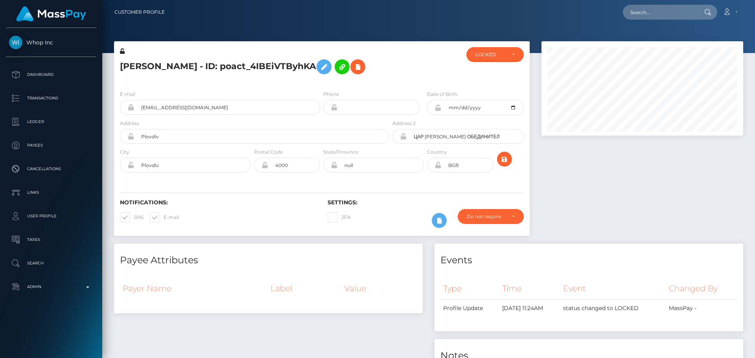
click at [320, 83] on div "[PERSON_NAME] - ID: poact_4IBEiVTByhKA" at bounding box center [252, 65] width 277 height 37
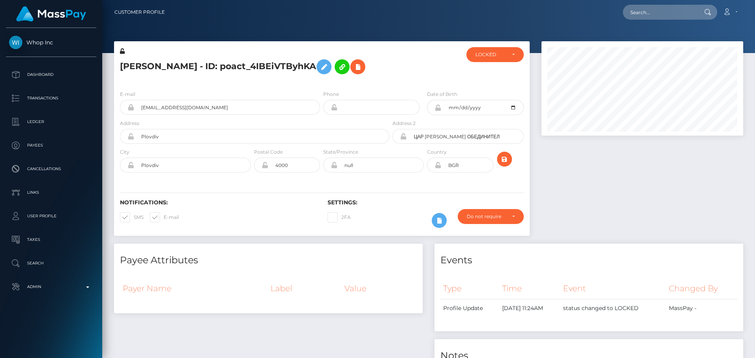
click at [320, 83] on div "[PERSON_NAME] - ID: poact_4IBEiVTByhKA" at bounding box center [252, 65] width 277 height 37
click at [321, 81] on div "[PERSON_NAME] - ID: poact_4IBEiVTByhKA" at bounding box center [252, 65] width 277 height 37
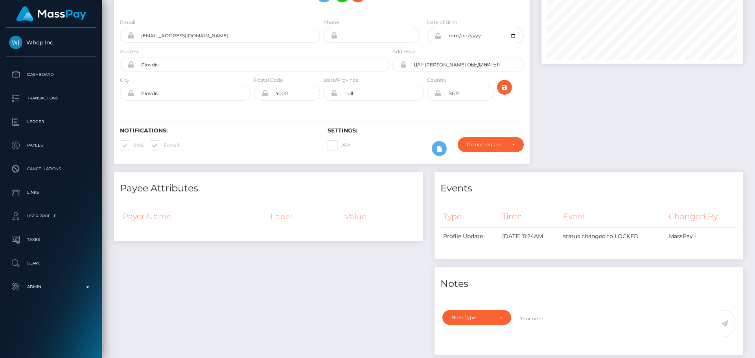
scroll to position [0, 0]
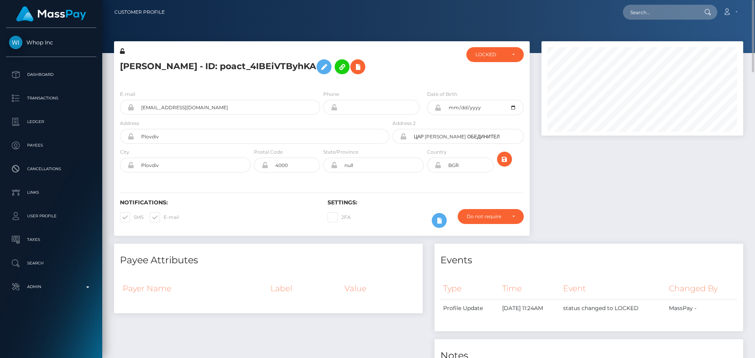
click at [564, 173] on div at bounding box center [643, 142] width 214 height 203
click at [236, 63] on h5 "[PERSON_NAME] - ID: poact_4IBEiVTByhKA" at bounding box center [252, 66] width 265 height 23
copy h5 "[PERSON_NAME] - ID: poact_4IBEiVTByhKA"
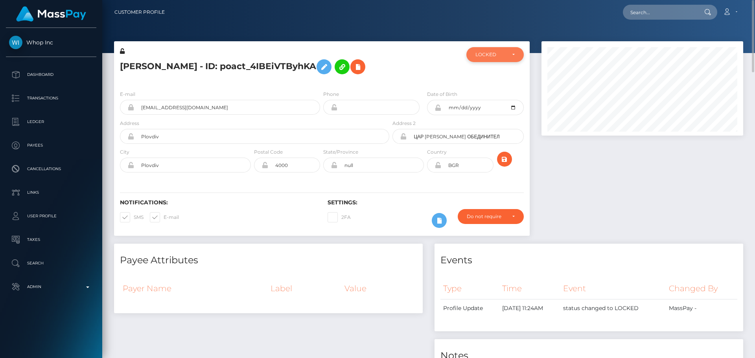
click at [489, 53] on div "LOCKED" at bounding box center [490, 55] width 30 height 6
click at [483, 91] on span "DEACTIVE" at bounding box center [488, 92] width 25 height 7
select select "DEACTIVE"
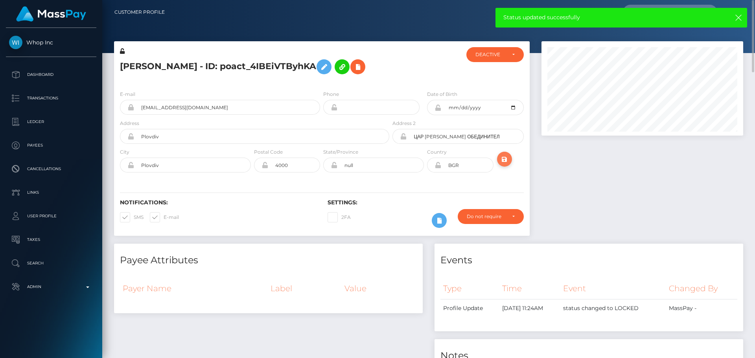
click at [504, 161] on icon "submit" at bounding box center [504, 160] width 9 height 10
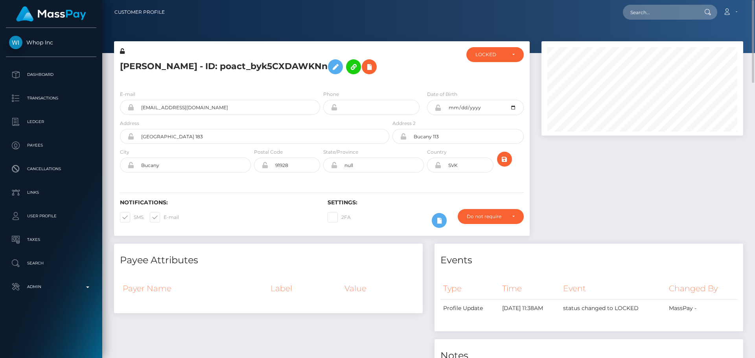
click at [228, 64] on h5 "[PERSON_NAME] - ID: poact_byk5CXDAWKNn" at bounding box center [252, 66] width 265 height 23
click at [228, 64] on h5 "Adrian Kovalik - ID: poact_byk5CXDAWKNn" at bounding box center [252, 66] width 265 height 23
copy h5 "Adrian Kovalik - ID: poact_byk5CXDAWKNn"
click at [496, 51] on div "LOCKED" at bounding box center [494, 54] width 57 height 15
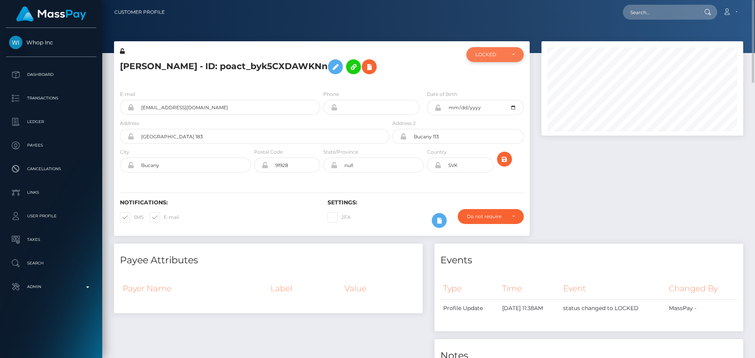
scroll to position [94, 202]
click at [488, 92] on span "DEACTIVE" at bounding box center [488, 92] width 25 height 7
select select "DEACTIVE"
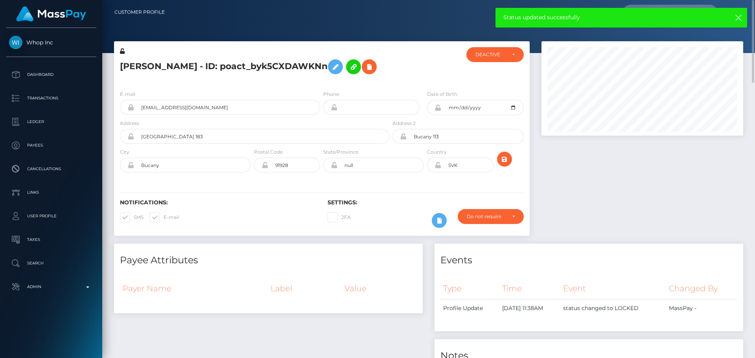
click at [401, 63] on div at bounding box center [425, 65] width 69 height 37
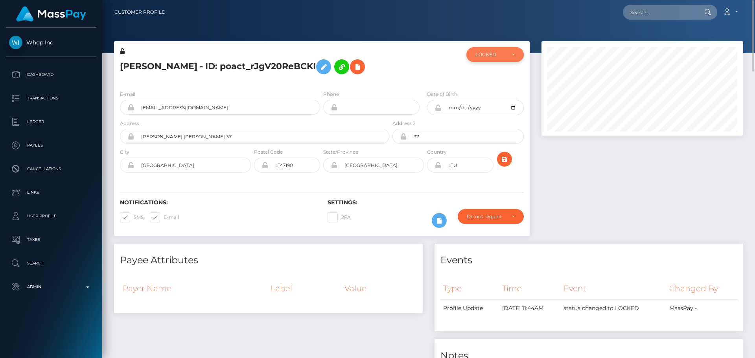
click at [492, 56] on div "LOCKED" at bounding box center [490, 55] width 30 height 6
click at [488, 90] on span "DEACTIVE" at bounding box center [488, 92] width 25 height 7
select select "DEACTIVE"
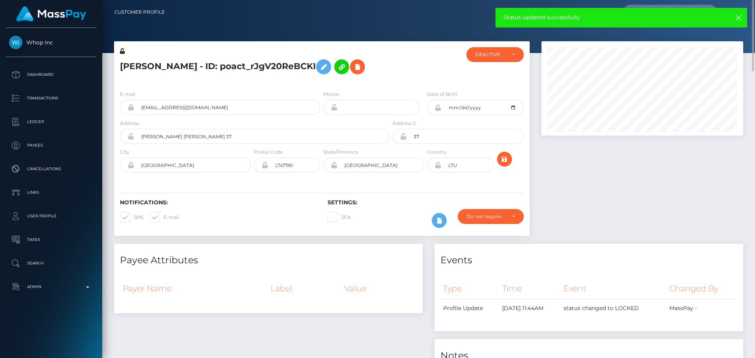
click at [265, 64] on h5 "[PERSON_NAME] - ID: poact_rJgV20ReBCKI" at bounding box center [252, 66] width 265 height 23
copy h5 "[PERSON_NAME] - ID: poact_rJgV20ReBCKI"
click at [505, 164] on icon "submit" at bounding box center [504, 160] width 9 height 10
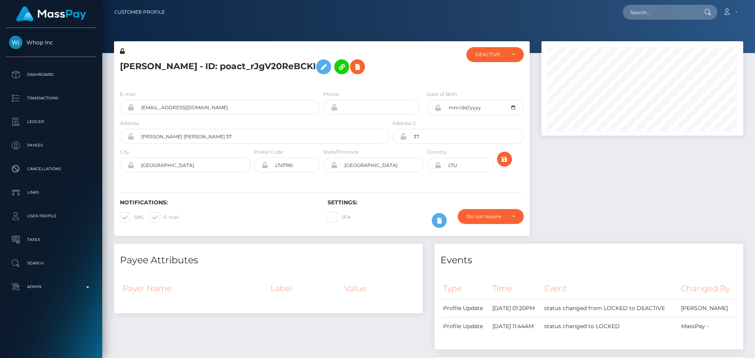
scroll to position [94, 202]
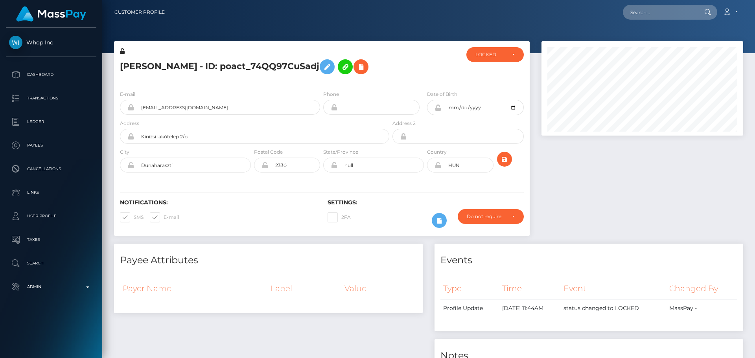
scroll to position [94, 202]
click at [320, 82] on div "Levente Szilágyi - ID: poact_74QQ97CuSadj" at bounding box center [252, 65] width 277 height 37
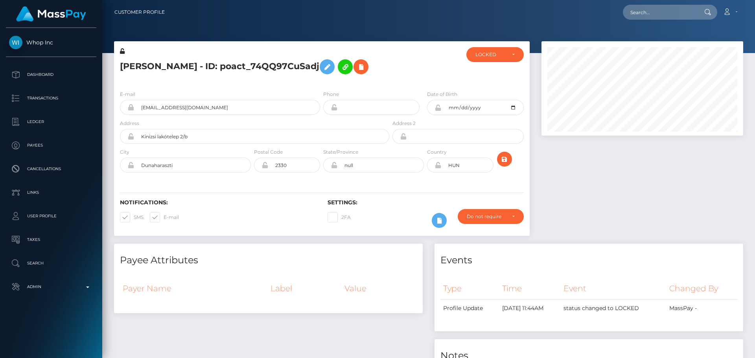
click at [321, 82] on div "Levente Szilágyi - ID: poact_74QQ97CuSadj" at bounding box center [252, 65] width 277 height 37
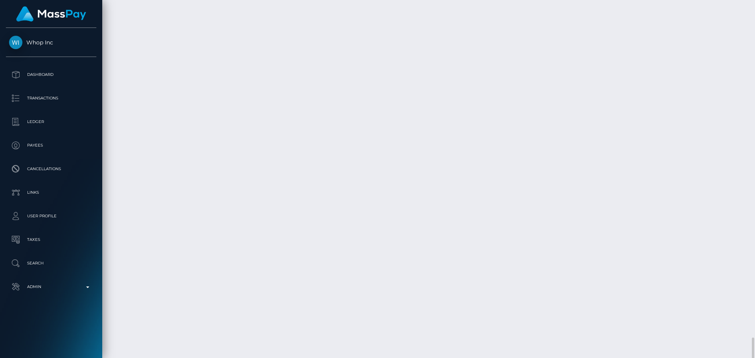
scroll to position [3601, 0]
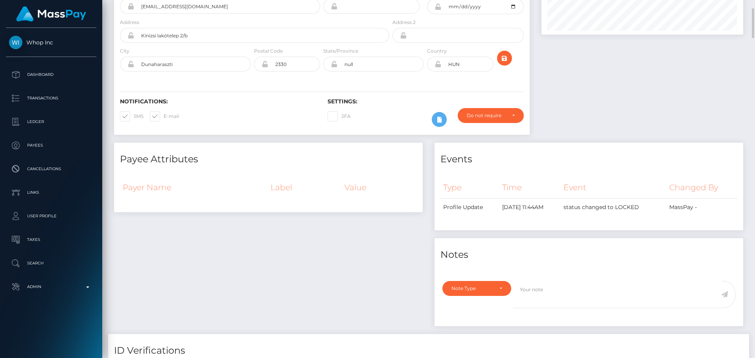
scroll to position [0, 0]
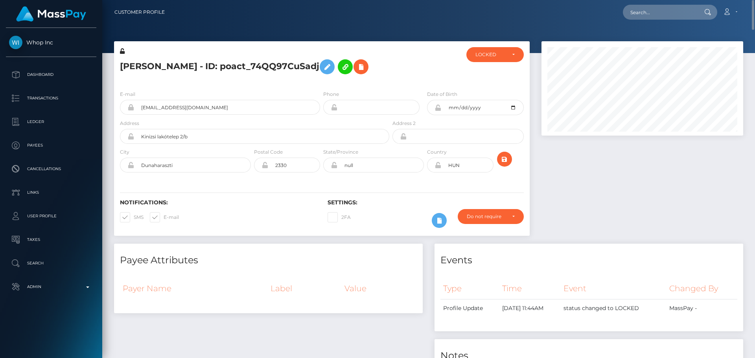
click at [433, 57] on div at bounding box center [425, 65] width 69 height 37
click at [502, 58] on div "LOCKED" at bounding box center [490, 55] width 30 height 6
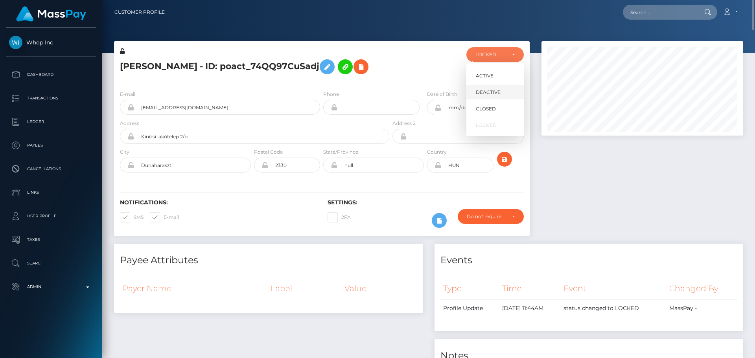
click at [483, 89] on span "DEACTIVE" at bounding box center [488, 92] width 25 height 7
select select "DEACTIVE"
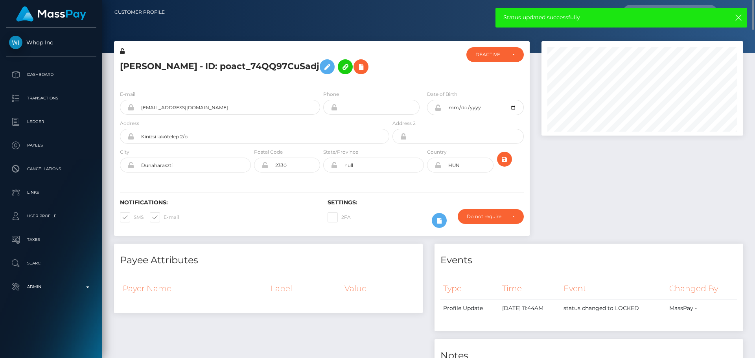
click at [259, 67] on h5 "Levente Szilágyi - ID: poact_74QQ97CuSadj" at bounding box center [252, 66] width 265 height 23
copy h5 "Levente Szilágyi - ID: poact_74QQ97CuSadj"
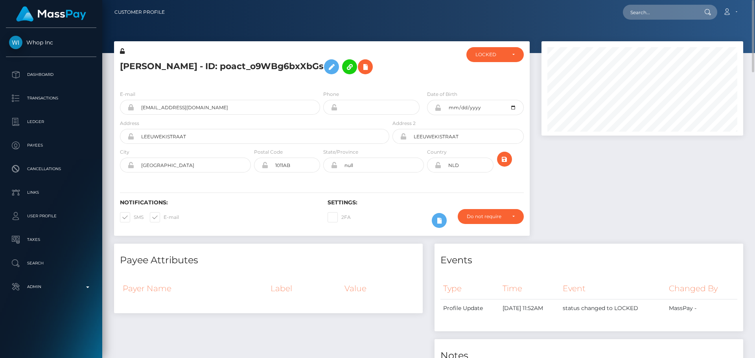
click at [322, 83] on div "Kalu Jackson - ID: poact_o9WBg6bxXbGs" at bounding box center [252, 65] width 277 height 37
click at [319, 81] on div "Kalu Jackson - ID: poact_o9WBg6bxXbGs" at bounding box center [252, 65] width 277 height 37
click at [485, 60] on div "LOCKED" at bounding box center [494, 54] width 57 height 15
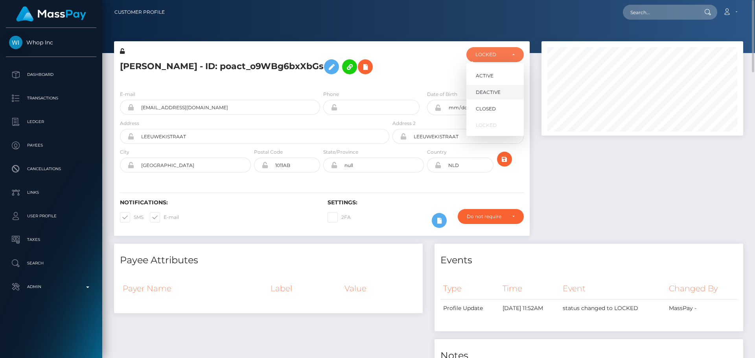
click at [487, 87] on link "DEACTIVE" at bounding box center [494, 92] width 57 height 15
select select "DEACTIVE"
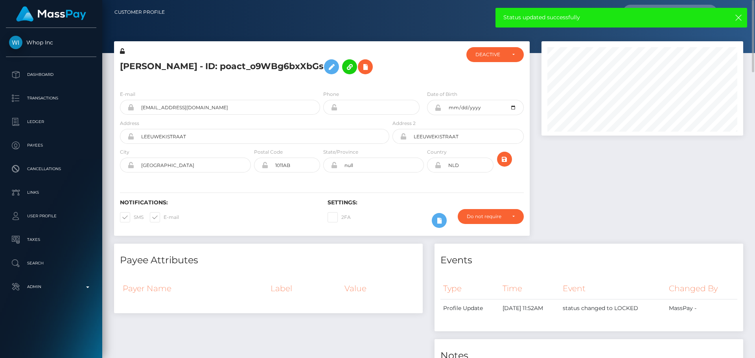
click at [407, 71] on div at bounding box center [425, 65] width 69 height 37
click at [220, 68] on h5 "Kalu Jackson - ID: poact_o9WBg6bxXbGs" at bounding box center [252, 66] width 265 height 23
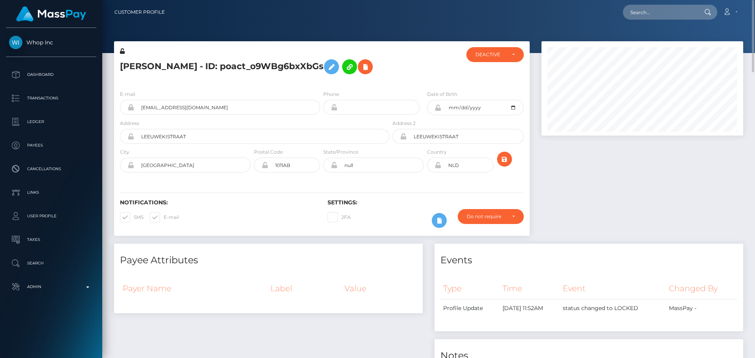
click at [220, 68] on h5 "Kalu Jackson - ID: poact_o9WBg6bxXbGs" at bounding box center [252, 66] width 265 height 23
copy h5 "Kalu Jackson - ID: poact_o9WBg6bxXbGs"
click at [492, 56] on div "LOCKED" at bounding box center [490, 55] width 30 height 6
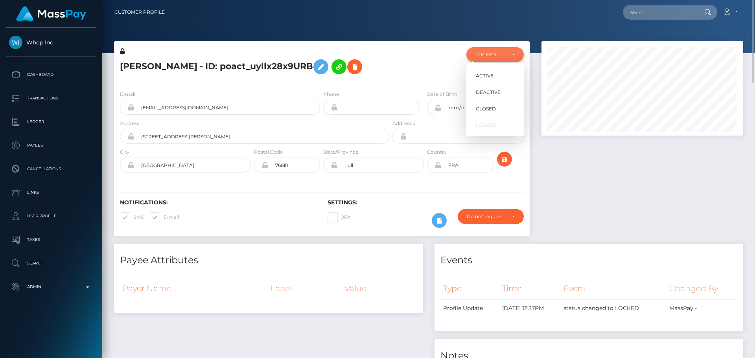
scroll to position [94, 202]
click at [492, 89] on span "DEACTIVE" at bounding box center [488, 92] width 25 height 7
select select "DEACTIVE"
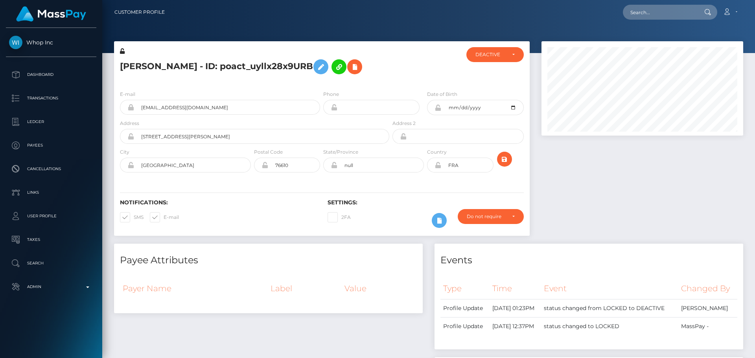
scroll to position [94, 202]
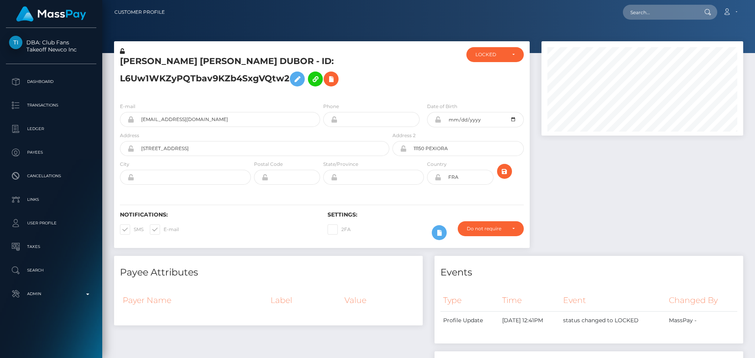
scroll to position [94, 202]
click at [413, 69] on div at bounding box center [425, 71] width 69 height 49
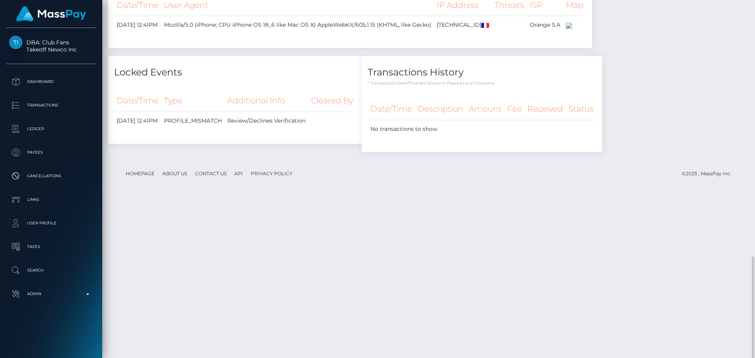
scroll to position [808, 0]
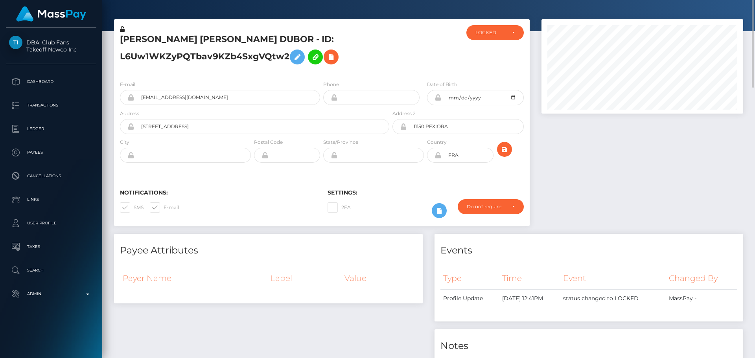
scroll to position [0, 0]
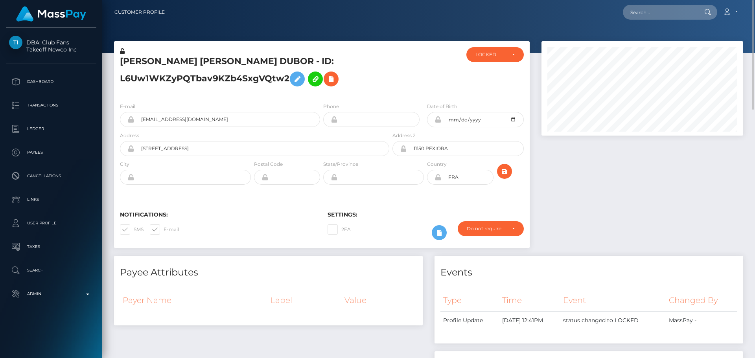
click at [383, 90] on h5 "[PERSON_NAME] [PERSON_NAME] DUBOR - ID: L6Uw1WKZyPQTbav9KZb4SxgVQtw2" at bounding box center [252, 72] width 265 height 35
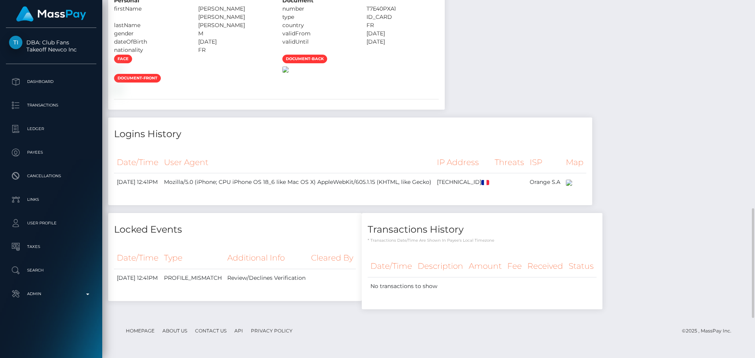
scroll to position [472, 0]
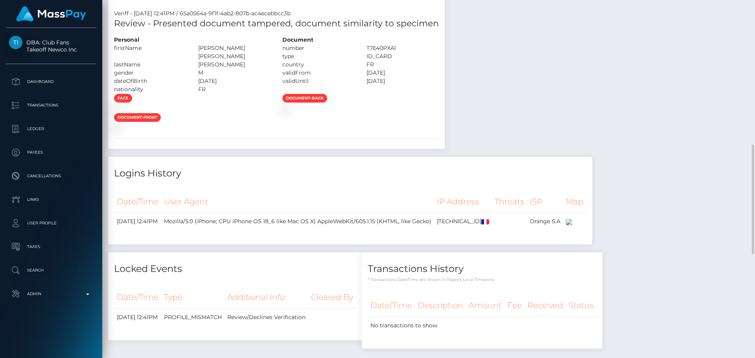
click at [316, 113] on div "document-back" at bounding box center [360, 103] width 168 height 19
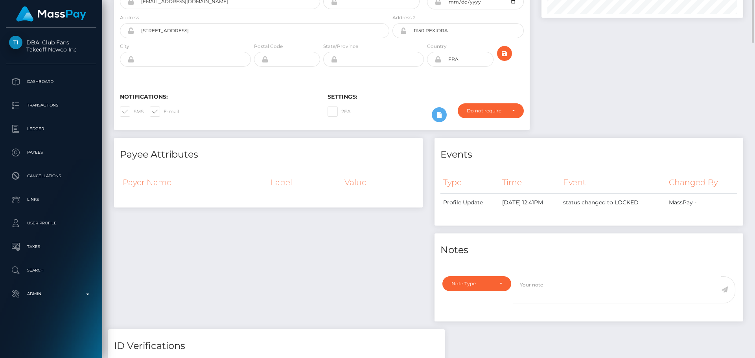
scroll to position [39, 0]
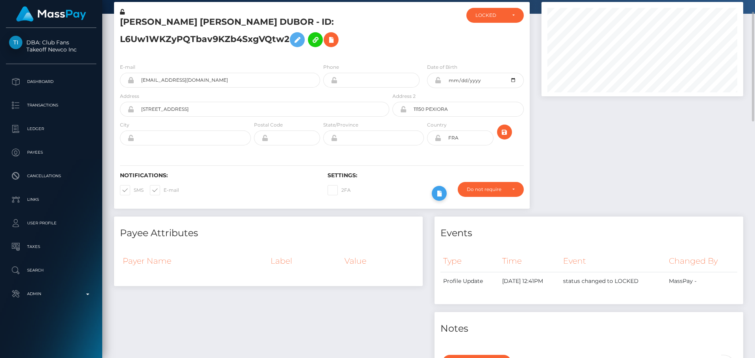
click at [438, 195] on icon at bounding box center [439, 194] width 9 height 10
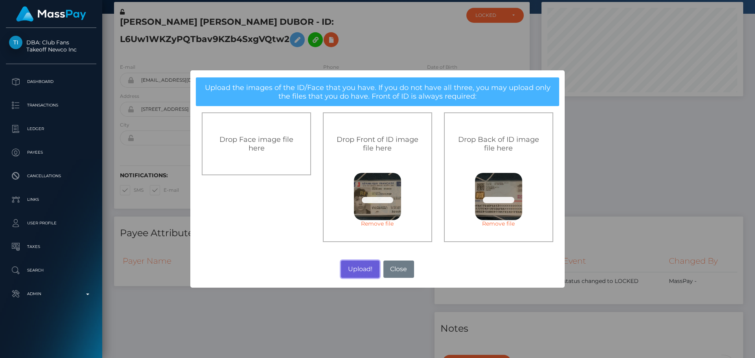
click at [357, 264] on button "Upload!" at bounding box center [360, 269] width 38 height 17
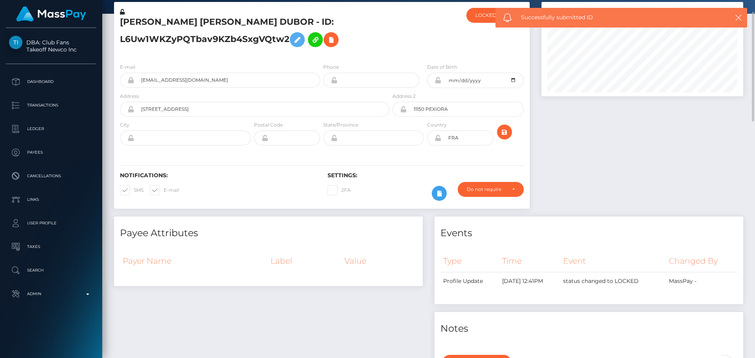
scroll to position [0, 0]
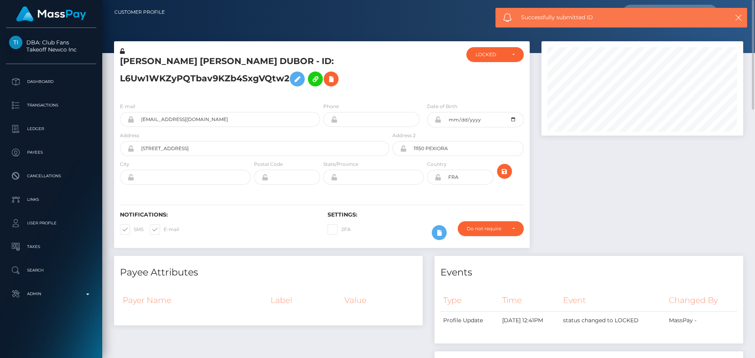
click at [546, 177] on div at bounding box center [643, 148] width 214 height 215
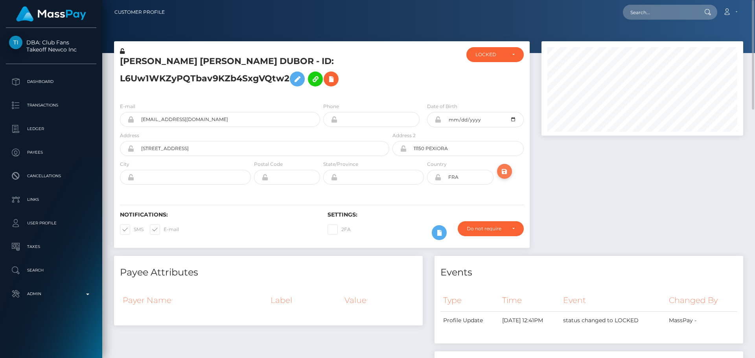
click at [502, 171] on icon "submit" at bounding box center [504, 172] width 9 height 10
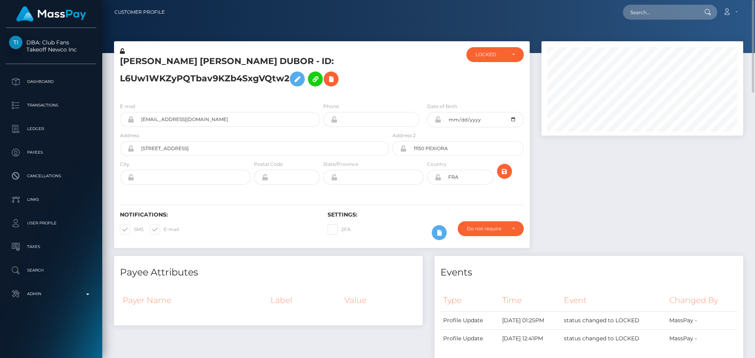
click at [381, 83] on h5 "[PERSON_NAME] [PERSON_NAME] DUBOR - ID: L6Uw1WKZyPQTbav9KZb4SxgVQtw2" at bounding box center [252, 72] width 265 height 35
click at [299, 81] on icon at bounding box center [297, 79] width 9 height 10
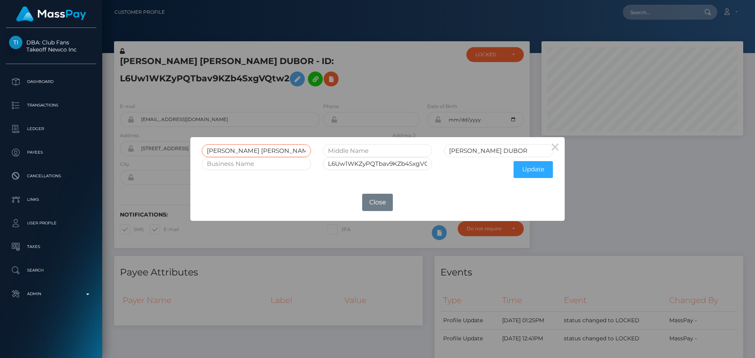
click at [257, 151] on input "[PERSON_NAME] [PERSON_NAME]" at bounding box center [256, 150] width 109 height 13
drag, startPoint x: 257, startPoint y: 151, endPoint x: 272, endPoint y: 152, distance: 15.0
click at [272, 152] on input "[PERSON_NAME] [PERSON_NAME]" at bounding box center [256, 150] width 109 height 13
click at [369, 151] on input "text" at bounding box center [377, 150] width 109 height 13
paste input "FRANCOIS ROGER"
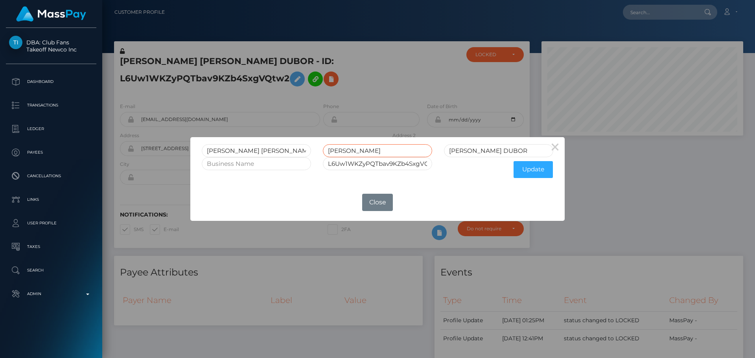
type input "FRANCOIS ROGER"
click at [251, 150] on input "[PERSON_NAME] [PERSON_NAME]" at bounding box center [256, 150] width 109 height 13
click at [252, 150] on input "[PERSON_NAME] [PERSON_NAME]" at bounding box center [256, 150] width 109 height 13
drag, startPoint x: 252, startPoint y: 150, endPoint x: 275, endPoint y: 152, distance: 22.9
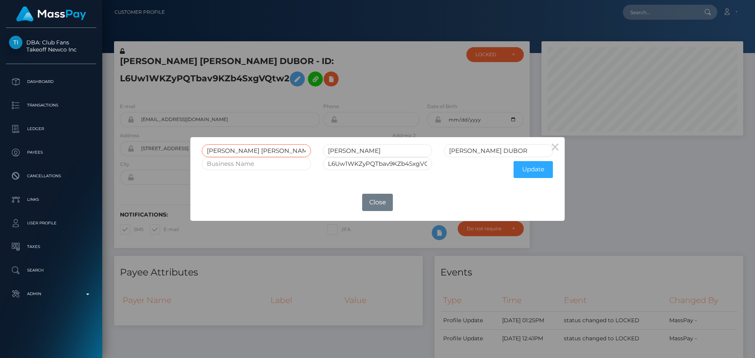
click at [275, 152] on input "[PERSON_NAME] [PERSON_NAME]" at bounding box center [256, 150] width 109 height 13
type input "MATHIAS"
click at [532, 170] on button "Update" at bounding box center [533, 169] width 39 height 17
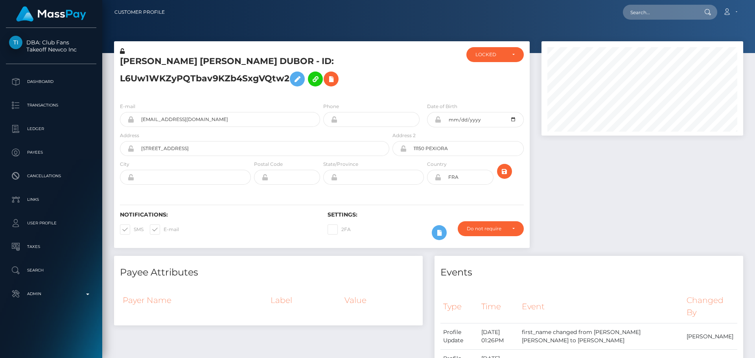
scroll to position [94, 202]
drag, startPoint x: 437, startPoint y: 177, endPoint x: 395, endPoint y: 100, distance: 88.2
click at [437, 177] on icon at bounding box center [438, 177] width 7 height 6
click at [439, 120] on icon at bounding box center [438, 119] width 7 height 6
click at [123, 53] on icon at bounding box center [122, 51] width 5 height 6
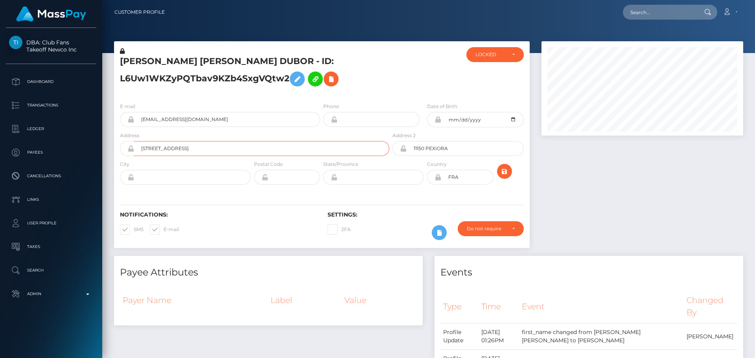
click at [145, 151] on input "[STREET_ADDRESS]" at bounding box center [261, 148] width 255 height 15
click at [176, 149] on input "[STREET_ADDRESS]" at bounding box center [261, 148] width 255 height 15
click at [192, 149] on input "[STREET_ADDRESS]" at bounding box center [261, 148] width 255 height 15
type input "[STREET_ADDRESS]"
click at [439, 147] on input "11150 PEXIORA" at bounding box center [465, 148] width 117 height 15
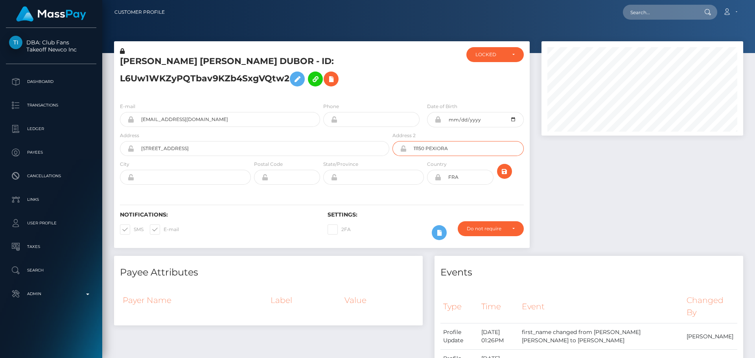
click at [439, 147] on input "11150 PEXIORA" at bounding box center [465, 148] width 117 height 15
click at [168, 179] on input "text" at bounding box center [192, 177] width 117 height 15
paste input "PEXIORA"
type input "PEXIORA"
click at [424, 148] on input "11150 PEXIORA" at bounding box center [465, 148] width 117 height 15
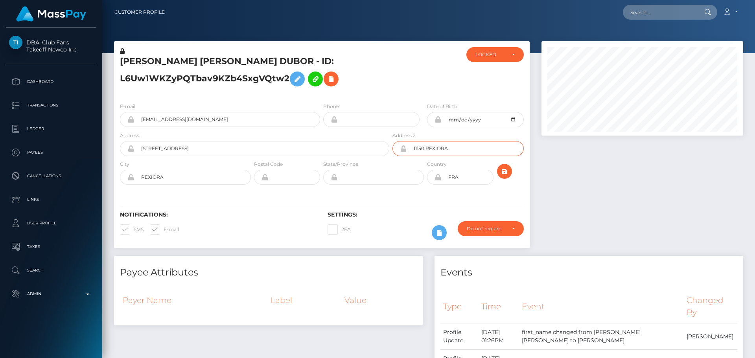
click at [419, 148] on input "11150 PEXIORA" at bounding box center [465, 148] width 117 height 15
click at [297, 175] on input "text" at bounding box center [294, 177] width 52 height 15
paste input "11150"
type input "11150"
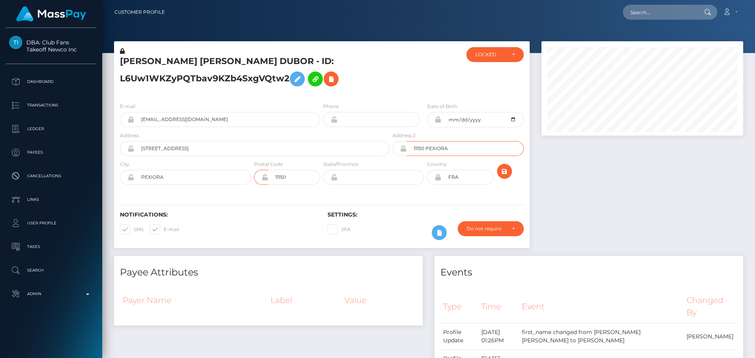
click at [458, 147] on input "11150 PEXIORA" at bounding box center [465, 148] width 117 height 15
click at [458, 146] on input "11150 PEXIORA" at bounding box center [465, 148] width 117 height 15
click at [303, 171] on input "11150" at bounding box center [294, 177] width 52 height 15
type input "11150"
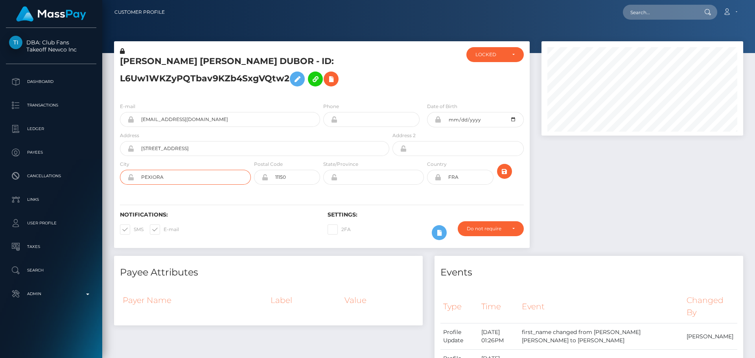
drag, startPoint x: 192, startPoint y: 179, endPoint x: 128, endPoint y: 175, distance: 64.2
click at [114, 177] on div "MATHIAS FRANCOIS ROGER GRANGER DUBOR - ID: L6Uw1WKZyPQTbav9KZb4SxgVQtw2 ACTIVE …" at bounding box center [321, 148] width 427 height 215
click at [361, 174] on input "text" at bounding box center [380, 177] width 87 height 15
paste input "Aude"
type input "Aude"
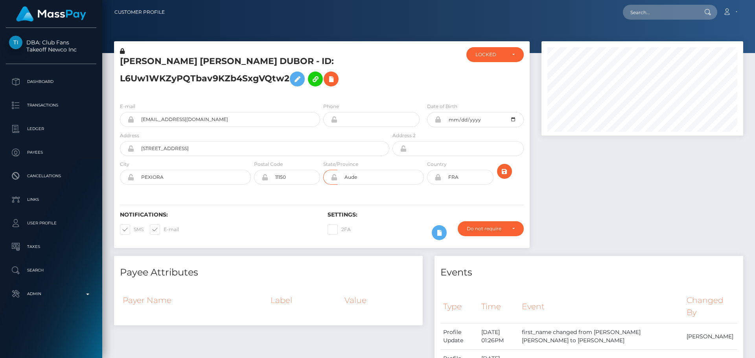
click at [350, 194] on div "Notifications: SMS E-mail Settings: 2FA" at bounding box center [322, 220] width 416 height 55
click at [506, 173] on icon "submit" at bounding box center [504, 172] width 9 height 10
click at [484, 61] on div "LOCKED" at bounding box center [494, 54] width 57 height 15
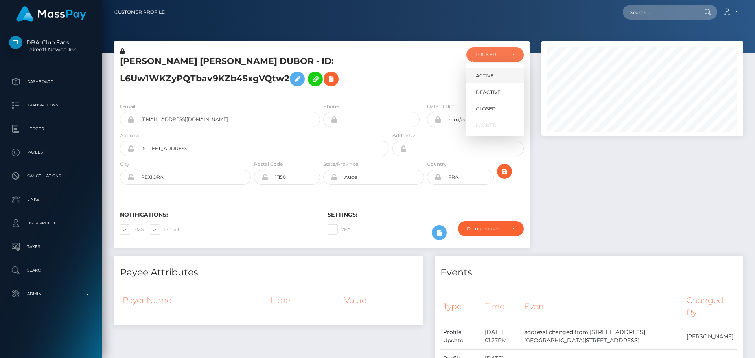
click at [488, 72] on span "ACTIVE" at bounding box center [485, 75] width 18 height 7
select select "ACTIVE"
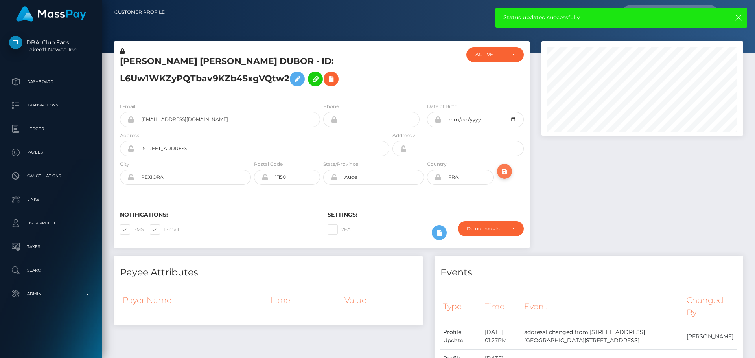
click at [506, 177] on button "submit" at bounding box center [504, 171] width 15 height 15
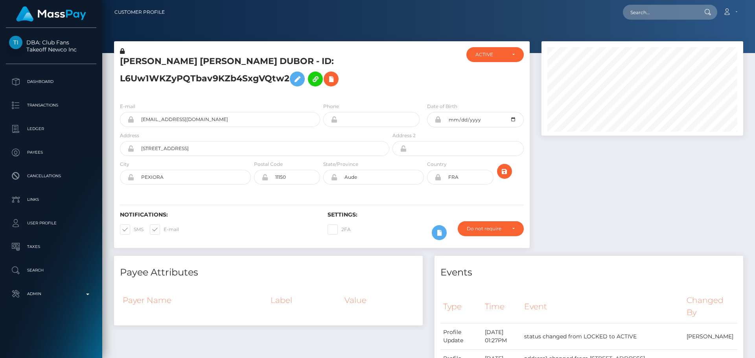
scroll to position [94, 202]
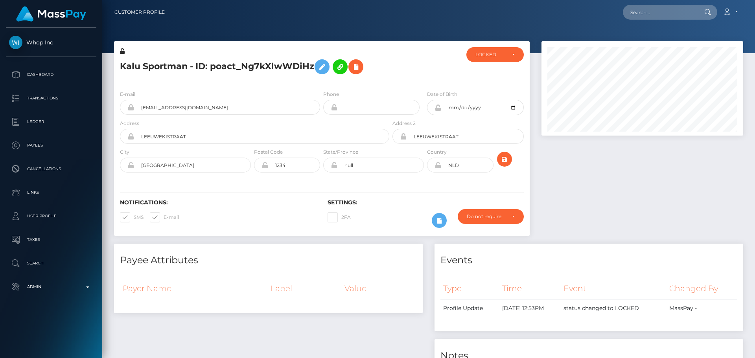
scroll to position [94, 202]
click at [392, 66] on div at bounding box center [425, 65] width 69 height 37
click at [390, 66] on div "Kalu Sportman - ID: poact_Ng7kXlwWDiHz" at bounding box center [252, 65] width 277 height 37
click at [320, 82] on div "Kalu Sportman - ID: poact_Ng7kXlwWDiHz" at bounding box center [252, 65] width 277 height 37
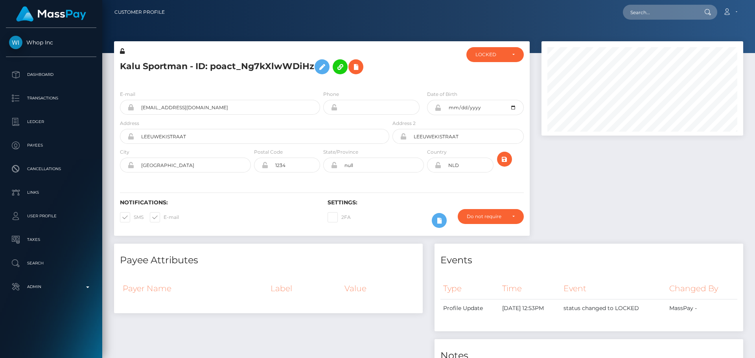
click at [320, 82] on div "Kalu Sportman - ID: poact_Ng7kXlwWDiHz" at bounding box center [252, 65] width 277 height 37
click at [321, 82] on div "Kalu Sportman - ID: poact_Ng7kXlwWDiHz" at bounding box center [252, 65] width 277 height 37
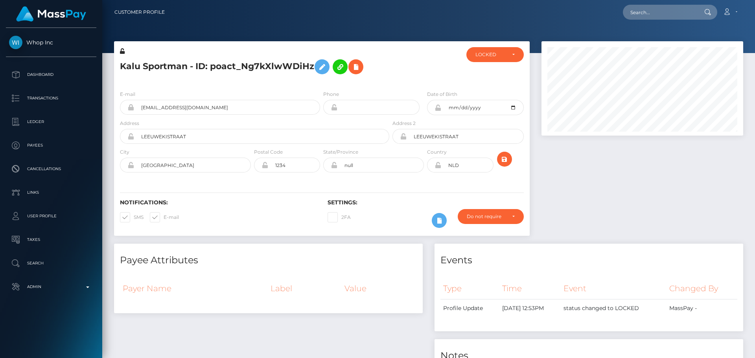
click at [321, 82] on div "Kalu Sportman - ID: poact_Ng7kXlwWDiHz" at bounding box center [252, 65] width 277 height 37
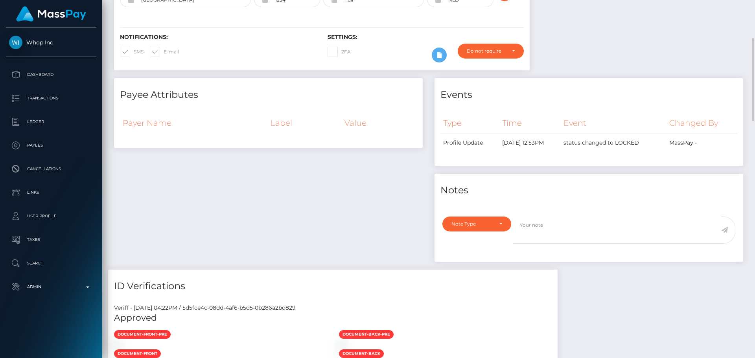
scroll to position [0, 0]
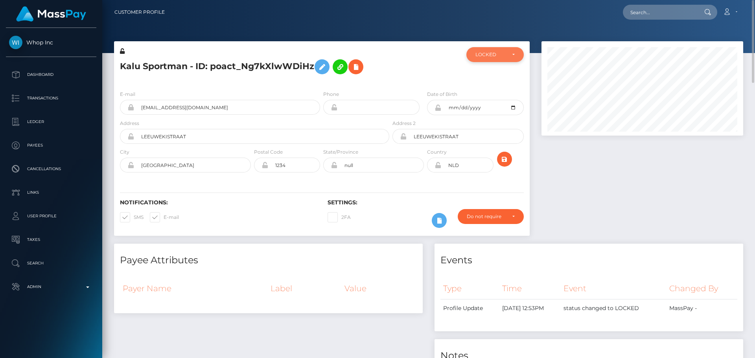
click at [481, 54] on div "LOCKED" at bounding box center [490, 55] width 30 height 6
click at [491, 91] on span "DEACTIVE" at bounding box center [488, 92] width 25 height 7
select select "DEACTIVE"
click at [322, 83] on div "Kalu Sportman - ID: poact_Ng7kXlwWDiHz" at bounding box center [252, 65] width 277 height 37
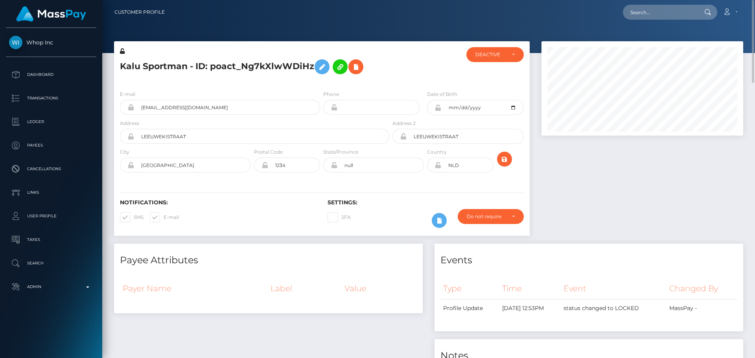
click at [221, 66] on h5 "Kalu Sportman - ID: poact_Ng7kXlwWDiHz" at bounding box center [252, 66] width 265 height 23
copy h5 "Kalu Sportman - ID: poact_Ng7kXlwWDiHz"
click at [503, 158] on icon "submit" at bounding box center [504, 160] width 9 height 10
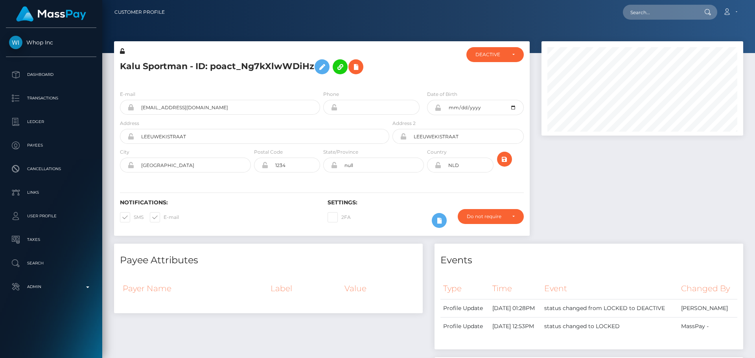
scroll to position [94, 202]
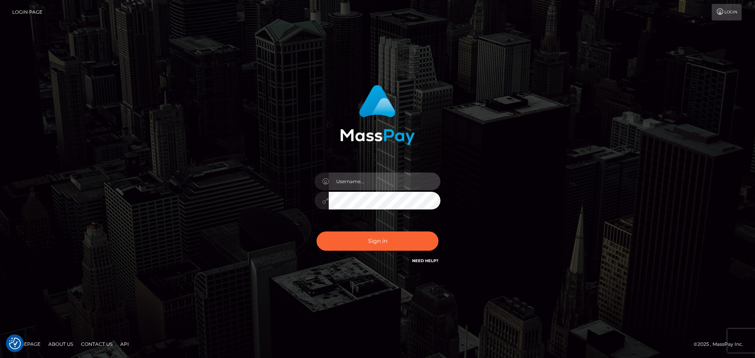
type input "[DOMAIN_NAME]"
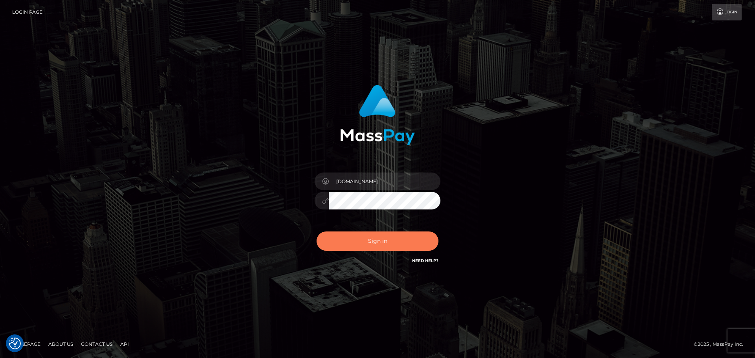
click at [357, 236] on button "Sign in" at bounding box center [378, 241] width 122 height 19
type input "[DOMAIN_NAME]"
click at [389, 245] on button "Sign in" at bounding box center [378, 241] width 122 height 19
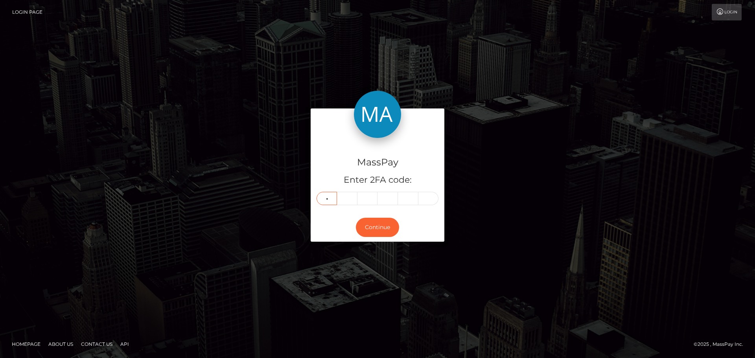
type input "4"
type input "0"
type input "1"
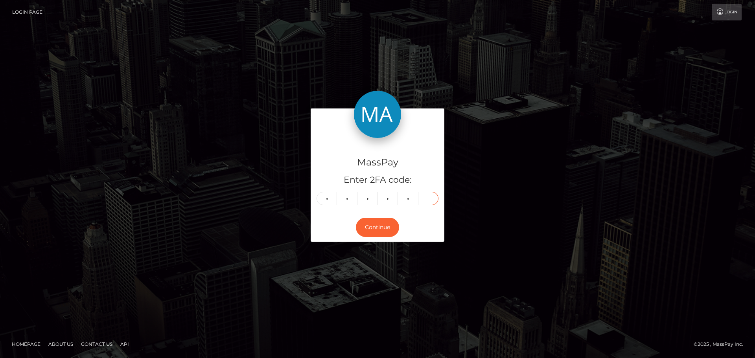
type input "1"
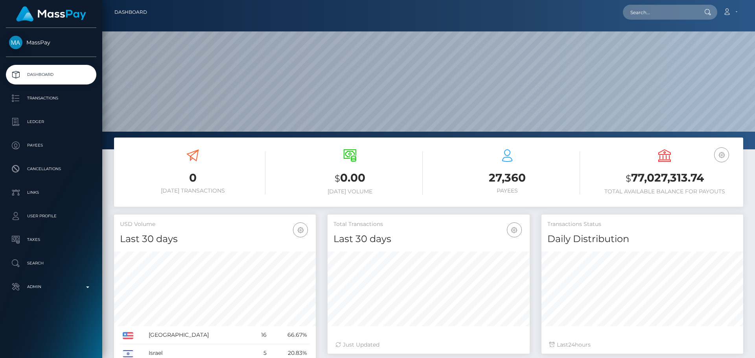
scroll to position [140, 202]
click at [74, 286] on p "Admin" at bounding box center [51, 287] width 84 height 12
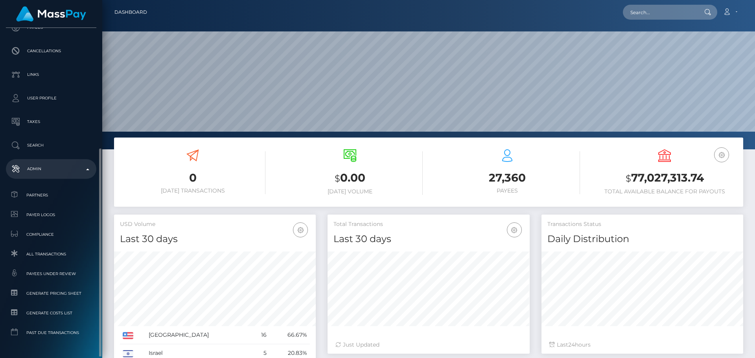
scroll to position [140, 0]
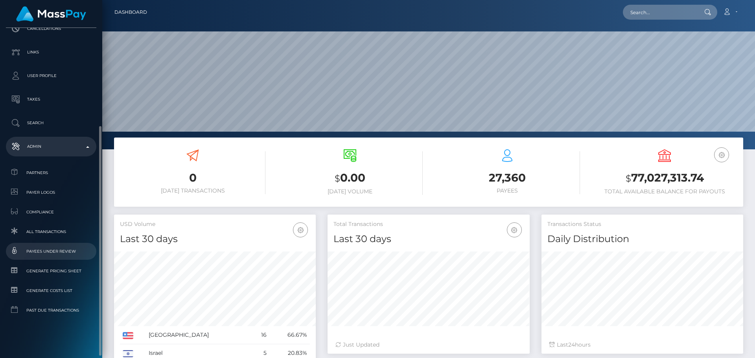
click at [59, 256] on span "Payees under Review" at bounding box center [51, 251] width 84 height 9
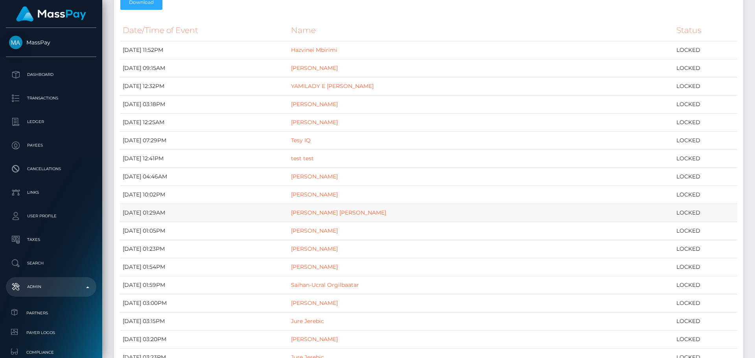
scroll to position [118, 0]
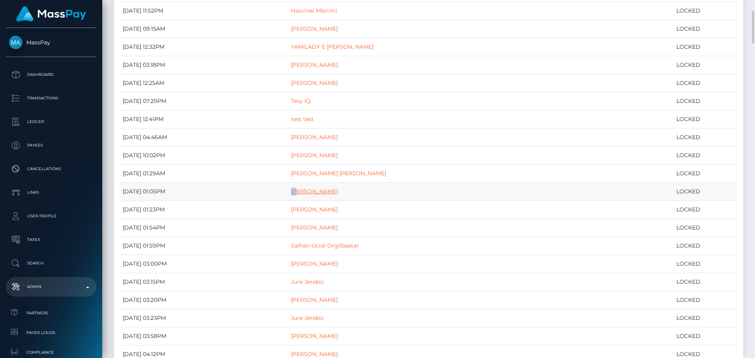
drag, startPoint x: 303, startPoint y: 191, endPoint x: 315, endPoint y: 193, distance: 12.7
click at [315, 193] on td "Emil Løvik" at bounding box center [480, 192] width 385 height 18
drag, startPoint x: 297, startPoint y: 208, endPoint x: 314, endPoint y: 209, distance: 16.9
click at [314, 209] on tr "August 22, 2025 01:23PM ABDULLAHI HASSAN LOCKED" at bounding box center [428, 210] width 617 height 18
drag, startPoint x: 292, startPoint y: 228, endPoint x: 313, endPoint y: 227, distance: 20.5
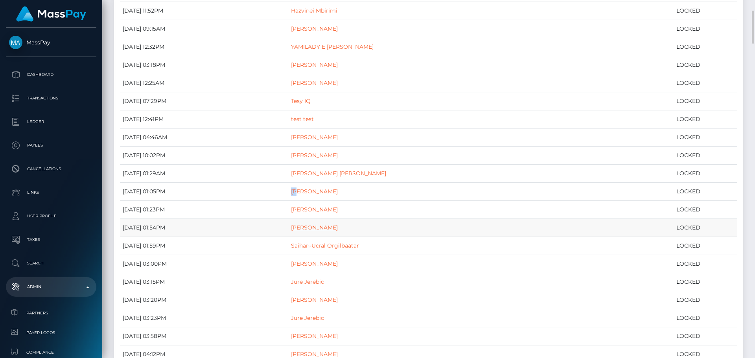
click at [313, 227] on tr "August 22, 2025 01:54PM Nikoletta Nasiouli LOCKED" at bounding box center [428, 228] width 617 height 18
drag, startPoint x: 302, startPoint y: 243, endPoint x: 324, endPoint y: 242, distance: 21.7
click at [324, 242] on td "Saihan-Ucral Orgilbaatar" at bounding box center [480, 246] width 385 height 18
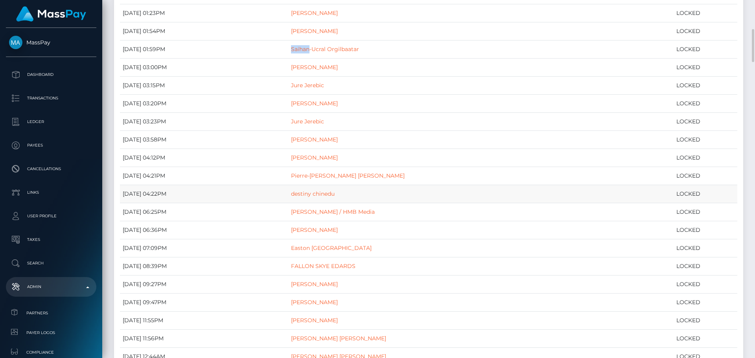
scroll to position [275, 0]
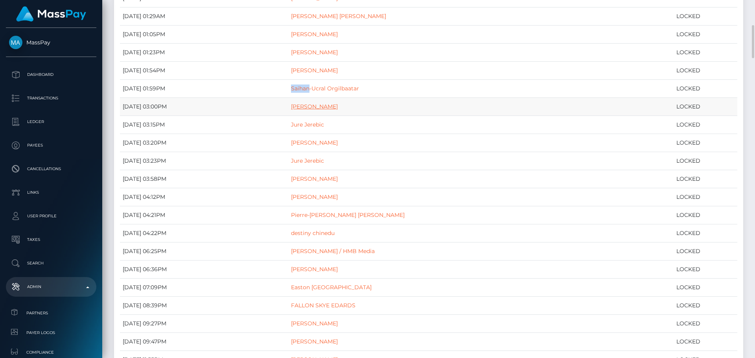
drag, startPoint x: 288, startPoint y: 106, endPoint x: 317, endPoint y: 105, distance: 29.1
click at [317, 105] on tr "August 22, 2025 03:00PM Gereltanar Dorjpurev LOCKED" at bounding box center [428, 107] width 617 height 18
drag, startPoint x: 297, startPoint y: 123, endPoint x: 311, endPoint y: 124, distance: 14.9
click at [311, 124] on tr "August 22, 2025 03:15PM Jure Jerebic LOCKED" at bounding box center [428, 125] width 617 height 18
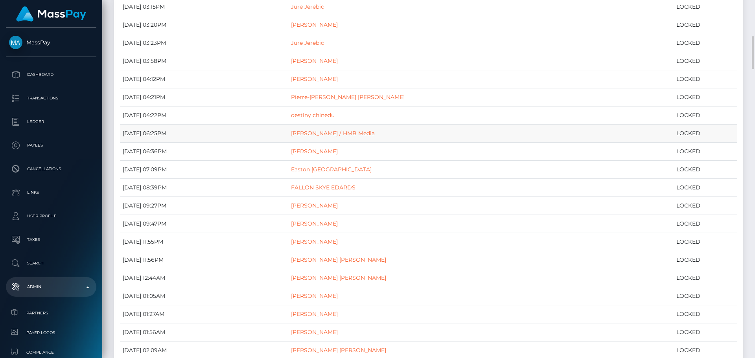
scroll to position [354, 0]
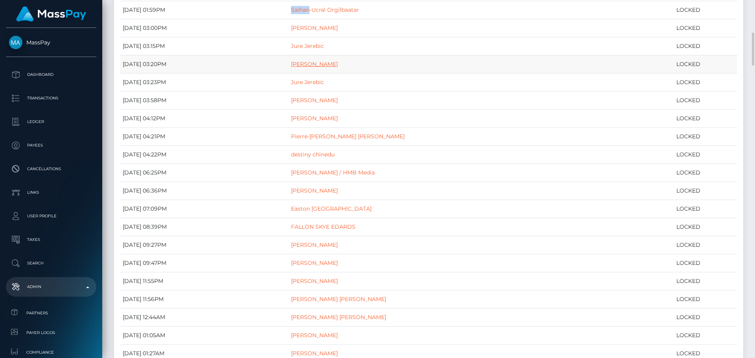
drag, startPoint x: 291, startPoint y: 62, endPoint x: 314, endPoint y: 64, distance: 22.9
click at [314, 64] on tr "August 22, 2025 03:20PM VIET HOANG NGUYEN LOCKED" at bounding box center [428, 64] width 617 height 18
drag, startPoint x: 293, startPoint y: 85, endPoint x: 314, endPoint y: 84, distance: 20.5
click at [314, 84] on tr "August 22, 2025 03:23PM Jure Jerebic LOCKED" at bounding box center [428, 83] width 617 height 18
drag, startPoint x: 302, startPoint y: 99, endPoint x: 313, endPoint y: 100, distance: 11.0
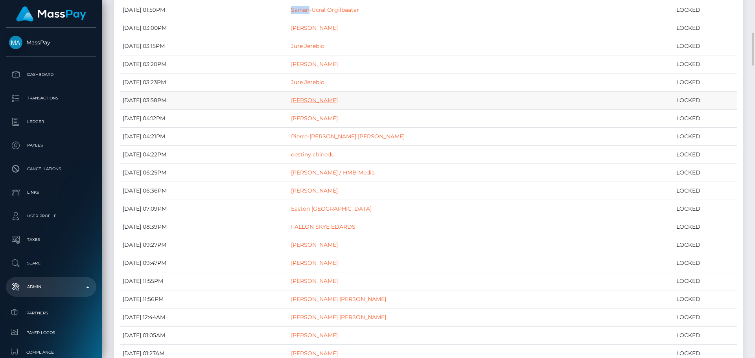
click at [313, 100] on tr "August 22, 2025 03:58PM Faris Sherif LOCKED" at bounding box center [428, 101] width 617 height 18
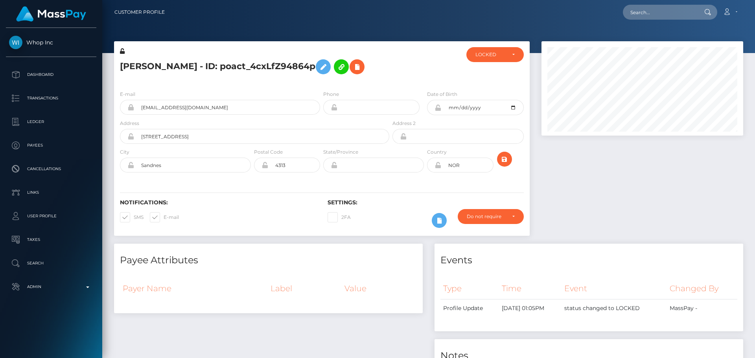
scroll to position [94, 202]
click at [354, 67] on h5 "[PERSON_NAME] - ID: poact_4cxLfZ94864p" at bounding box center [252, 66] width 265 height 23
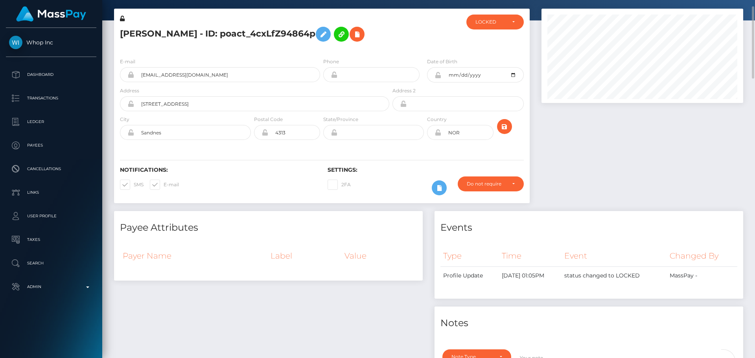
scroll to position [0, 0]
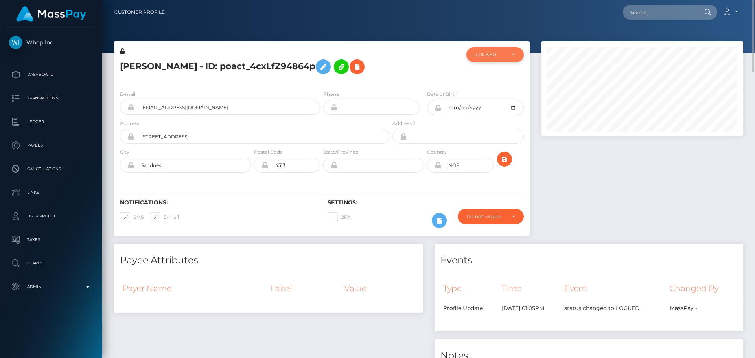
click at [478, 48] on div "LOCKED" at bounding box center [494, 54] width 57 height 15
click at [490, 90] on span "DEACTIVE" at bounding box center [488, 92] width 25 height 7
select select "DEACTIVE"
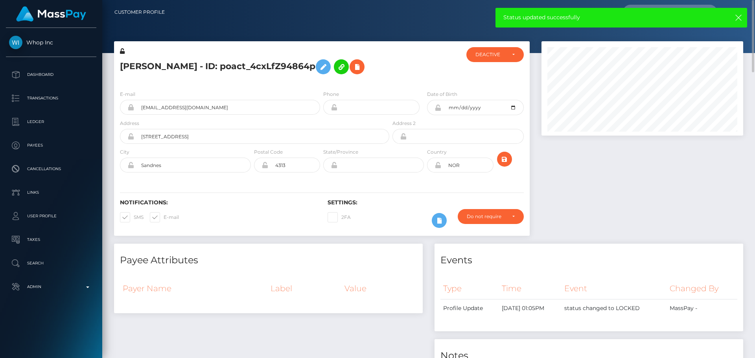
click at [220, 65] on h5 "Emil Løvik - ID: poact_4cxLfZ94864p" at bounding box center [252, 66] width 265 height 23
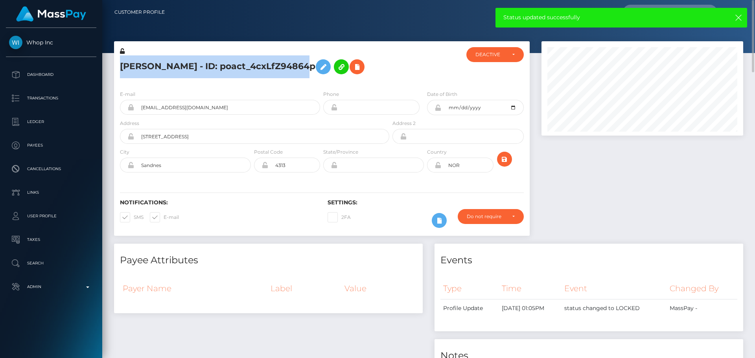
click at [220, 65] on h5 "Emil Løvik - ID: poact_4cxLfZ94864p" at bounding box center [252, 66] width 265 height 23
copy h5 "Emil Løvik - ID: poact_4cxLfZ94864p"
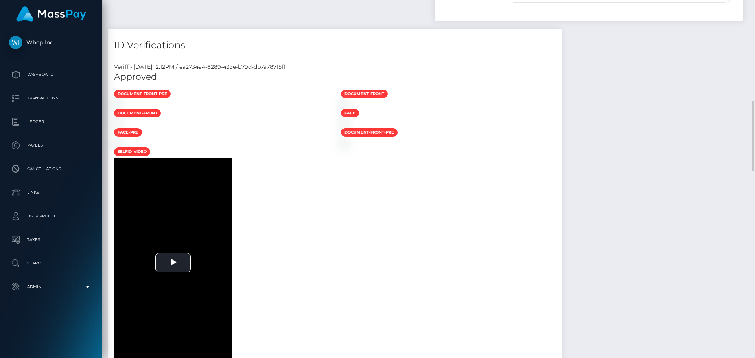
scroll to position [276, 0]
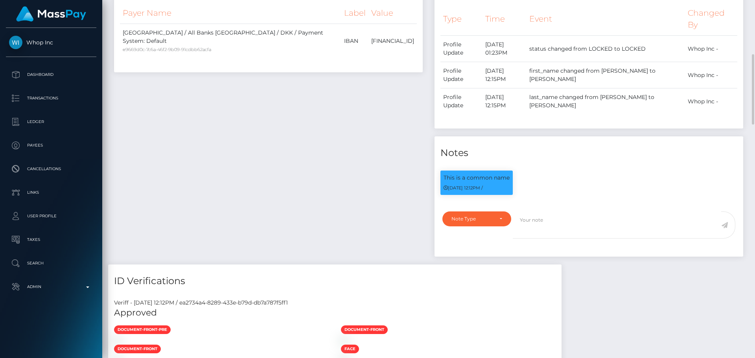
click at [368, 190] on div "Payee Attributes Payer Name Label Value Denmark / All Banks [GEOGRAPHIC_DATA] /…" at bounding box center [268, 116] width 320 height 297
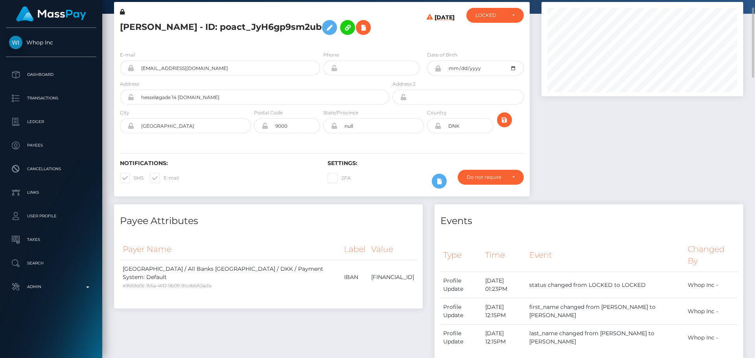
scroll to position [0, 0]
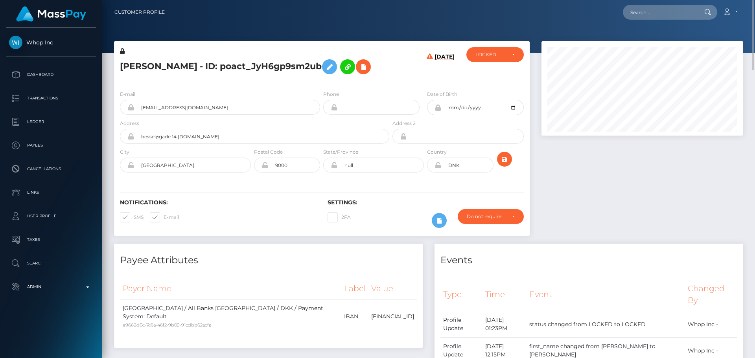
click at [301, 78] on h5 "[PERSON_NAME] - ID: poact_JyH6gp9sm2ub" at bounding box center [252, 66] width 265 height 23
click at [255, 66] on h5 "[PERSON_NAME] - ID: poact_JyH6gp9sm2ub" at bounding box center [252, 66] width 265 height 23
copy h5 "poact_JyH6gp9sm2ub"
drag, startPoint x: 227, startPoint y: 127, endPoint x: 124, endPoint y: 127, distance: 103.0
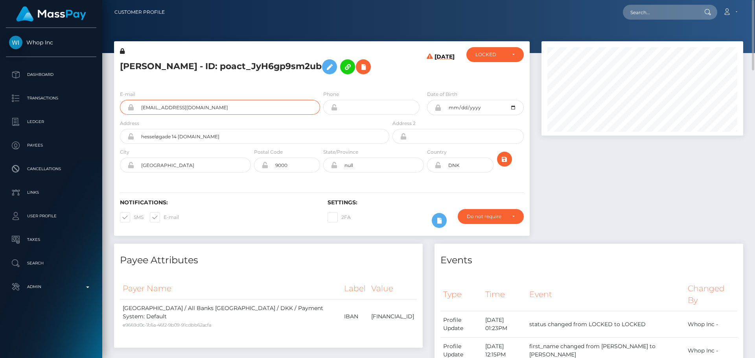
click at [124, 115] on div "[EMAIL_ADDRESS][DOMAIN_NAME]" at bounding box center [220, 107] width 200 height 15
click at [236, 78] on h5 "[PERSON_NAME] - ID: poact_JyH6gp9sm2ub" at bounding box center [252, 66] width 265 height 23
click at [136, 63] on h5 "[PERSON_NAME] - ID: poact_JyH6gp9sm2ub" at bounding box center [252, 66] width 265 height 23
copy h5 "ABDULLAHI"
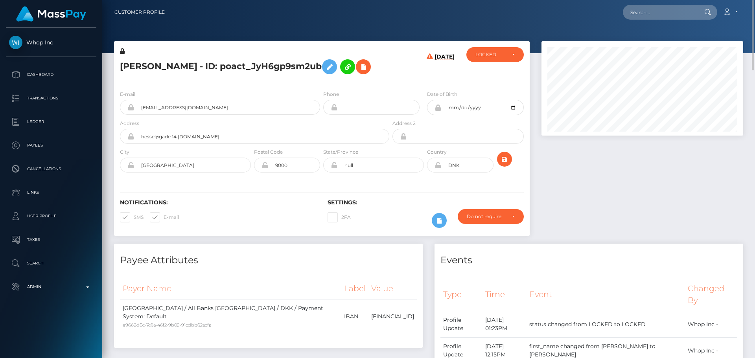
click at [195, 66] on h5 "[PERSON_NAME] - ID: poact_JyH6gp9sm2ub" at bounding box center [252, 66] width 265 height 23
copy h5 "[PERSON_NAME]"
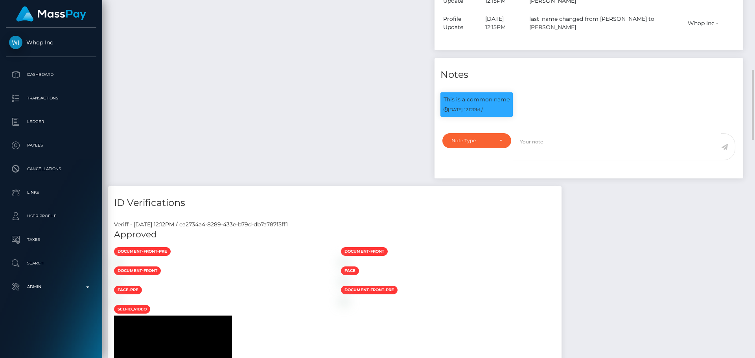
scroll to position [94, 202]
click at [499, 170] on div "Note Type Compliance Clear Compliance General Note Type" at bounding box center [474, 151] width 76 height 37
click at [494, 144] on div "Note Type" at bounding box center [476, 141] width 51 height 6
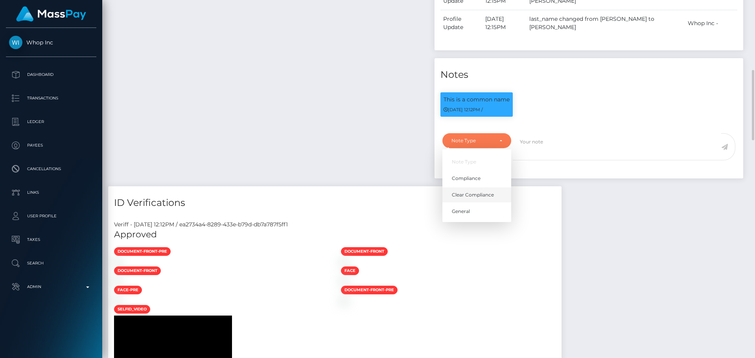
click at [481, 199] on span "Clear Compliance" at bounding box center [473, 195] width 42 height 7
select select "CLEAR_COMPLIANCE"
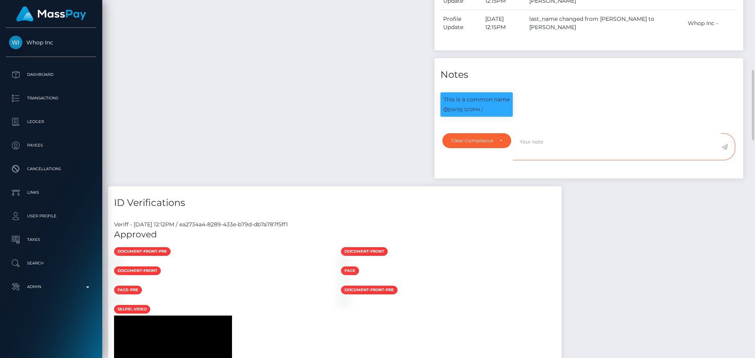
click at [543, 160] on textarea at bounding box center [617, 146] width 208 height 27
paste textarea "ComplyAdvantage potential first and second hit refers to a person with a differ…"
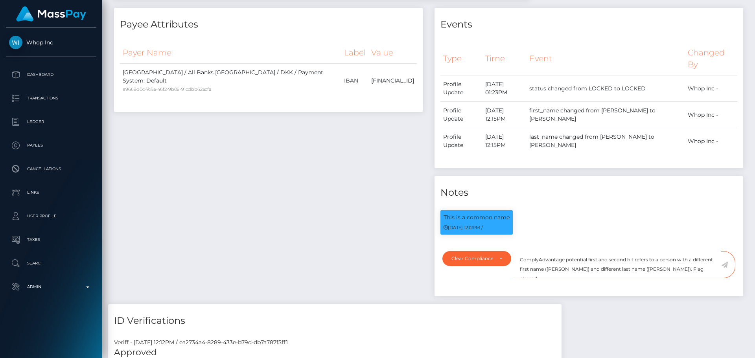
scroll to position [0, 0]
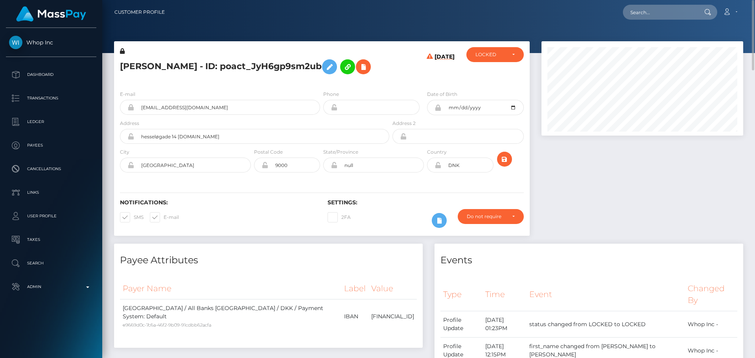
type textarea "ComplyAdvantage potential first and second hit refers to a person with a differ…"
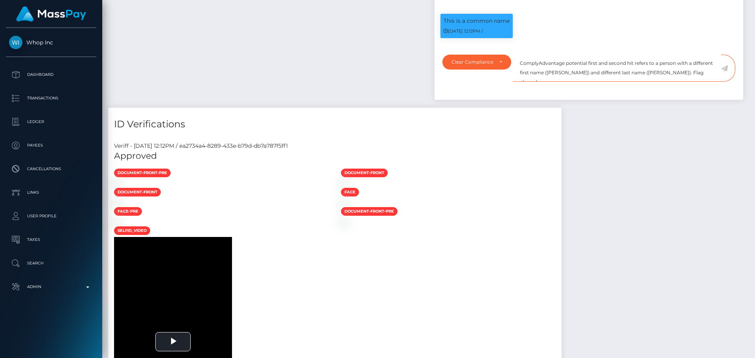
scroll to position [94, 202]
click at [724, 72] on icon at bounding box center [724, 68] width 7 height 6
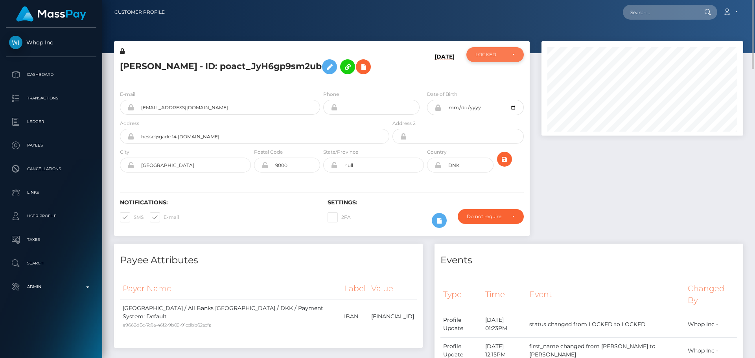
click at [496, 55] on div "LOCKED" at bounding box center [490, 55] width 30 height 6
click at [492, 77] on span "ACTIVE" at bounding box center [485, 75] width 18 height 7
select select "ACTIVE"
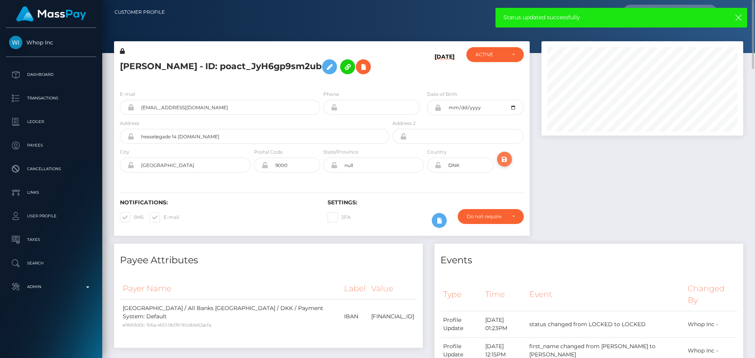
click at [506, 164] on icon "submit" at bounding box center [504, 160] width 9 height 10
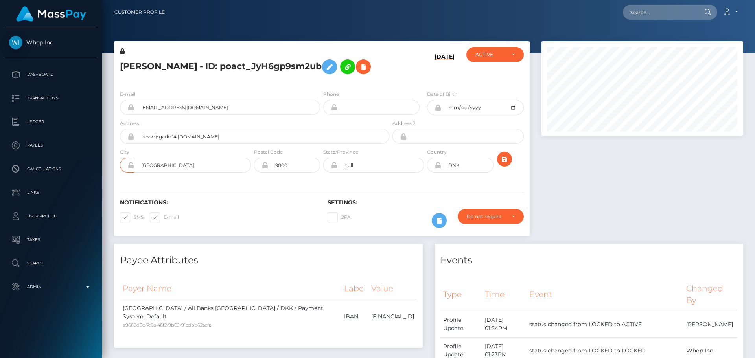
scroll to position [94, 202]
click at [438, 81] on h6 "[DATE]" at bounding box center [445, 67] width 20 height 28
click at [503, 164] on icon "submit" at bounding box center [504, 160] width 9 height 10
click at [321, 84] on div "[PERSON_NAME] - ID: poact_JyH6gp9sm2ub" at bounding box center [252, 65] width 277 height 37
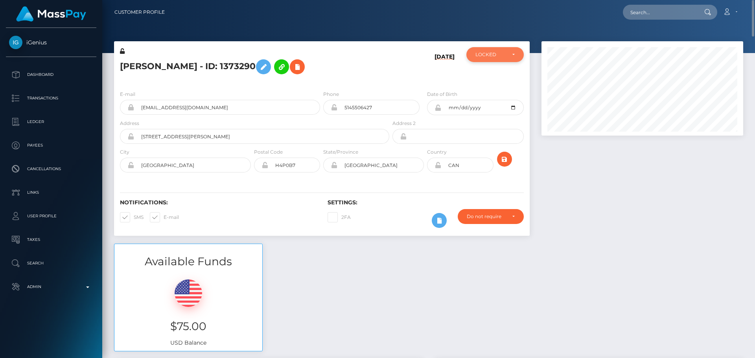
click at [491, 55] on div "LOCKED" at bounding box center [490, 55] width 30 height 6
click at [492, 74] on span "ACTIVE" at bounding box center [485, 75] width 18 height 7
select select "ACTIVE"
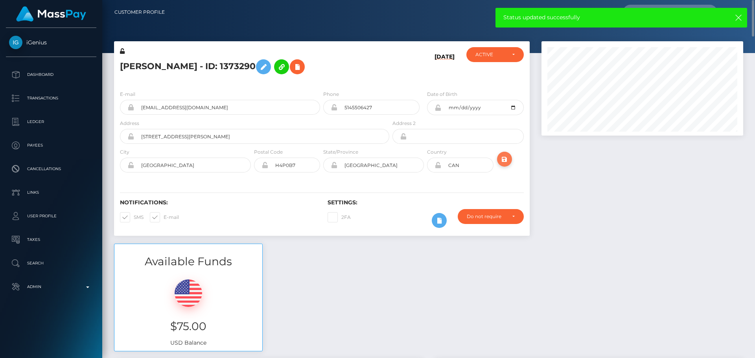
click at [507, 159] on icon "submit" at bounding box center [504, 160] width 9 height 10
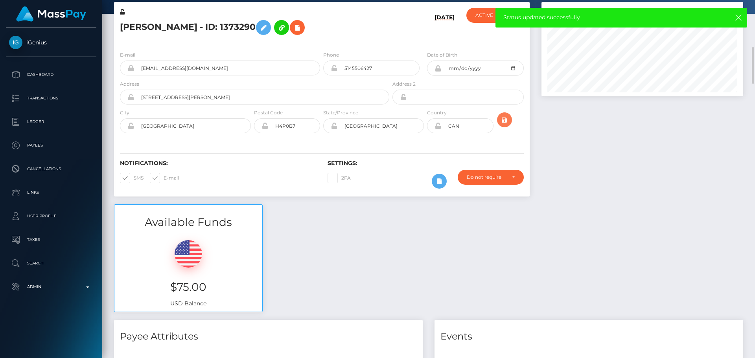
scroll to position [79, 0]
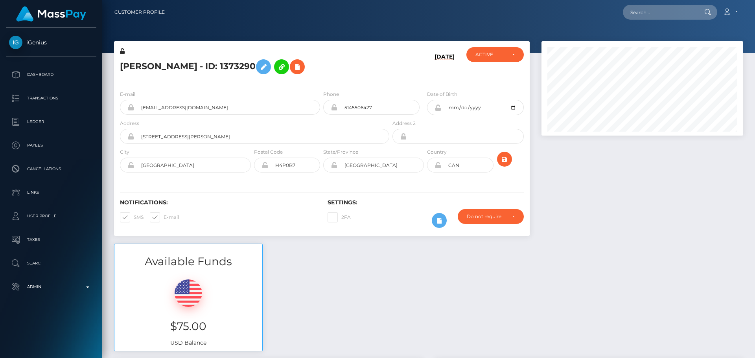
scroll to position [94, 202]
click at [192, 68] on h5 "[PERSON_NAME] - ID: 1373290" at bounding box center [252, 66] width 265 height 23
copy h5 "[PERSON_NAME] - ID: 1373290"
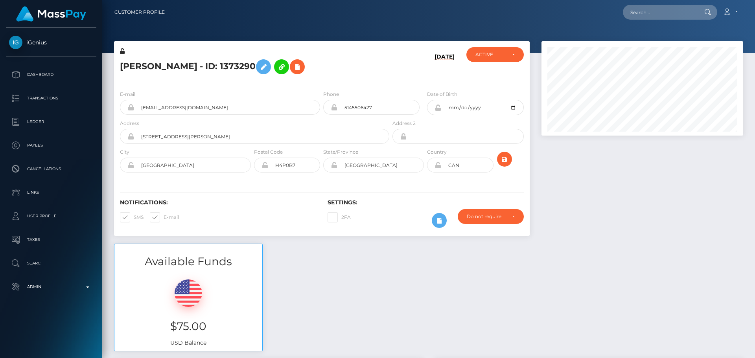
click at [370, 66] on h5 "[PERSON_NAME] - ID: 1373290" at bounding box center [252, 66] width 265 height 23
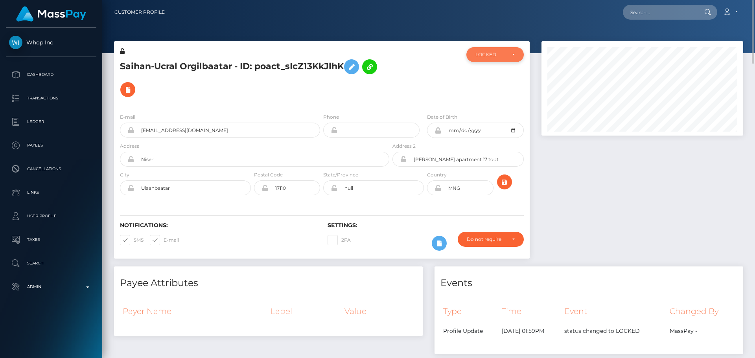
click at [479, 50] on div "LOCKED" at bounding box center [494, 54] width 57 height 15
click at [489, 89] on span "DEACTIVE" at bounding box center [488, 92] width 25 height 7
select select "DEACTIVE"
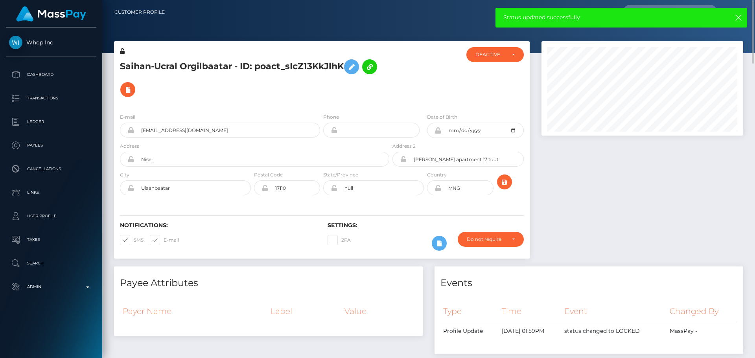
click at [215, 64] on h5 "Saihan-Ucral Orgilbaatar - ID: poact_sIcZ13KkJlhK" at bounding box center [252, 78] width 265 height 46
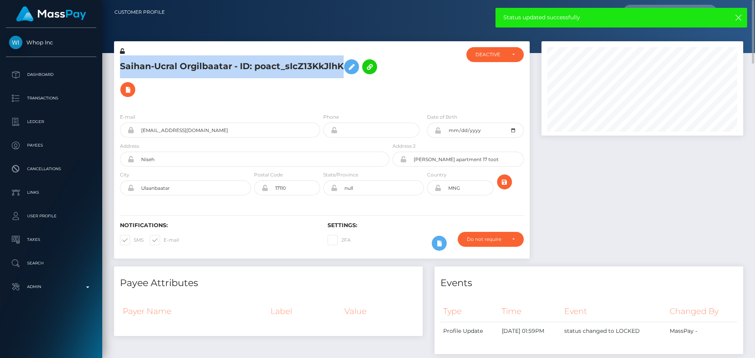
click at [217, 64] on h5 "Saihan-Ucral Orgilbaatar - ID: poact_sIcZ13KkJlhK" at bounding box center [252, 78] width 265 height 46
copy h5 "Saihan-Ucral Orgilbaatar - ID: poact_sIcZ13KkJlhK"
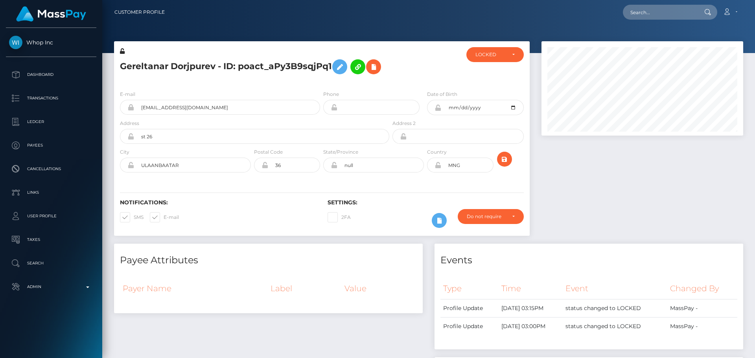
click at [417, 83] on div at bounding box center [425, 65] width 69 height 37
click at [405, 78] on div at bounding box center [425, 65] width 69 height 37
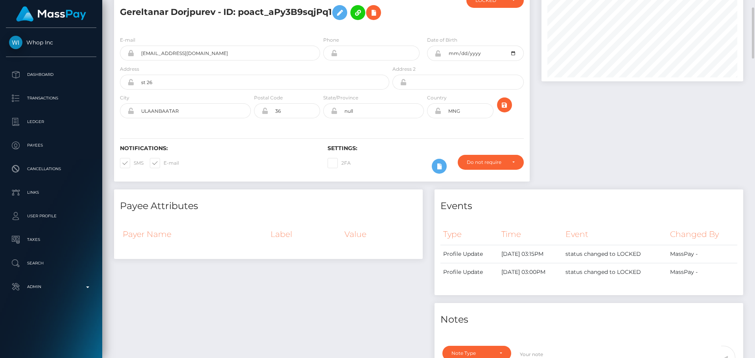
scroll to position [0, 0]
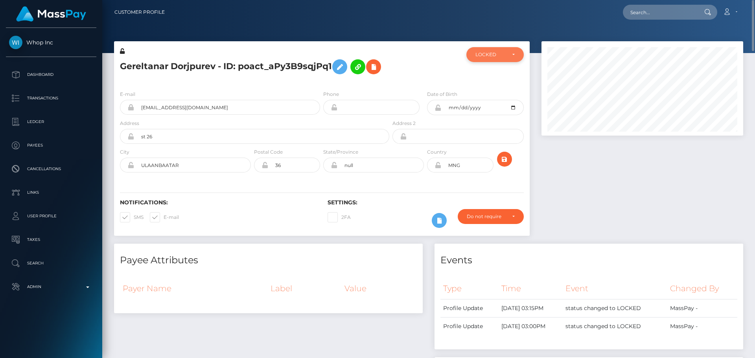
click at [475, 56] on div "LOCKED" at bounding box center [490, 55] width 30 height 6
click at [478, 91] on span "DEACTIVE" at bounding box center [488, 92] width 25 height 7
select select "DEACTIVE"
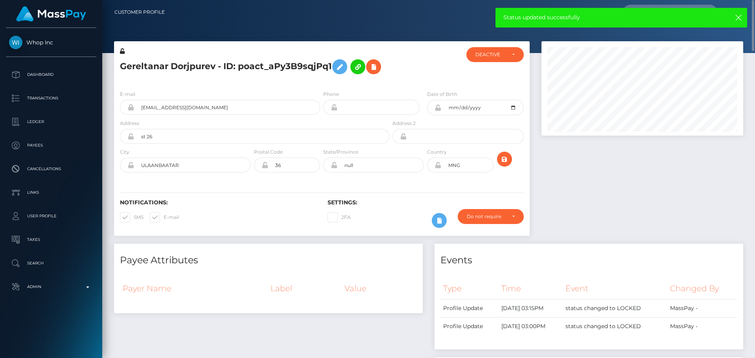
click at [262, 68] on h5 "Gereltanar Dorjpurev - ID: poact_aPy3B9sqjPq1" at bounding box center [252, 66] width 265 height 23
copy h5 "Gereltanar Dorjpurev - ID: poact_aPy3B9sqjPq1"
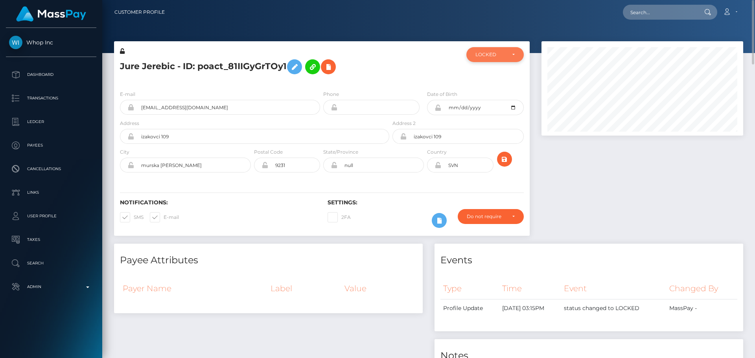
click at [483, 55] on div "LOCKED" at bounding box center [490, 55] width 30 height 6
click at [486, 89] on span "DEACTIVE" at bounding box center [488, 92] width 25 height 7
select select "DEACTIVE"
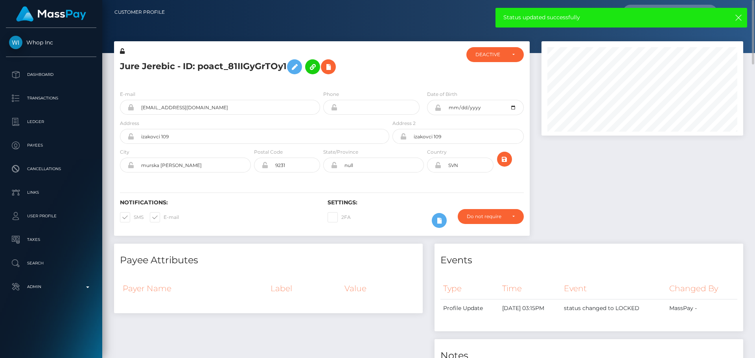
click at [247, 66] on h5 "Jure Jerebic - ID: poact_81IIGyGrTOy1" at bounding box center [252, 66] width 265 height 23
copy h5 "Jure Jerebic - ID: poact_81IIGyGrTOy1"
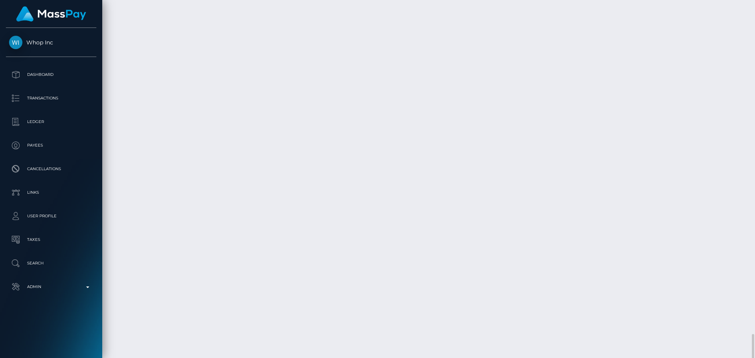
scroll to position [2269, 0]
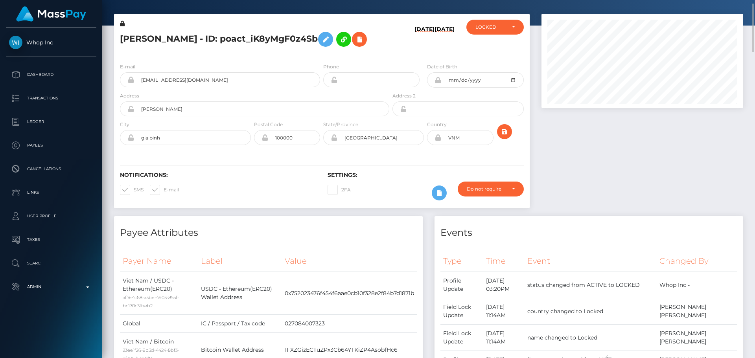
scroll to position [0, 0]
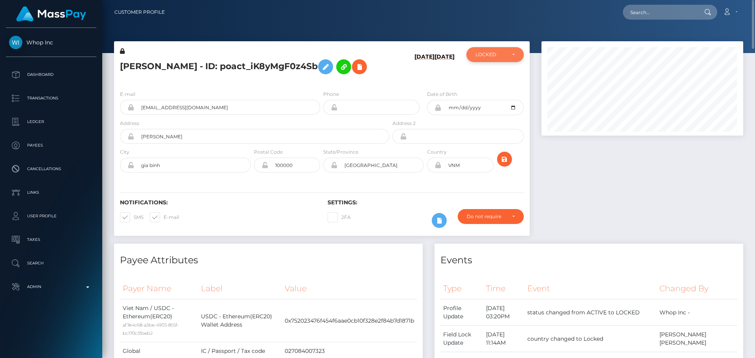
click at [495, 55] on div "LOCKED" at bounding box center [490, 55] width 30 height 6
click at [494, 71] on link "ACTIVE" at bounding box center [494, 75] width 57 height 15
select select "ACTIVE"
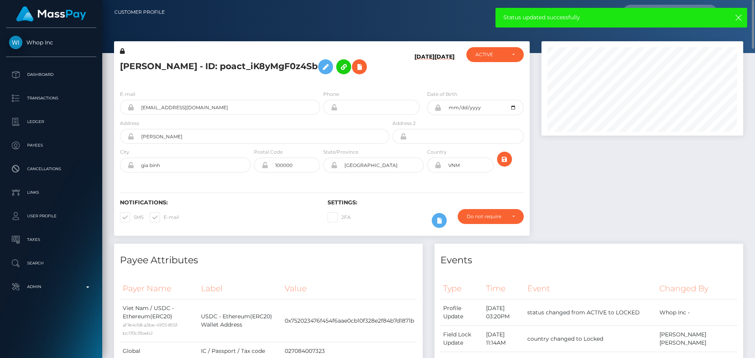
click at [227, 65] on h5 "VIET HOANG NGUYEN - ID: poact_iK8yMgF0z4Sb" at bounding box center [252, 66] width 265 height 23
copy h5 "VIET HOANG NGUYEN - ID: poact_iK8yMgF0z4Sb"
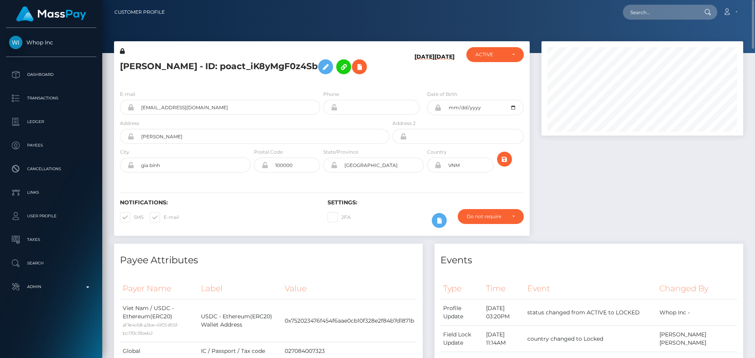
click at [390, 81] on div "VIET HOANG NGUYEN - ID: poact_iK8yMgF0z4Sb" at bounding box center [252, 65] width 277 height 37
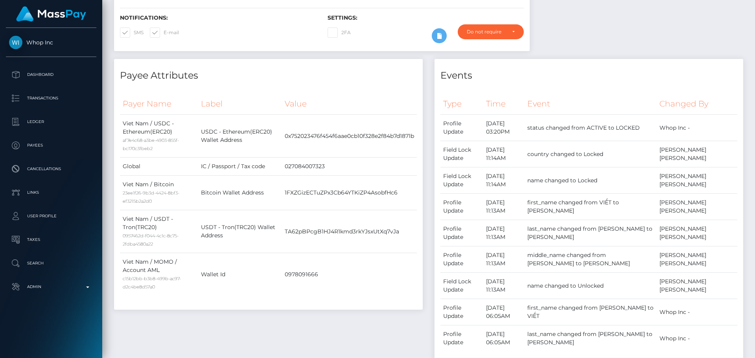
scroll to position [0, 0]
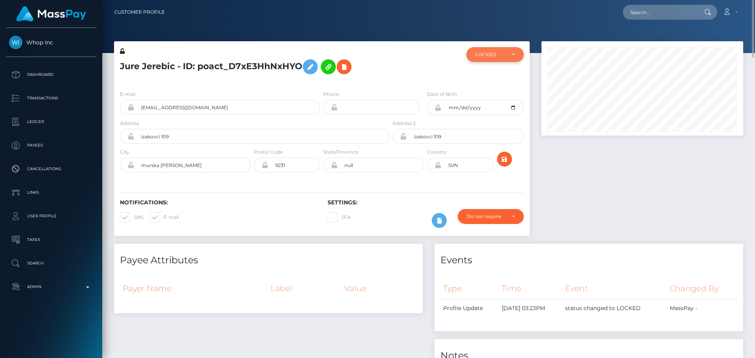
click at [495, 59] on div "LOCKED" at bounding box center [494, 54] width 57 height 15
click at [489, 91] on span "DEACTIVE" at bounding box center [488, 92] width 25 height 7
select select "DEACTIVE"
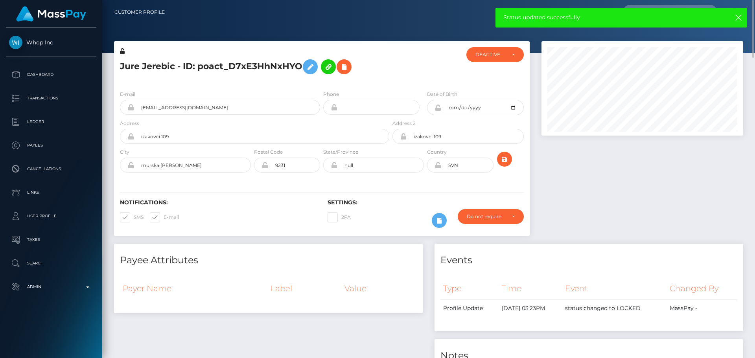
click at [253, 66] on h5 "Jure Jerebic - ID: poact_D7xE3HhNxHYO" at bounding box center [252, 66] width 265 height 23
copy h5 "Jure Jerebic - ID: poact_D7xE3HhNxHYO"
click at [400, 62] on div at bounding box center [425, 65] width 69 height 37
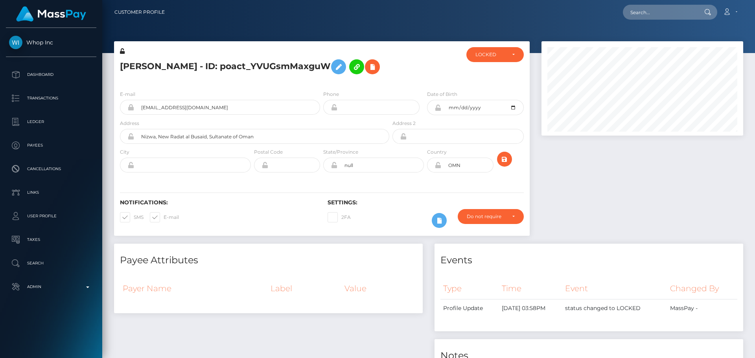
scroll to position [94, 202]
click at [373, 78] on div "[PERSON_NAME] - ID: poact_YVUGsmMaxguW" at bounding box center [252, 65] width 277 height 37
click at [380, 80] on div "[PERSON_NAME] - ID: poact_YVUGsmMaxguW" at bounding box center [252, 65] width 277 height 37
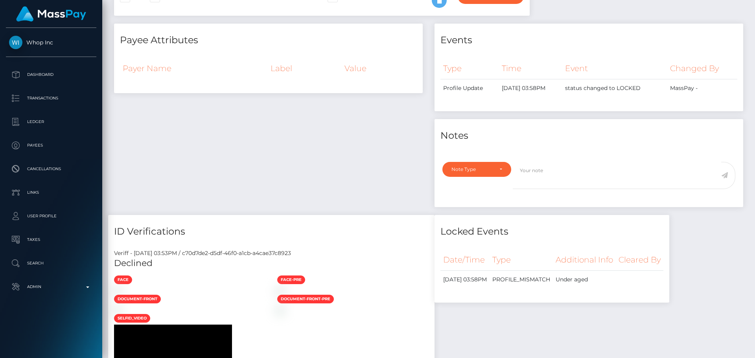
scroll to position [0, 0]
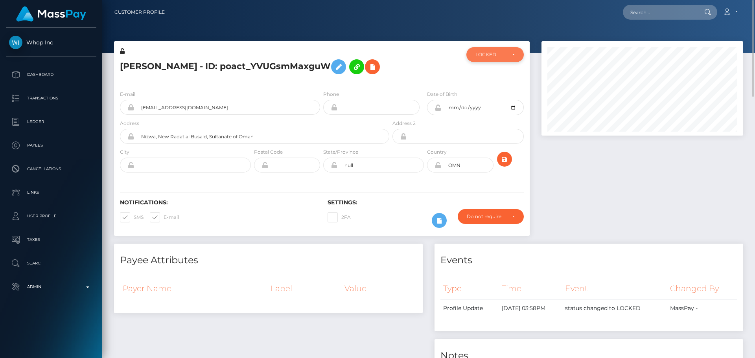
click at [491, 53] on div "LOCKED" at bounding box center [490, 55] width 30 height 6
click at [489, 93] on span "DEACTIVE" at bounding box center [488, 92] width 25 height 7
select select "DEACTIVE"
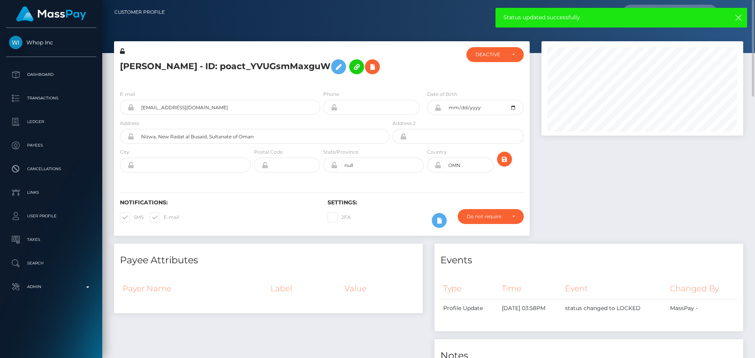
click at [226, 68] on h5 "[PERSON_NAME] - ID: poact_YVUGsmMaxguW" at bounding box center [252, 66] width 265 height 23
copy h5 "[PERSON_NAME] - ID: poact_YVUGsmMaxguW"
click at [387, 80] on div "[PERSON_NAME] - ID: poact_YVUGsmMaxguW" at bounding box center [252, 65] width 277 height 37
